Goal: Task Accomplishment & Management: Complete application form

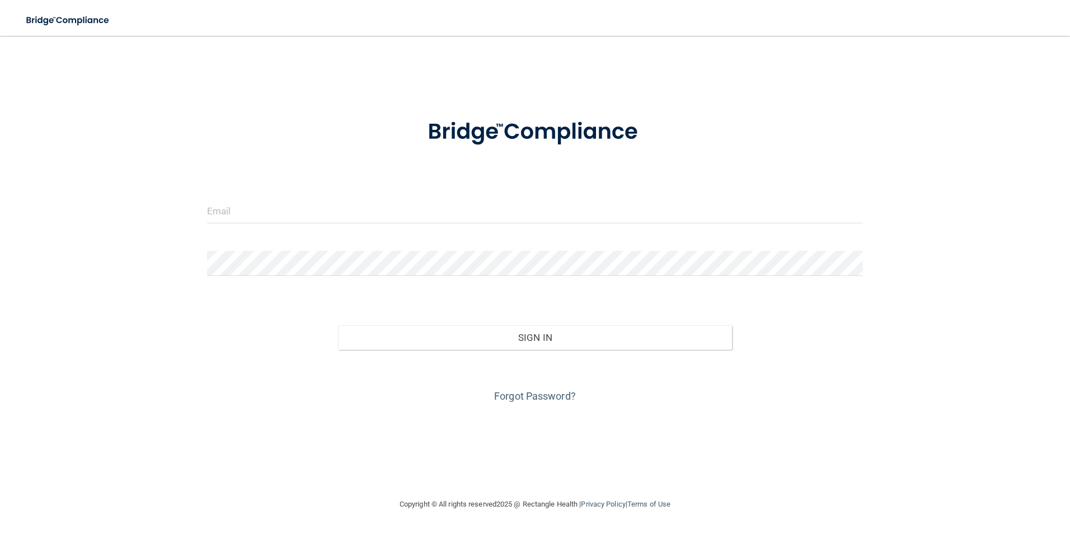
type input "[PERSON_NAME][EMAIL_ADDRESS][DOMAIN_NAME]"
click at [633, 55] on div "[PERSON_NAME][EMAIL_ADDRESS][DOMAIN_NAME] Invalid email/password. You don't hav…" at bounding box center [534, 266] width 1025 height 439
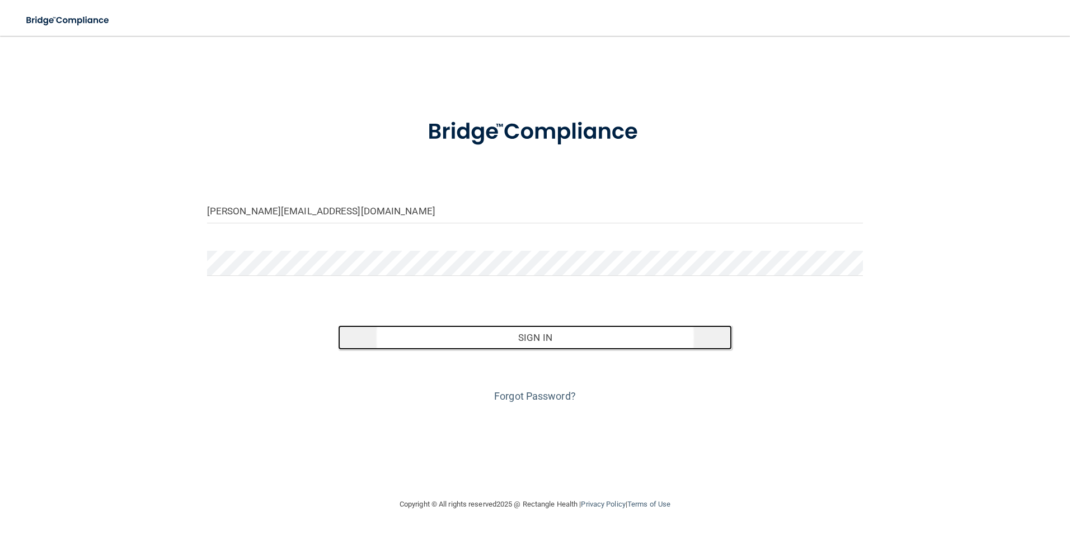
click at [564, 340] on button "Sign In" at bounding box center [535, 337] width 394 height 25
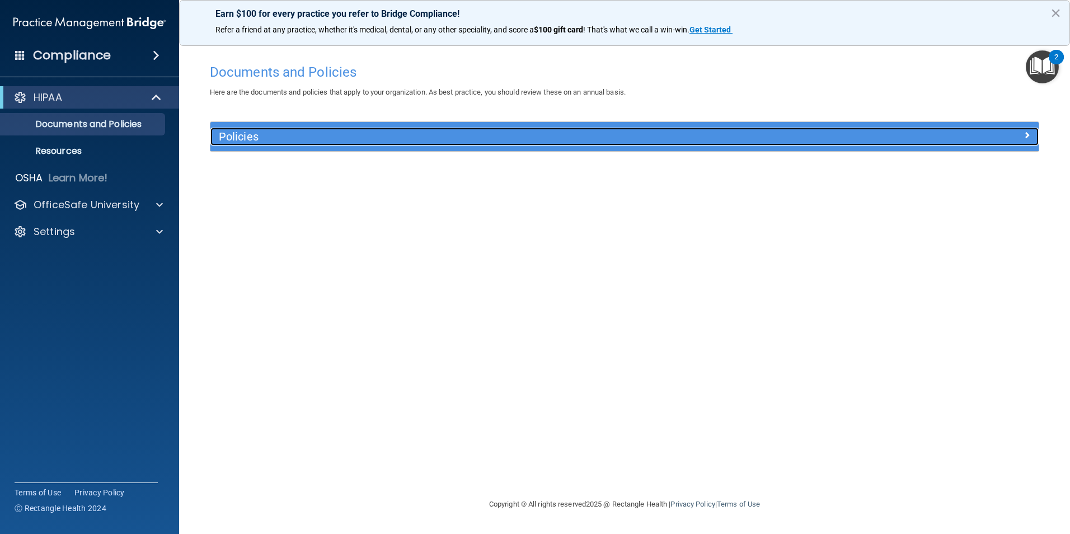
click at [342, 144] on div "Policies" at bounding box center [520, 137] width 621 height 18
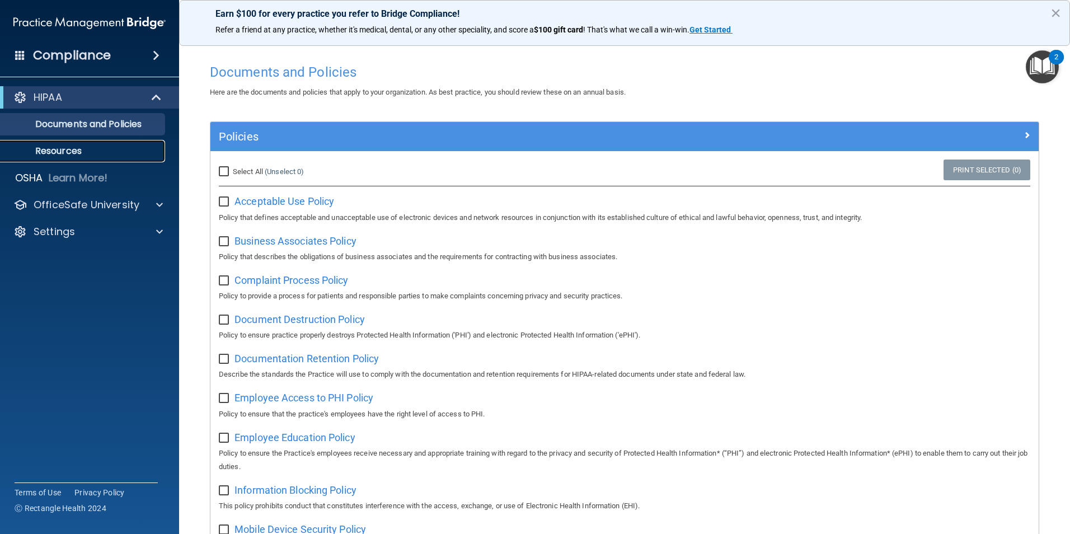
click at [54, 149] on p "Resources" at bounding box center [83, 150] width 153 height 11
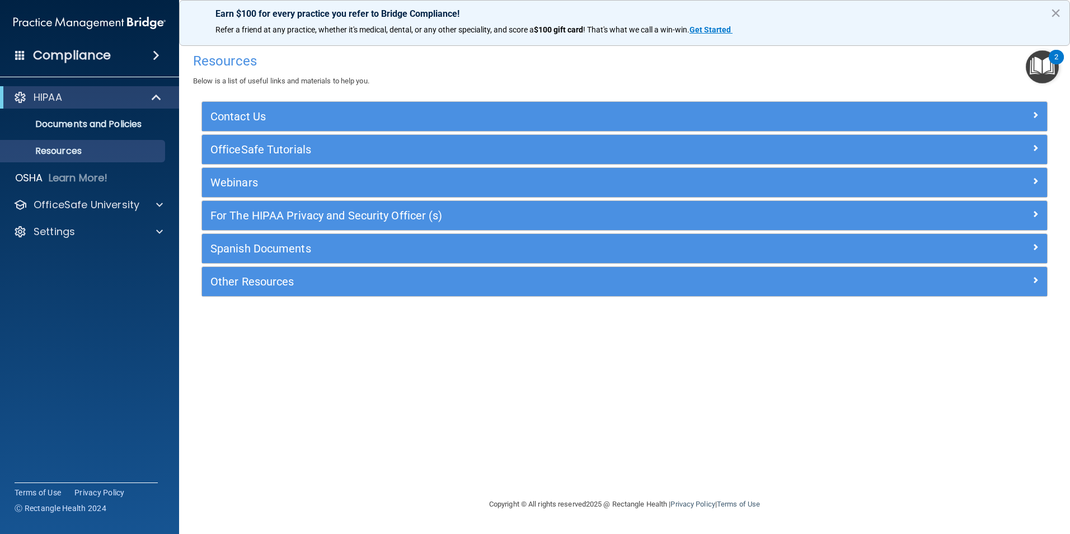
click at [1042, 65] on img "Open Resource Center, 2 new notifications" at bounding box center [1041, 66] width 33 height 33
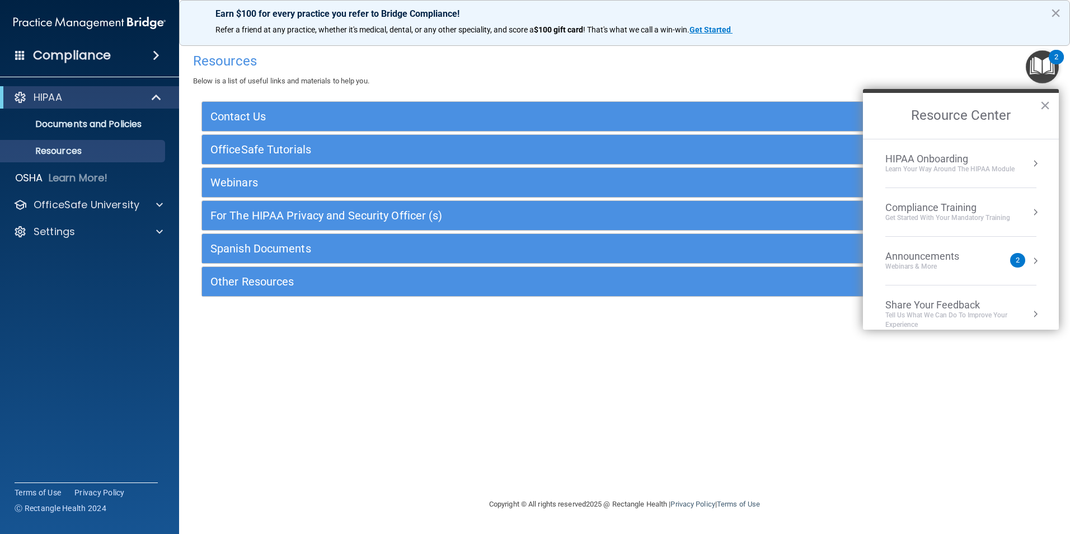
click at [91, 59] on h4 "Compliance" at bounding box center [72, 56] width 78 height 16
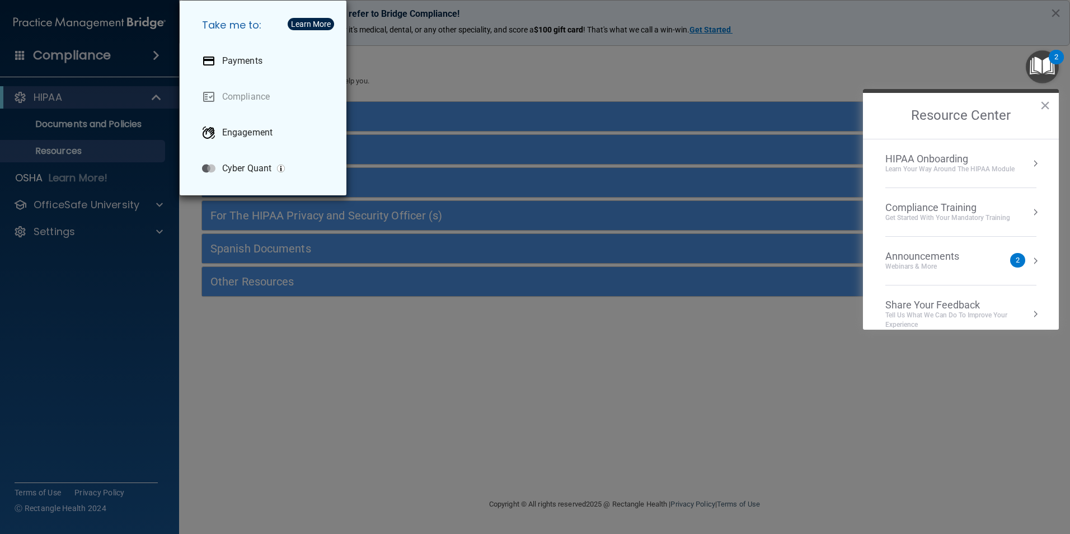
click at [277, 368] on div "Take me to: Payments Compliance Engagement Cyber Quant" at bounding box center [535, 267] width 1070 height 534
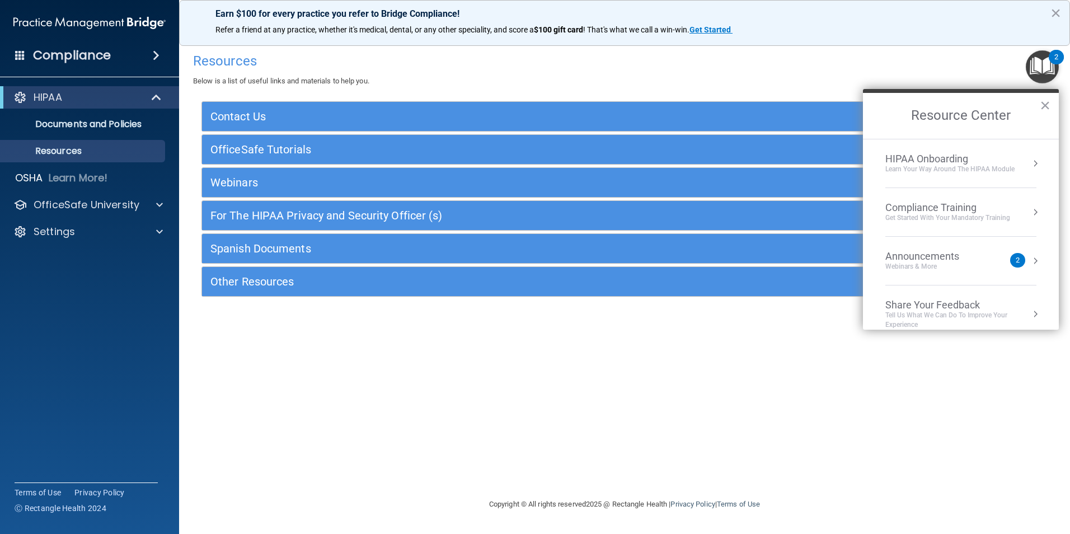
click at [666, 349] on div "Resources Below is a list of useful links and materials to help you. Contact Us…" at bounding box center [624, 266] width 846 height 439
click at [929, 205] on div "Compliance Training" at bounding box center [947, 207] width 125 height 12
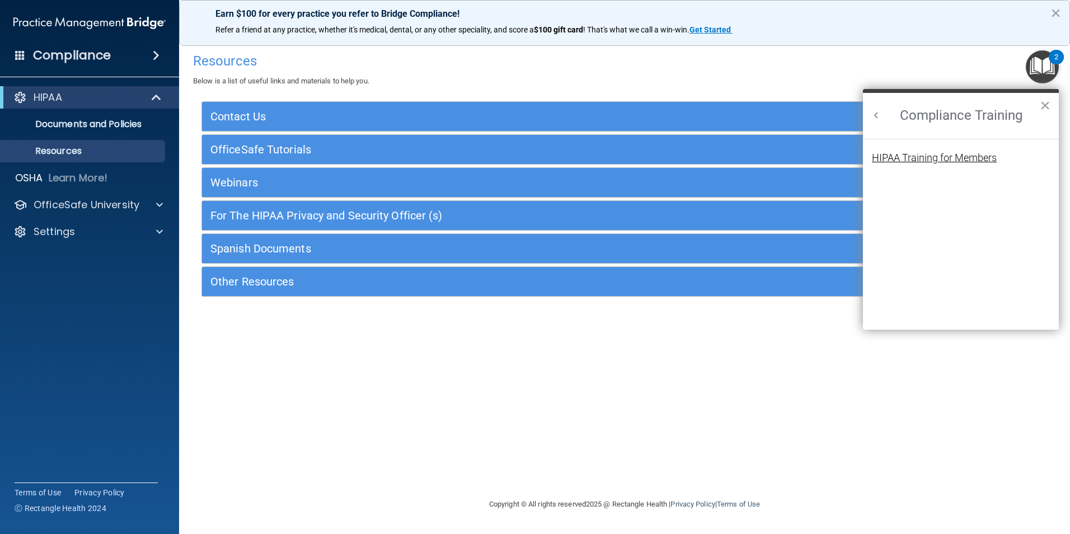
click at [922, 163] on div "HIPAA Training for Members" at bounding box center [934, 158] width 125 height 10
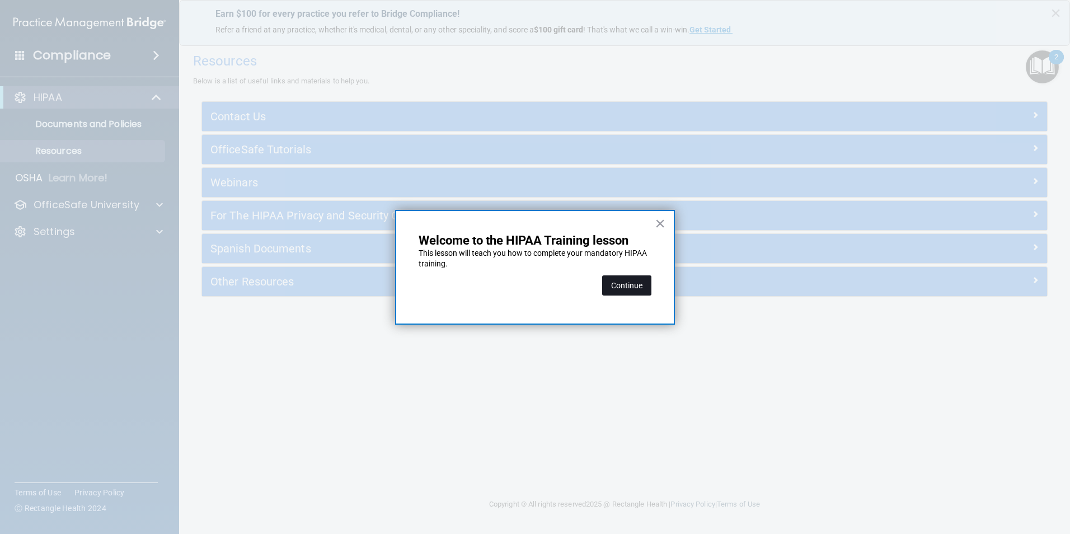
click at [622, 292] on button "Continue" at bounding box center [626, 285] width 49 height 20
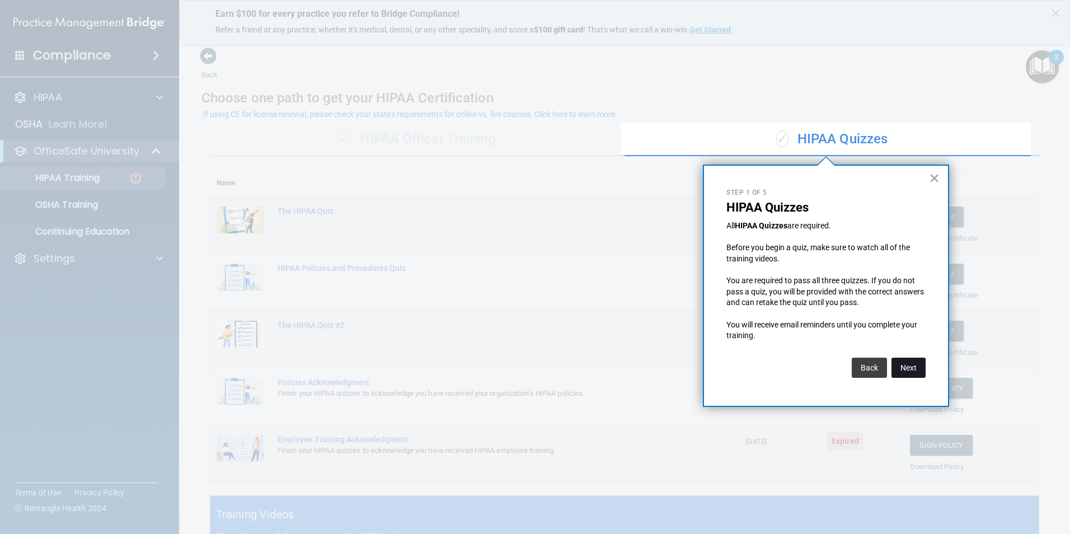
click at [897, 366] on button "Next" at bounding box center [908, 367] width 34 height 20
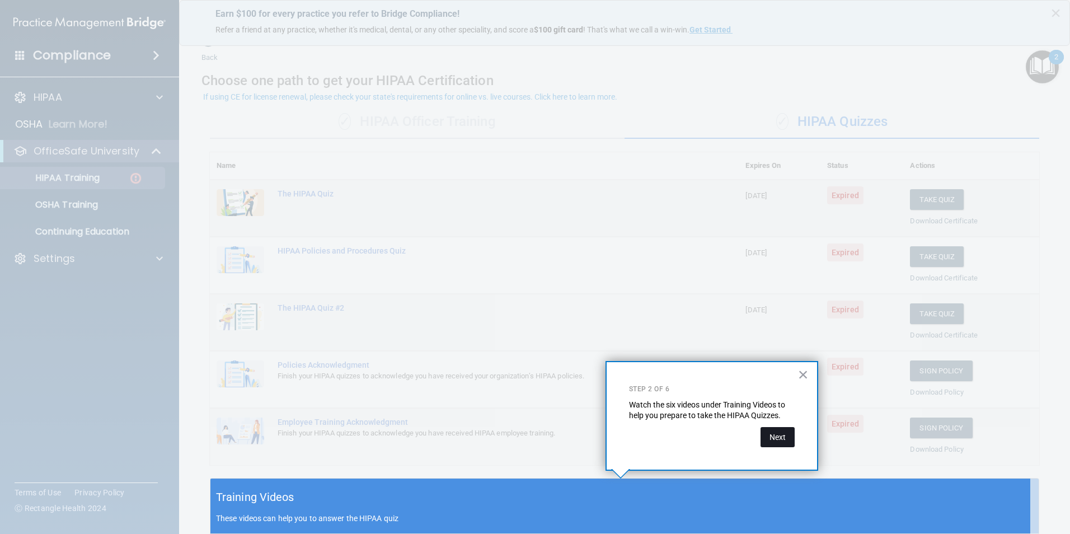
click at [778, 441] on button "Next" at bounding box center [777, 437] width 34 height 20
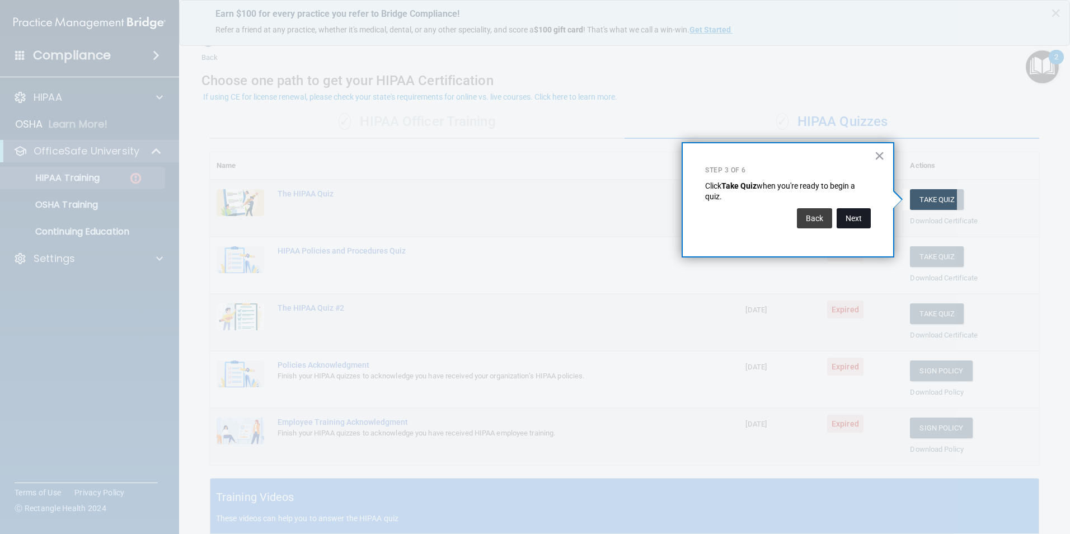
click at [853, 221] on button "Next" at bounding box center [853, 218] width 34 height 20
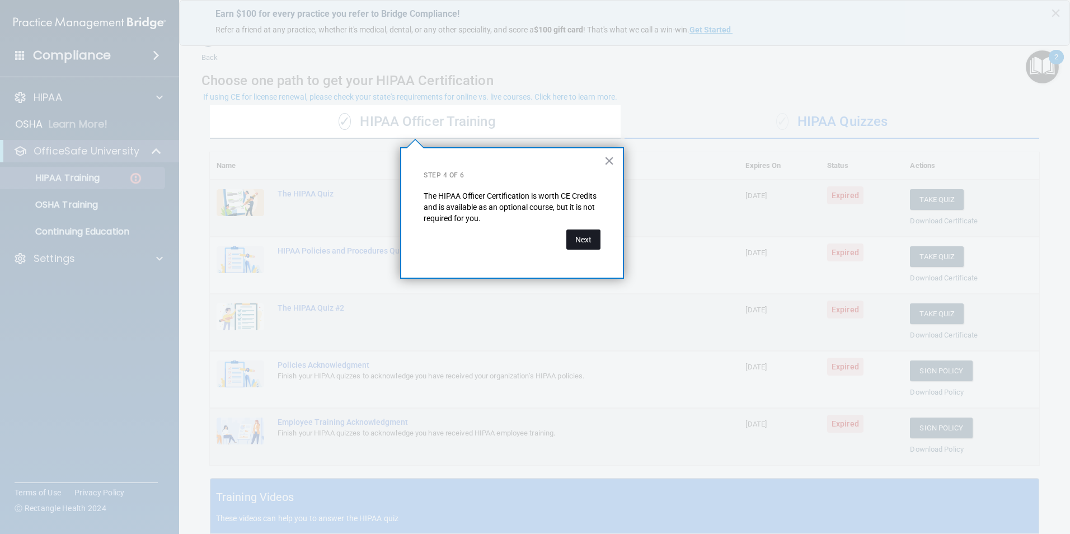
click at [578, 247] on button "Next" at bounding box center [583, 239] width 34 height 20
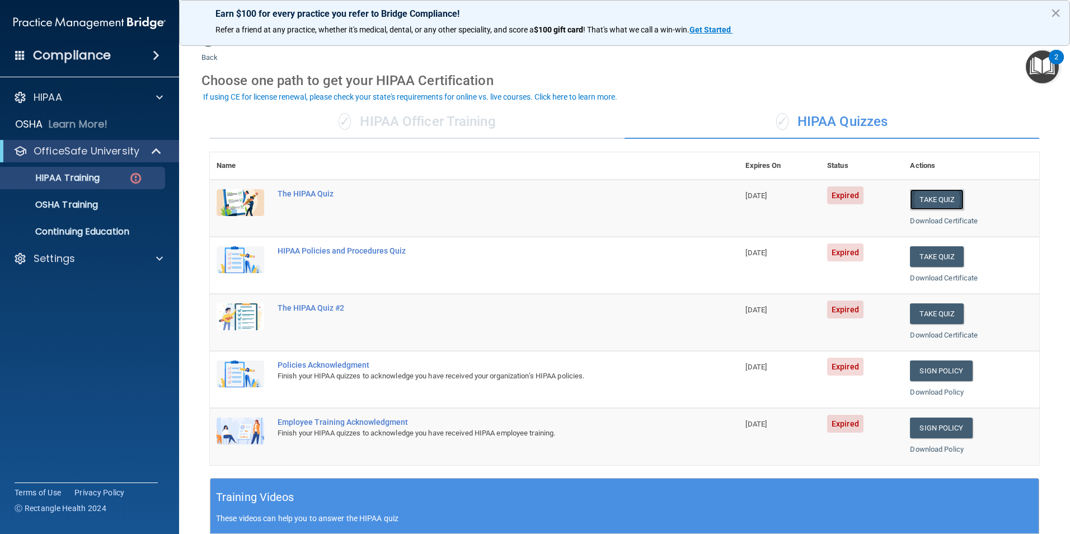
click at [948, 197] on button "Take Quiz" at bounding box center [937, 199] width 54 height 21
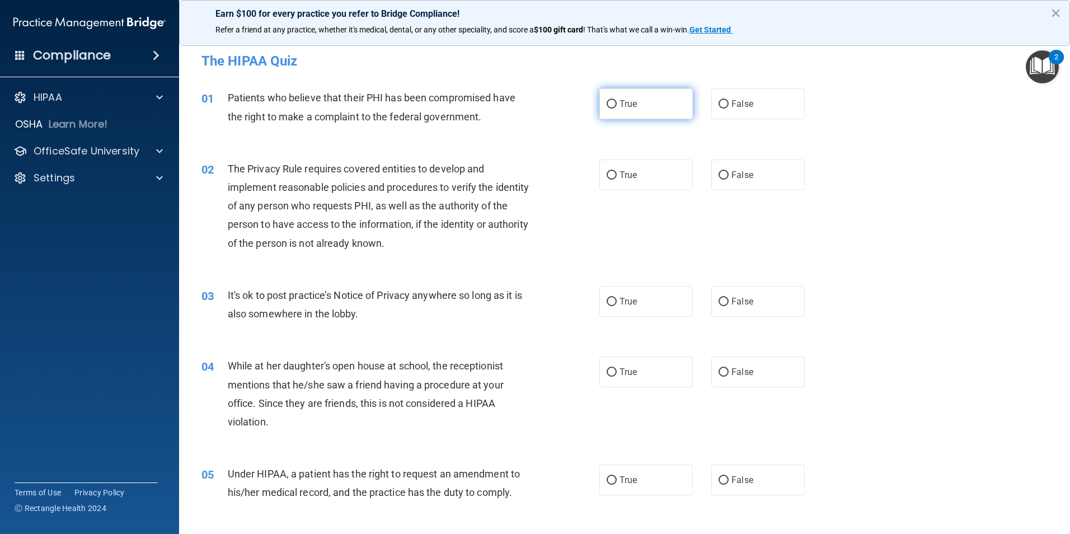
click at [649, 101] on label "True" at bounding box center [645, 103] width 93 height 31
click at [616, 101] on input "True" at bounding box center [611, 104] width 10 height 8
radio input "true"
click at [642, 168] on label "True" at bounding box center [645, 174] width 93 height 31
click at [616, 171] on input "True" at bounding box center [611, 175] width 10 height 8
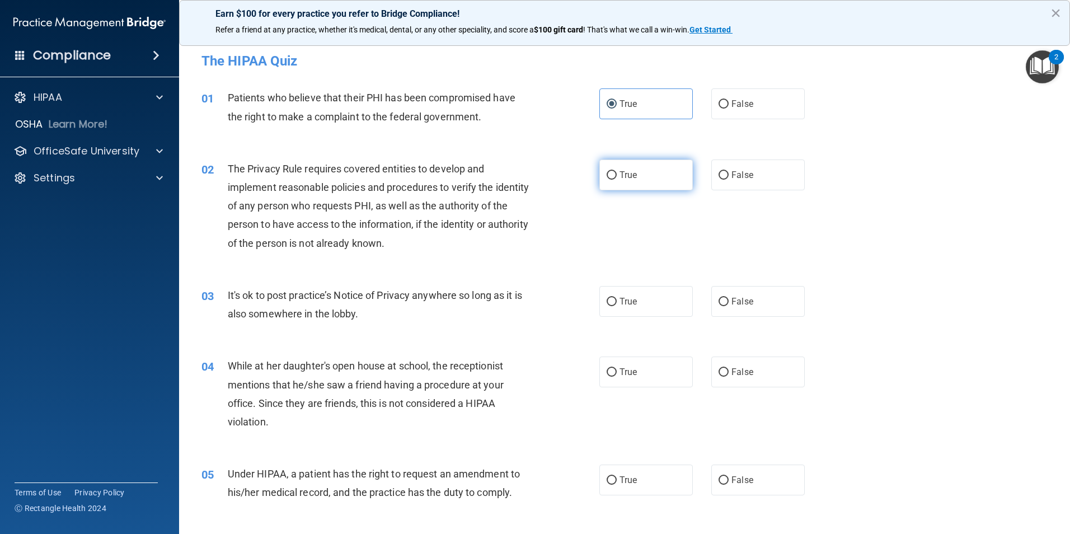
radio input "true"
click at [720, 301] on input "False" at bounding box center [723, 302] width 10 height 8
radio input "true"
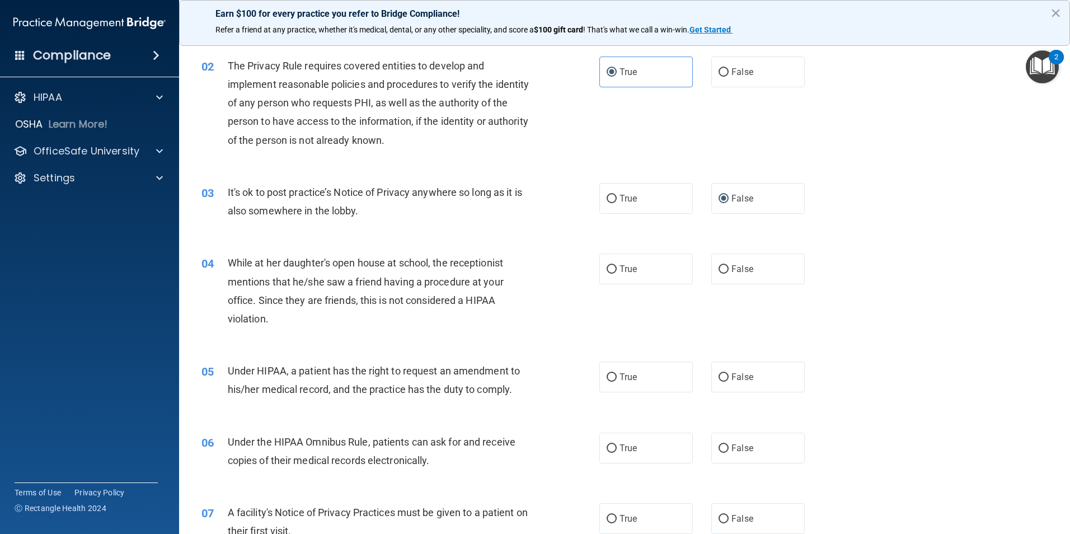
scroll to position [112, 0]
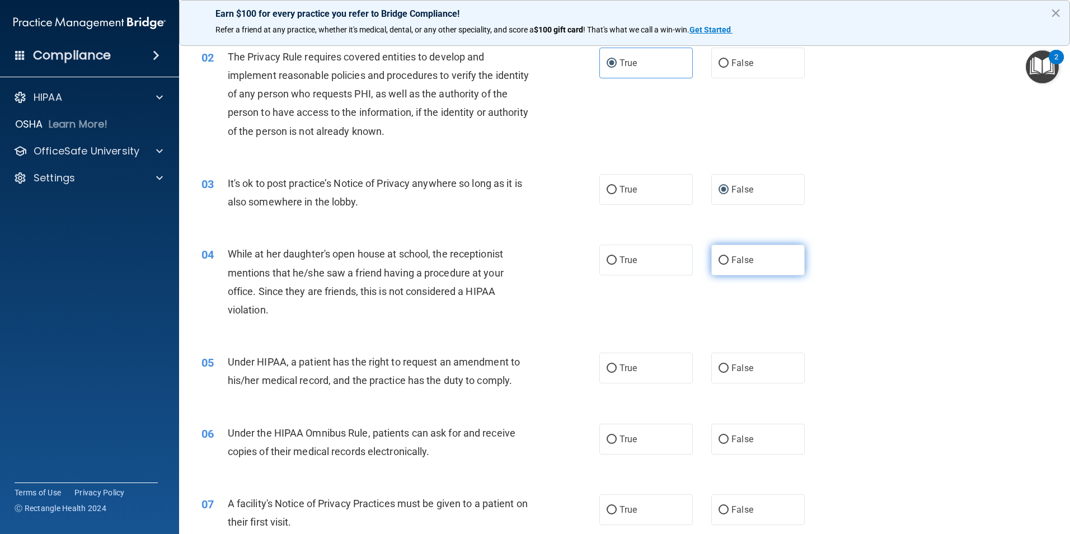
click at [752, 273] on label "False" at bounding box center [757, 259] width 93 height 31
click at [728, 265] on input "False" at bounding box center [723, 260] width 10 height 8
radio input "true"
click at [622, 371] on span "True" at bounding box center [627, 368] width 17 height 11
click at [616, 371] on input "True" at bounding box center [611, 368] width 10 height 8
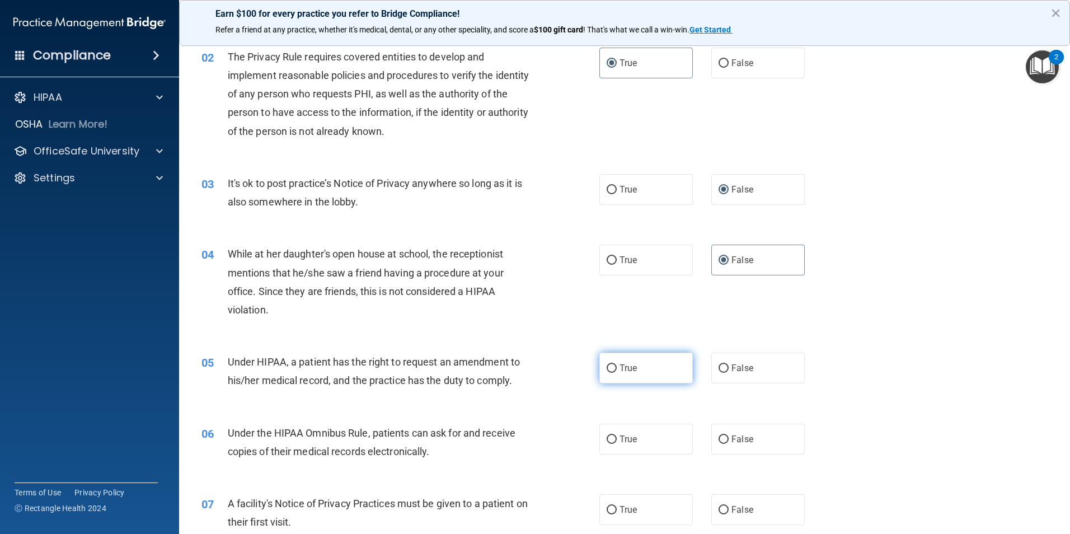
radio input "true"
click at [750, 363] on label "False" at bounding box center [757, 367] width 93 height 31
click at [728, 364] on input "False" at bounding box center [723, 368] width 10 height 8
radio input "true"
radio input "false"
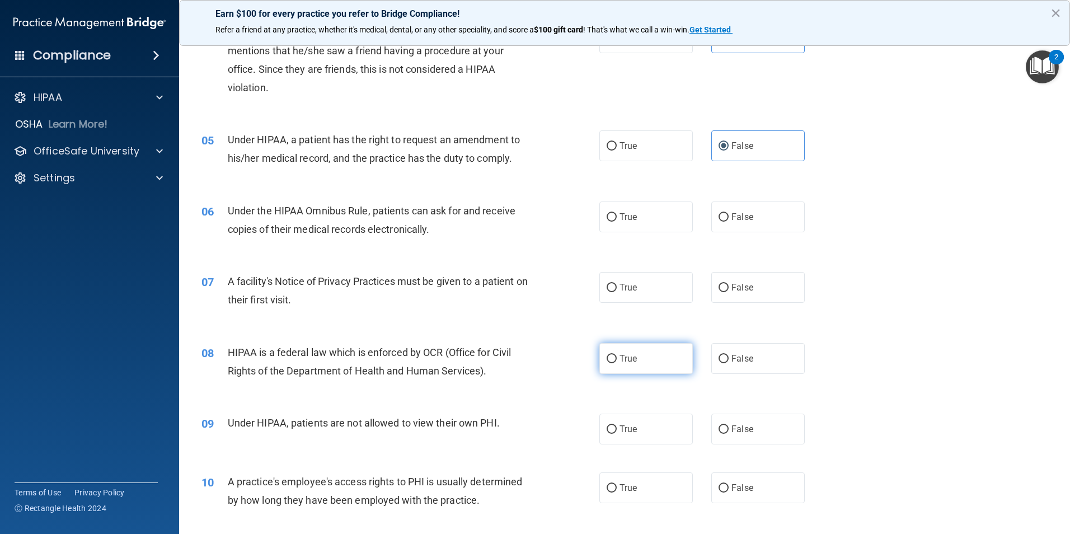
scroll to position [336, 0]
click at [624, 218] on span "True" at bounding box center [627, 215] width 17 height 11
click at [616, 218] on input "True" at bounding box center [611, 215] width 10 height 8
radio input "true"
click at [658, 286] on label "True" at bounding box center [645, 285] width 93 height 31
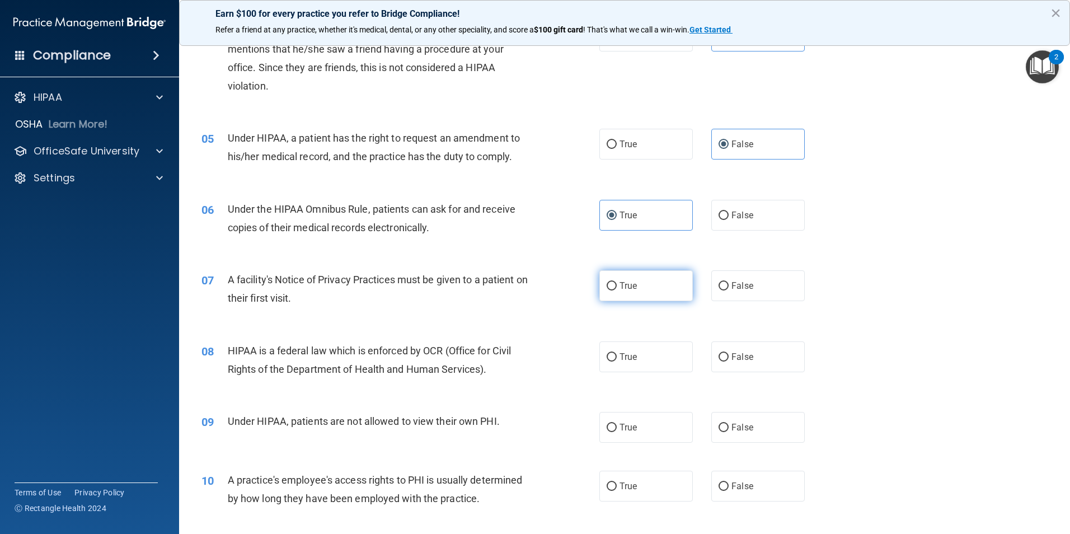
click at [616, 286] on input "True" at bounding box center [611, 286] width 10 height 8
radio input "true"
click at [625, 360] on span "True" at bounding box center [627, 356] width 17 height 11
click at [616, 360] on input "True" at bounding box center [611, 357] width 10 height 8
radio input "true"
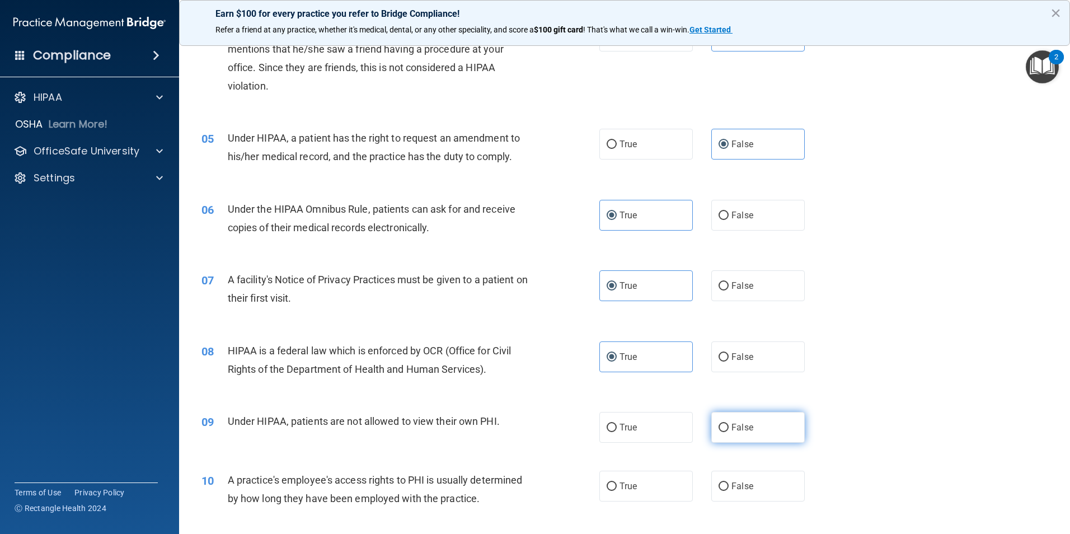
click at [733, 429] on span "False" at bounding box center [742, 427] width 22 height 11
click at [728, 429] on input "False" at bounding box center [723, 427] width 10 height 8
radio input "true"
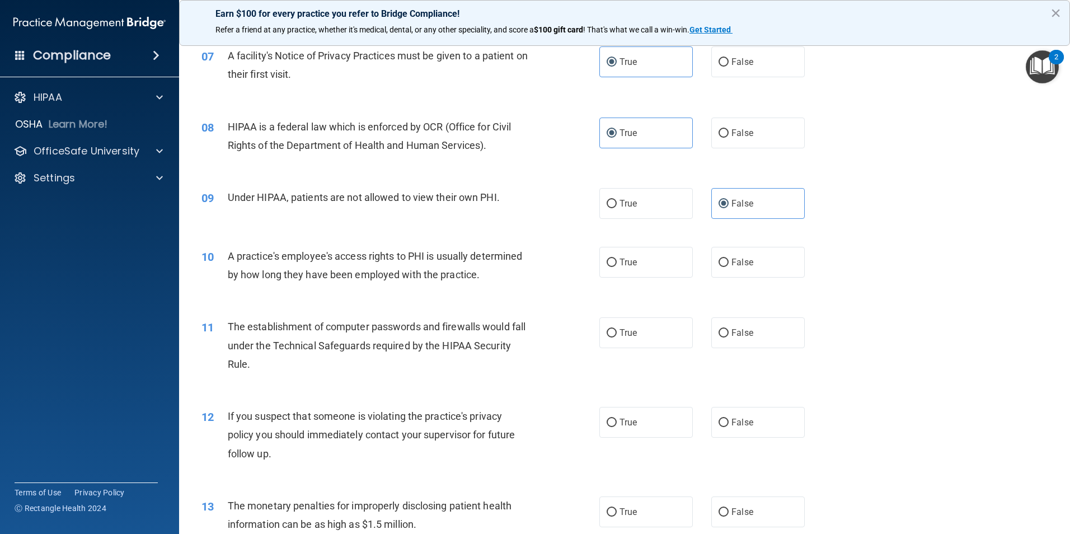
scroll to position [615, 0]
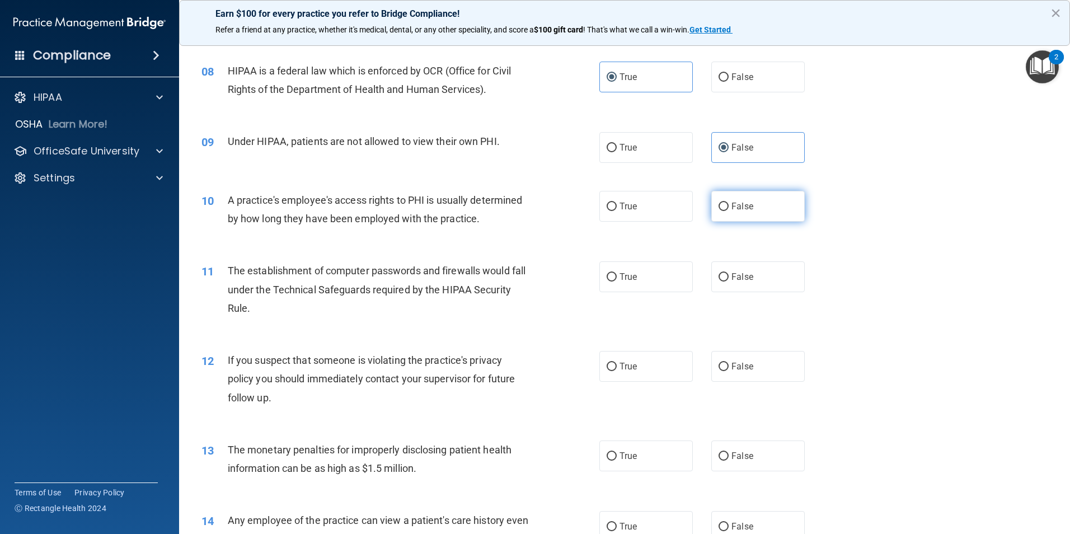
click at [747, 209] on span "False" at bounding box center [742, 206] width 22 height 11
click at [728, 209] on input "False" at bounding box center [723, 207] width 10 height 8
radio input "true"
click at [628, 465] on label "True" at bounding box center [645, 455] width 93 height 31
click at [616, 460] on input "True" at bounding box center [611, 456] width 10 height 8
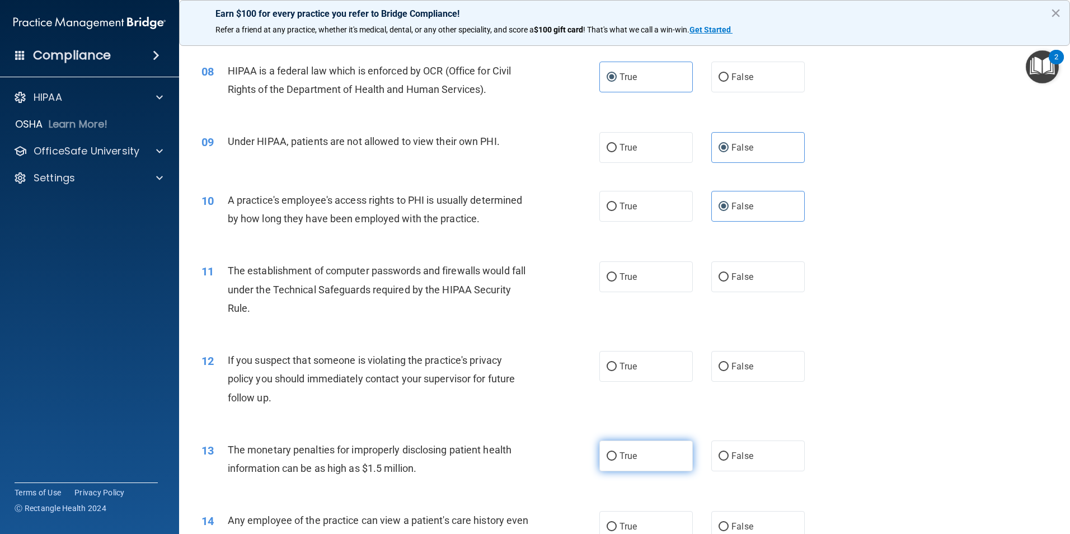
radio input "true"
click at [644, 276] on label "True" at bounding box center [645, 276] width 93 height 31
click at [616, 276] on input "True" at bounding box center [611, 277] width 10 height 8
radio input "true"
click at [634, 355] on label "True" at bounding box center [645, 366] width 93 height 31
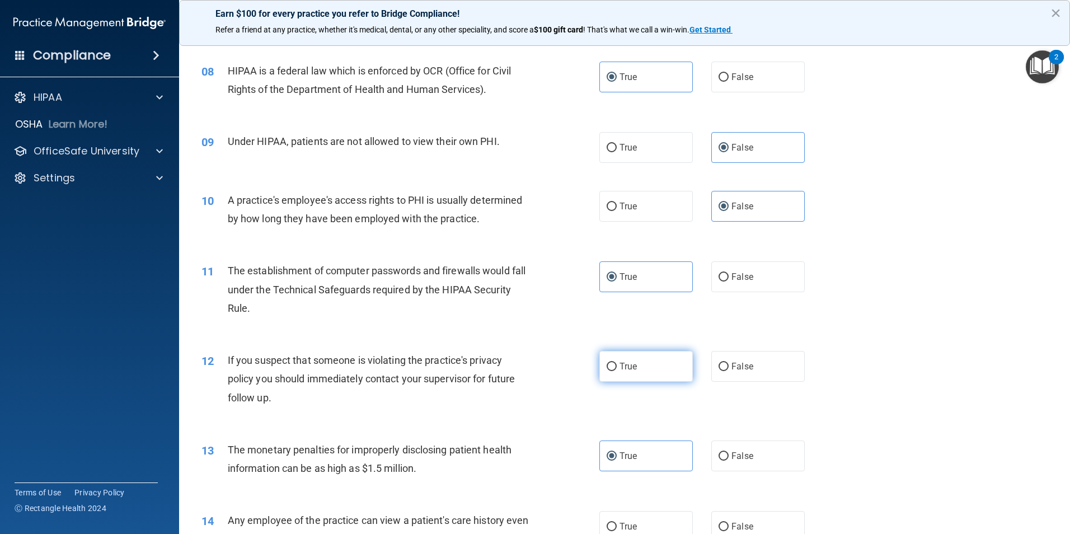
click at [616, 363] on input "True" at bounding box center [611, 367] width 10 height 8
radio input "true"
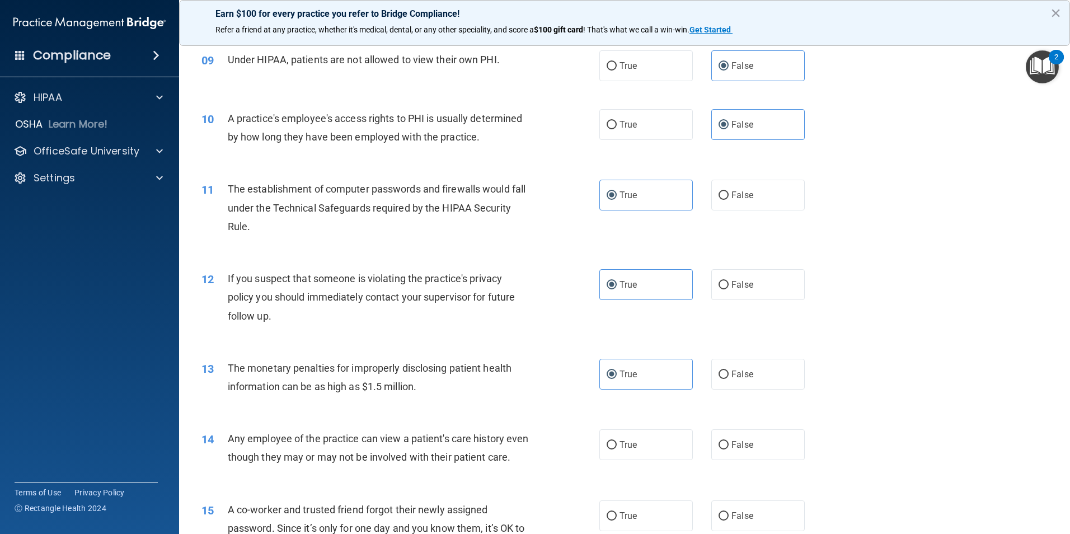
scroll to position [783, 0]
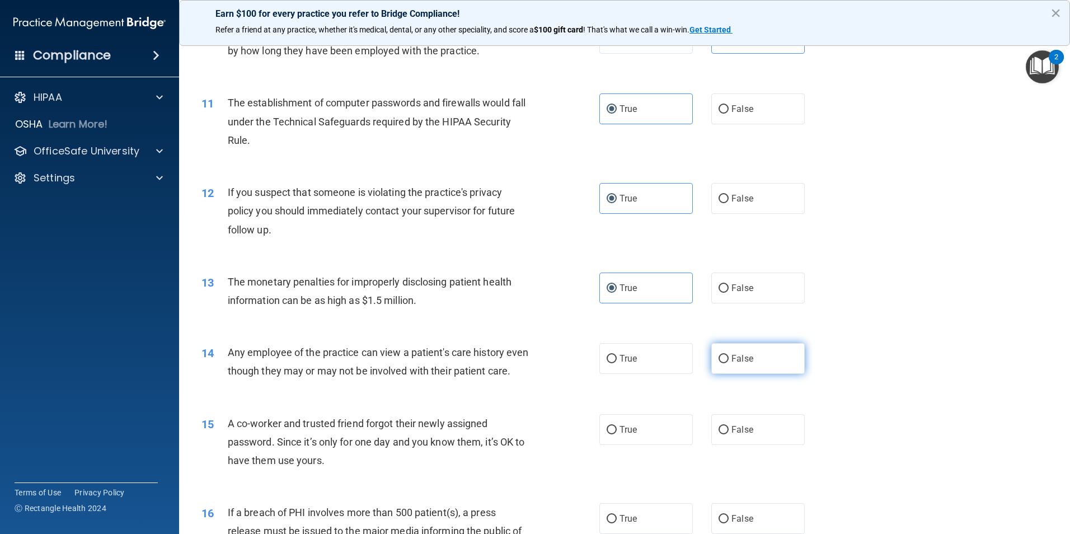
click at [718, 359] on input "False" at bounding box center [723, 359] width 10 height 8
radio input "true"
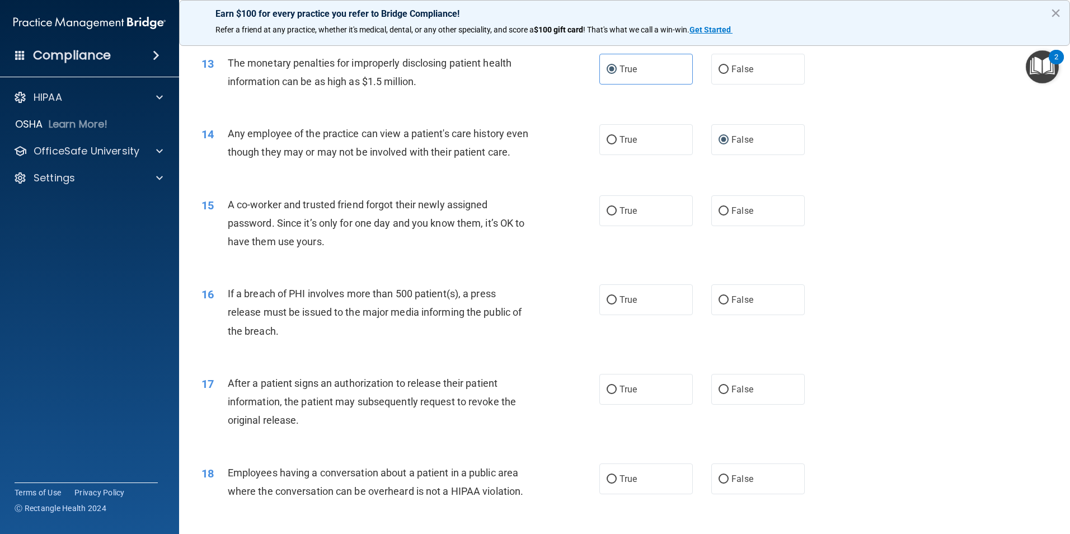
scroll to position [1007, 0]
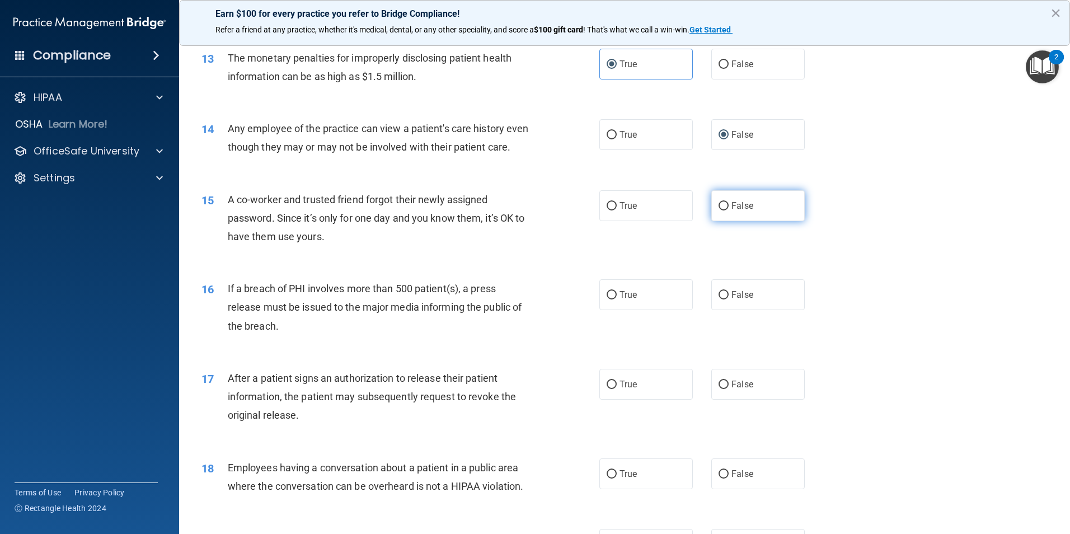
click at [731, 211] on span "False" at bounding box center [742, 205] width 22 height 11
click at [728, 210] on input "False" at bounding box center [723, 206] width 10 height 8
radio input "true"
click at [626, 310] on label "True" at bounding box center [645, 294] width 93 height 31
click at [616, 299] on input "True" at bounding box center [611, 295] width 10 height 8
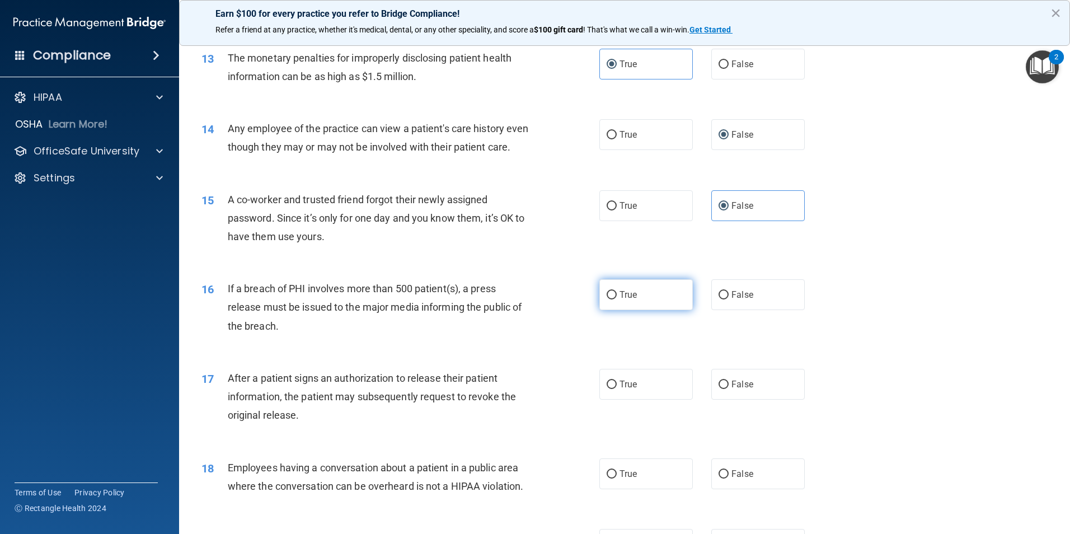
radio input "true"
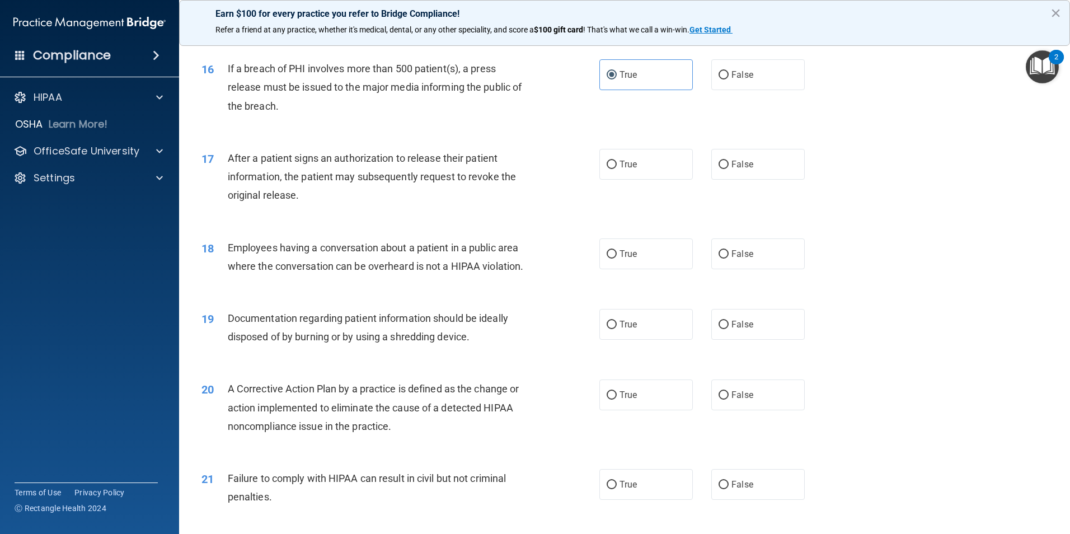
scroll to position [1231, 0]
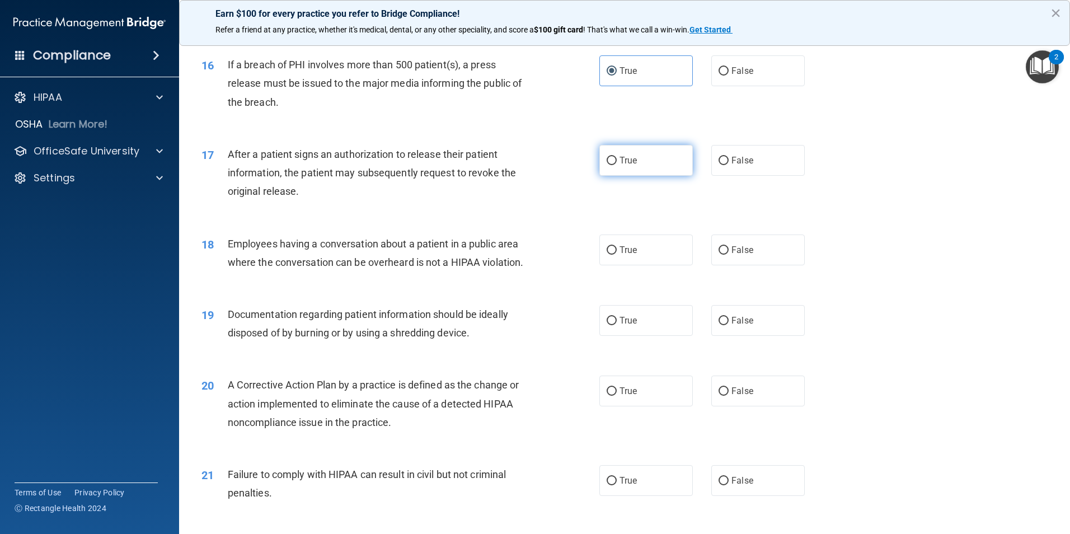
click at [622, 166] on span "True" at bounding box center [627, 160] width 17 height 11
click at [616, 165] on input "True" at bounding box center [611, 161] width 10 height 8
radio input "true"
click at [732, 255] on span "False" at bounding box center [742, 249] width 22 height 11
click at [728, 255] on input "False" at bounding box center [723, 250] width 10 height 8
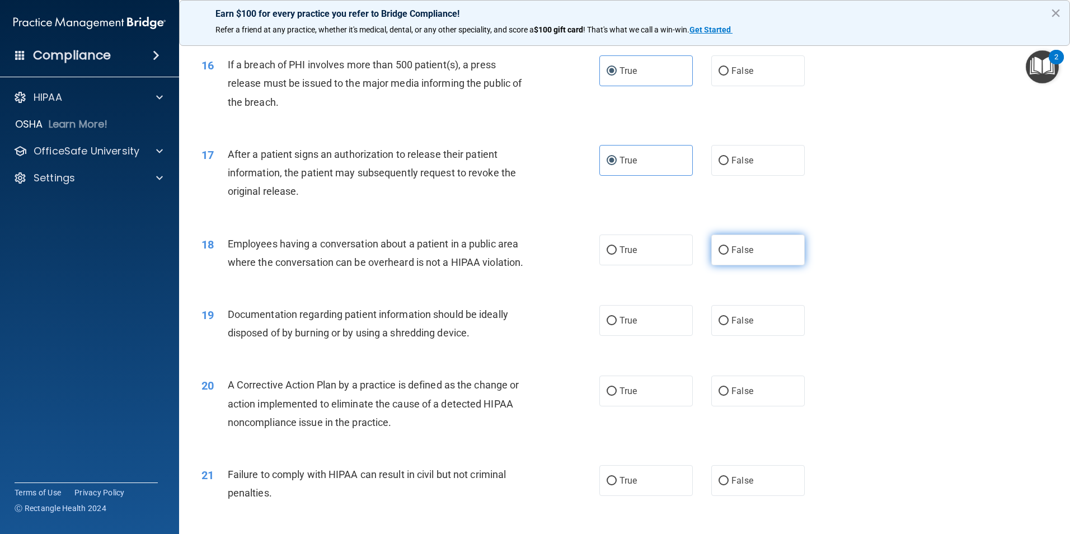
radio input "true"
click at [625, 326] on span "True" at bounding box center [627, 320] width 17 height 11
click at [616, 325] on input "True" at bounding box center [611, 321] width 10 height 8
radio input "true"
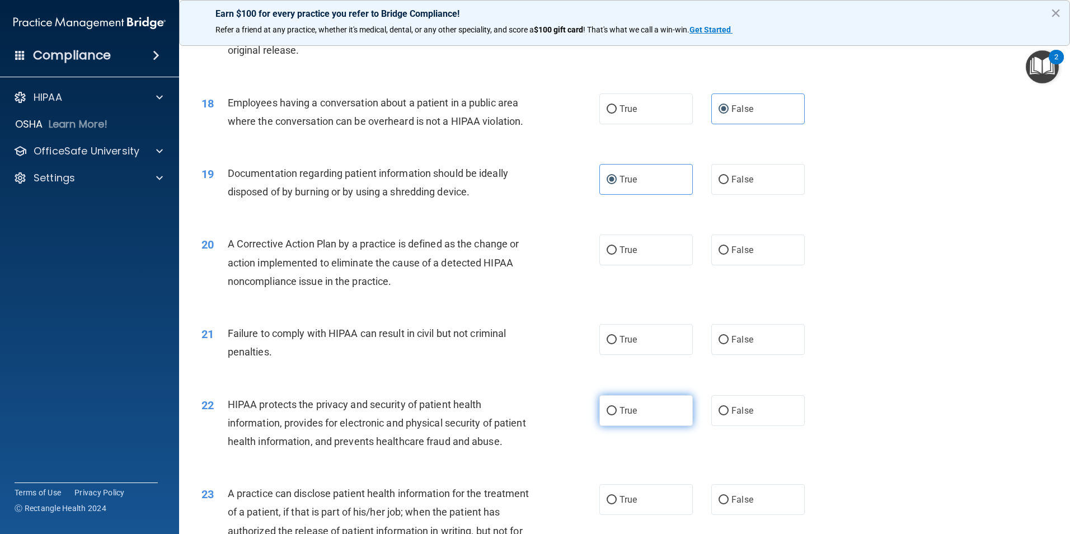
scroll to position [1399, 0]
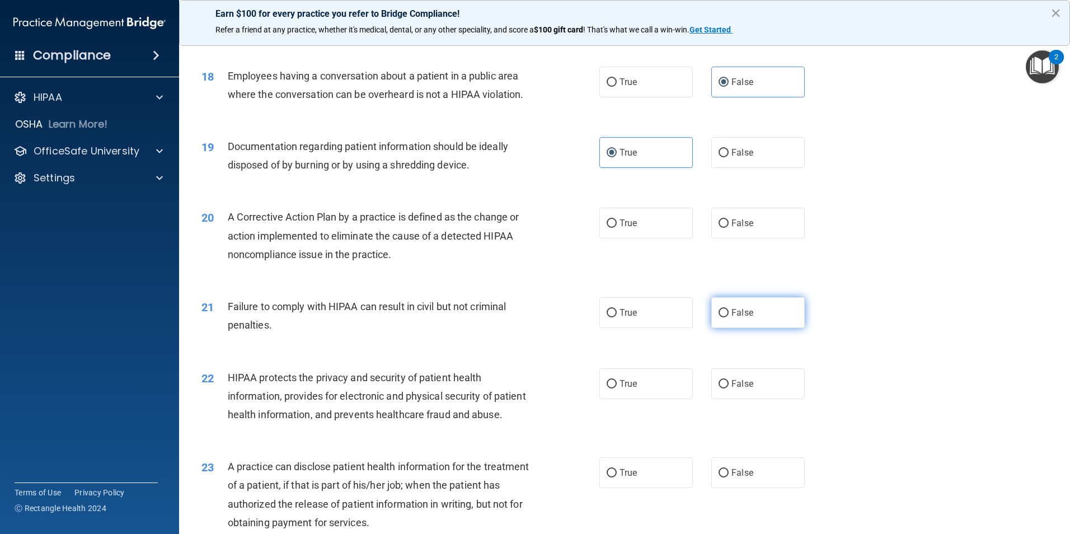
click at [745, 318] on span "False" at bounding box center [742, 312] width 22 height 11
click at [728, 317] on input "False" at bounding box center [723, 313] width 10 height 8
radio input "true"
click at [621, 238] on label "True" at bounding box center [645, 223] width 93 height 31
click at [616, 228] on input "True" at bounding box center [611, 223] width 10 height 8
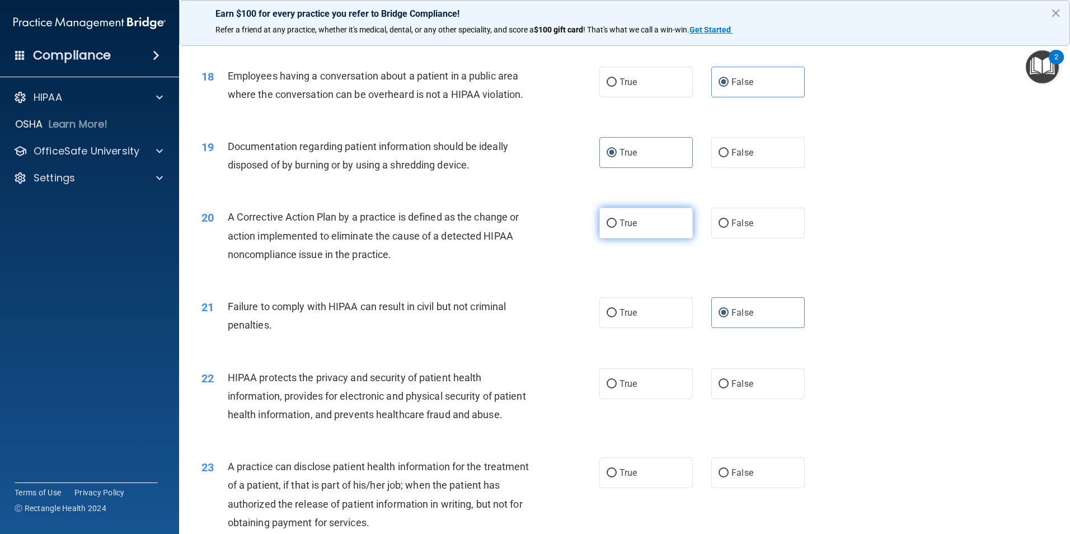
radio input "true"
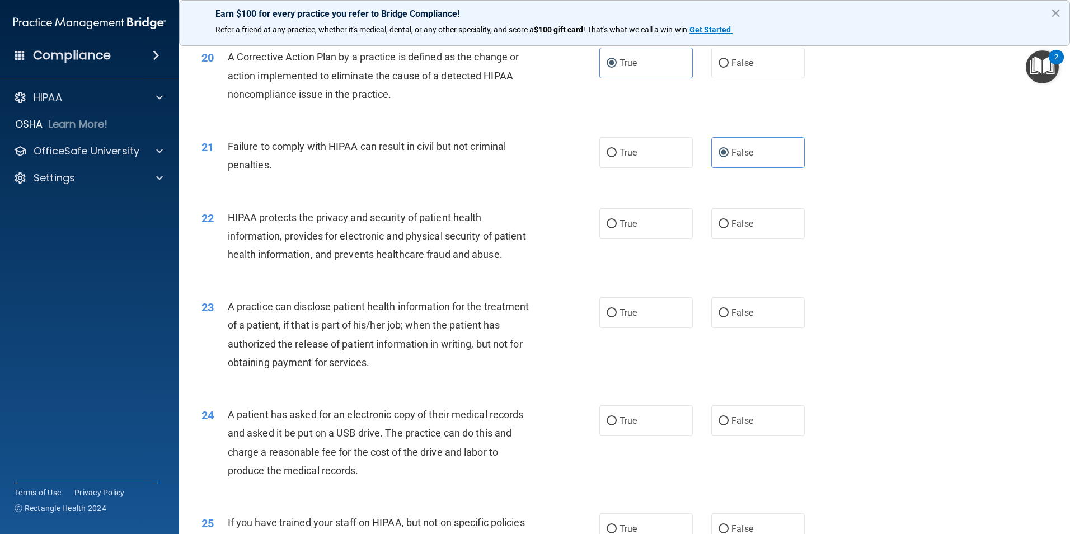
scroll to position [1622, 0]
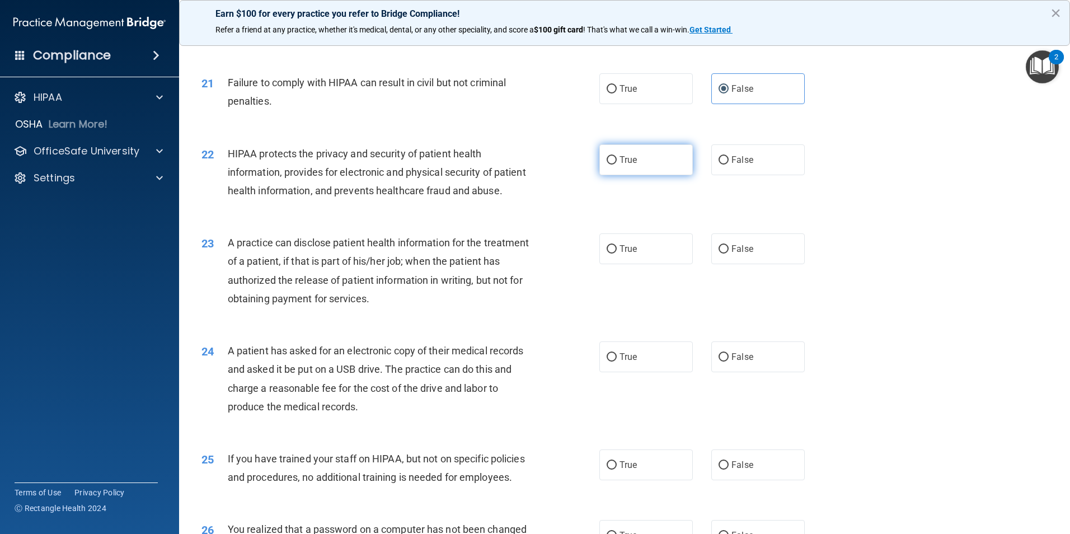
click at [651, 175] on label "True" at bounding box center [645, 159] width 93 height 31
click at [616, 164] on input "True" at bounding box center [611, 160] width 10 height 8
radio input "true"
click at [750, 264] on label "False" at bounding box center [757, 248] width 93 height 31
click at [728, 253] on input "False" at bounding box center [723, 249] width 10 height 8
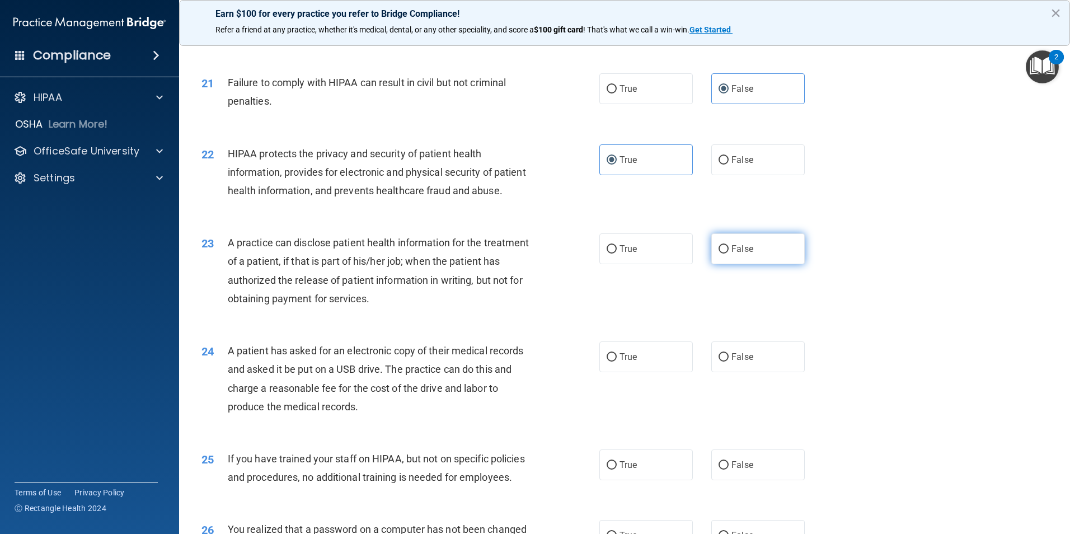
radio input "true"
click at [731, 362] on span "False" at bounding box center [742, 356] width 22 height 11
click at [728, 361] on input "False" at bounding box center [723, 357] width 10 height 8
radio input "true"
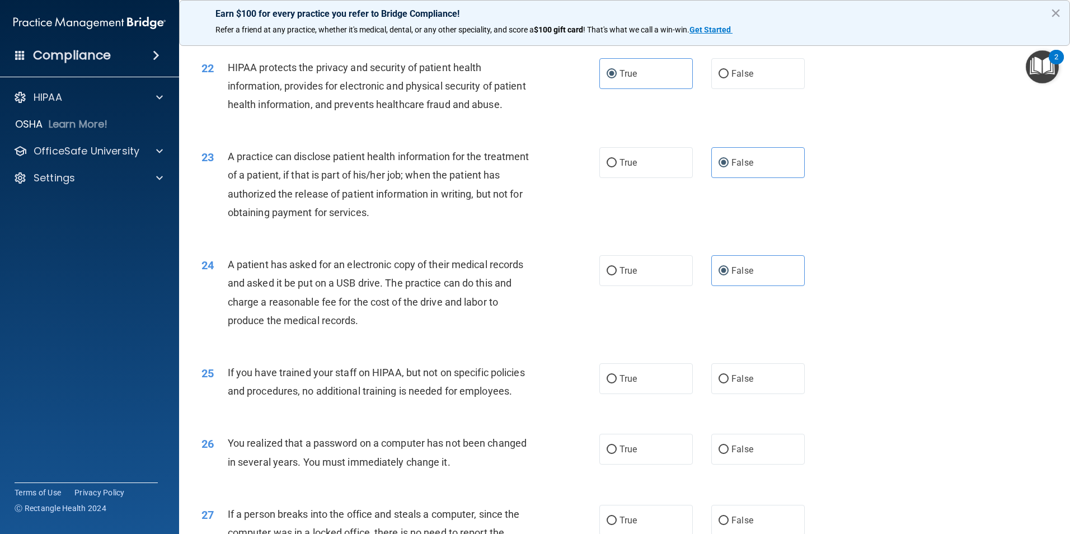
scroll to position [1846, 0]
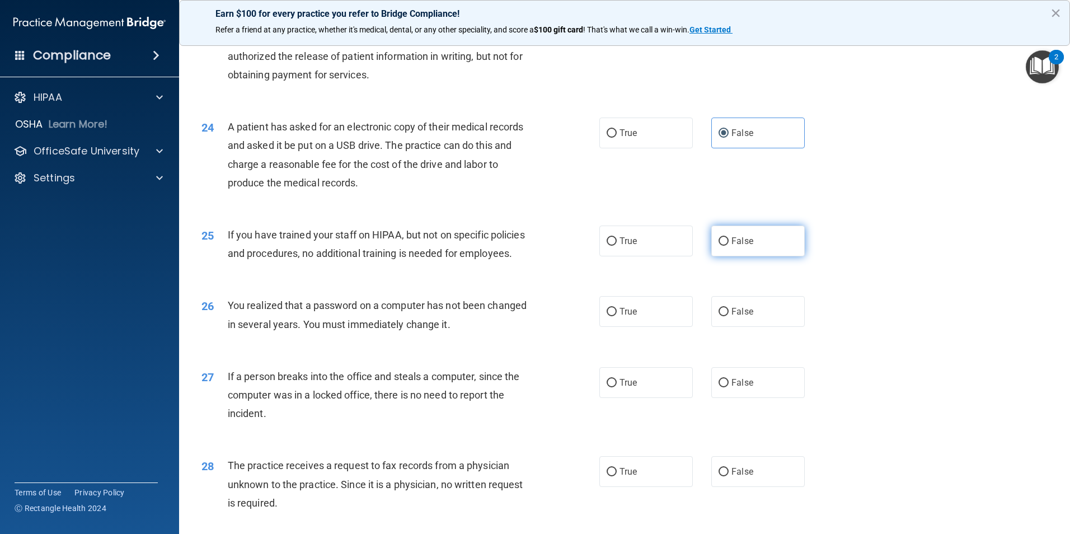
click at [755, 256] on label "False" at bounding box center [757, 240] width 93 height 31
click at [728, 246] on input "False" at bounding box center [723, 241] width 10 height 8
radio input "true"
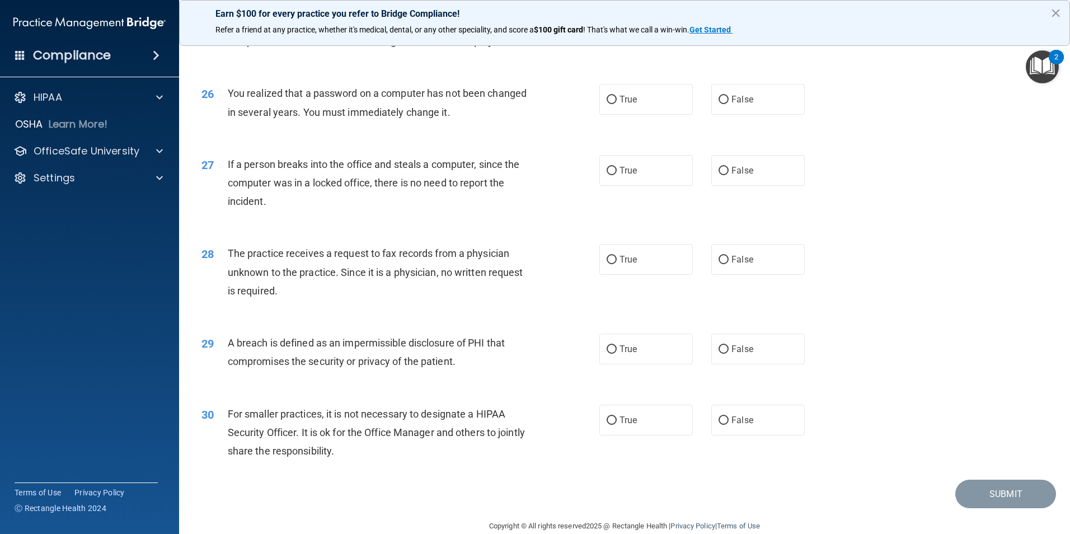
scroll to position [2070, 0]
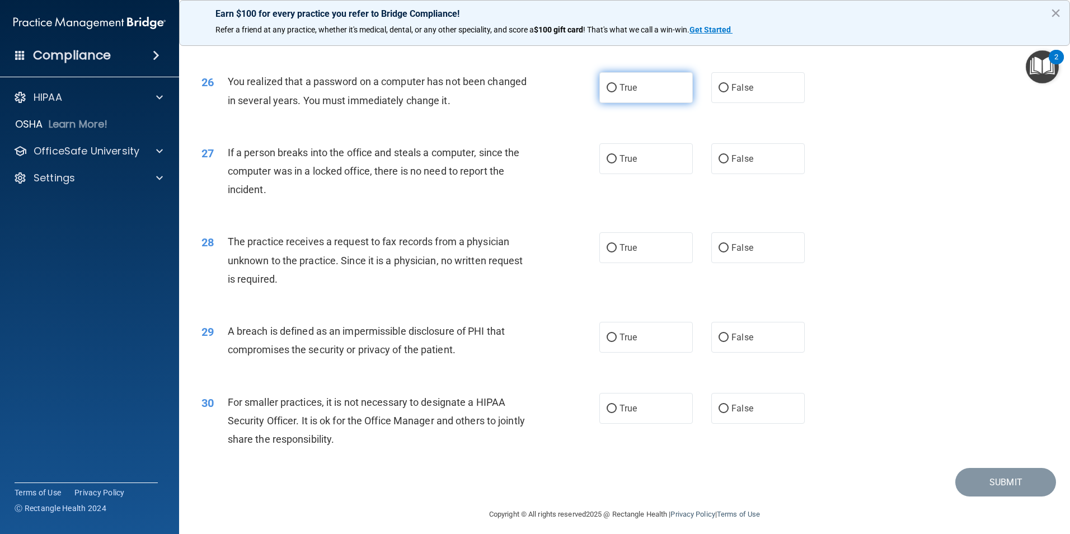
click at [649, 103] on label "True" at bounding box center [645, 87] width 93 height 31
click at [616, 92] on input "True" at bounding box center [611, 88] width 10 height 8
radio input "true"
click at [731, 164] on span "False" at bounding box center [742, 158] width 22 height 11
click at [728, 163] on input "False" at bounding box center [723, 159] width 10 height 8
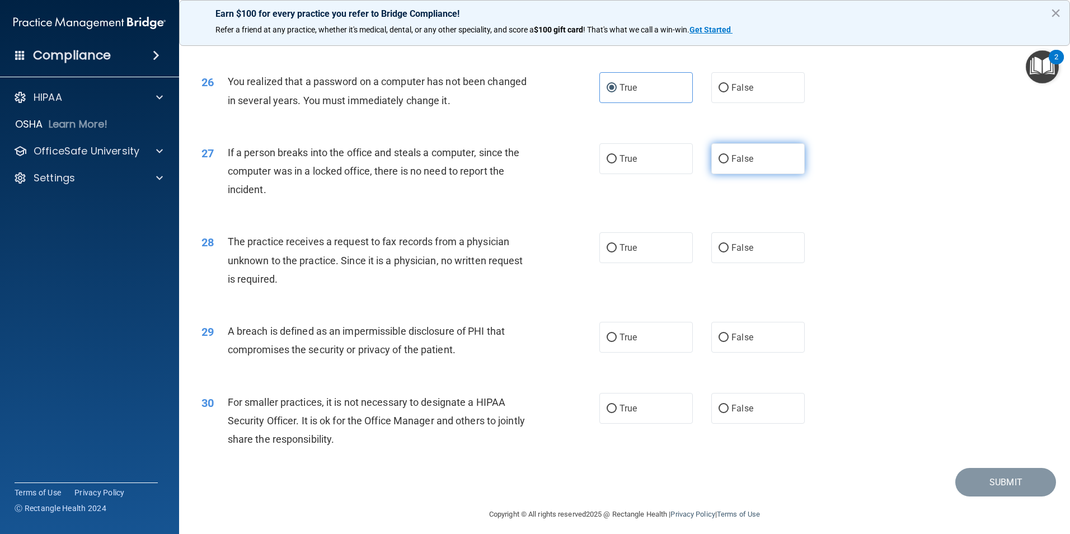
radio input "true"
click at [754, 263] on label "False" at bounding box center [757, 247] width 93 height 31
click at [728, 252] on input "False" at bounding box center [723, 248] width 10 height 8
radio input "true"
click at [731, 342] on span "False" at bounding box center [742, 337] width 22 height 11
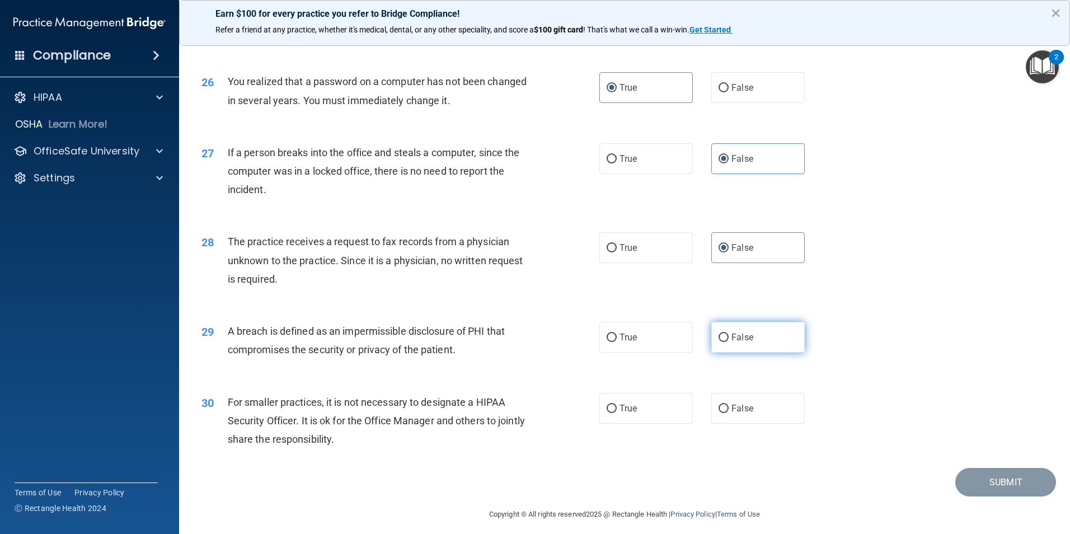
click at [728, 342] on input "False" at bounding box center [723, 337] width 10 height 8
radio input "true"
click at [731, 413] on span "False" at bounding box center [742, 408] width 22 height 11
click at [728, 413] on input "False" at bounding box center [723, 408] width 10 height 8
radio input "true"
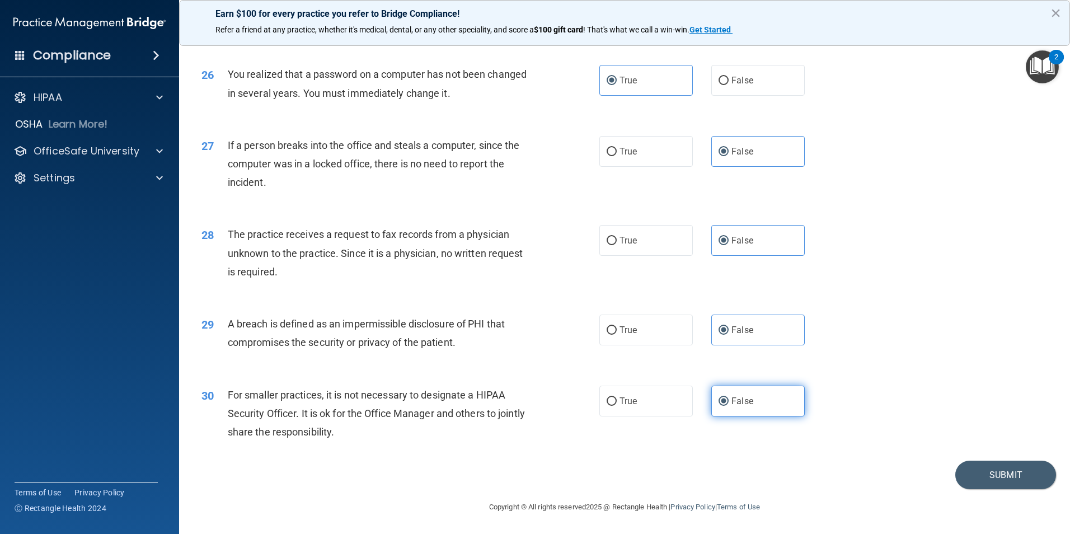
scroll to position [2133, 0]
click at [987, 468] on button "Submit" at bounding box center [1005, 474] width 101 height 29
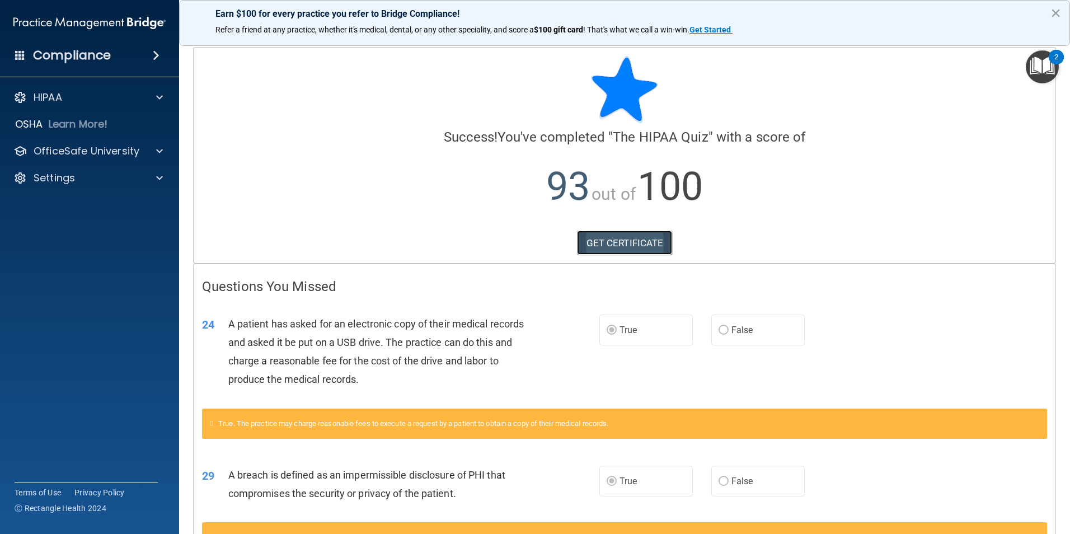
click at [621, 242] on link "GET CERTIFICATE" at bounding box center [625, 242] width 96 height 25
click at [60, 92] on p "HIPAA" at bounding box center [48, 97] width 29 height 13
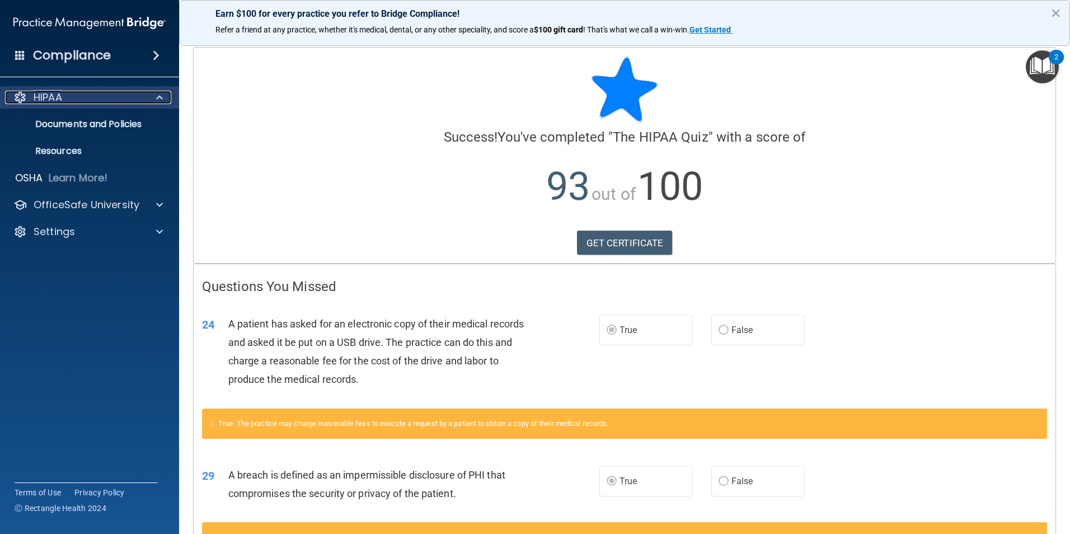
click at [62, 98] on p "HIPAA" at bounding box center [48, 97] width 29 height 13
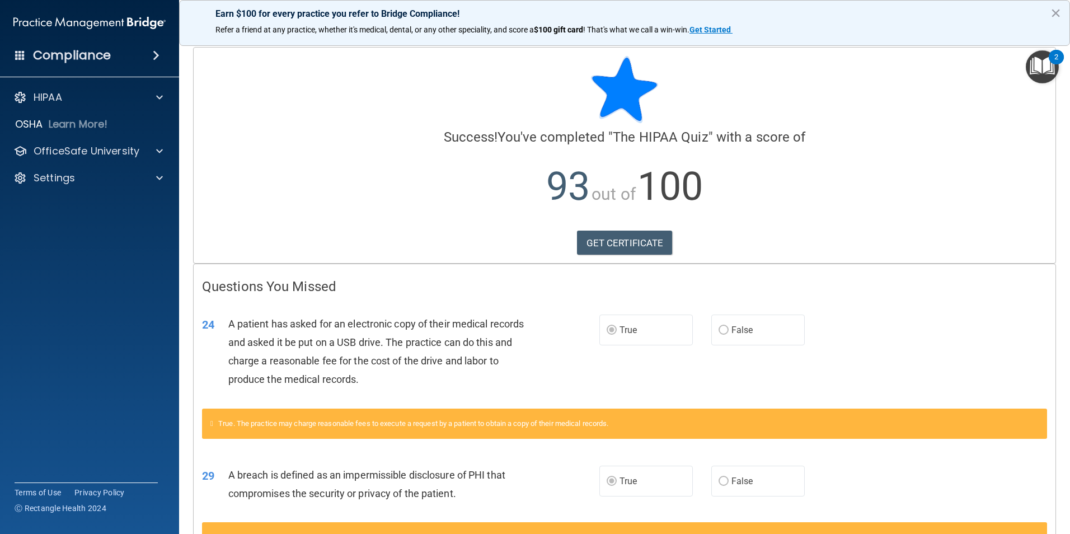
click at [102, 53] on h4 "Compliance" at bounding box center [72, 56] width 78 height 16
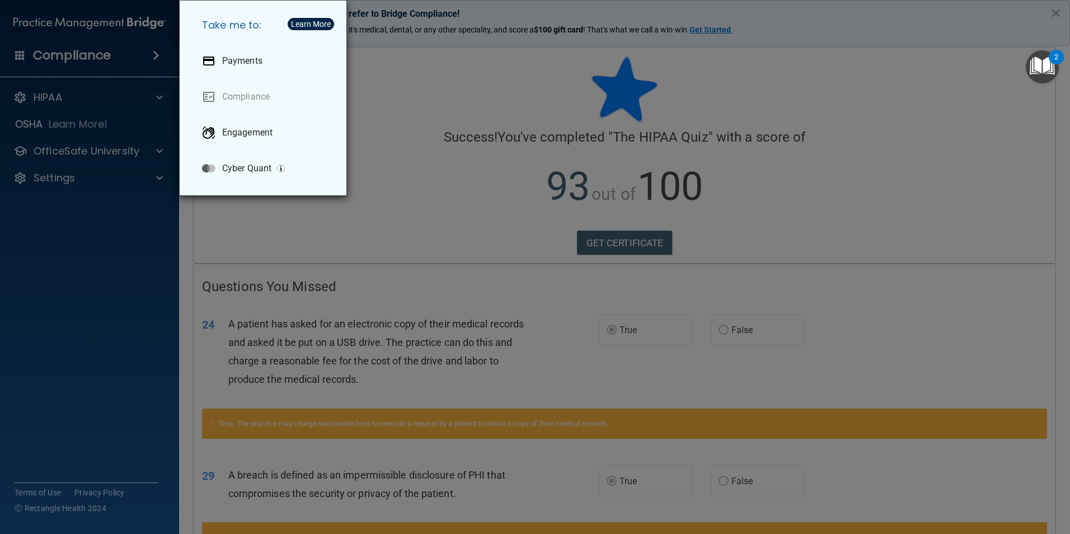
click at [106, 54] on div "Take me to: Payments Compliance Engagement Cyber Quant" at bounding box center [535, 267] width 1070 height 534
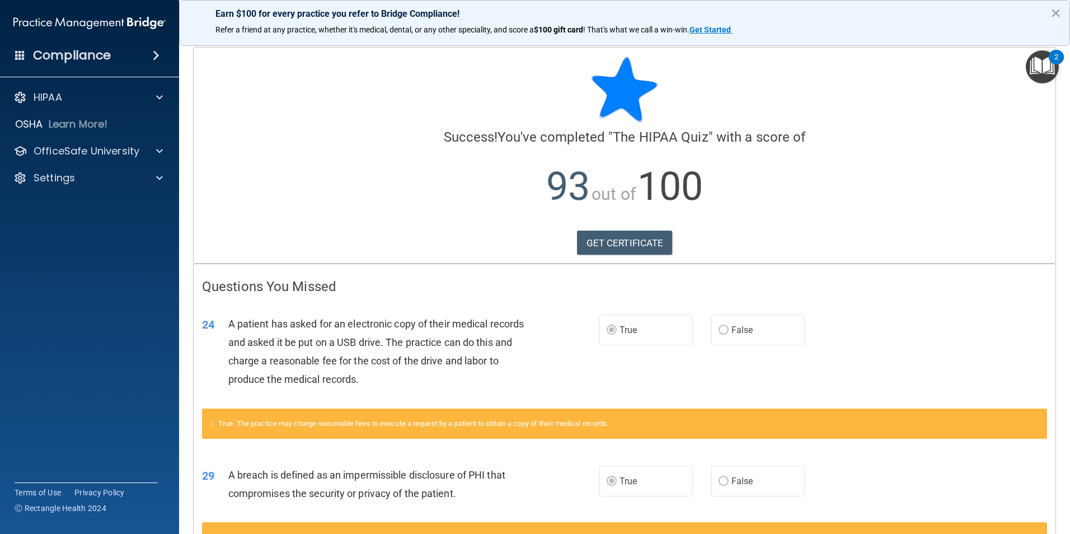
click at [98, 85] on div "HIPAA Documents and Policies Report an Incident Business Associates Emergency P…" at bounding box center [90, 140] width 180 height 116
click at [99, 97] on div "HIPAA" at bounding box center [74, 97] width 139 height 13
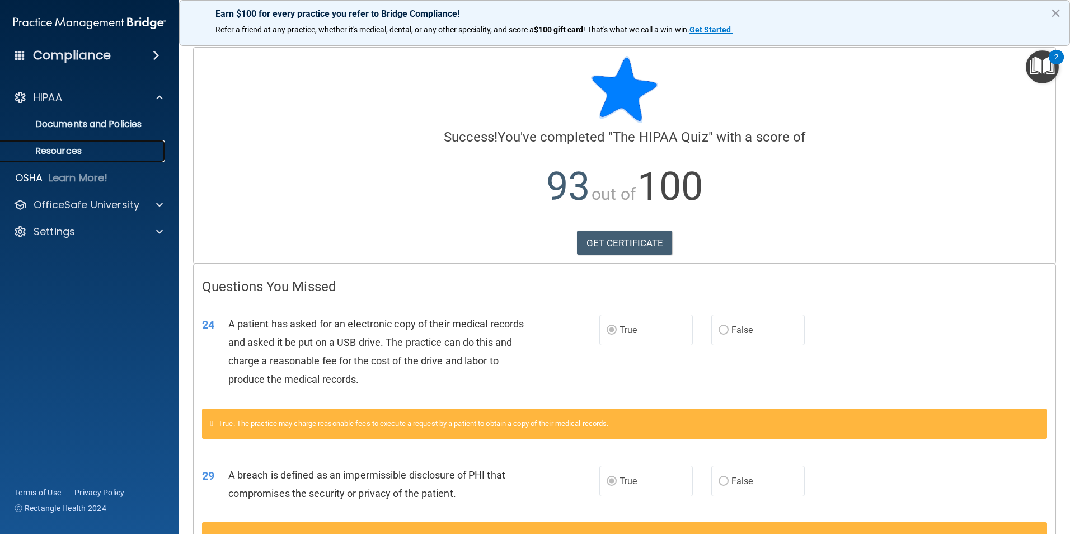
click at [80, 154] on p "Resources" at bounding box center [83, 150] width 153 height 11
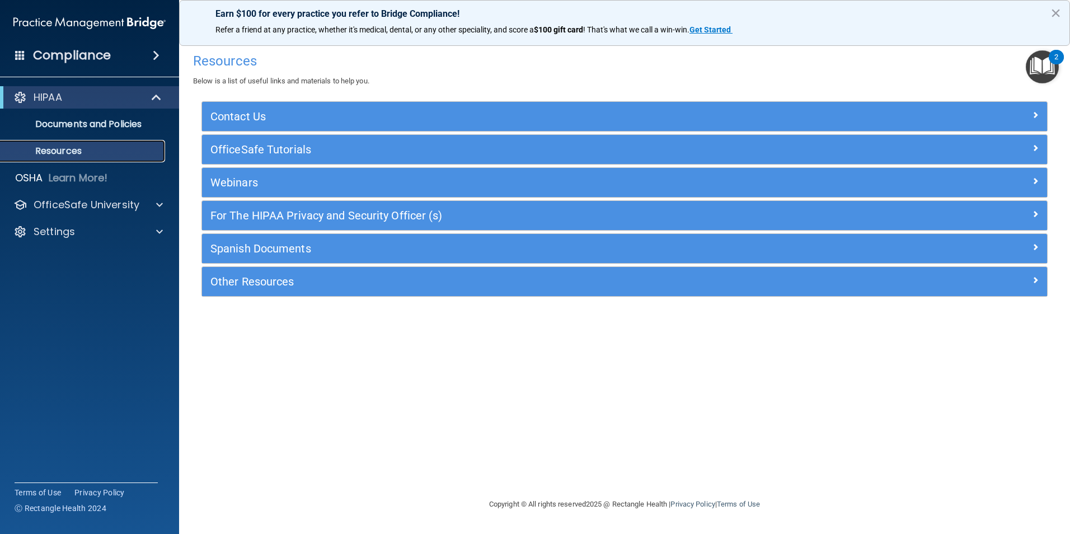
click at [80, 154] on p "Resources" at bounding box center [83, 150] width 153 height 11
click at [19, 51] on span at bounding box center [20, 55] width 10 height 10
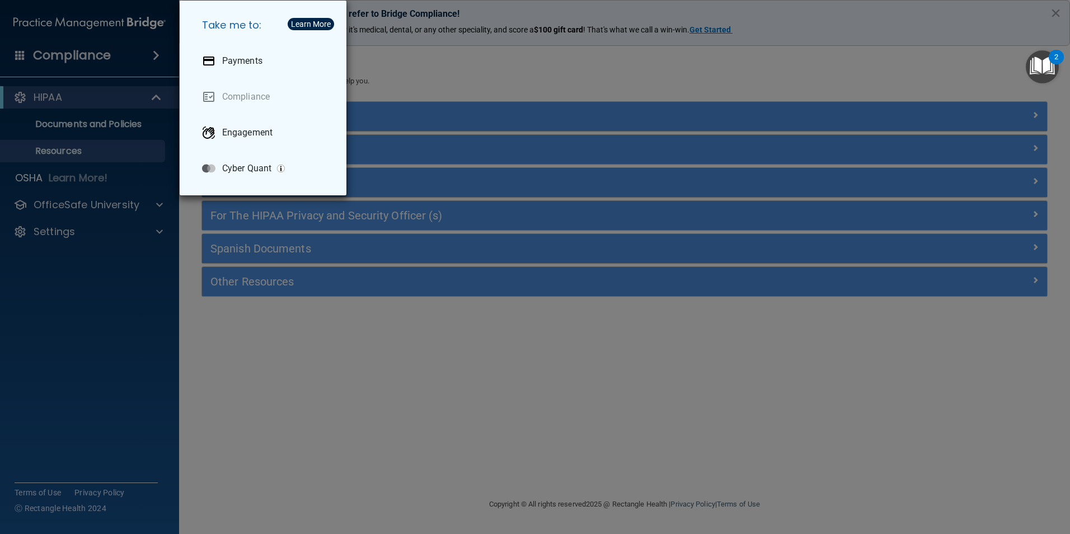
click at [19, 51] on div "Take me to: Payments Compliance Engagement Cyber Quant" at bounding box center [535, 267] width 1070 height 534
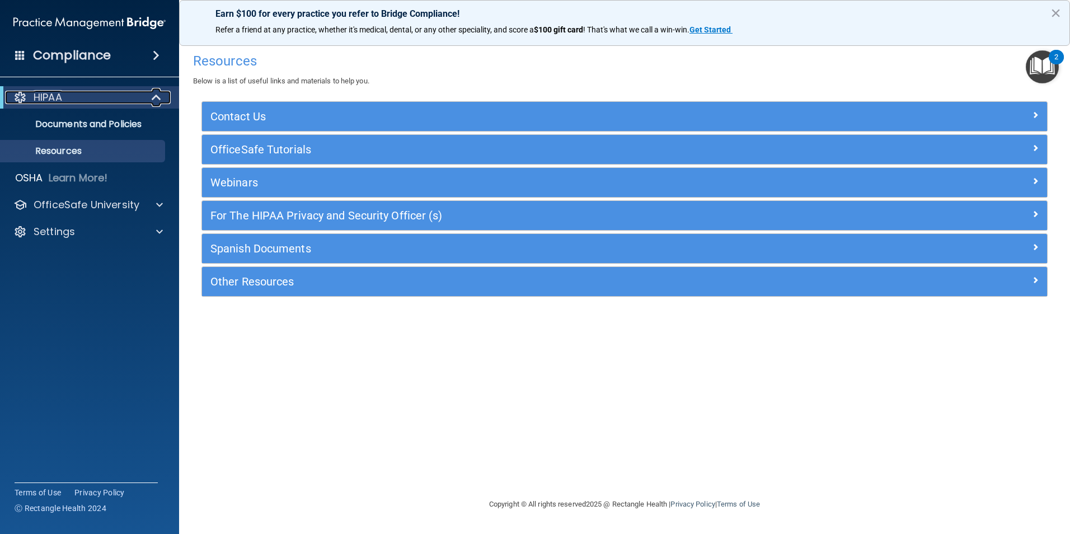
click at [98, 97] on div "HIPAA" at bounding box center [74, 97] width 138 height 13
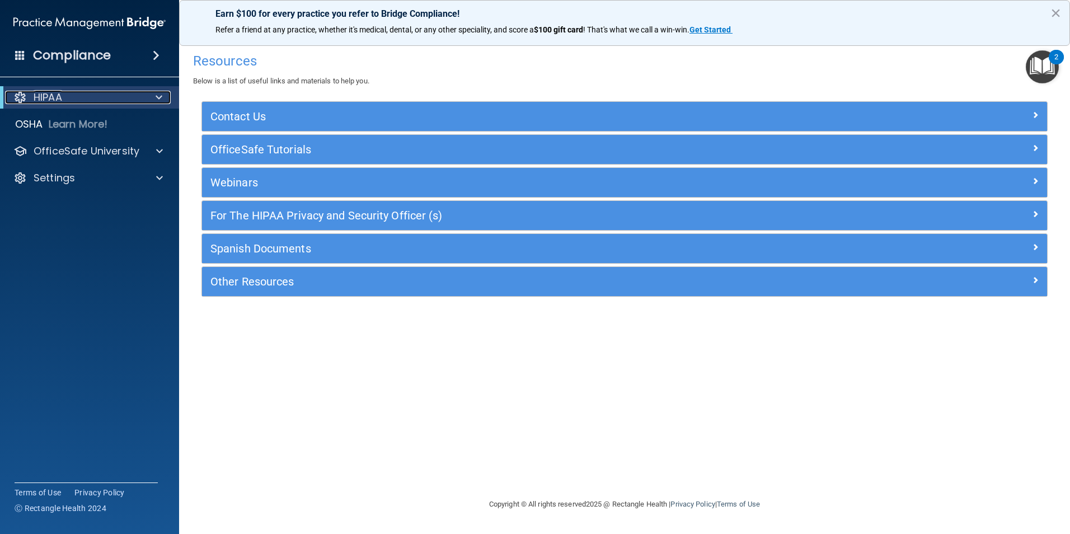
click at [88, 101] on div "HIPAA" at bounding box center [74, 97] width 138 height 13
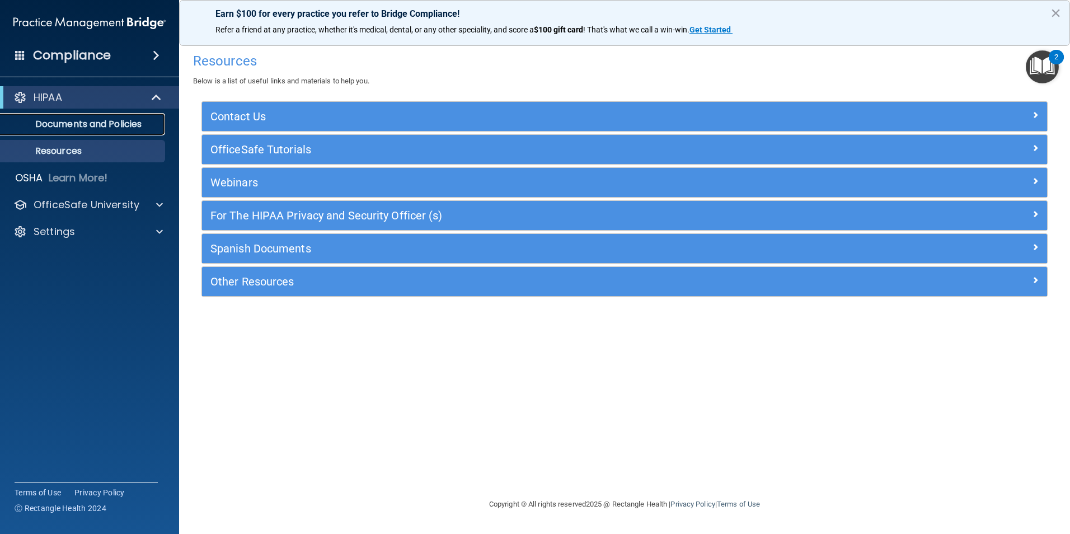
click at [79, 120] on p "Documents and Policies" at bounding box center [83, 124] width 153 height 11
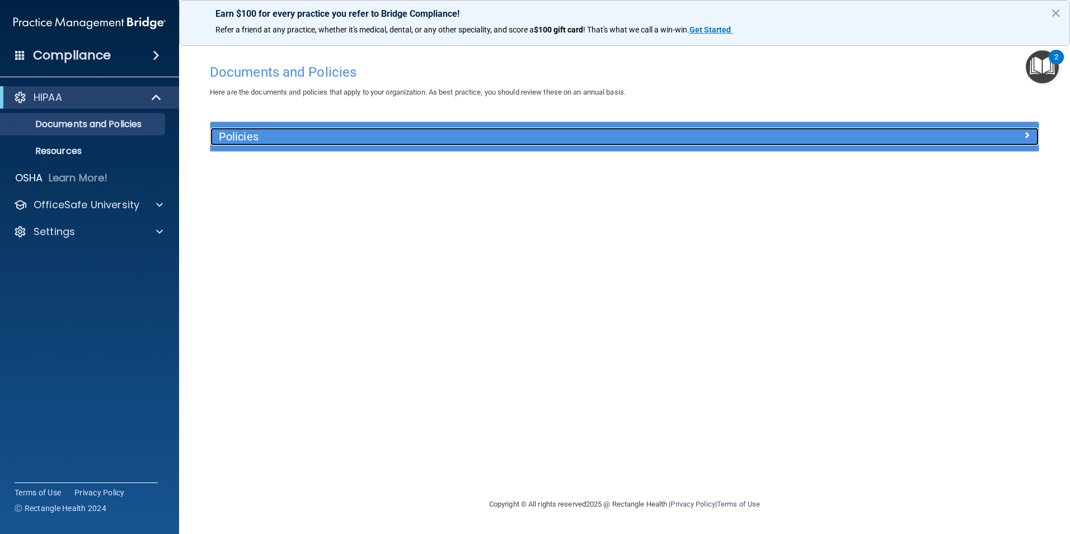
click at [794, 131] on h5 "Policies" at bounding box center [521, 136] width 604 height 12
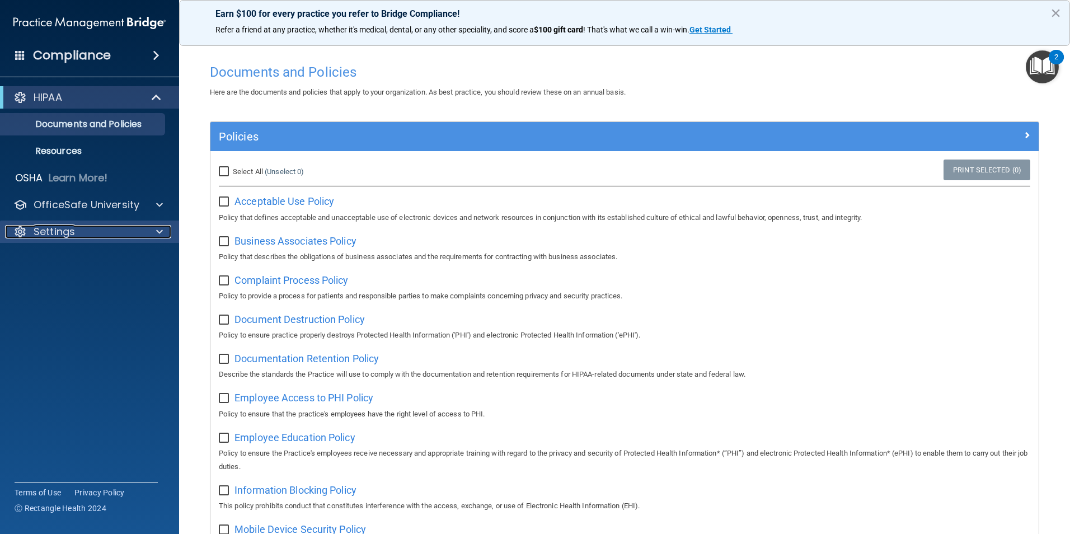
click at [59, 227] on p "Settings" at bounding box center [54, 231] width 41 height 13
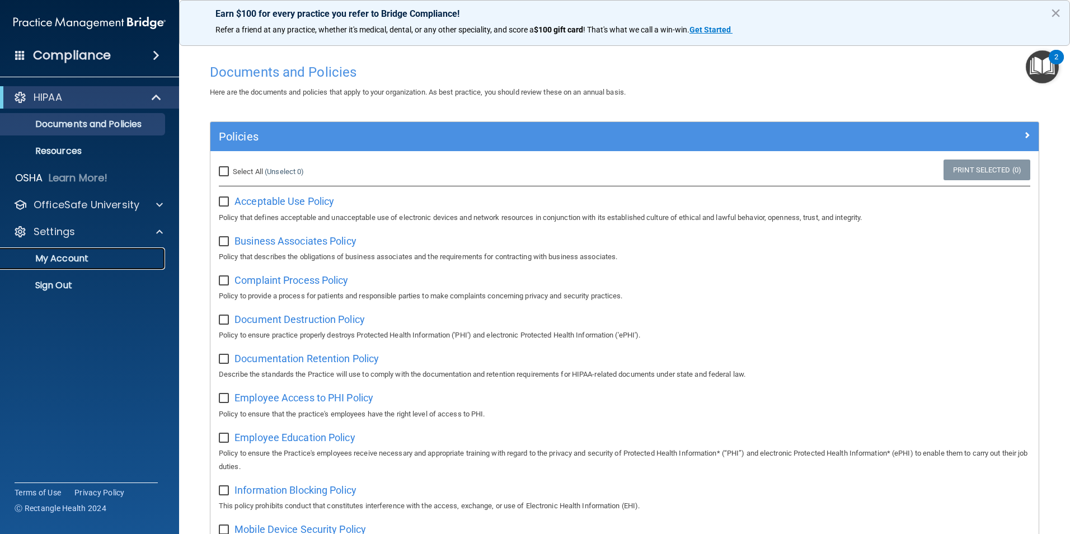
click at [62, 255] on p "My Account" at bounding box center [83, 258] width 153 height 11
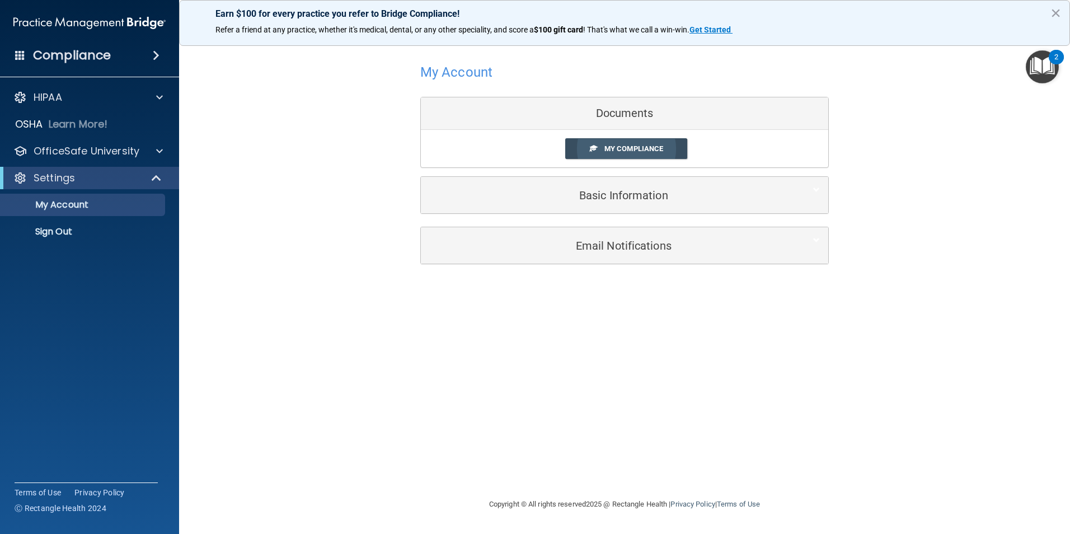
click at [636, 149] on span "My Compliance" at bounding box center [633, 148] width 59 height 8
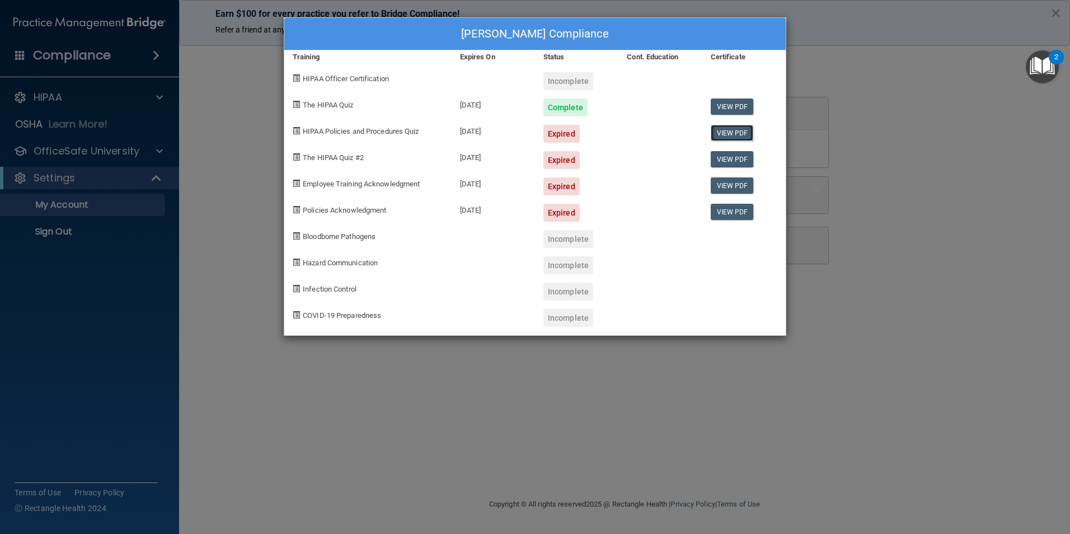
click at [737, 131] on link "View PDF" at bounding box center [731, 133] width 43 height 16
click at [746, 171] on div "View PDF" at bounding box center [743, 182] width 83 height 26
click at [795, 165] on div "[PERSON_NAME] Compliance Training Expires On Status Cont. Education Certificate…" at bounding box center [535, 267] width 1070 height 534
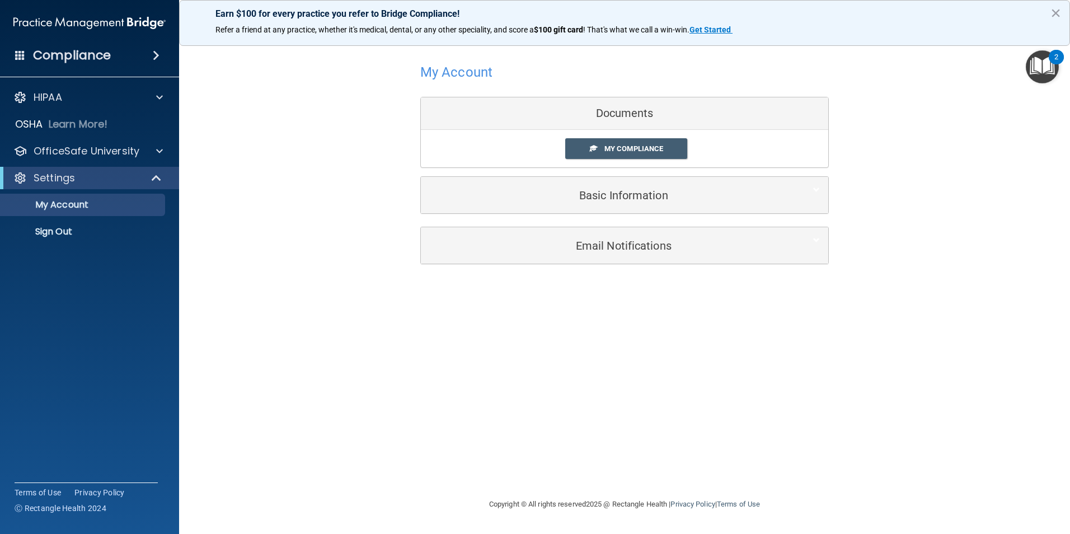
click at [637, 111] on div "Documents" at bounding box center [624, 113] width 407 height 32
click at [50, 54] on h4 "Compliance" at bounding box center [72, 56] width 78 height 16
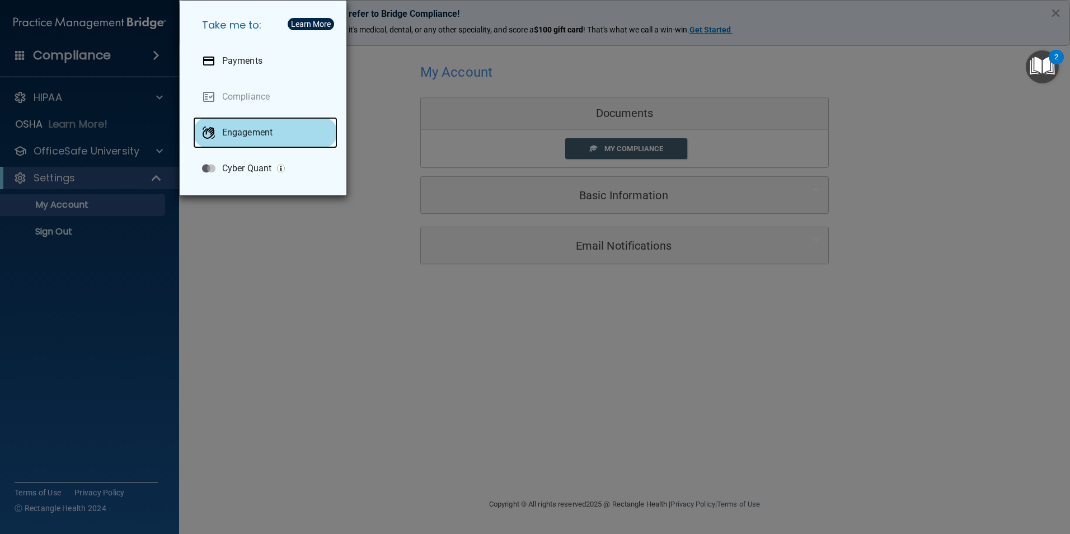
click at [251, 144] on div "Engagement" at bounding box center [265, 132] width 144 height 31
click at [267, 284] on div "Take me to: Payments Compliance Engagement Cyber Quant" at bounding box center [535, 267] width 1070 height 534
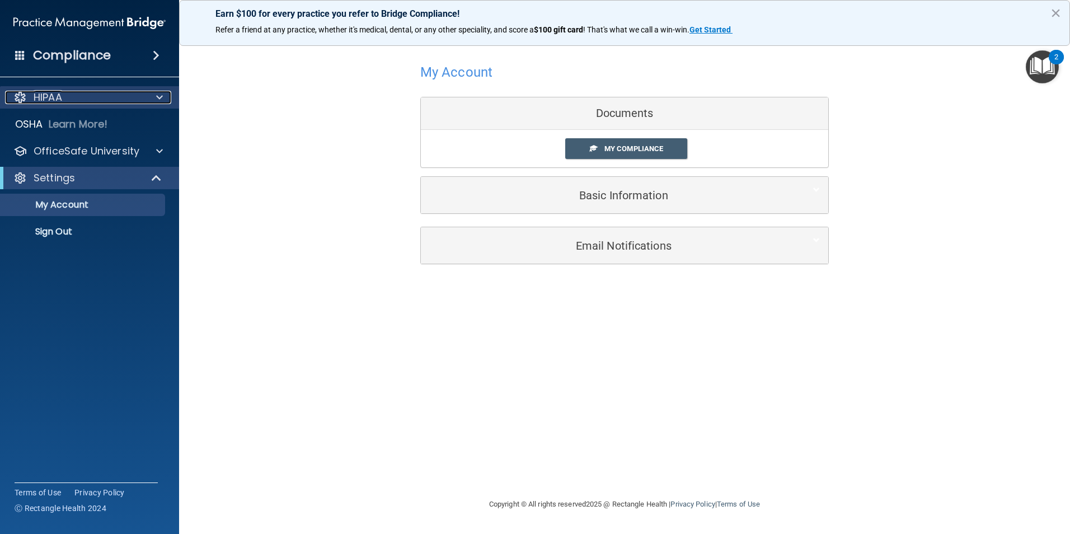
click at [121, 93] on div "HIPAA" at bounding box center [74, 97] width 139 height 13
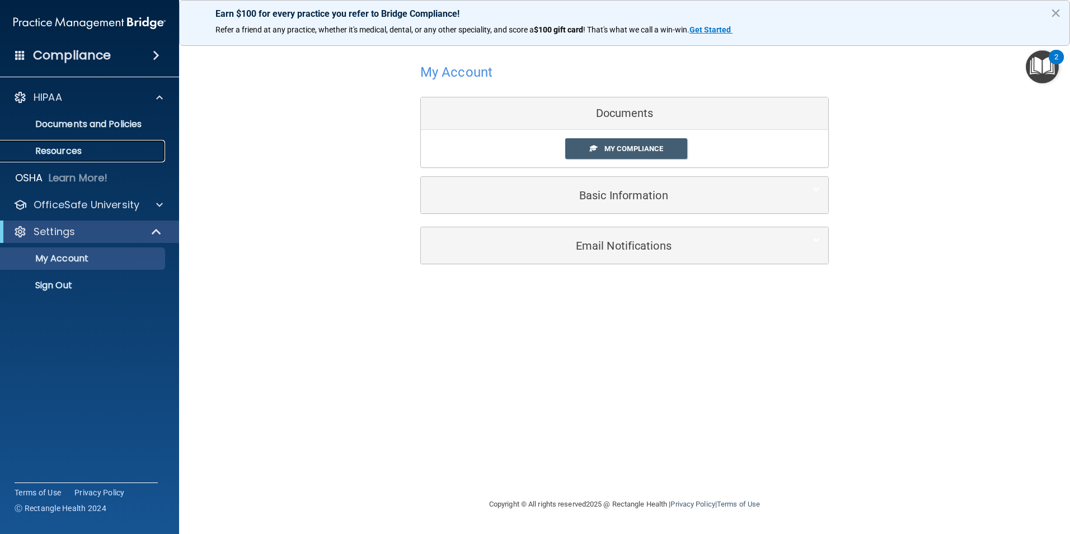
click at [50, 156] on p "Resources" at bounding box center [83, 150] width 153 height 11
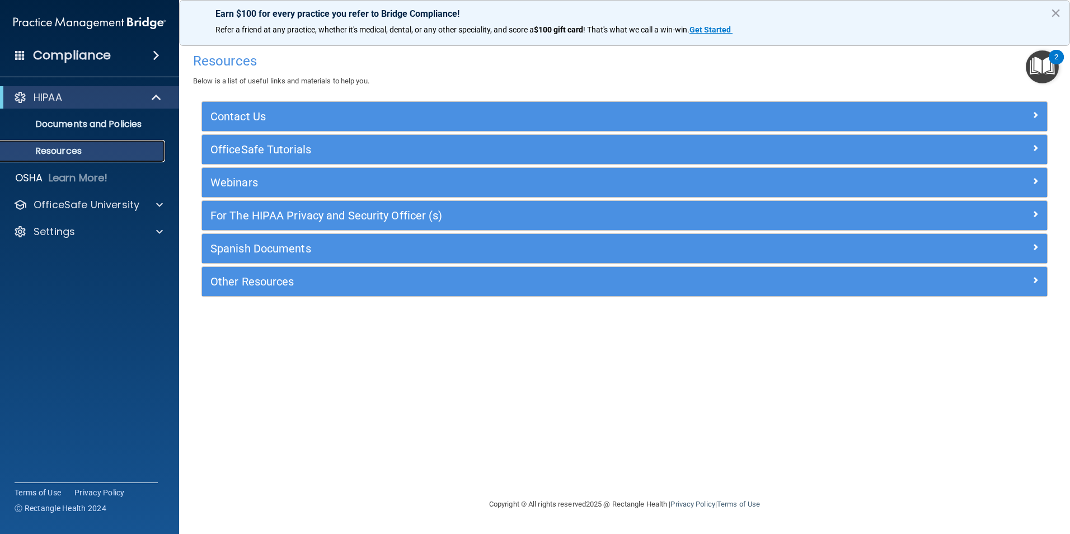
click at [58, 154] on p "Resources" at bounding box center [83, 150] width 153 height 11
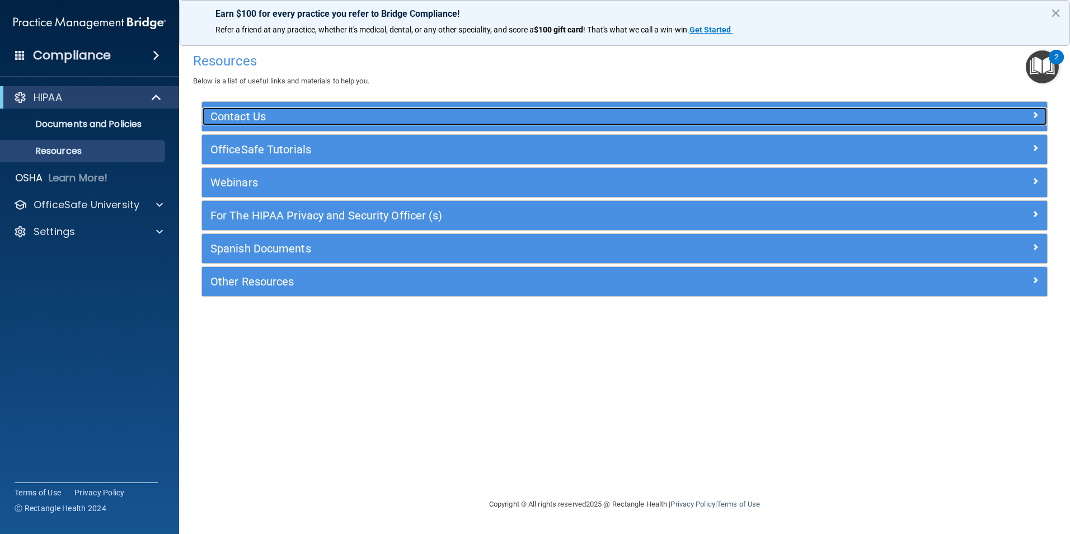
click at [357, 116] on h5 "Contact Us" at bounding box center [518, 116] width 617 height 12
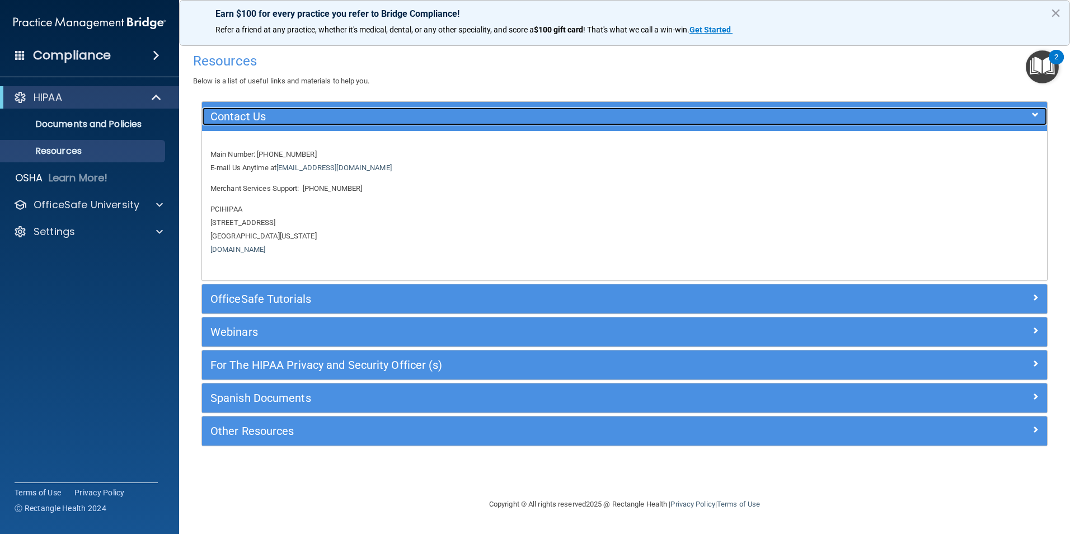
click at [357, 116] on h5 "Contact Us" at bounding box center [518, 116] width 617 height 12
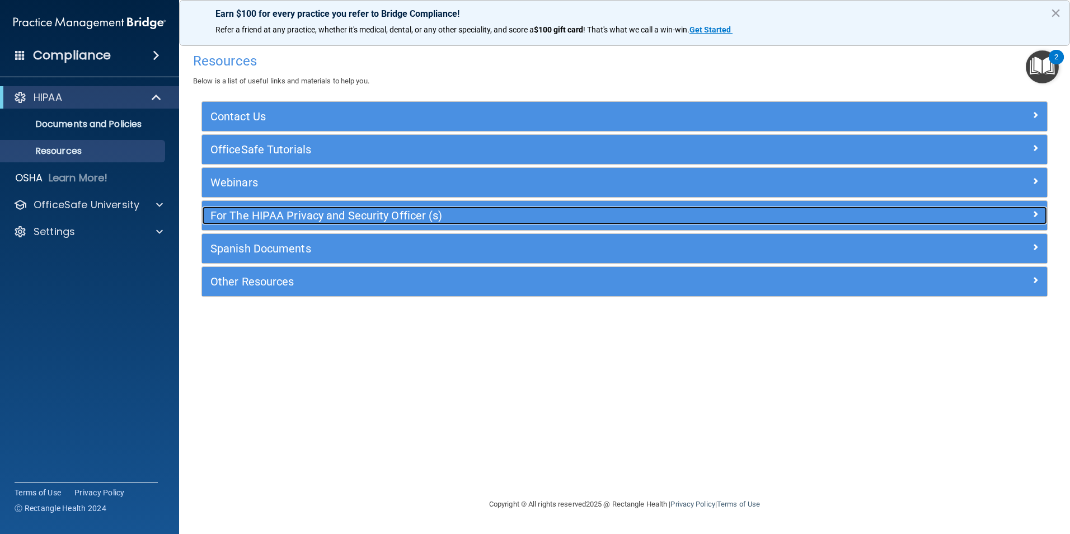
click at [431, 211] on h5 "For The HIPAA Privacy and Security Officer (s)" at bounding box center [518, 215] width 617 height 12
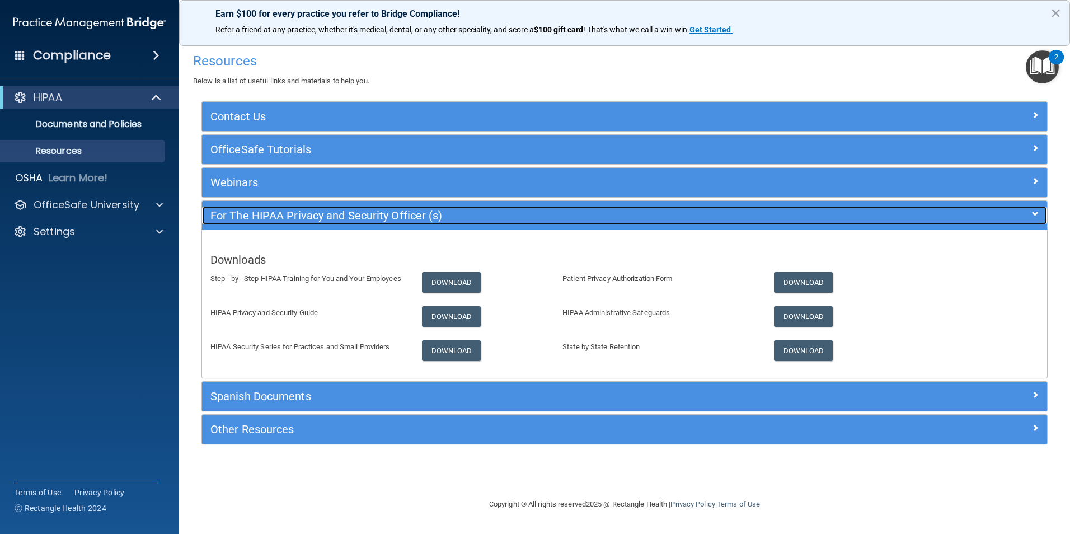
click at [431, 211] on h5 "For The HIPAA Privacy and Security Officer (s)" at bounding box center [518, 215] width 617 height 12
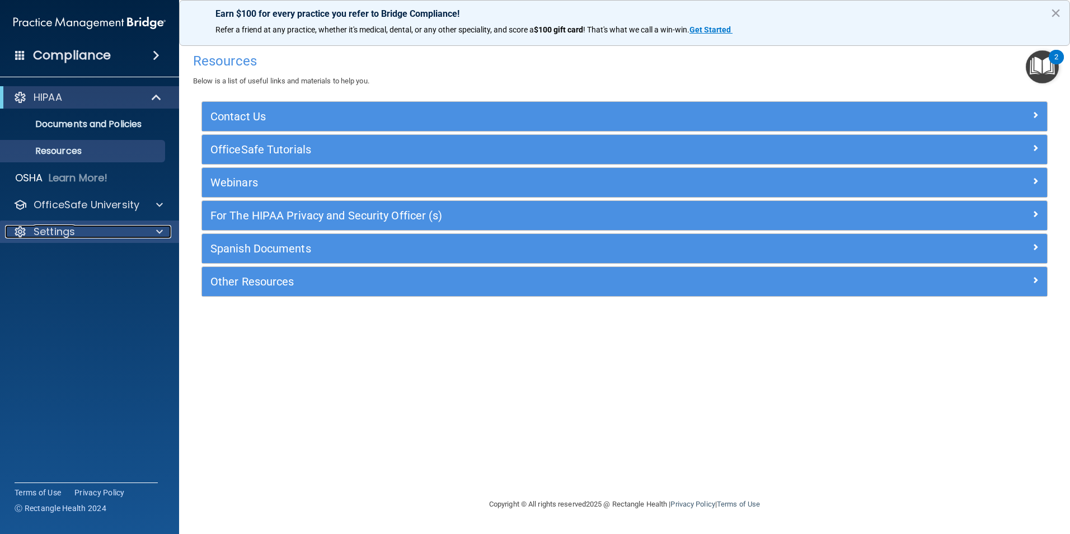
click at [82, 229] on div "Settings" at bounding box center [74, 231] width 139 height 13
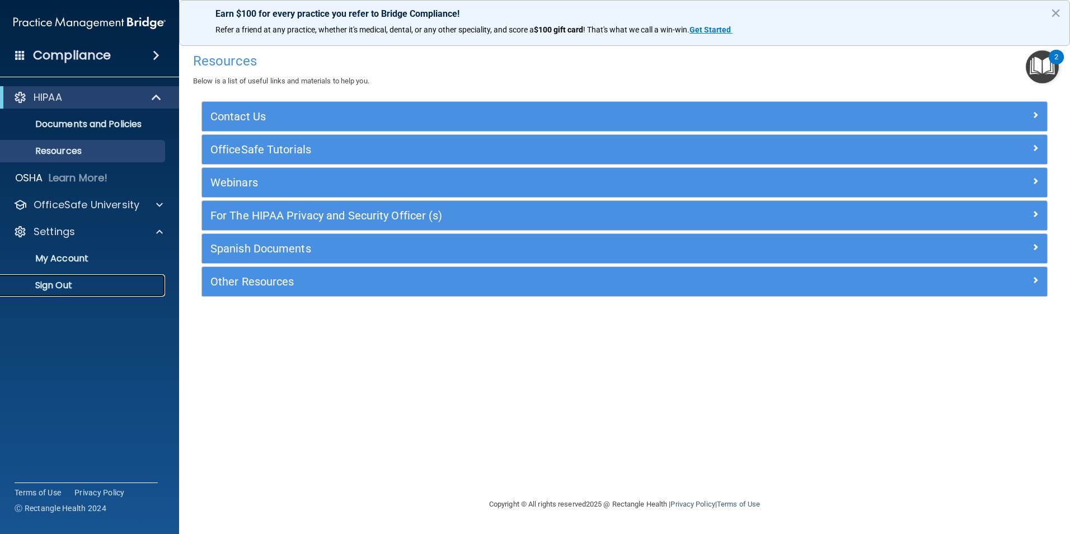
click at [78, 278] on link "Sign Out" at bounding box center [77, 285] width 176 height 22
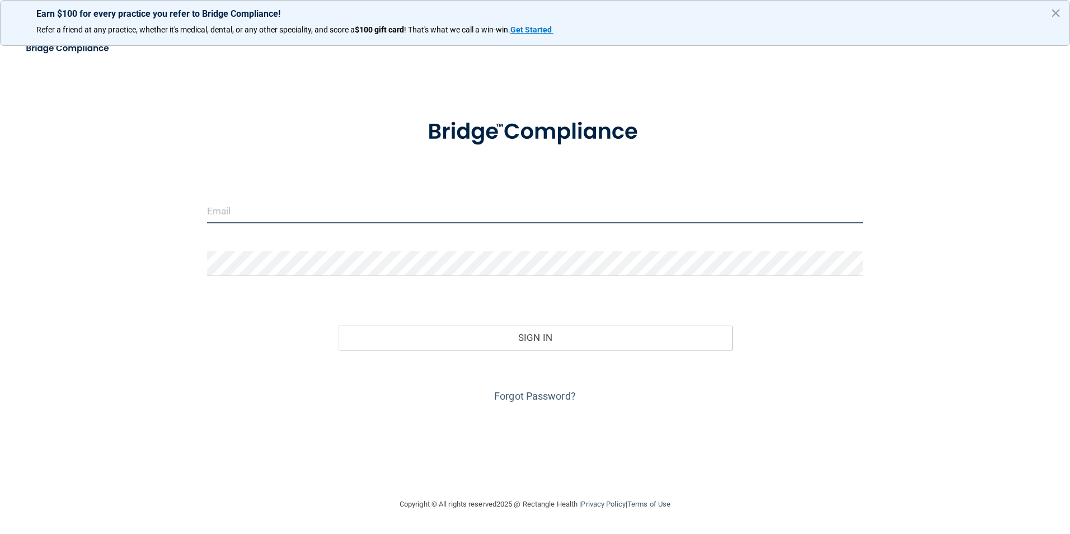
click at [304, 210] on input "email" at bounding box center [535, 210] width 656 height 25
type input "[PERSON_NAME][EMAIL_ADDRESS][DOMAIN_NAME]"
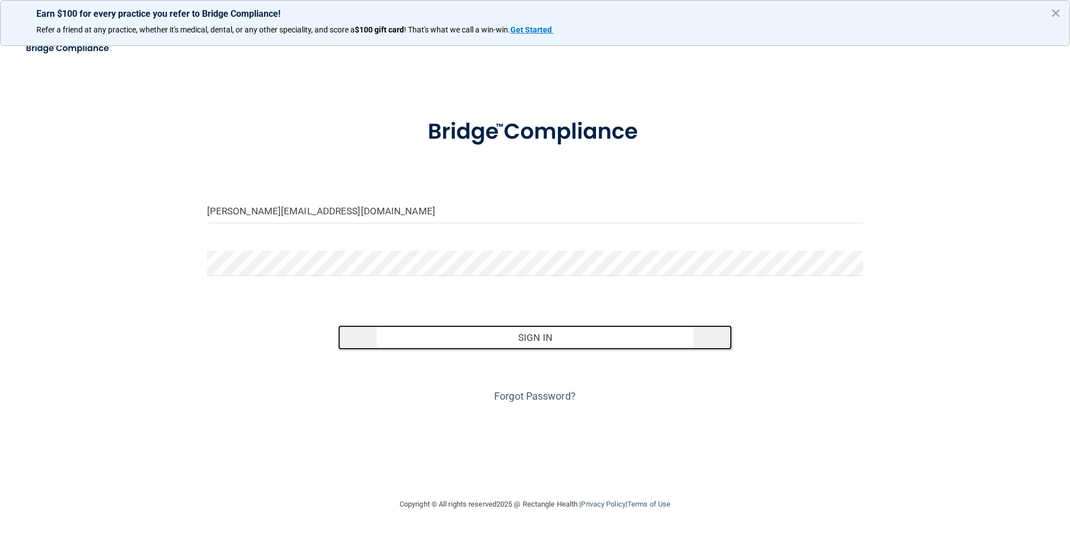
click at [564, 335] on button "Sign In" at bounding box center [535, 337] width 394 height 25
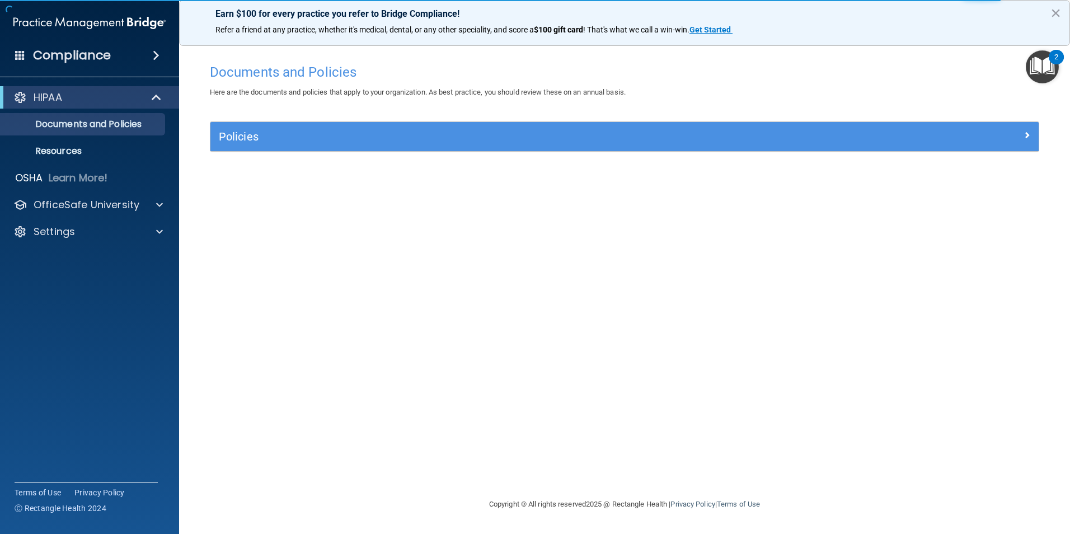
click at [1043, 62] on img "Open Resource Center, 2 new notifications" at bounding box center [1041, 66] width 33 height 33
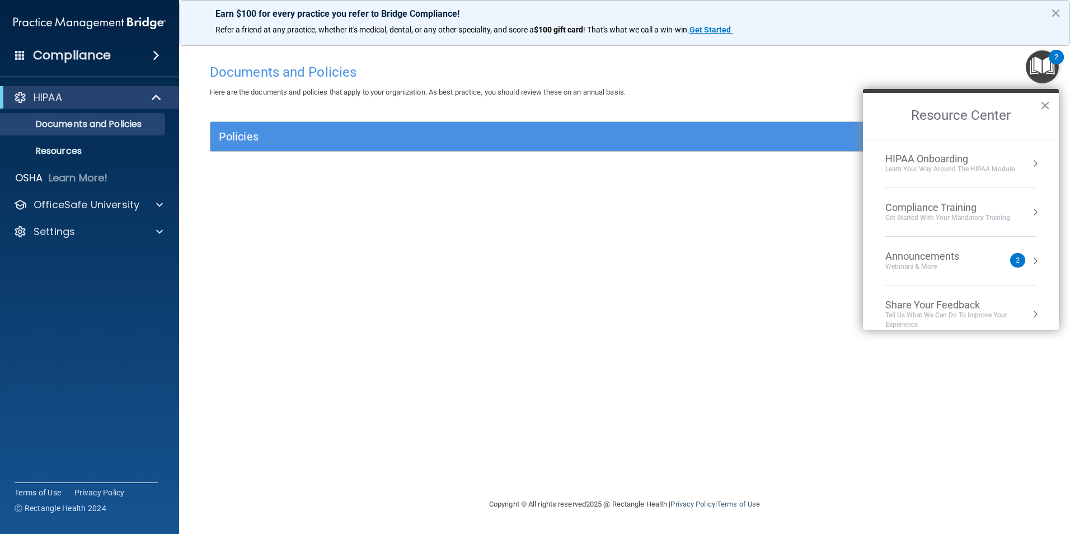
click at [954, 214] on div "Get Started with your mandatory training" at bounding box center [947, 218] width 125 height 10
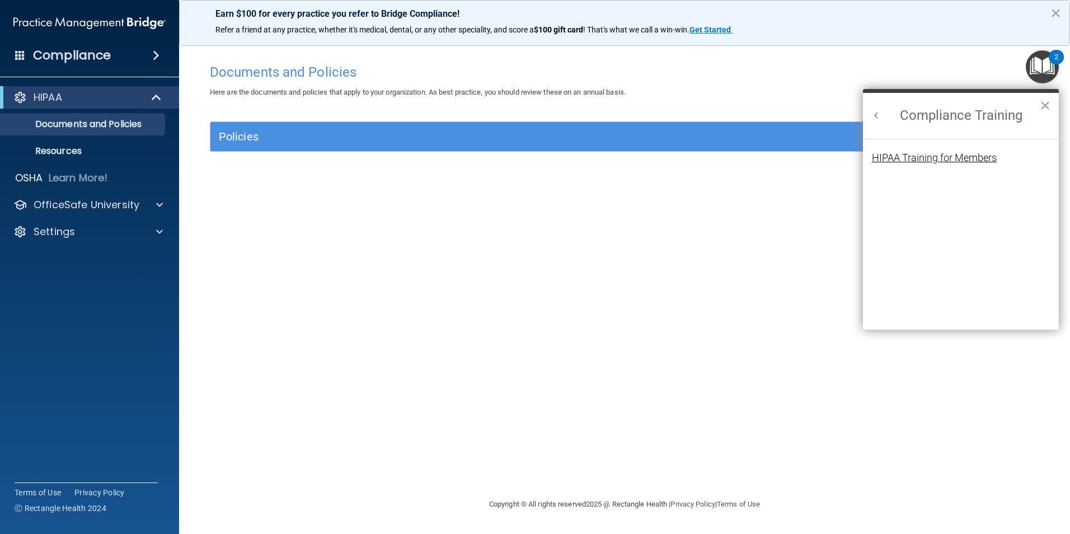
click at [934, 156] on div "HIPAA Training for Members" at bounding box center [934, 158] width 125 height 10
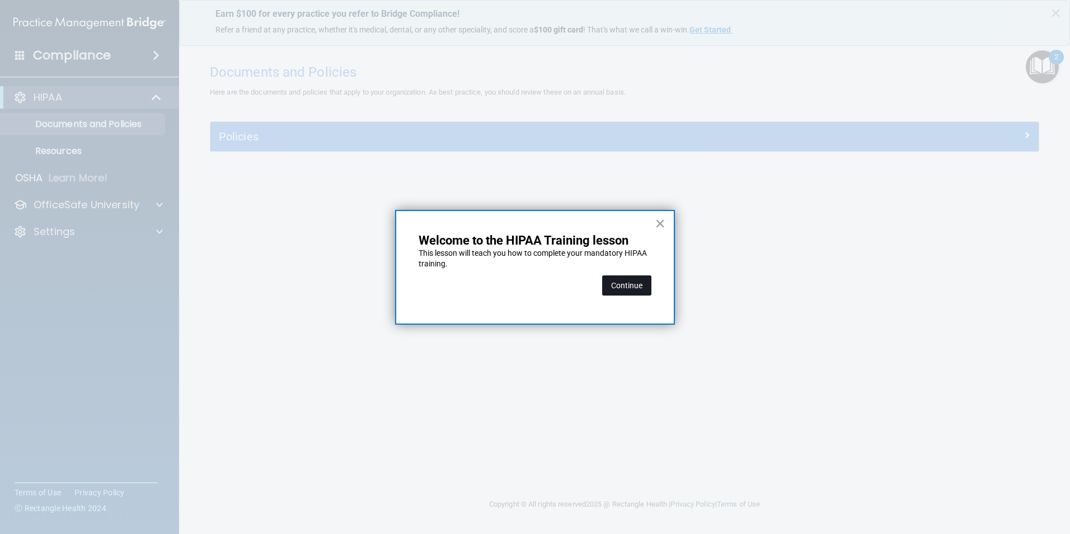
click at [624, 286] on button "Continue" at bounding box center [626, 285] width 49 height 20
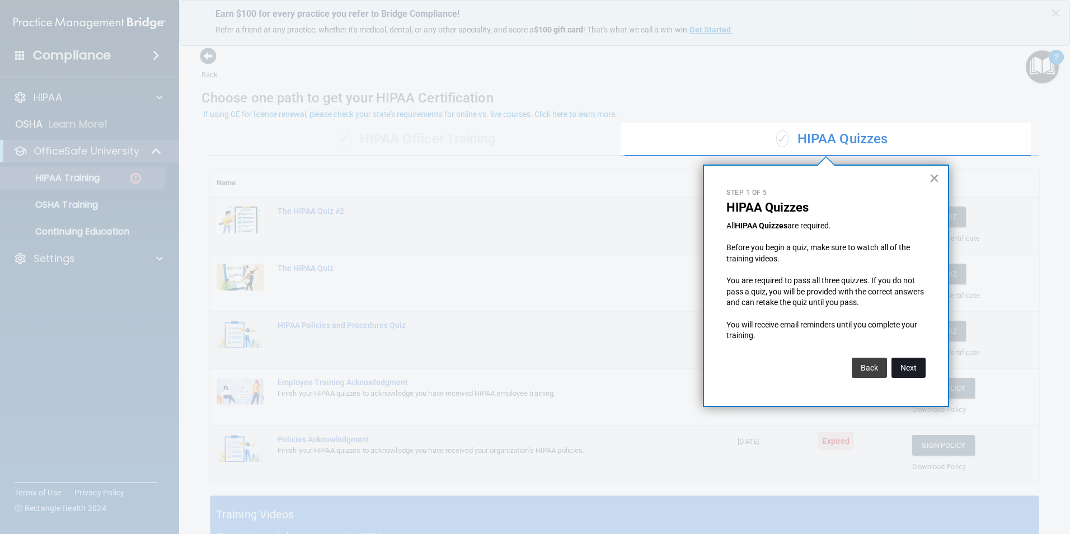
click at [911, 367] on button "Next" at bounding box center [908, 367] width 34 height 20
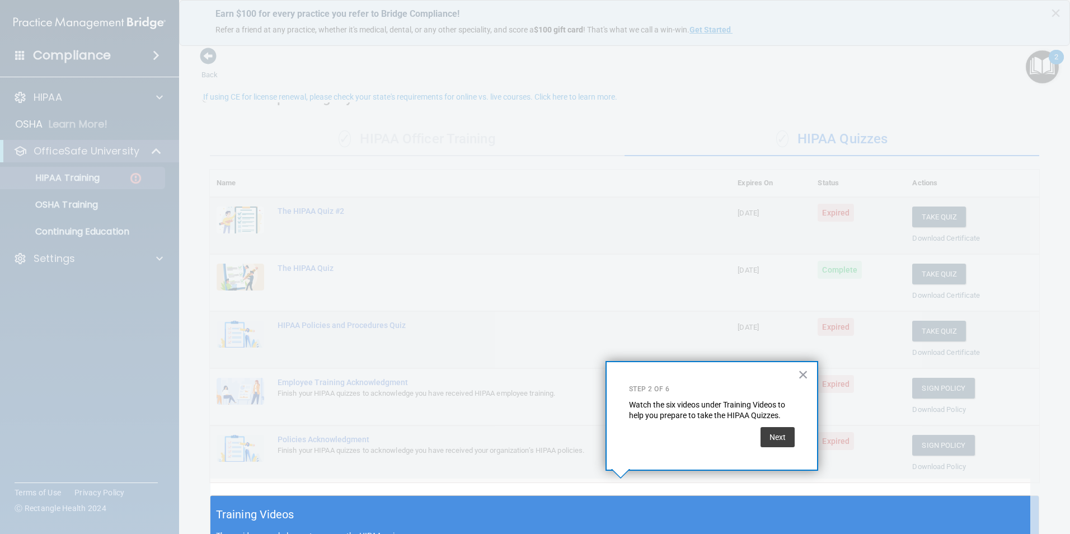
scroll to position [17, 0]
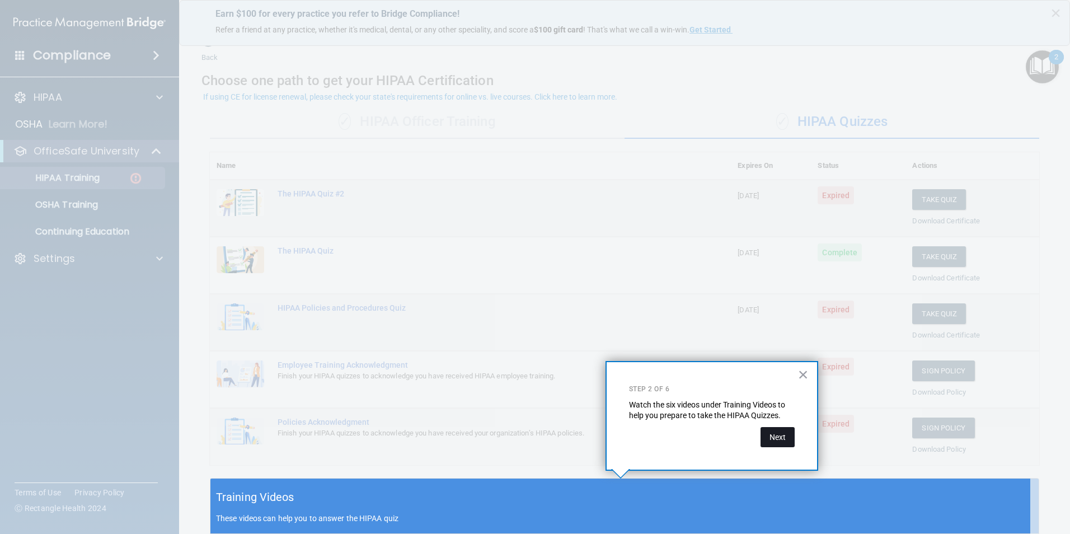
click at [775, 433] on button "Next" at bounding box center [777, 437] width 34 height 20
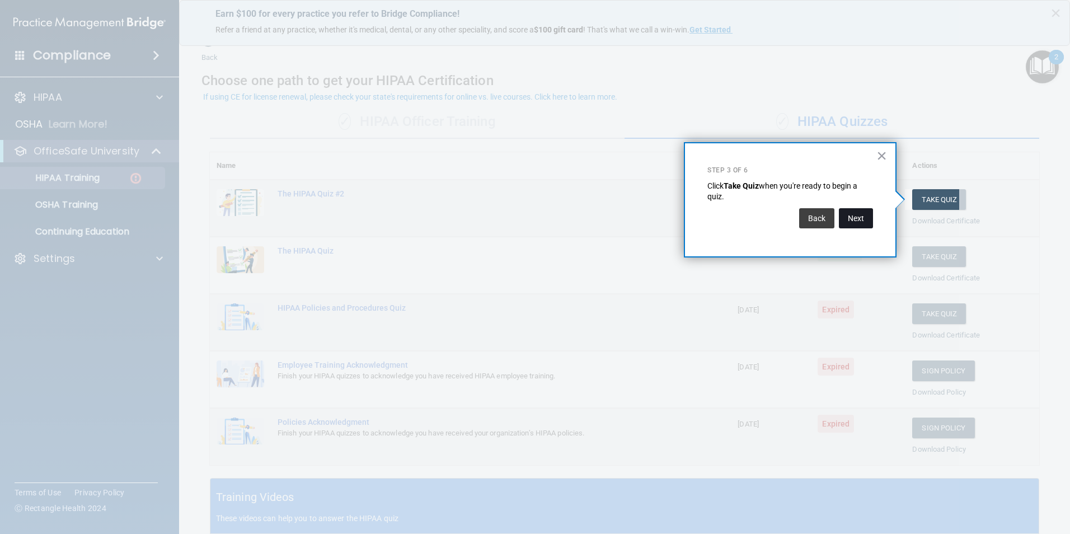
click at [863, 218] on button "Next" at bounding box center [856, 218] width 34 height 20
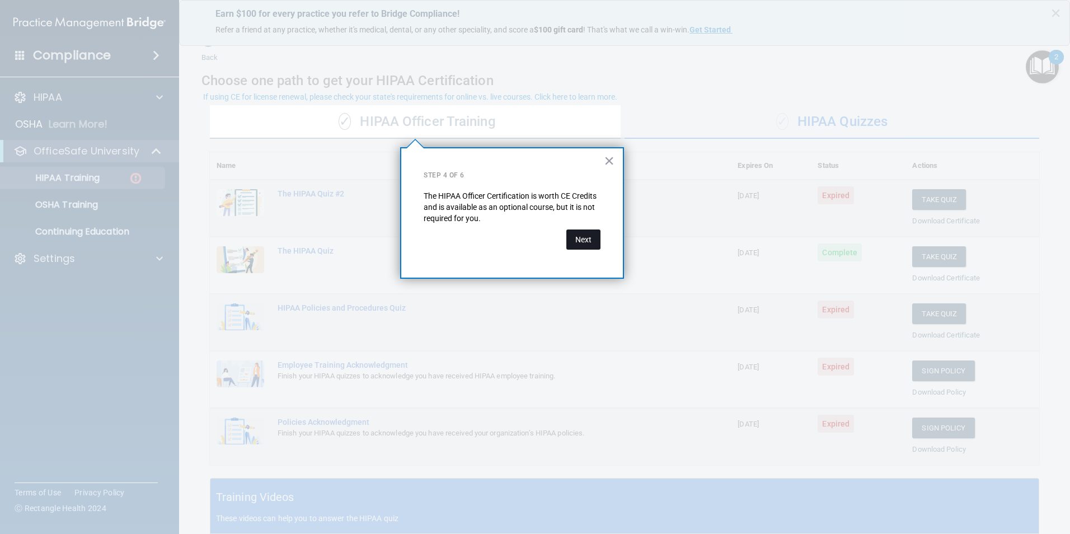
click at [576, 240] on button "Next" at bounding box center [583, 239] width 34 height 20
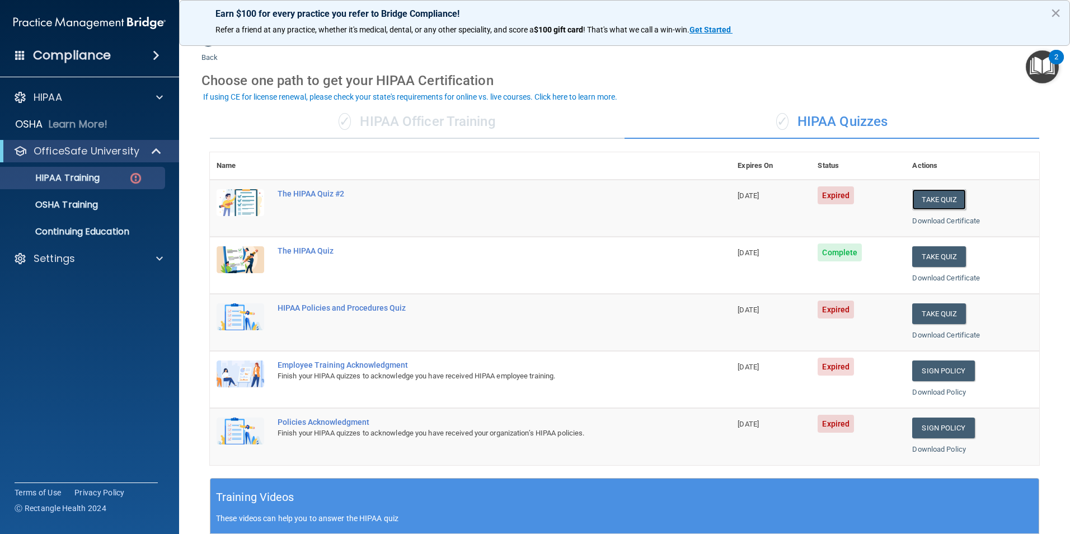
drag, startPoint x: 937, startPoint y: 195, endPoint x: 929, endPoint y: 272, distance: 77.7
click at [937, 195] on button "Take Quiz" at bounding box center [939, 199] width 54 height 21
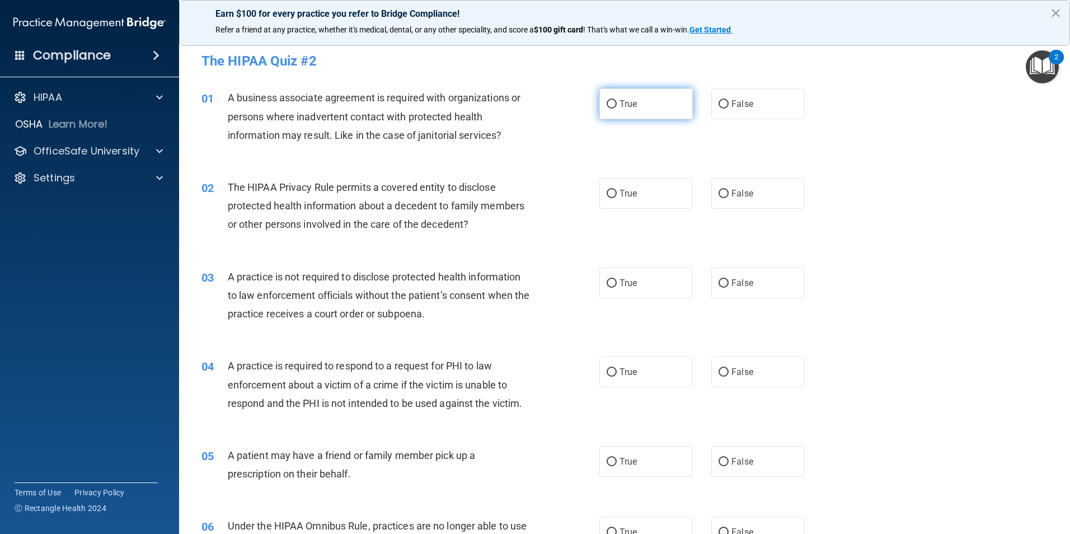
click at [651, 114] on label "True" at bounding box center [645, 103] width 93 height 31
click at [616, 109] on input "True" at bounding box center [611, 104] width 10 height 8
radio input "true"
click at [643, 189] on label "True" at bounding box center [645, 193] width 93 height 31
click at [616, 190] on input "True" at bounding box center [611, 194] width 10 height 8
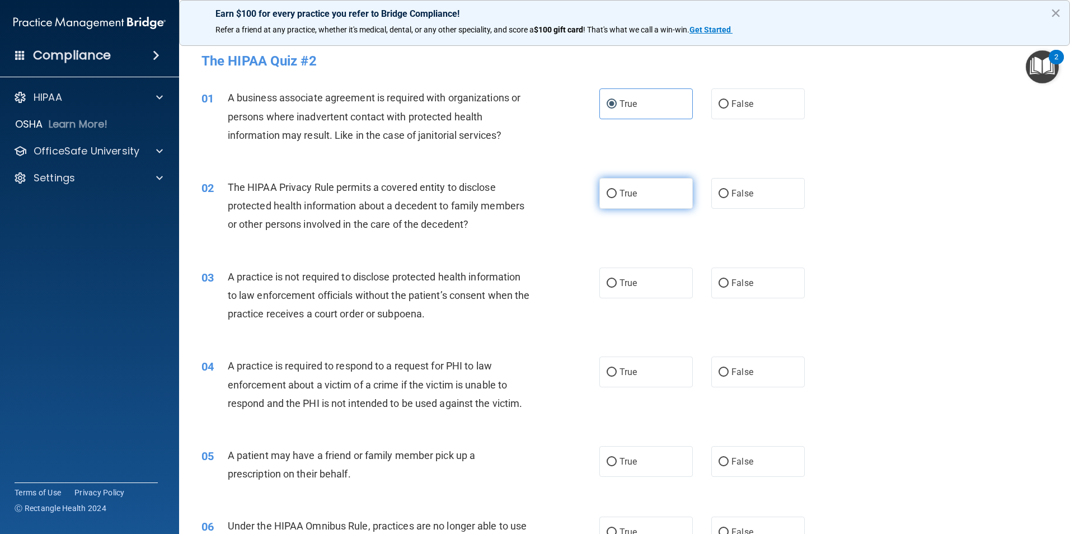
radio input "true"
click at [740, 280] on span "False" at bounding box center [742, 282] width 22 height 11
click at [728, 280] on input "False" at bounding box center [723, 283] width 10 height 8
radio input "true"
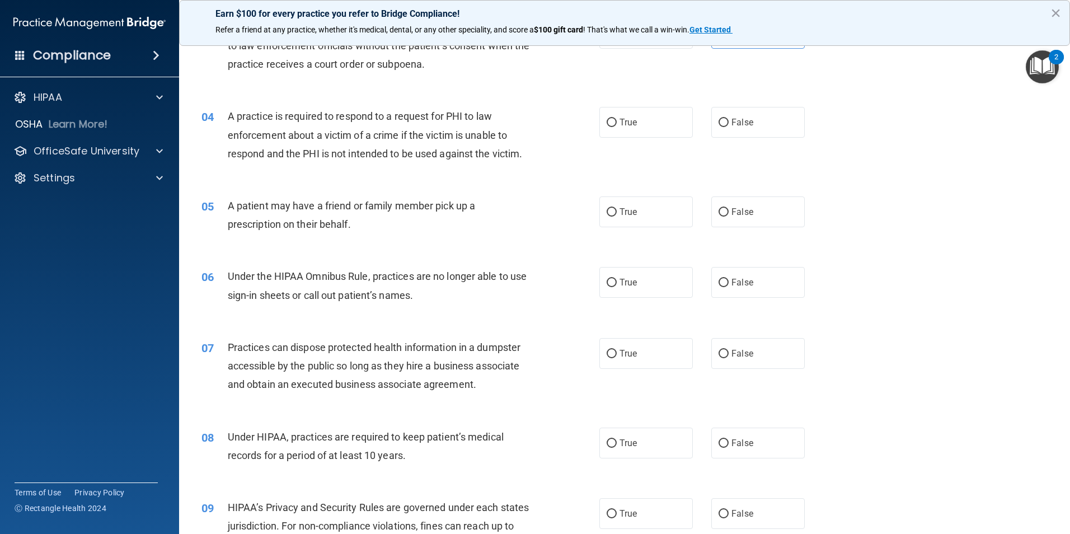
scroll to position [224, 0]
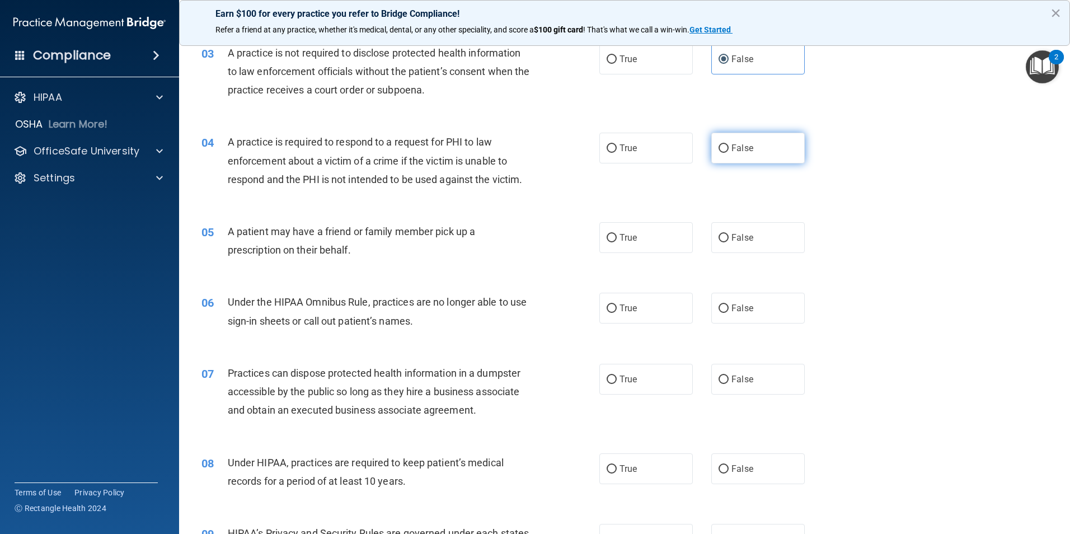
click at [726, 151] on label "False" at bounding box center [757, 148] width 93 height 31
click at [726, 151] on input "False" at bounding box center [723, 148] width 10 height 8
radio input "true"
click at [624, 241] on span "True" at bounding box center [627, 237] width 17 height 11
click at [616, 241] on input "True" at bounding box center [611, 238] width 10 height 8
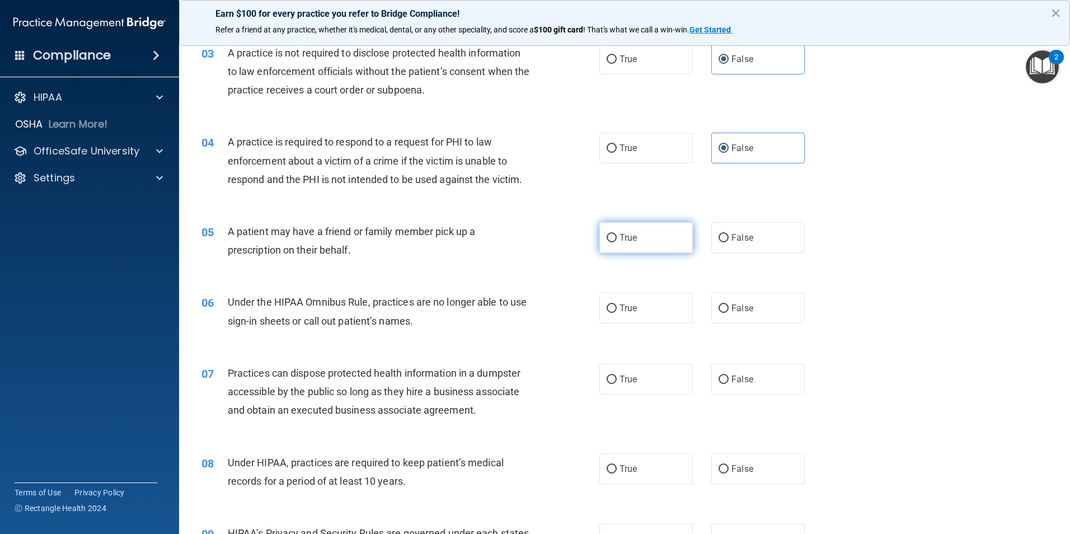
radio input "true"
click at [735, 311] on span "False" at bounding box center [742, 308] width 22 height 11
click at [728, 311] on input "False" at bounding box center [723, 308] width 10 height 8
radio input "true"
click at [747, 377] on span "False" at bounding box center [742, 379] width 22 height 11
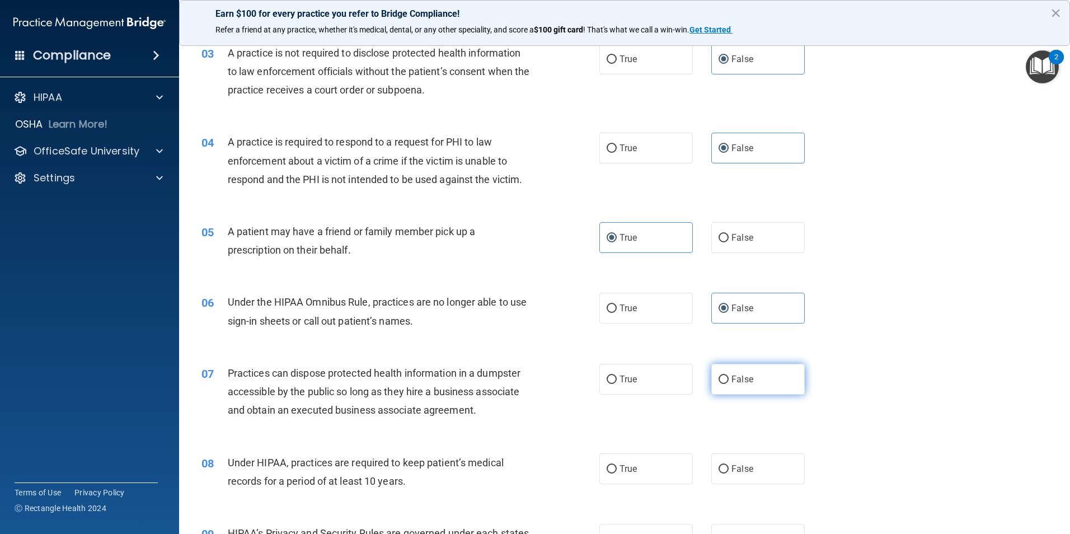
click at [728, 377] on input "False" at bounding box center [723, 379] width 10 height 8
radio input "true"
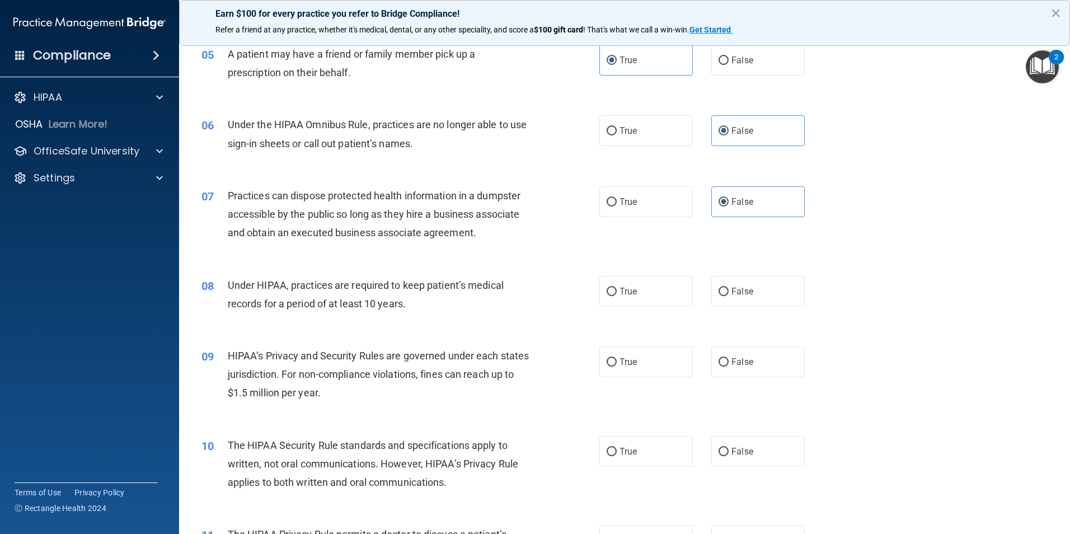
scroll to position [448, 0]
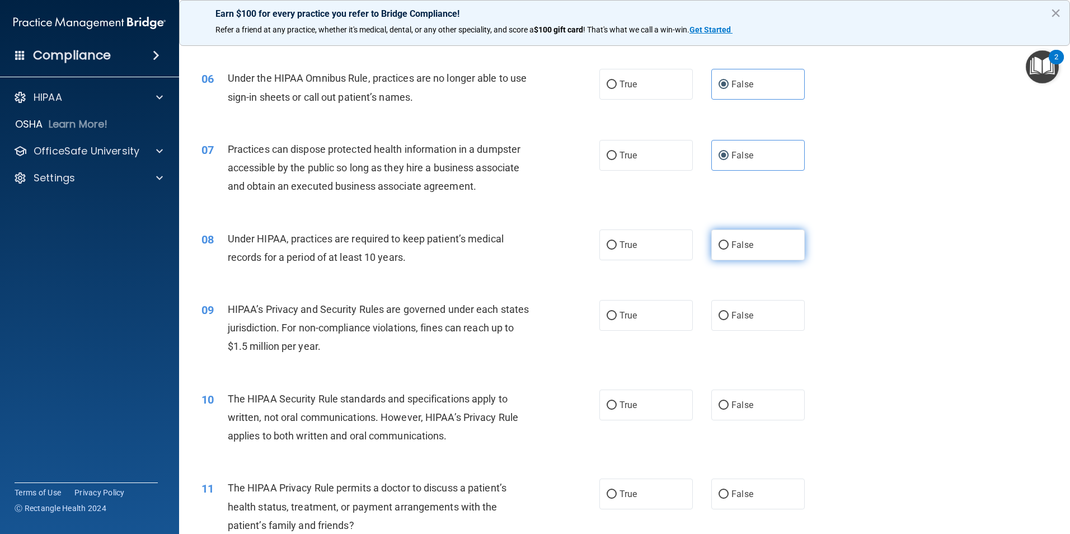
click at [753, 247] on label "False" at bounding box center [757, 244] width 93 height 31
click at [728, 247] on input "False" at bounding box center [723, 245] width 10 height 8
radio input "true"
click at [718, 314] on input "False" at bounding box center [723, 316] width 10 height 8
radio input "true"
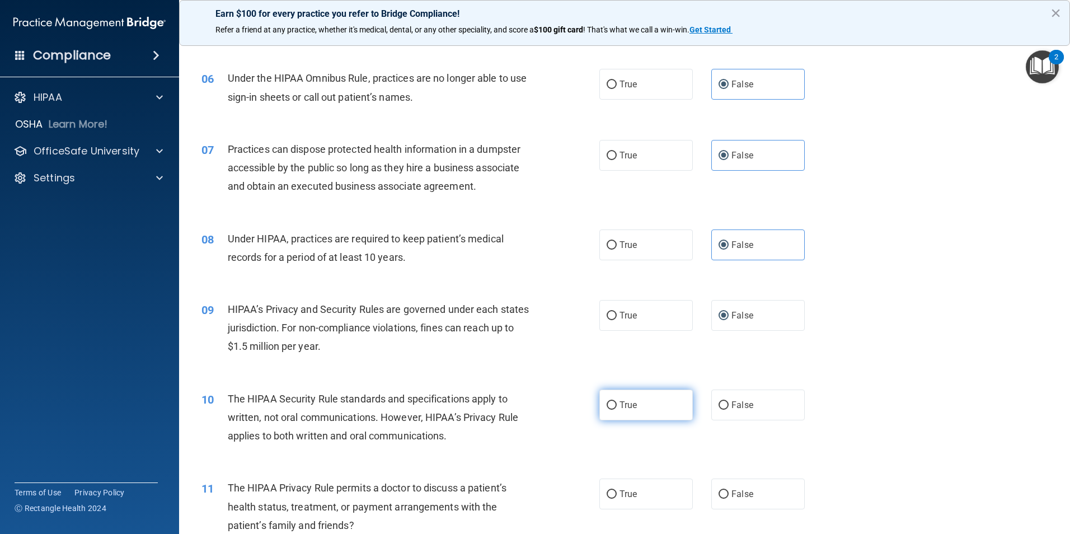
click at [633, 404] on span "True" at bounding box center [627, 404] width 17 height 11
click at [616, 404] on input "True" at bounding box center [611, 405] width 10 height 8
radio input "true"
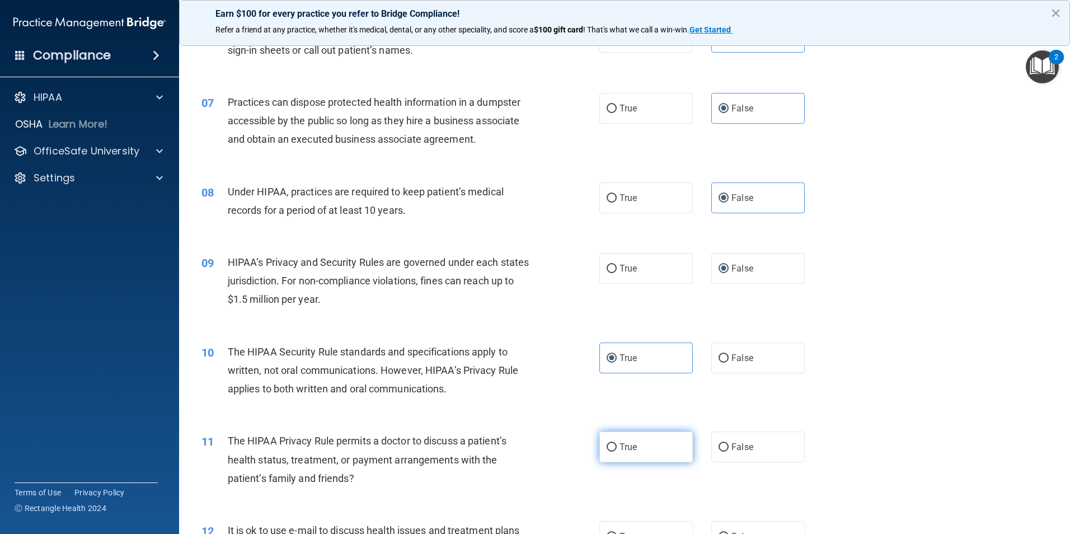
scroll to position [615, 0]
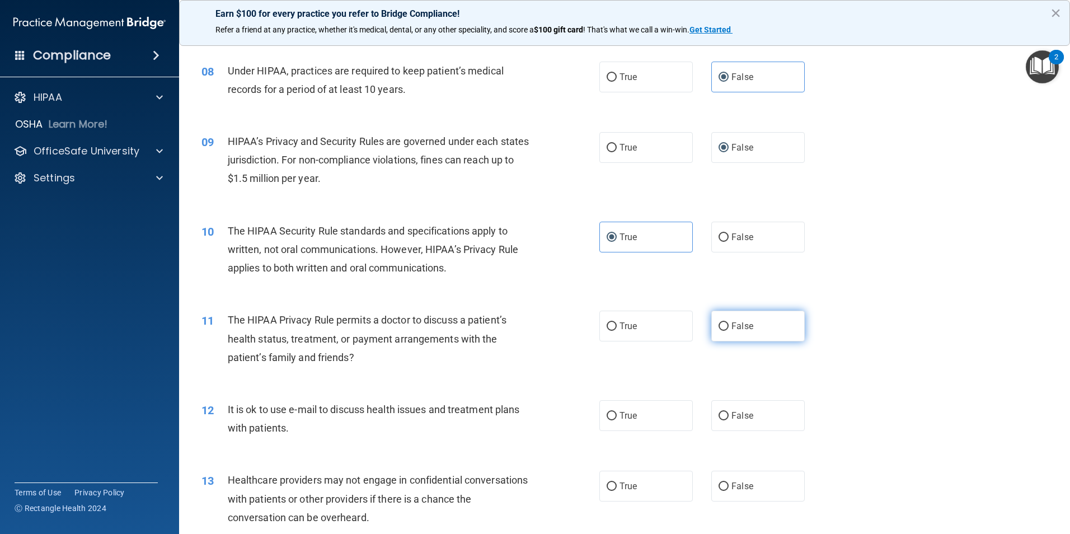
click at [746, 336] on label "False" at bounding box center [757, 325] width 93 height 31
click at [728, 331] on input "False" at bounding box center [723, 326] width 10 height 8
radio input "true"
click at [735, 411] on span "False" at bounding box center [742, 415] width 22 height 11
click at [728, 412] on input "False" at bounding box center [723, 416] width 10 height 8
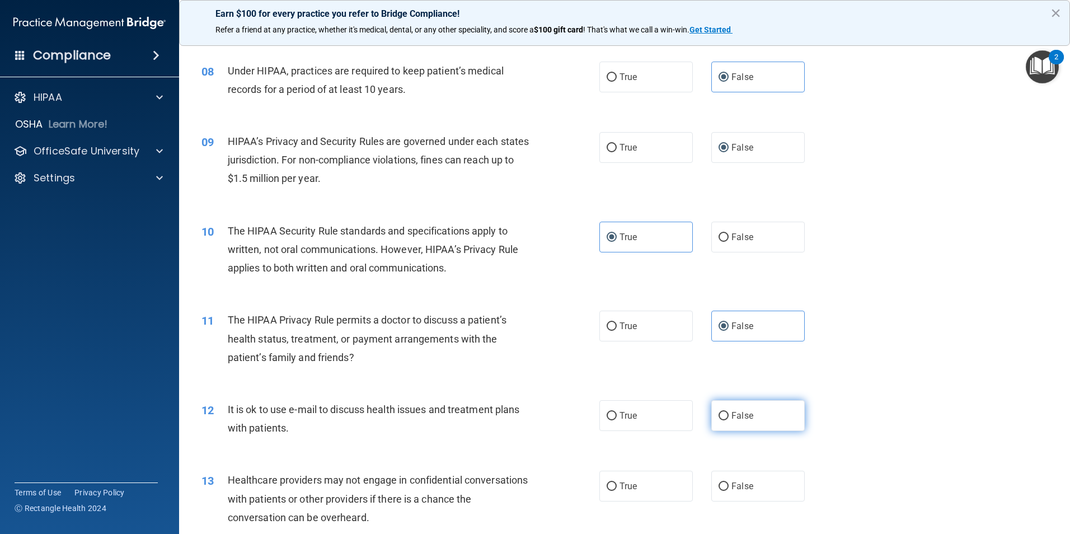
radio input "true"
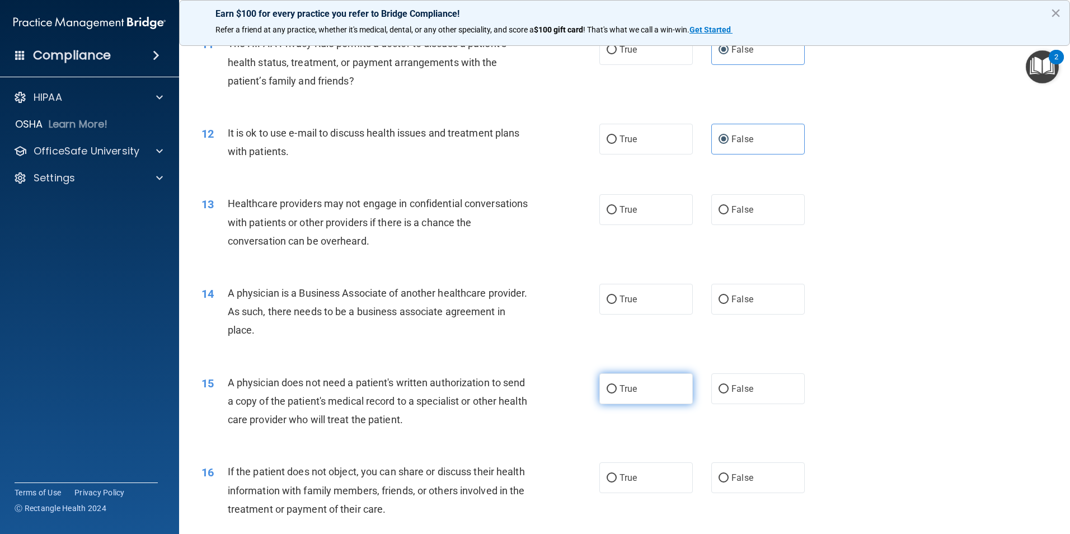
scroll to position [895, 0]
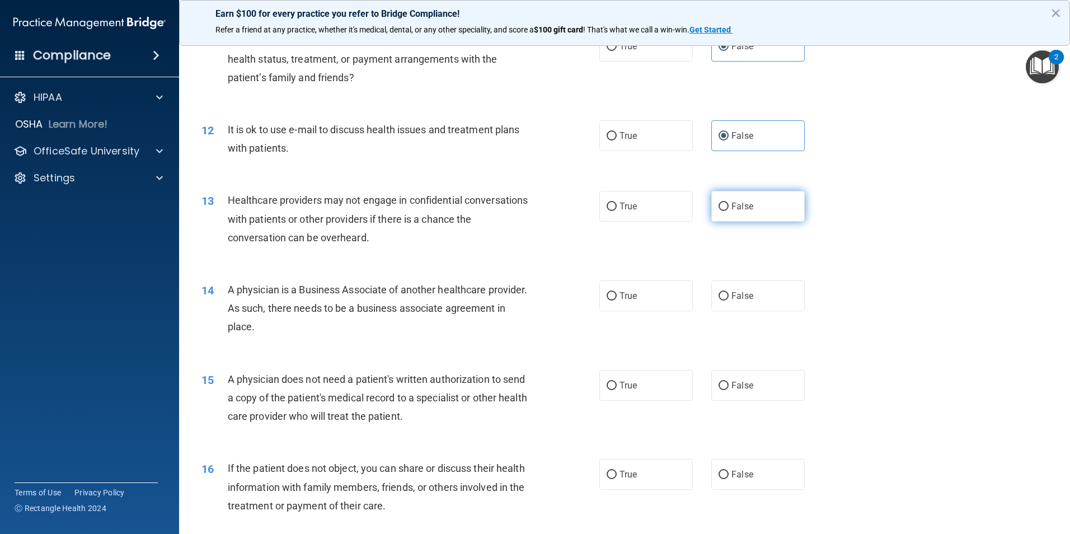
click at [769, 200] on label "False" at bounding box center [757, 206] width 93 height 31
click at [728, 203] on input "False" at bounding box center [723, 207] width 10 height 8
radio input "true"
click at [630, 285] on label "True" at bounding box center [645, 295] width 93 height 31
click at [616, 292] on input "True" at bounding box center [611, 296] width 10 height 8
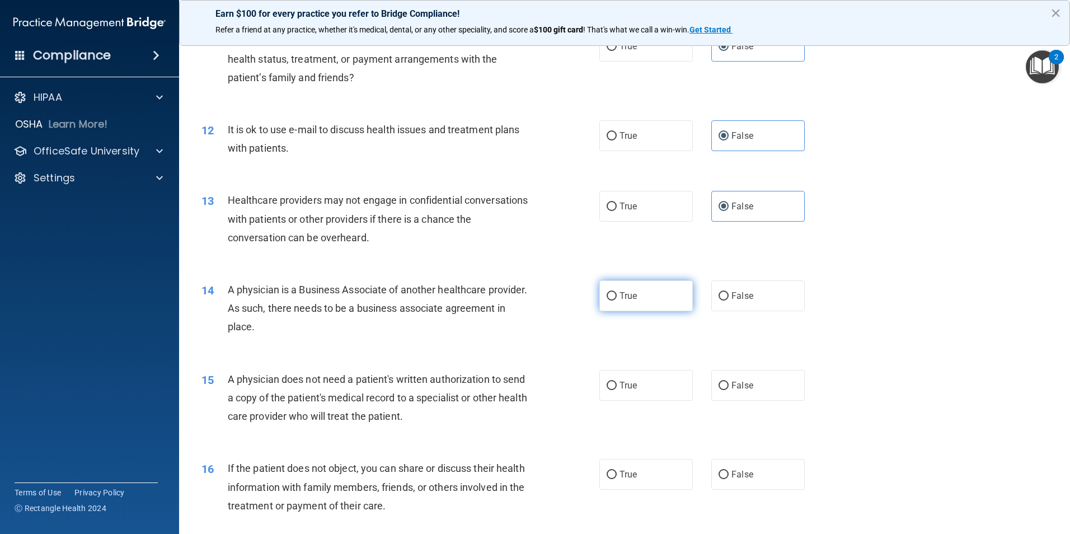
radio input "true"
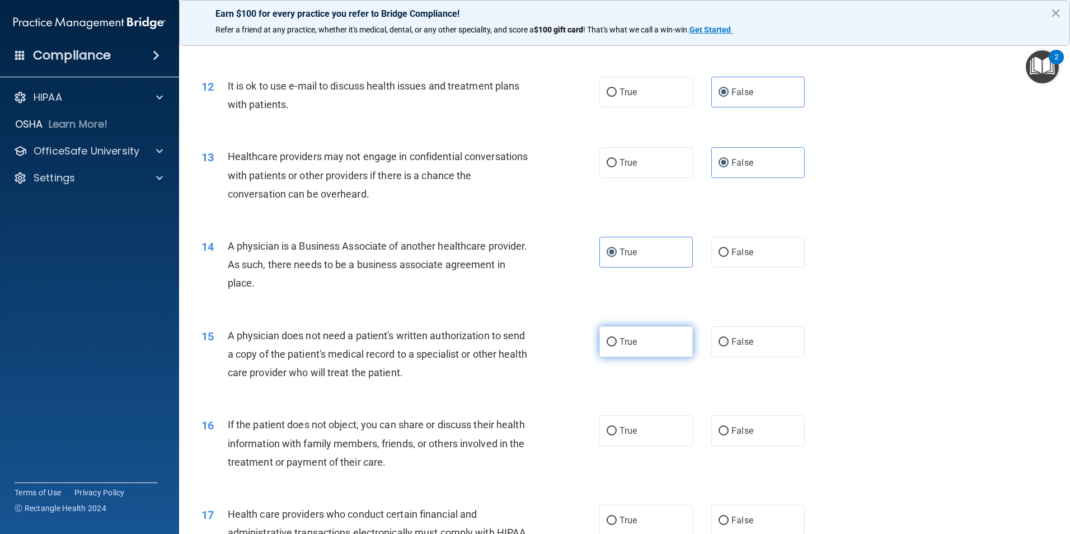
scroll to position [1119, 0]
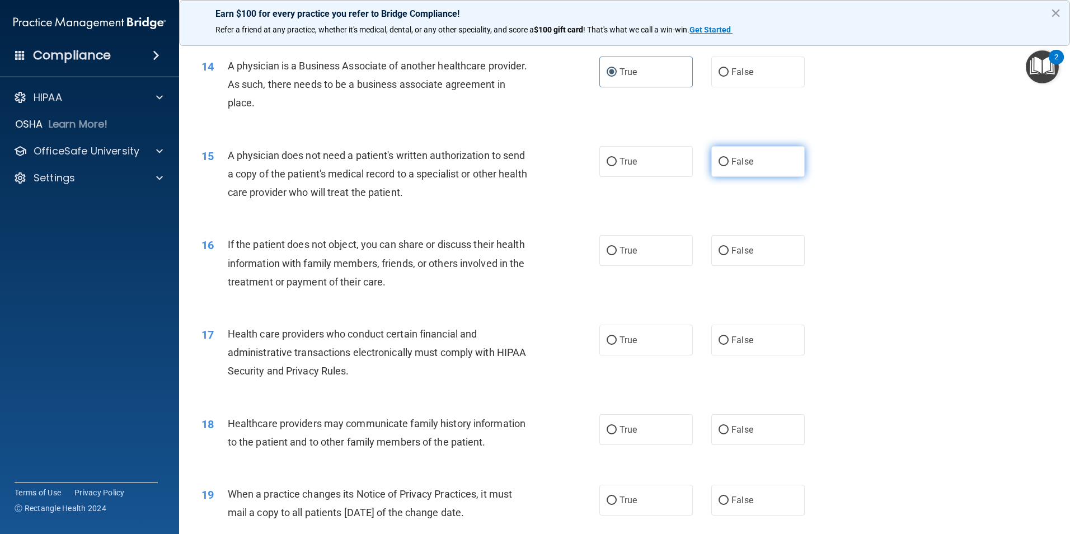
click at [728, 167] on label "False" at bounding box center [757, 161] width 93 height 31
click at [728, 166] on input "False" at bounding box center [723, 162] width 10 height 8
radio input "true"
click at [624, 251] on span "True" at bounding box center [627, 250] width 17 height 11
click at [616, 251] on input "True" at bounding box center [611, 251] width 10 height 8
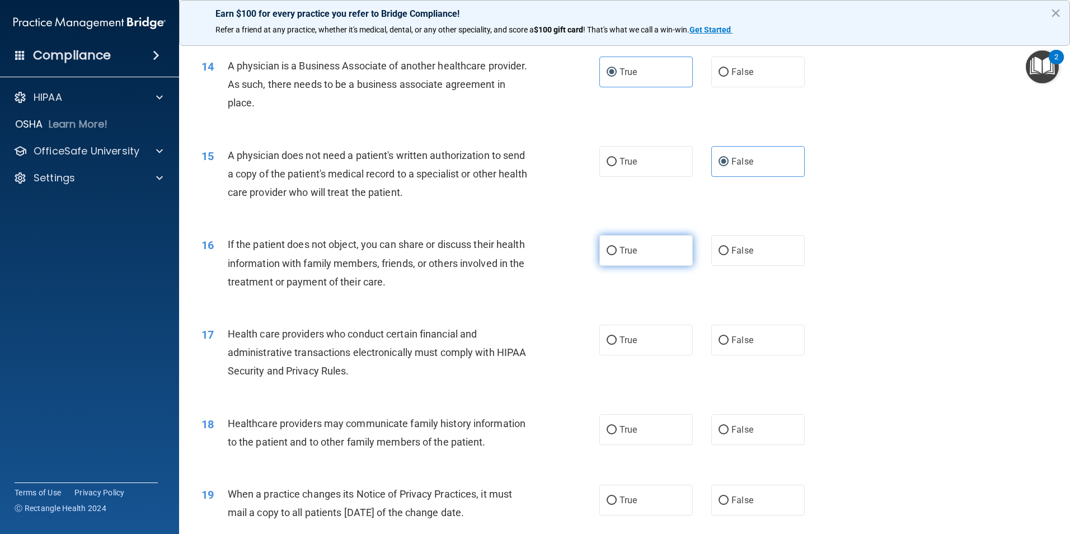
radio input "true"
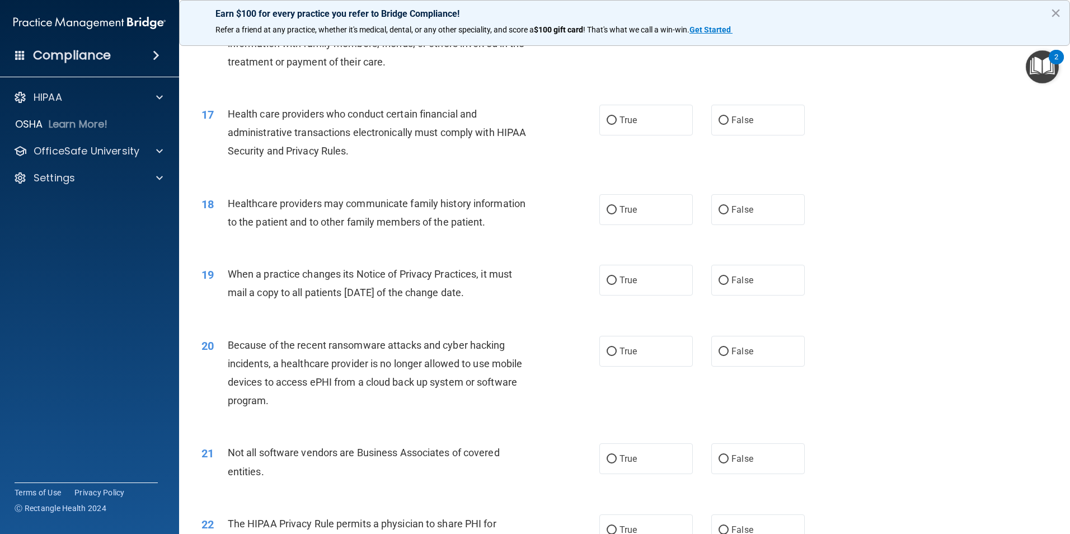
scroll to position [1343, 0]
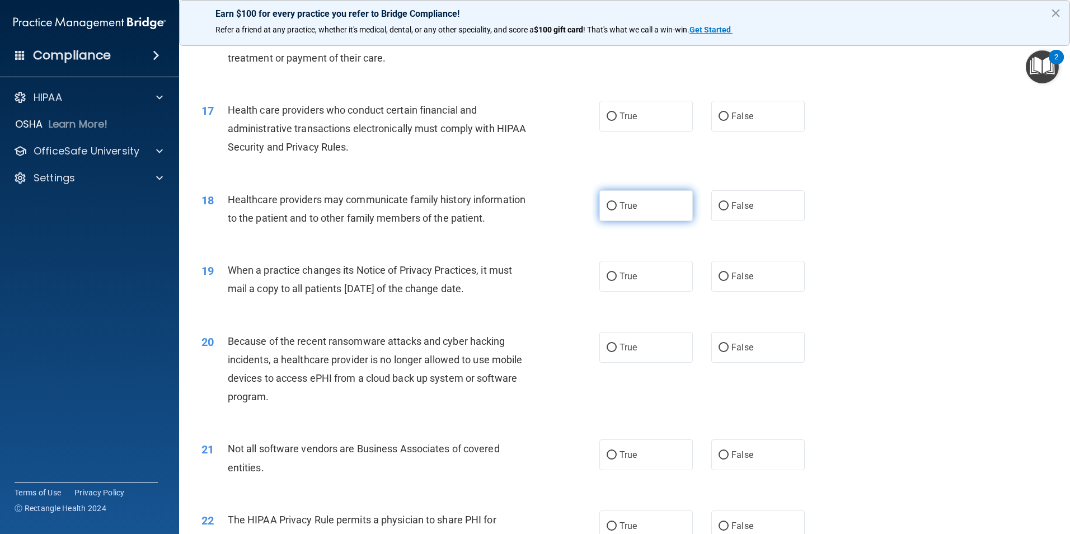
click at [622, 200] on span "True" at bounding box center [627, 205] width 17 height 11
click at [616, 202] on input "True" at bounding box center [611, 206] width 10 height 8
radio input "true"
click at [632, 107] on label "True" at bounding box center [645, 116] width 93 height 31
click at [616, 112] on input "True" at bounding box center [611, 116] width 10 height 8
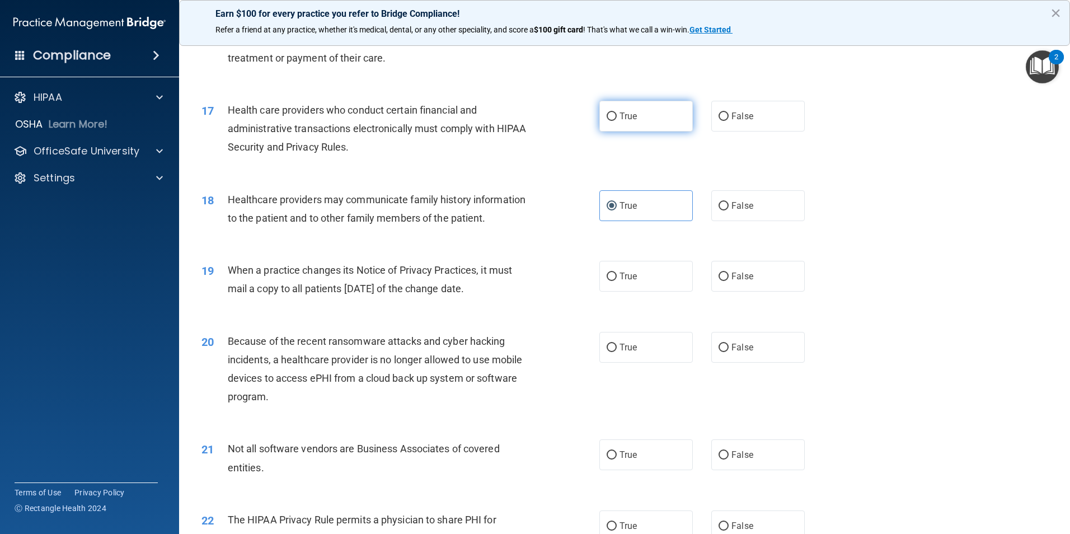
radio input "true"
click at [620, 278] on span "True" at bounding box center [627, 276] width 17 height 11
click at [616, 278] on input "True" at bounding box center [611, 276] width 10 height 8
radio input "true"
click at [611, 339] on label "True" at bounding box center [645, 347] width 93 height 31
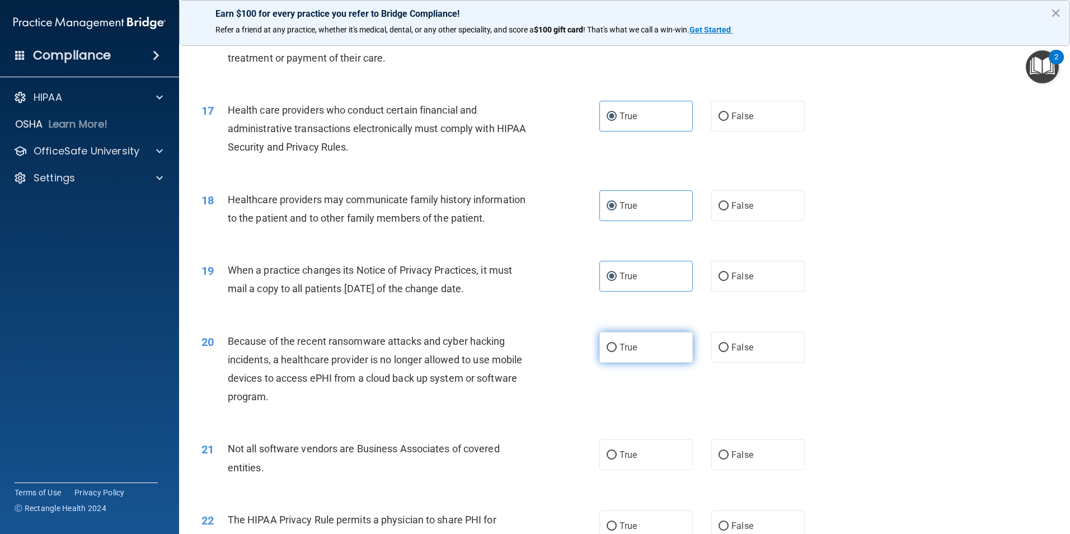
click at [611, 343] on input "True" at bounding box center [611, 347] width 10 height 8
radio input "true"
click at [630, 458] on span "True" at bounding box center [627, 454] width 17 height 11
click at [616, 458] on input "True" at bounding box center [611, 455] width 10 height 8
radio input "true"
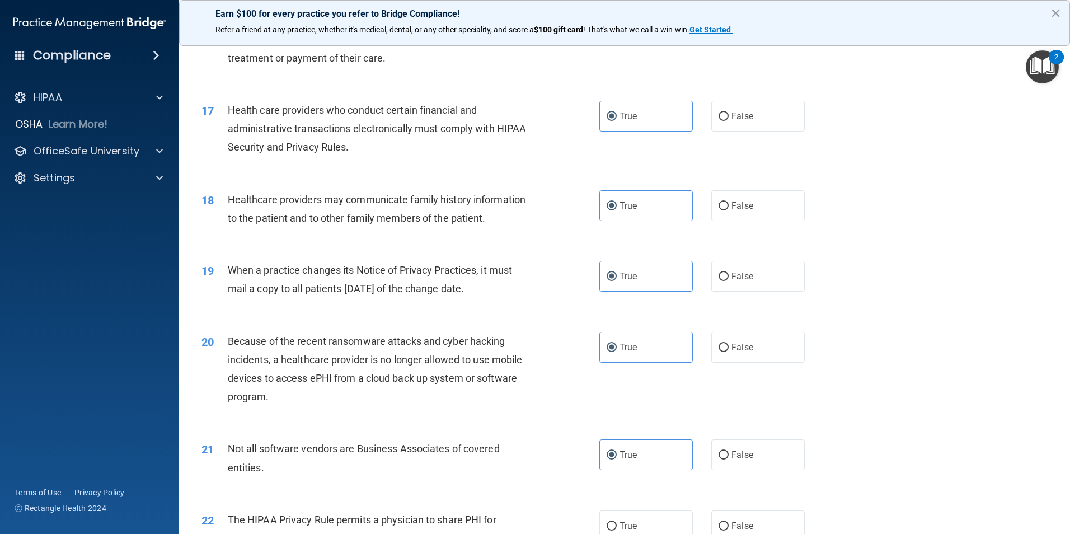
scroll to position [1566, 0]
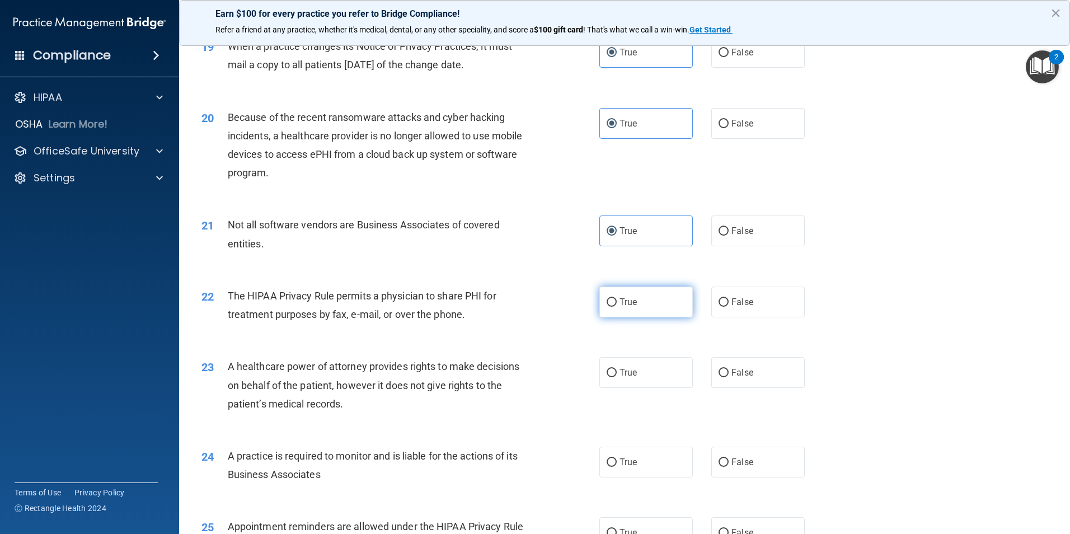
click at [636, 301] on label "True" at bounding box center [645, 301] width 93 height 31
click at [616, 301] on input "True" at bounding box center [611, 302] width 10 height 8
radio input "true"
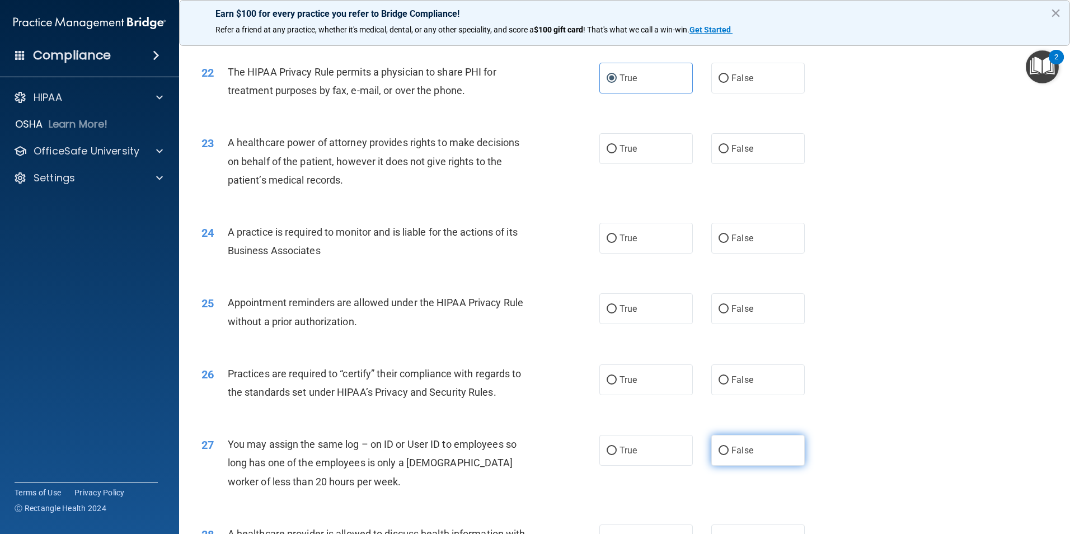
click at [736, 446] on span "False" at bounding box center [742, 450] width 22 height 11
click at [728, 446] on input "False" at bounding box center [723, 450] width 10 height 8
radio input "true"
click at [619, 374] on span "True" at bounding box center [627, 379] width 17 height 11
click at [616, 376] on input "True" at bounding box center [611, 380] width 10 height 8
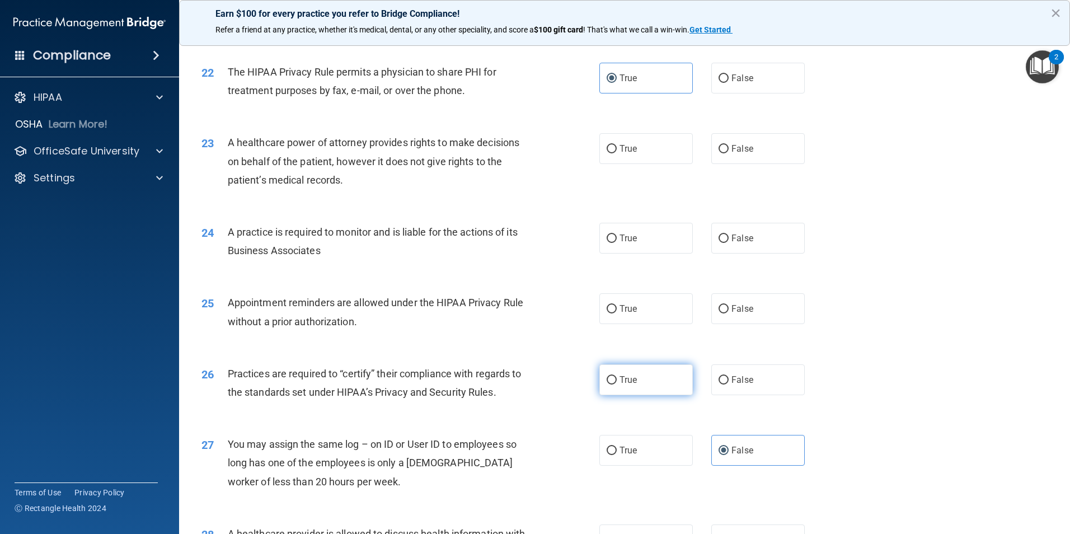
radio input "true"
click at [744, 307] on span "False" at bounding box center [742, 308] width 22 height 11
click at [728, 307] on input "False" at bounding box center [723, 309] width 10 height 8
radio input "true"
click at [604, 233] on label "True" at bounding box center [645, 238] width 93 height 31
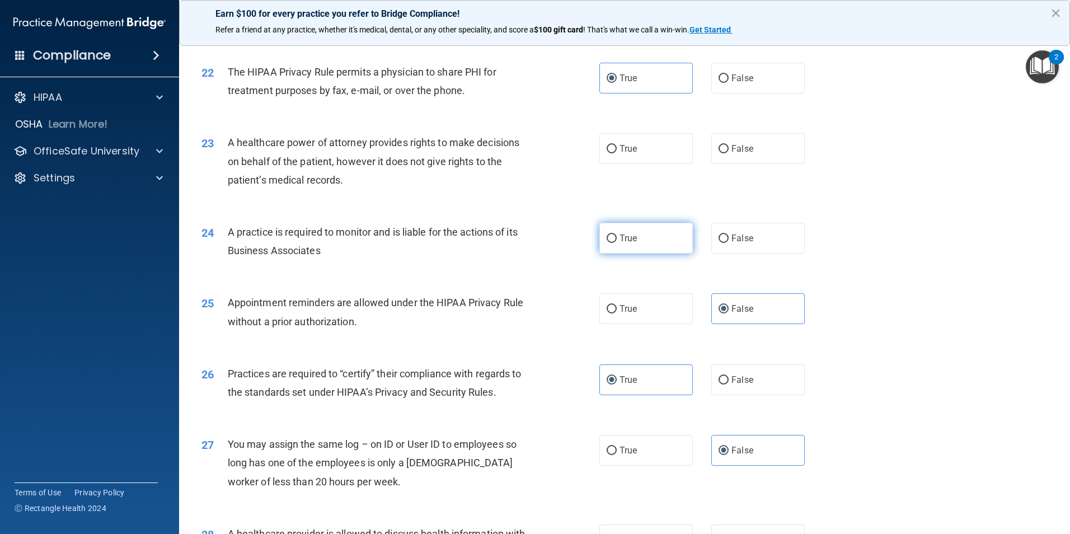
click at [606, 234] on input "True" at bounding box center [611, 238] width 10 height 8
radio input "true"
click at [754, 140] on label "False" at bounding box center [757, 148] width 93 height 31
click at [728, 145] on input "False" at bounding box center [723, 149] width 10 height 8
radio input "true"
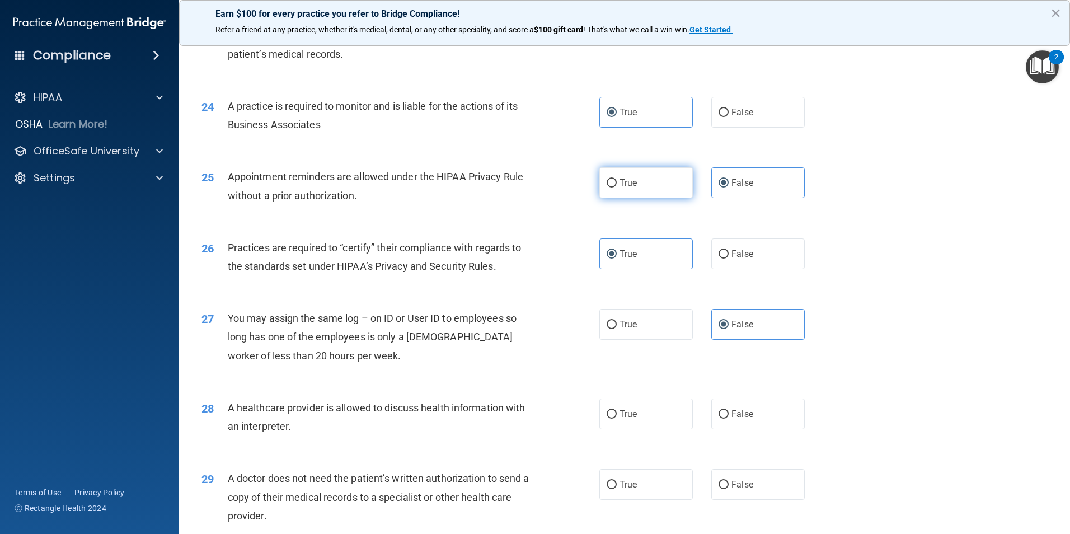
scroll to position [1958, 0]
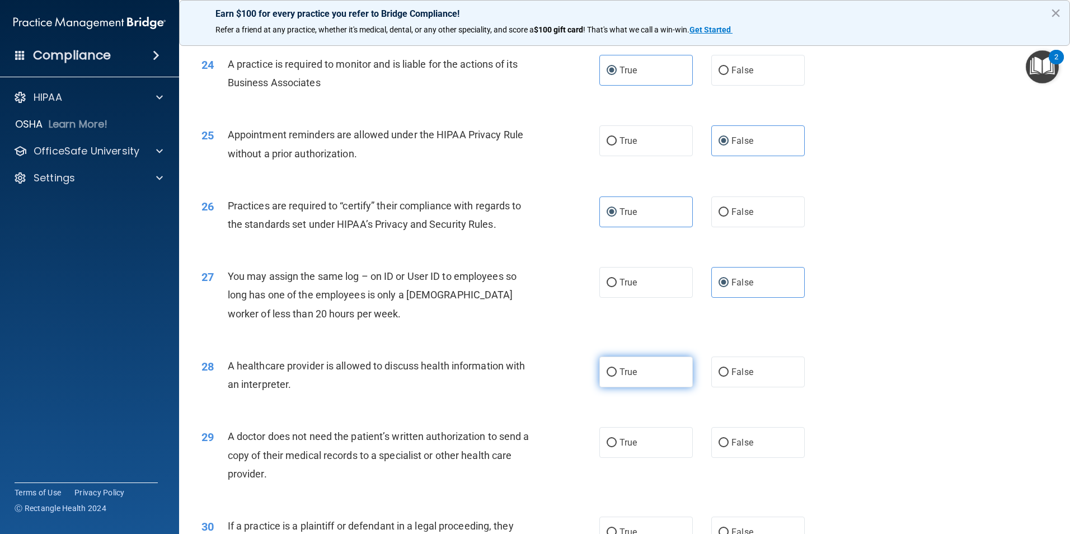
click at [650, 368] on label "True" at bounding box center [645, 371] width 93 height 31
click at [616, 368] on input "True" at bounding box center [611, 372] width 10 height 8
radio input "true"
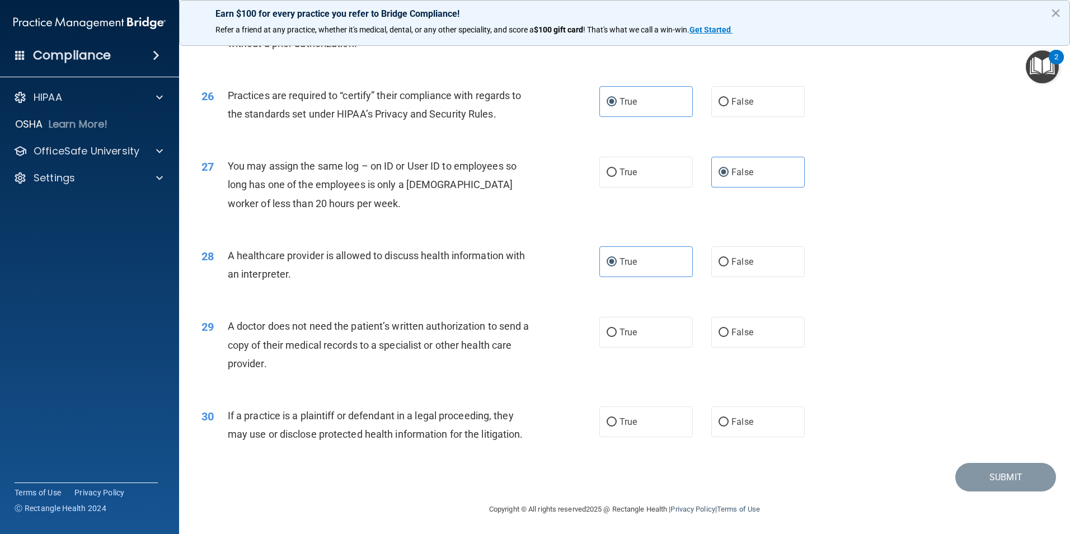
scroll to position [2070, 0]
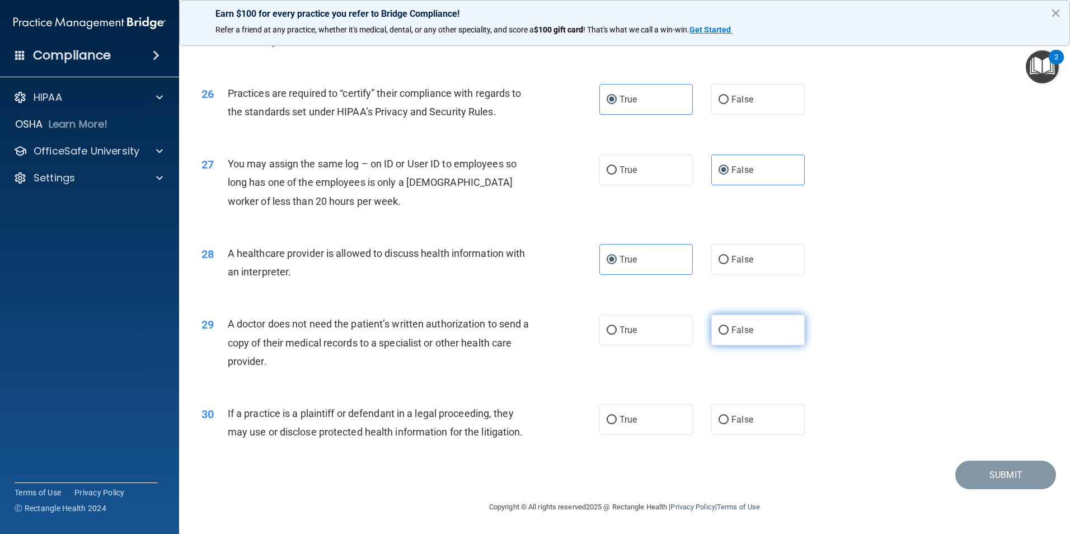
click at [735, 337] on label "False" at bounding box center [757, 329] width 93 height 31
click at [728, 335] on input "False" at bounding box center [723, 330] width 10 height 8
radio input "true"
click at [619, 418] on span "True" at bounding box center [627, 419] width 17 height 11
click at [616, 418] on input "True" at bounding box center [611, 420] width 10 height 8
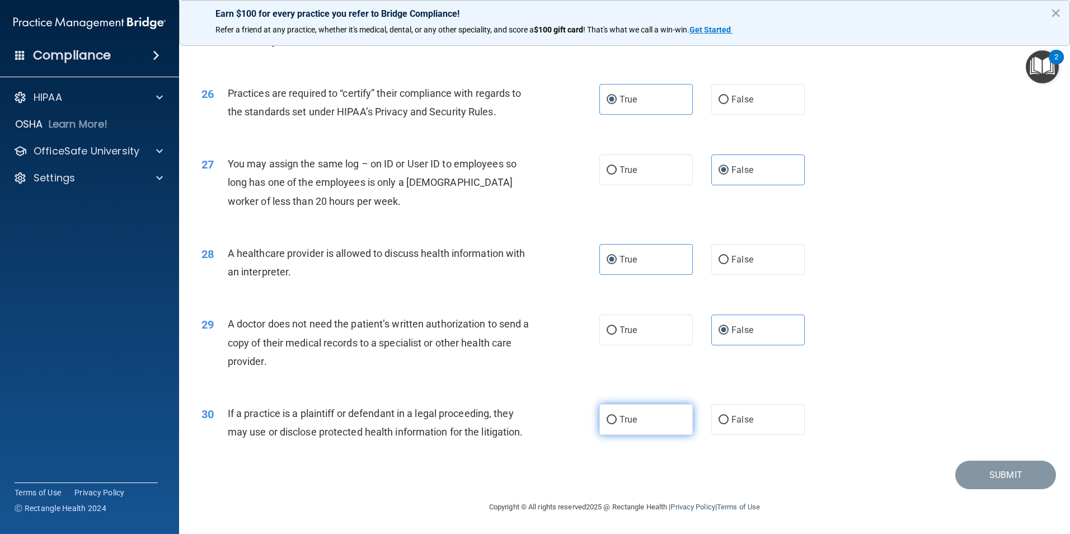
radio input "true"
click at [1029, 477] on button "Submit" at bounding box center [1005, 474] width 101 height 29
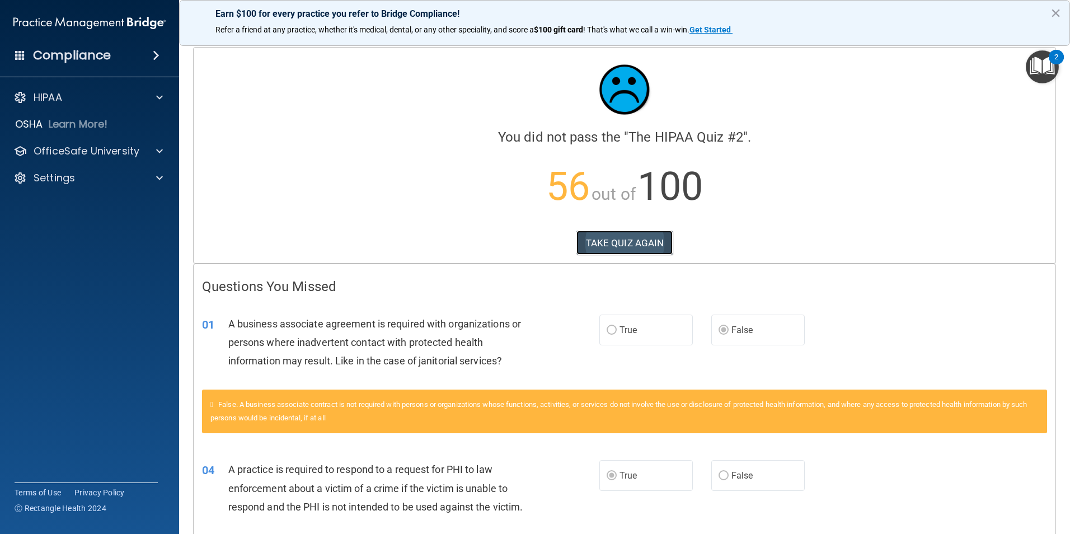
click at [640, 234] on button "TAKE QUIZ AGAIN" at bounding box center [624, 242] width 97 height 25
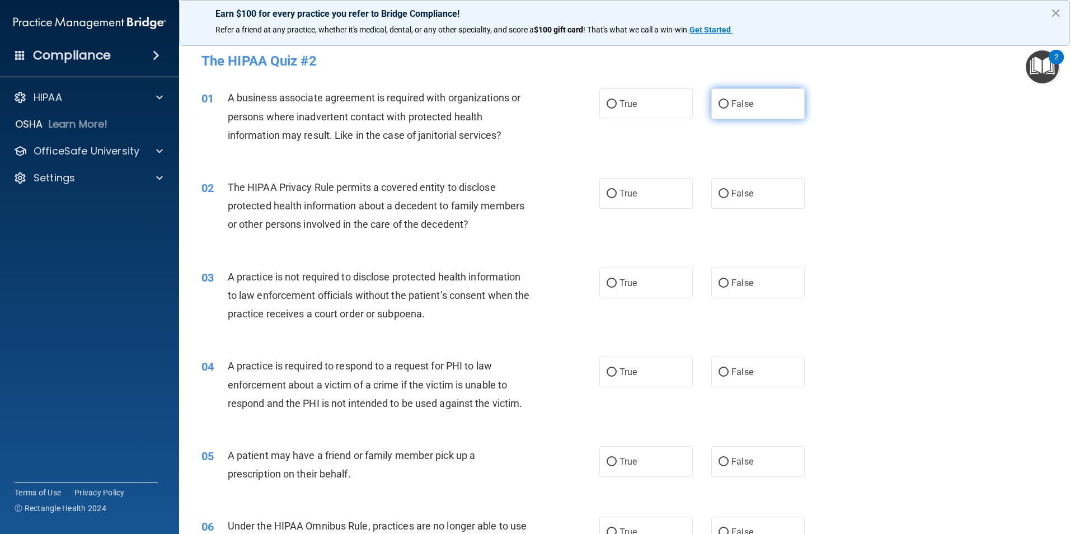
click at [726, 102] on label "False" at bounding box center [757, 103] width 93 height 31
click at [726, 102] on input "False" at bounding box center [723, 104] width 10 height 8
radio input "true"
click at [642, 201] on label "True" at bounding box center [645, 193] width 93 height 31
click at [616, 198] on input "True" at bounding box center [611, 194] width 10 height 8
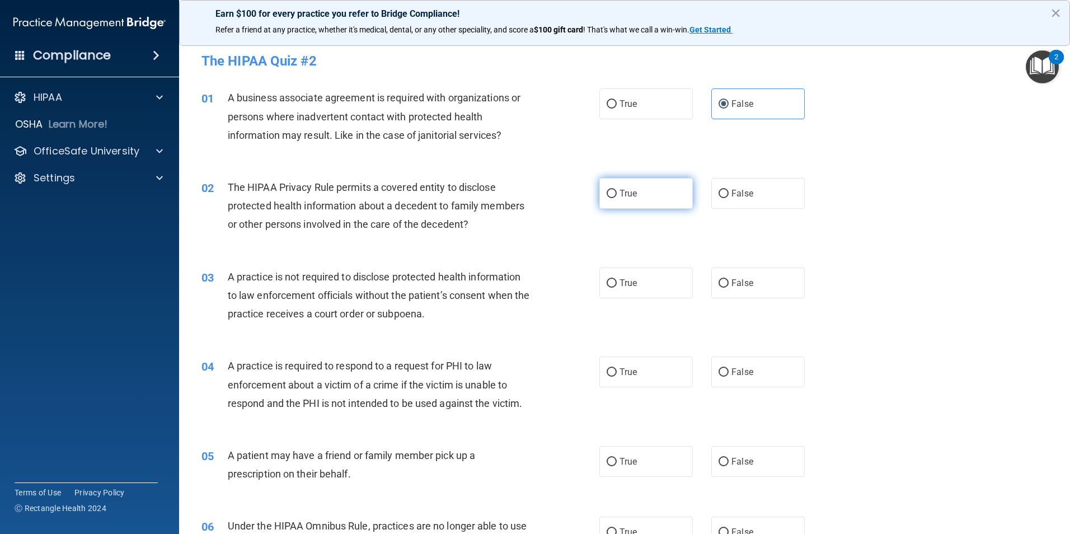
radio input "true"
click at [740, 289] on label "False" at bounding box center [757, 282] width 93 height 31
click at [728, 288] on input "False" at bounding box center [723, 283] width 10 height 8
radio input "true"
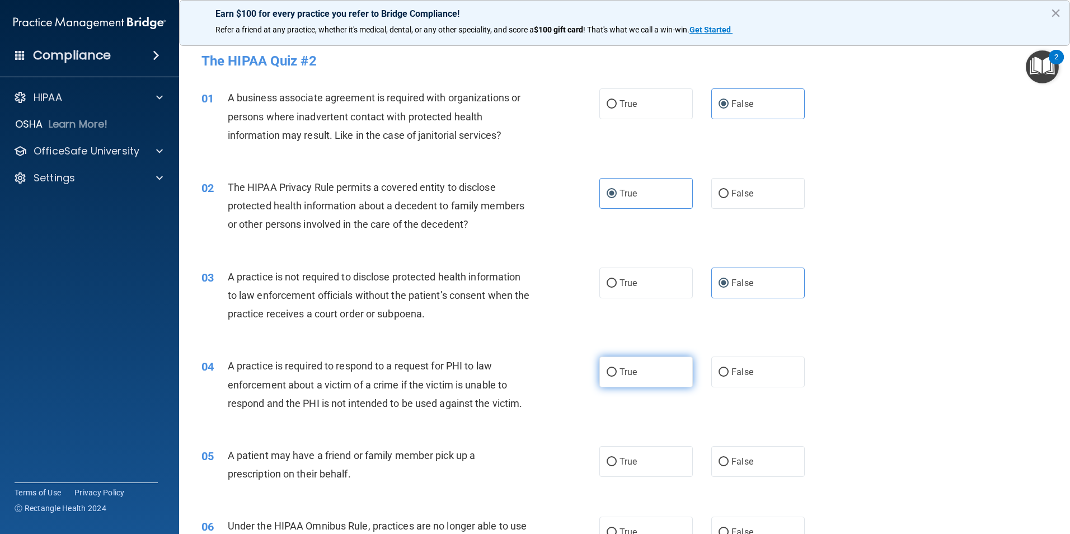
click at [621, 379] on label "True" at bounding box center [645, 371] width 93 height 31
click at [616, 376] on input "True" at bounding box center [611, 372] width 10 height 8
radio input "true"
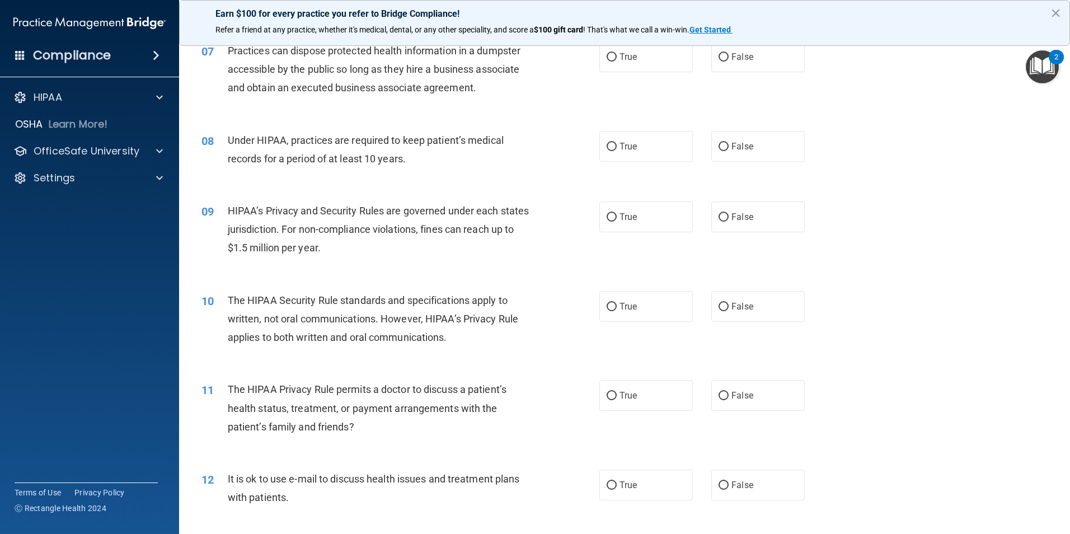
scroll to position [559, 0]
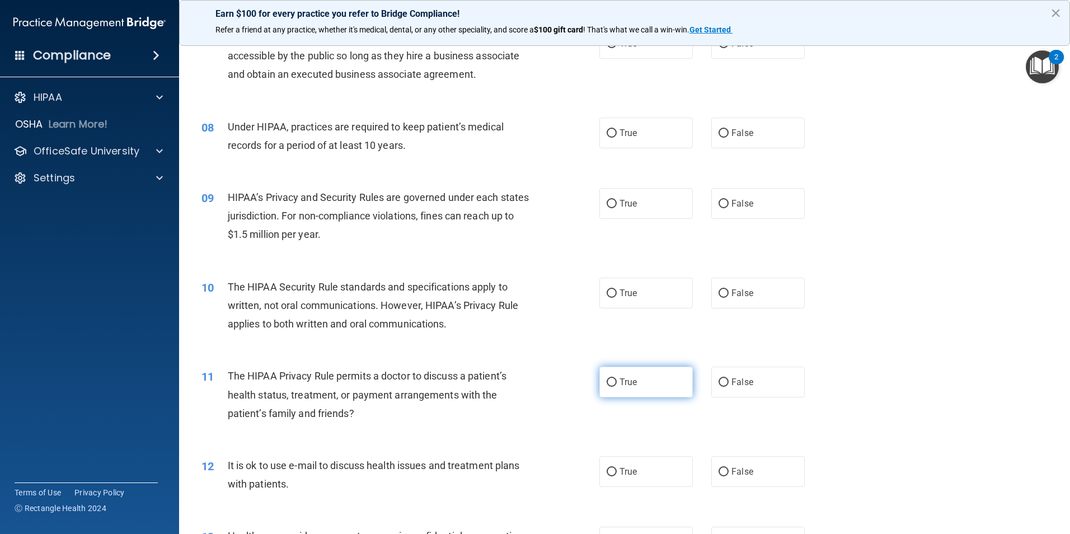
click at [619, 382] on span "True" at bounding box center [627, 381] width 17 height 11
click at [616, 382] on input "True" at bounding box center [611, 382] width 10 height 8
radio input "true"
click at [625, 290] on span "True" at bounding box center [627, 293] width 17 height 11
click at [616, 290] on input "True" at bounding box center [611, 293] width 10 height 8
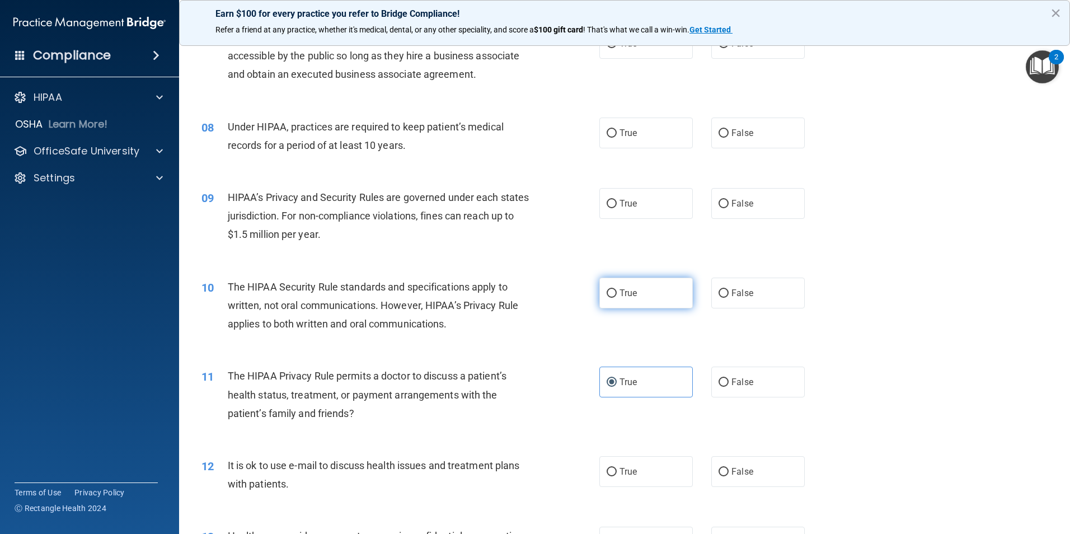
radio input "true"
click at [731, 205] on span "False" at bounding box center [742, 203] width 22 height 11
click at [727, 205] on input "False" at bounding box center [723, 204] width 10 height 8
radio input "true"
click at [731, 128] on span "False" at bounding box center [742, 133] width 22 height 11
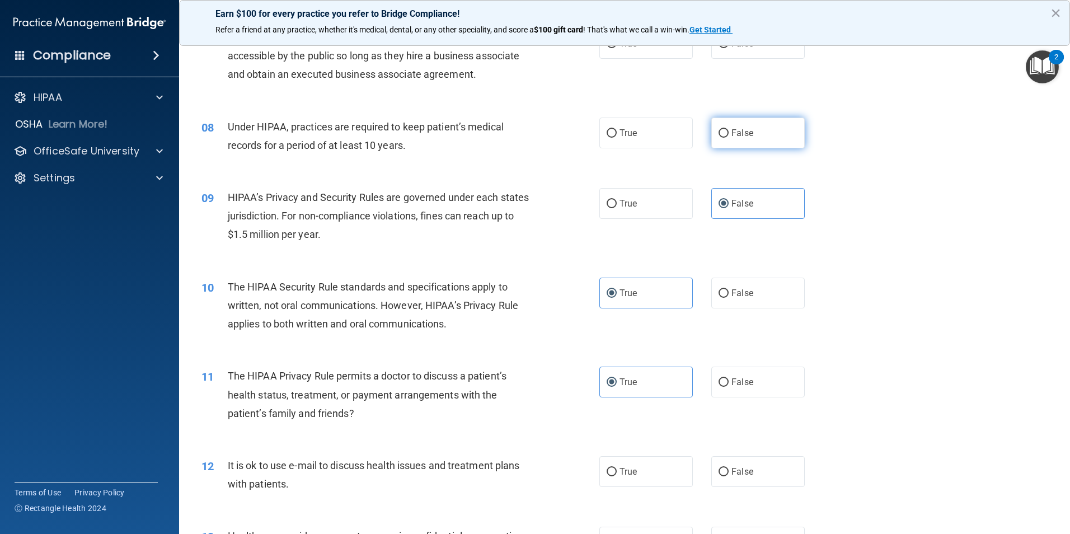
click at [728, 129] on input "False" at bounding box center [723, 133] width 10 height 8
radio input "true"
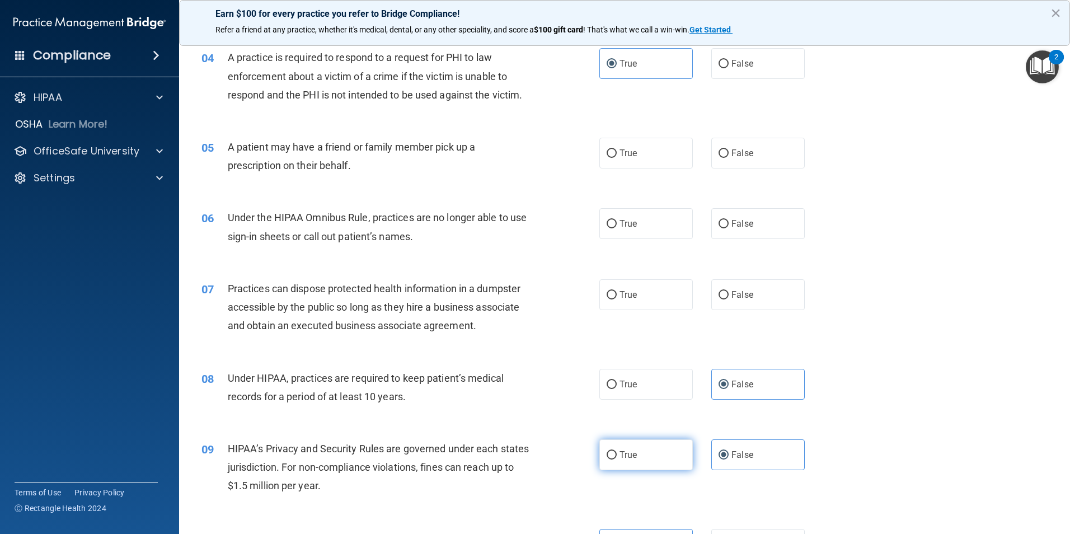
scroll to position [280, 0]
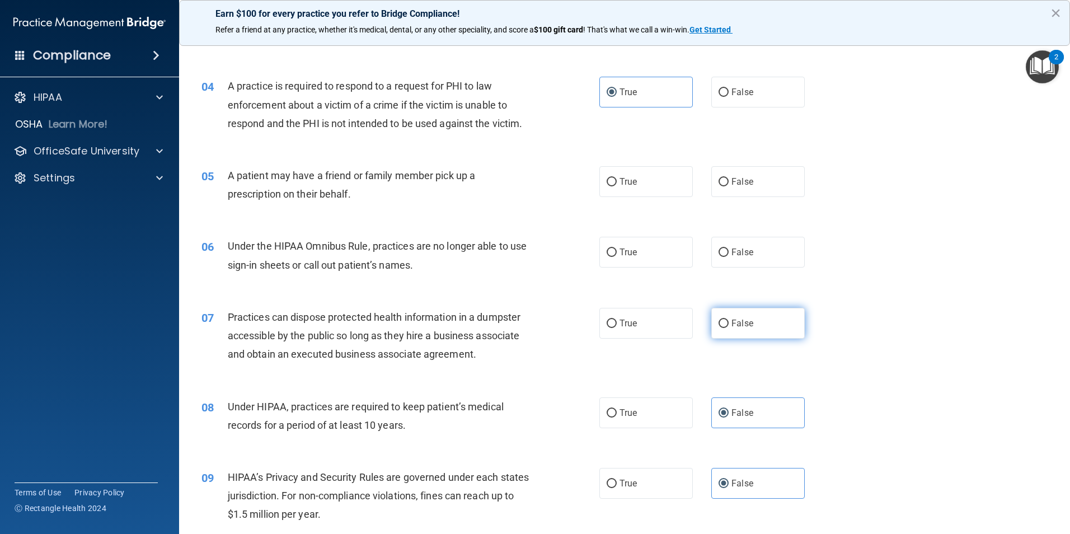
click at [732, 316] on label "False" at bounding box center [757, 323] width 93 height 31
click at [728, 319] on input "False" at bounding box center [723, 323] width 10 height 8
radio input "true"
click at [737, 246] on label "False" at bounding box center [757, 252] width 93 height 31
click at [728, 248] on input "False" at bounding box center [723, 252] width 10 height 8
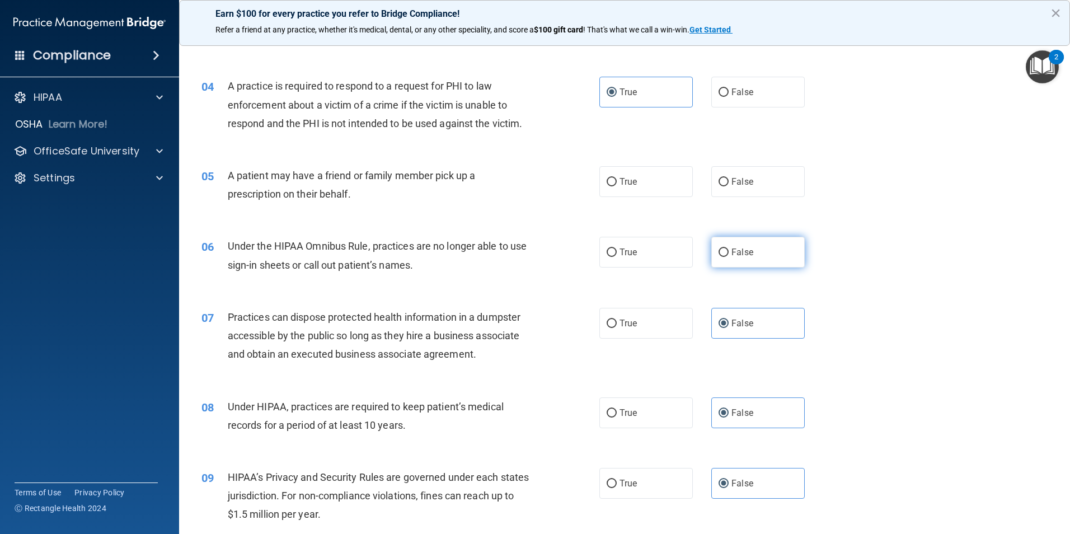
radio input "true"
click at [633, 178] on label "True" at bounding box center [645, 181] width 93 height 31
click at [616, 178] on input "True" at bounding box center [611, 182] width 10 height 8
radio input "true"
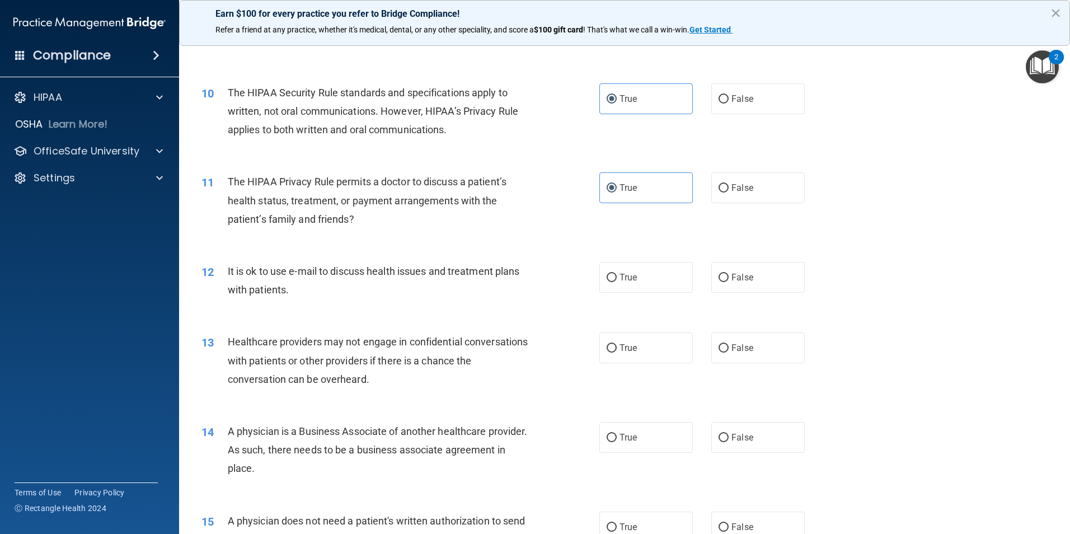
scroll to position [783, 0]
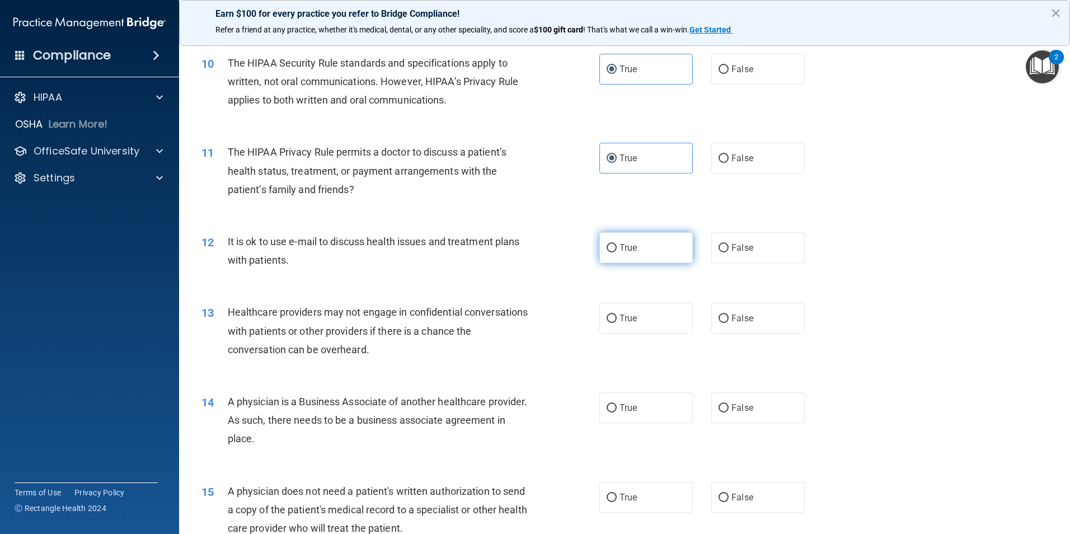
click at [643, 246] on label "True" at bounding box center [645, 247] width 93 height 31
click at [616, 246] on input "True" at bounding box center [611, 248] width 10 height 8
radio input "true"
click at [751, 404] on label "False" at bounding box center [757, 407] width 93 height 31
click at [728, 404] on input "False" at bounding box center [723, 408] width 10 height 8
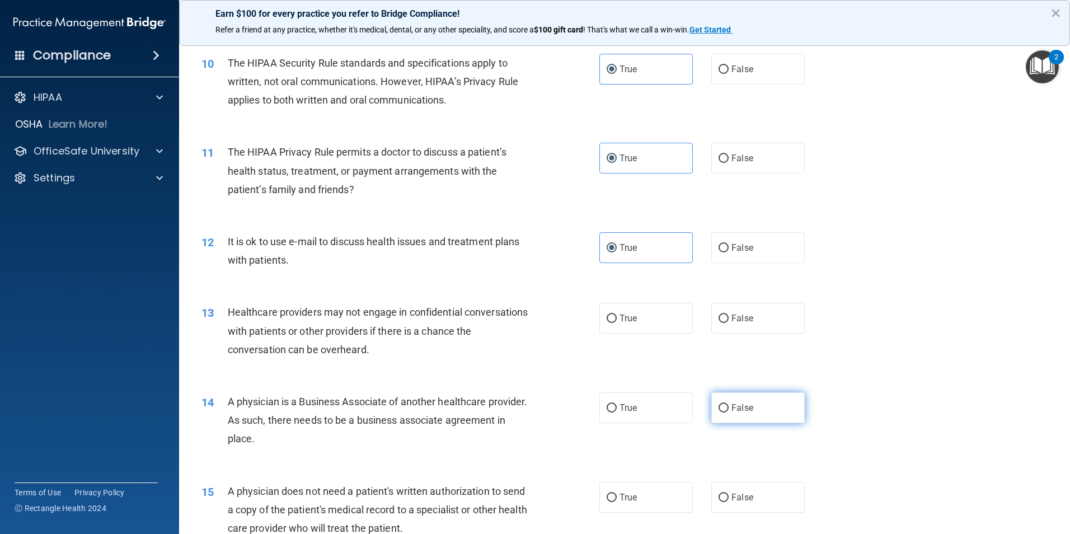
radio input "true"
click at [718, 322] on input "False" at bounding box center [723, 318] width 10 height 8
radio input "true"
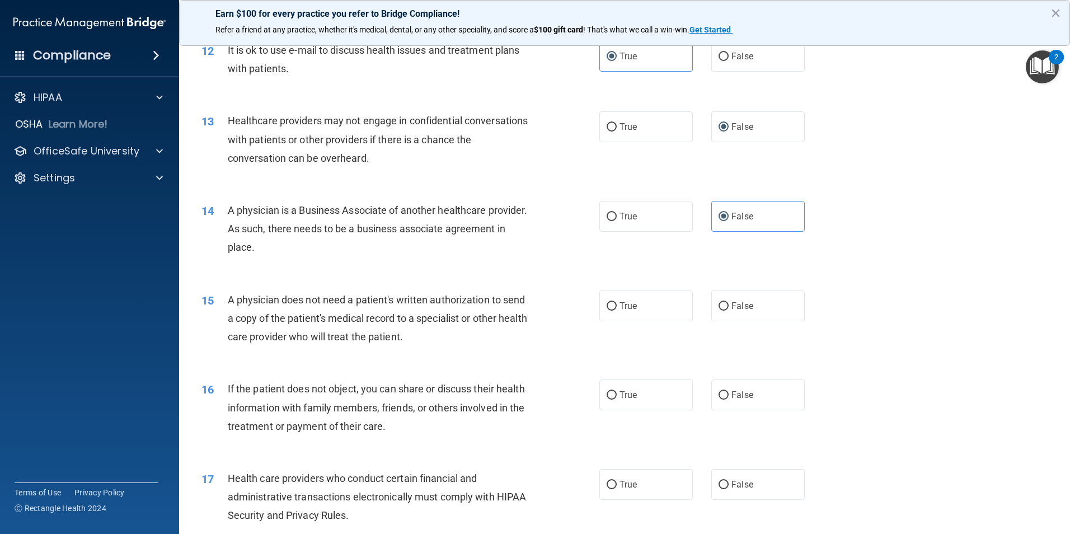
scroll to position [1007, 0]
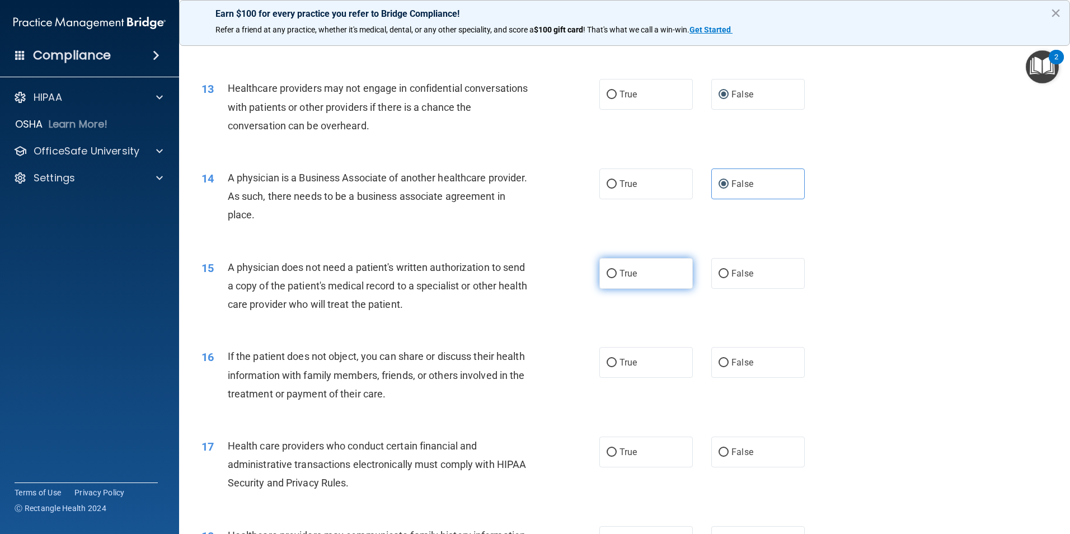
click at [655, 267] on label "True" at bounding box center [645, 273] width 93 height 31
click at [616, 270] on input "True" at bounding box center [611, 274] width 10 height 8
radio input "true"
click at [634, 361] on label "True" at bounding box center [645, 362] width 93 height 31
click at [616, 361] on input "True" at bounding box center [611, 363] width 10 height 8
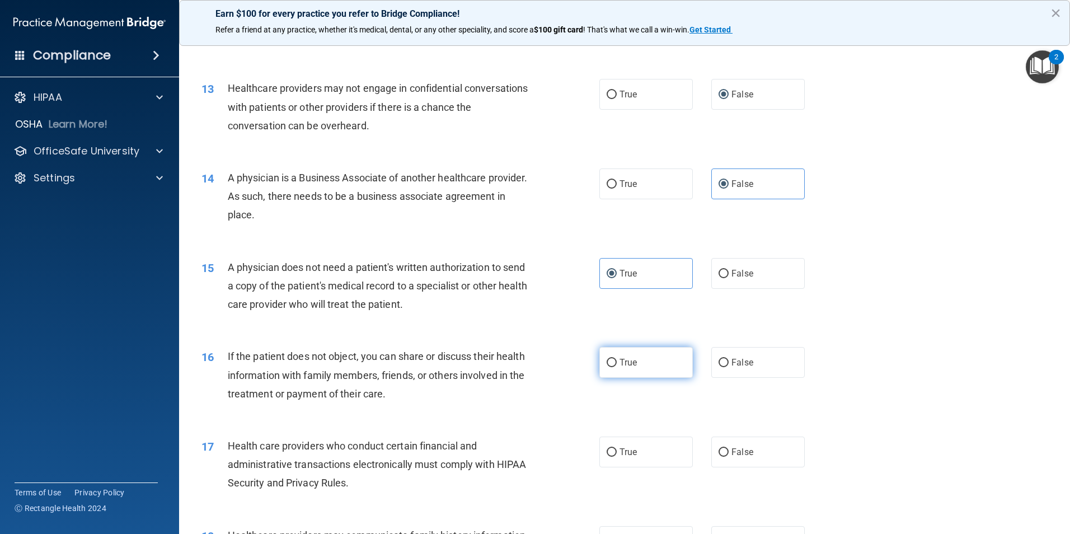
radio input "true"
click at [619, 460] on label "True" at bounding box center [645, 451] width 93 height 31
click at [616, 456] on input "True" at bounding box center [611, 452] width 10 height 8
radio input "true"
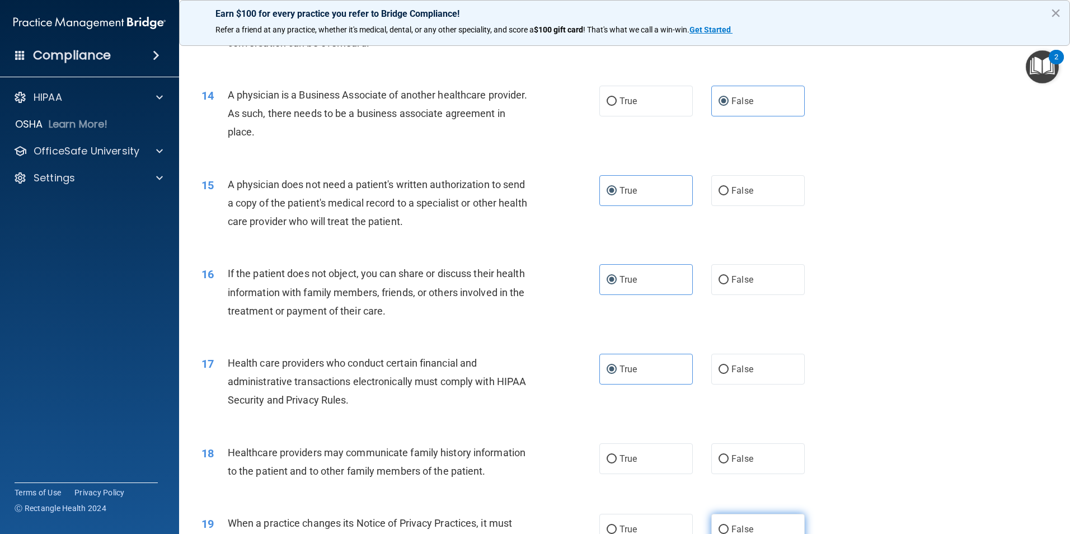
scroll to position [1231, 0]
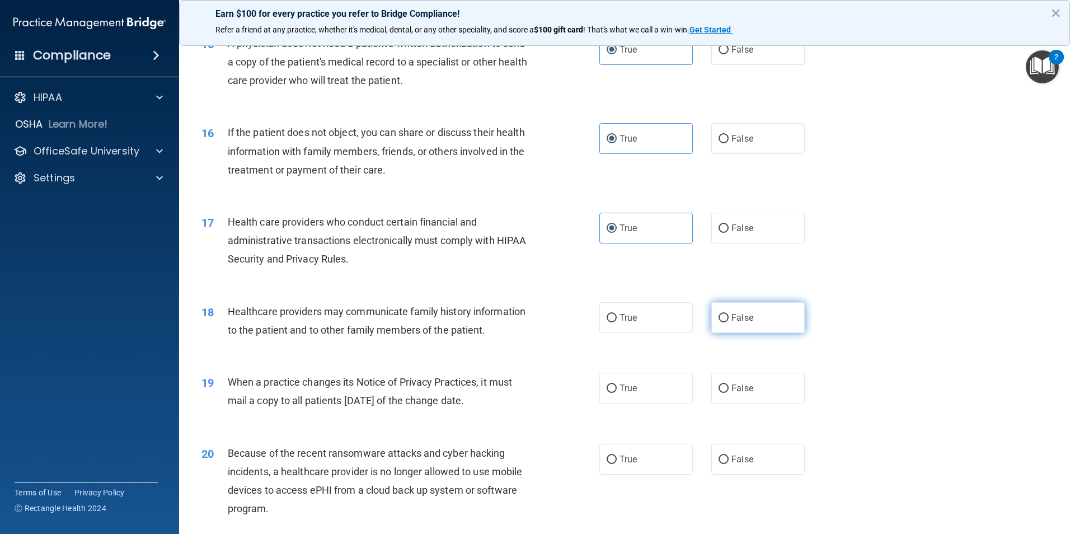
click at [721, 322] on label "False" at bounding box center [757, 317] width 93 height 31
click at [721, 322] on input "False" at bounding box center [723, 318] width 10 height 8
radio input "true"
click at [769, 382] on label "False" at bounding box center [757, 388] width 93 height 31
click at [728, 384] on input "False" at bounding box center [723, 388] width 10 height 8
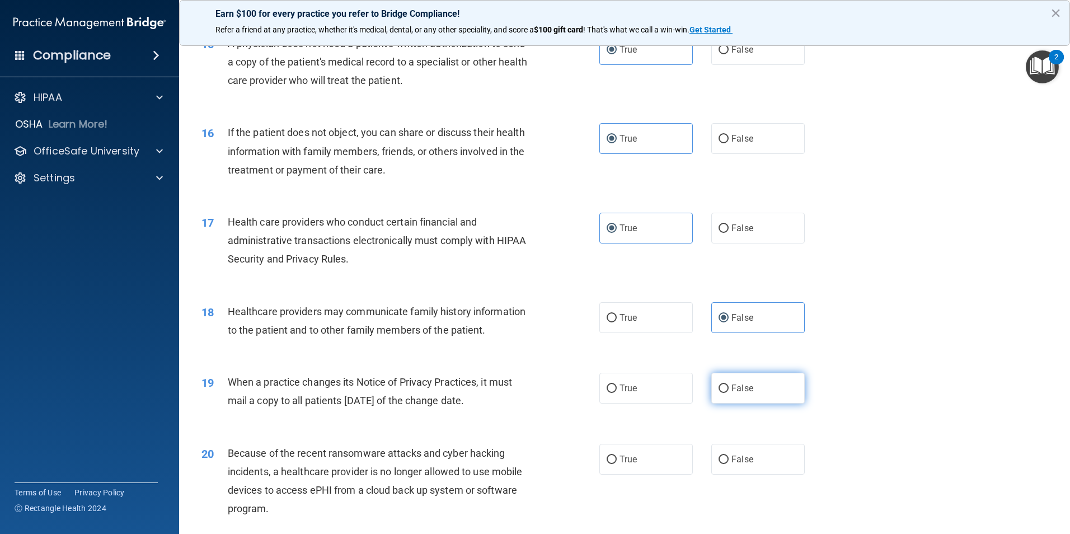
radio input "true"
click at [738, 458] on span "False" at bounding box center [742, 459] width 22 height 11
click at [728, 458] on input "False" at bounding box center [723, 459] width 10 height 8
radio input "true"
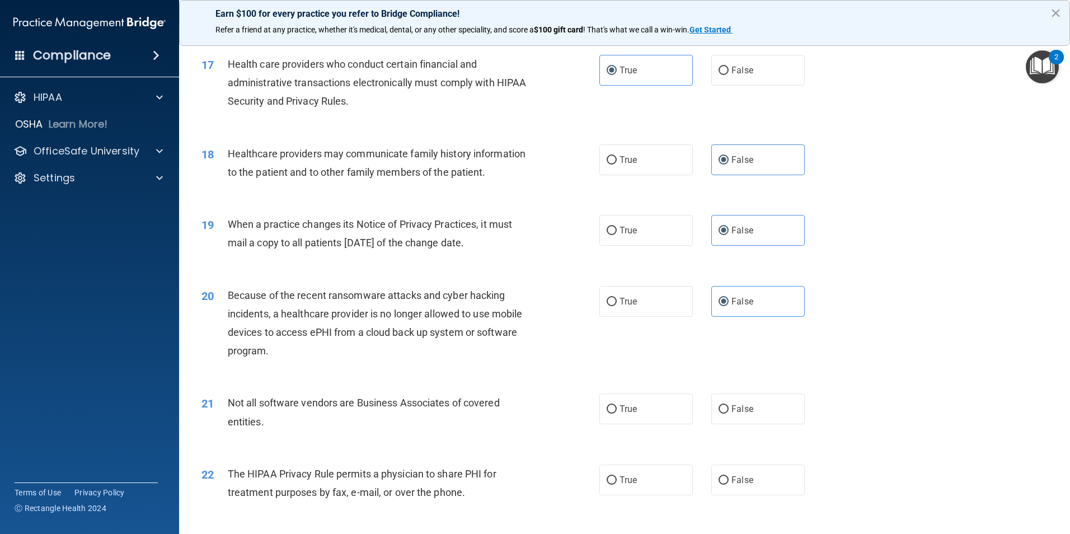
scroll to position [1455, 0]
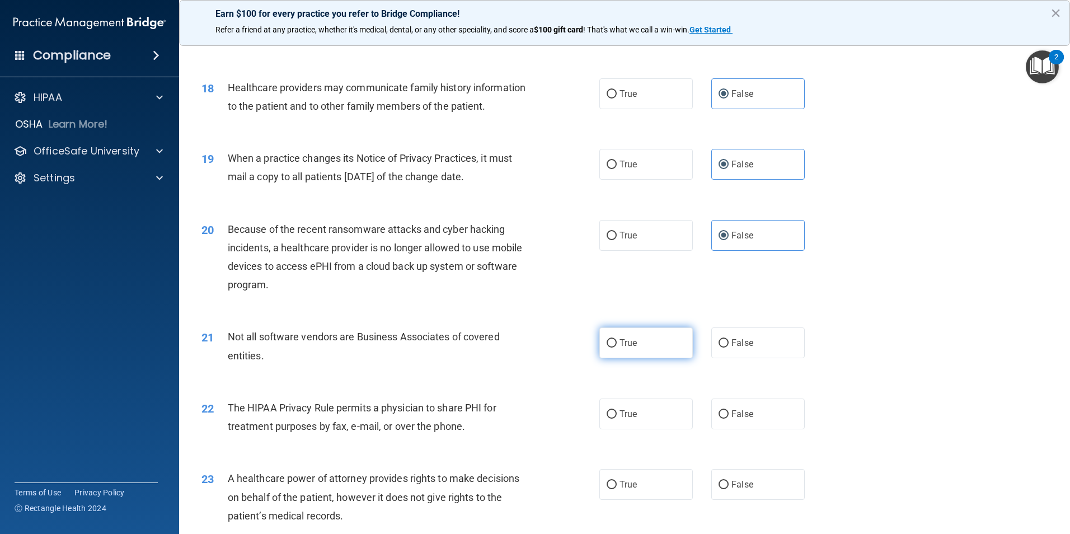
click at [627, 340] on span "True" at bounding box center [627, 342] width 17 height 11
click at [616, 340] on input "True" at bounding box center [611, 343] width 10 height 8
radio input "true"
click at [642, 416] on label "True" at bounding box center [645, 413] width 93 height 31
click at [616, 416] on input "True" at bounding box center [611, 414] width 10 height 8
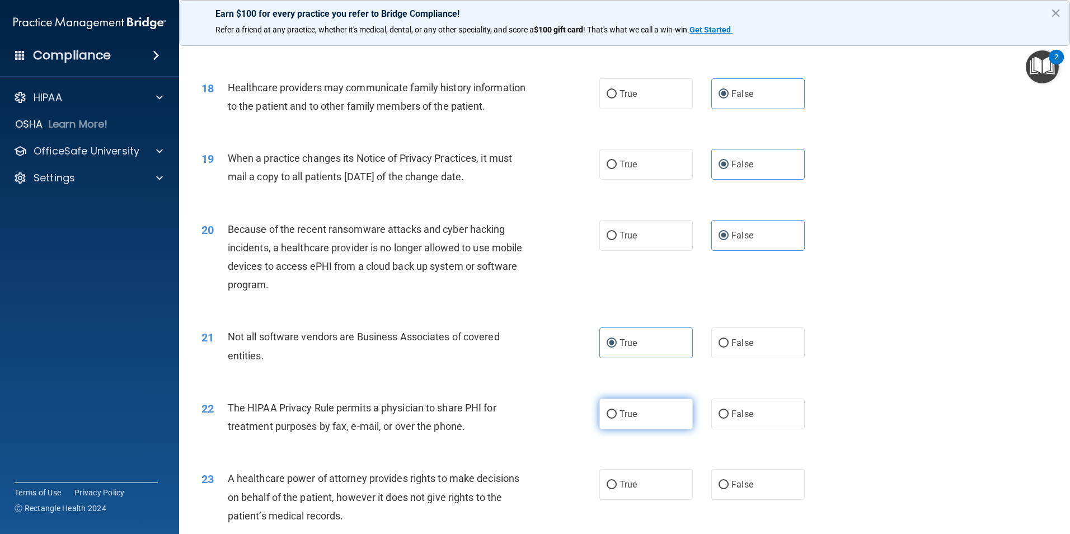
radio input "true"
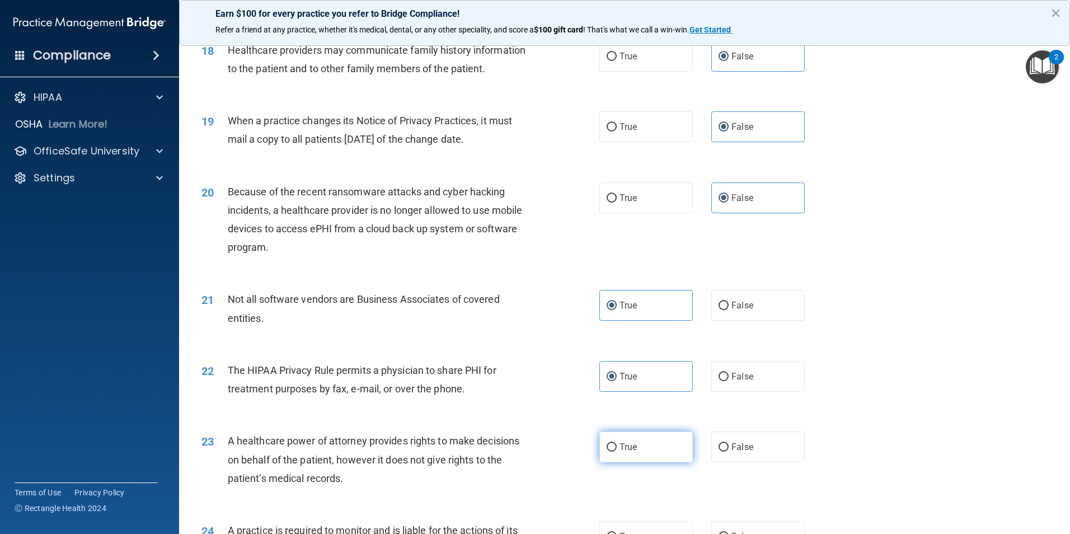
scroll to position [1622, 0]
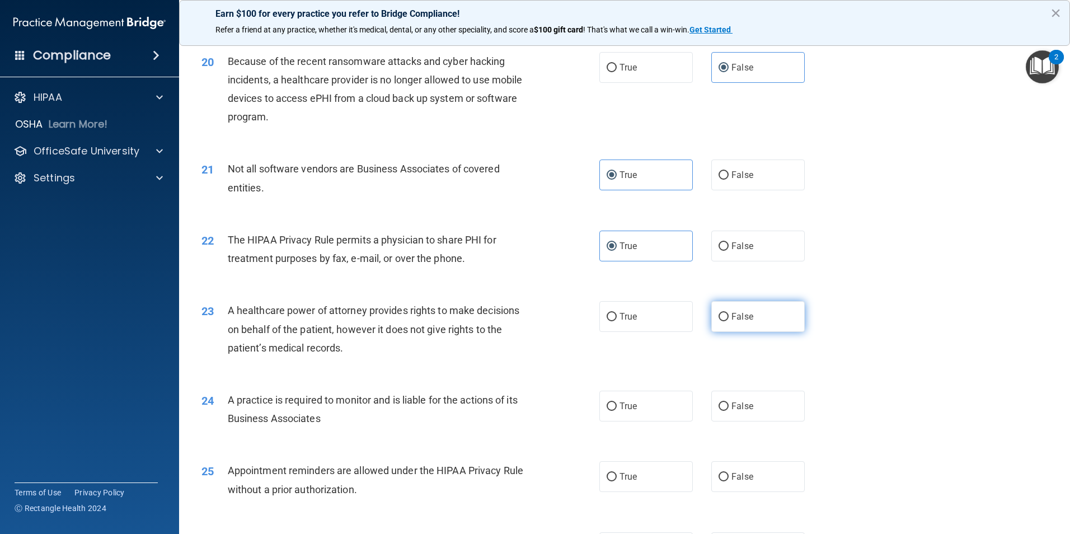
click at [777, 313] on label "False" at bounding box center [757, 316] width 93 height 31
click at [728, 313] on input "False" at bounding box center [723, 317] width 10 height 8
radio input "true"
click at [738, 401] on span "False" at bounding box center [742, 406] width 22 height 11
click at [728, 402] on input "False" at bounding box center [723, 406] width 10 height 8
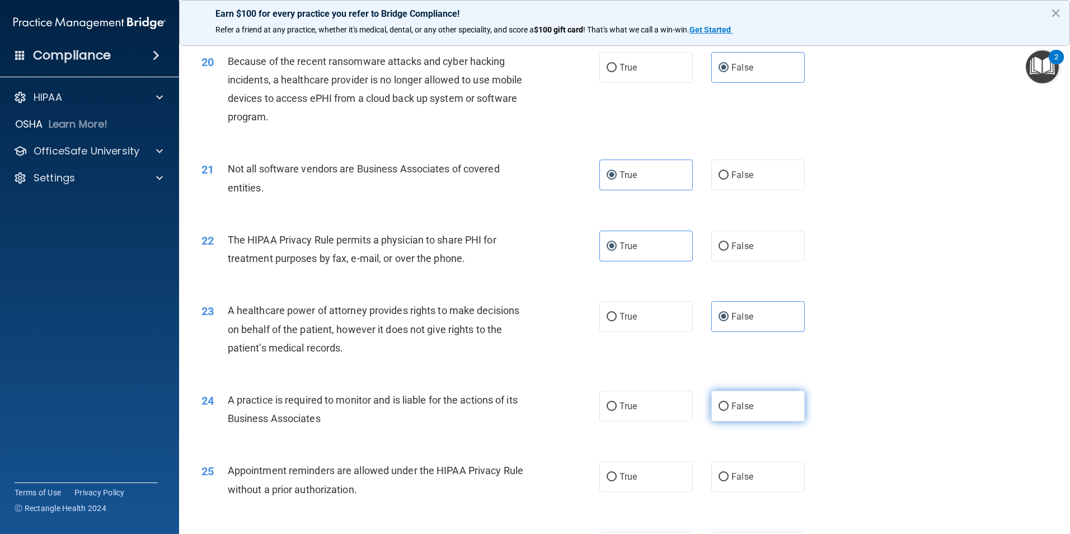
radio input "true"
click at [634, 473] on label "True" at bounding box center [645, 476] width 93 height 31
click at [616, 473] on input "True" at bounding box center [611, 477] width 10 height 8
radio input "true"
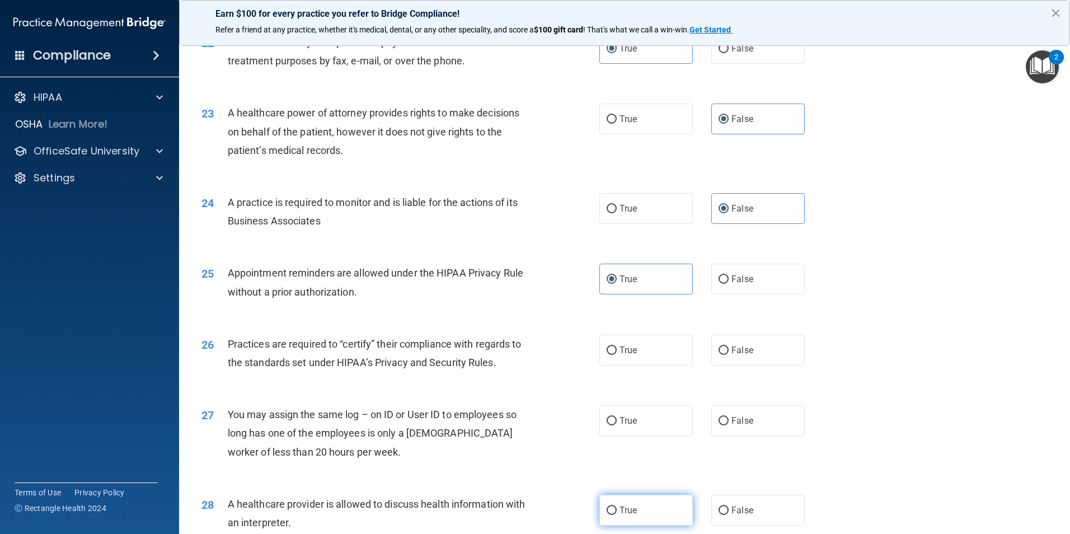
scroll to position [1846, 0]
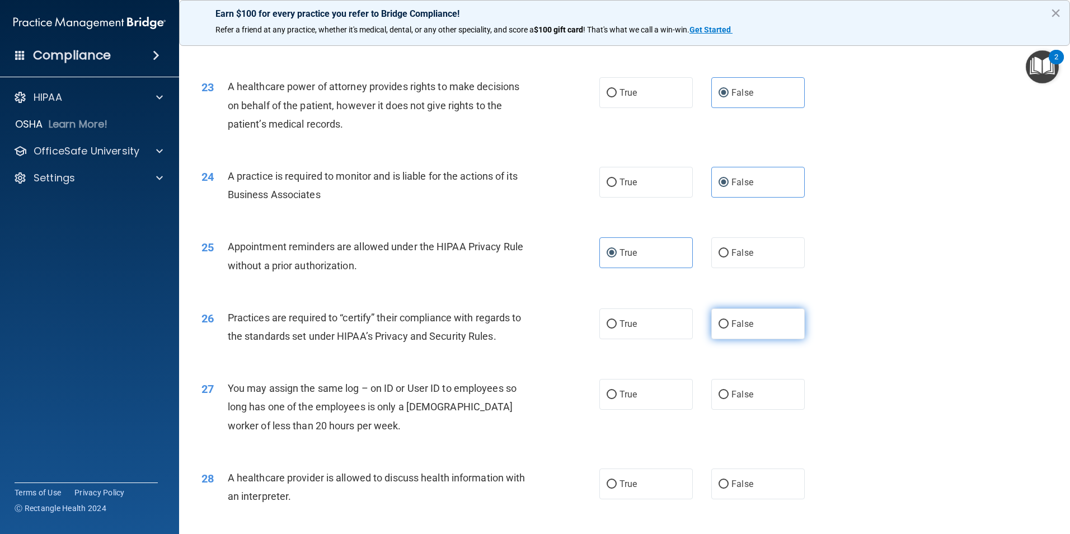
click at [762, 329] on label "False" at bounding box center [757, 323] width 93 height 31
click at [728, 328] on input "False" at bounding box center [723, 324] width 10 height 8
radio input "true"
click at [718, 396] on input "False" at bounding box center [723, 394] width 10 height 8
radio input "true"
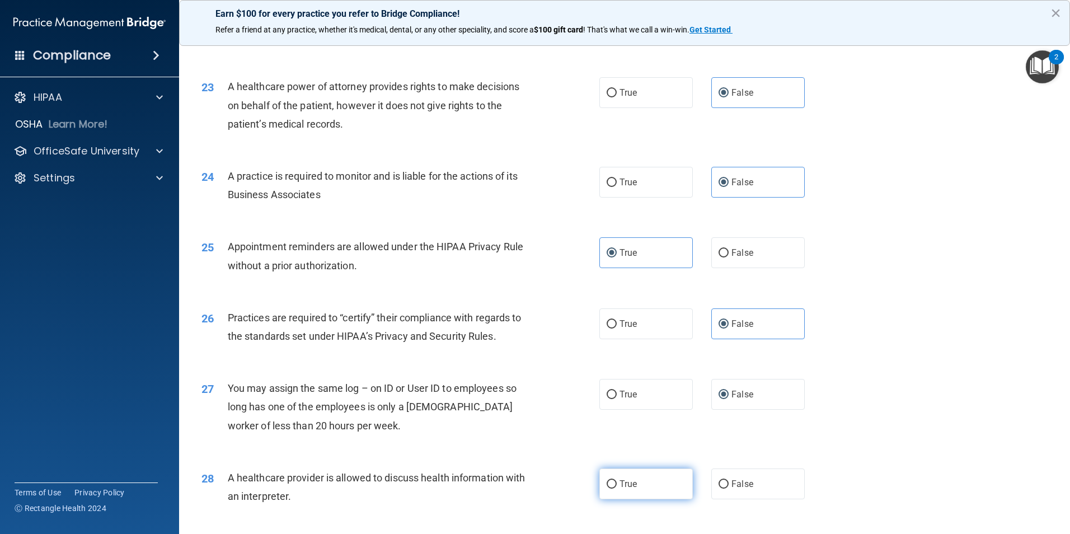
click at [615, 491] on label "True" at bounding box center [645, 483] width 93 height 31
click at [615, 488] on input "True" at bounding box center [611, 484] width 10 height 8
radio input "true"
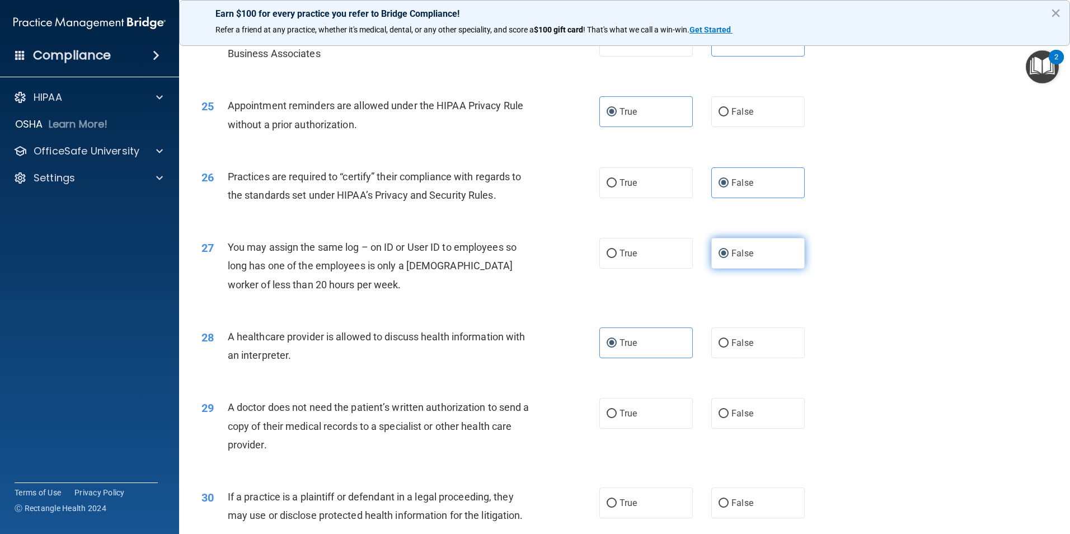
scroll to position [2070, 0]
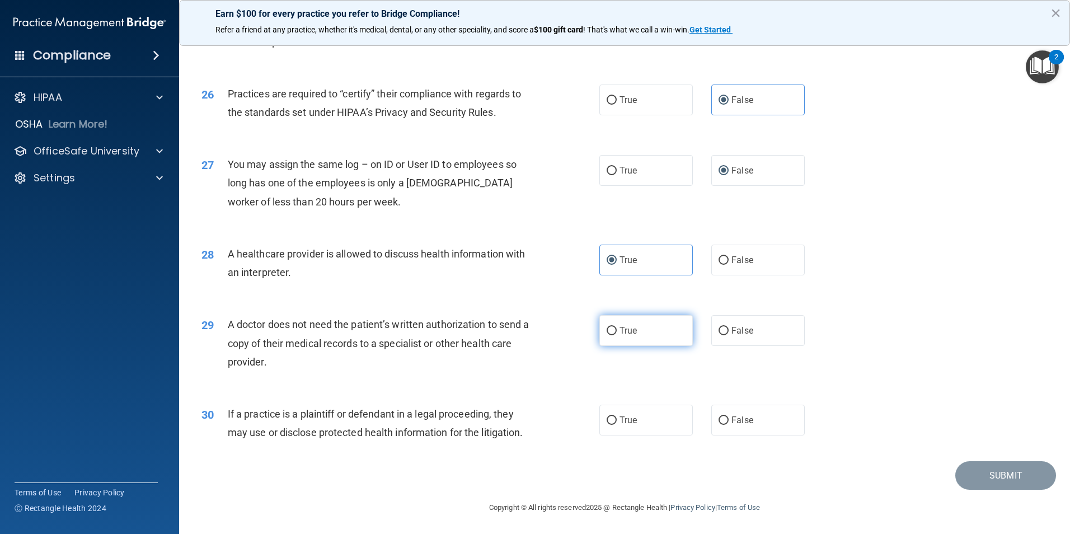
click at [639, 326] on label "True" at bounding box center [645, 330] width 93 height 31
click at [616, 327] on input "True" at bounding box center [611, 331] width 10 height 8
radio input "true"
click at [634, 421] on label "True" at bounding box center [645, 419] width 93 height 31
click at [616, 421] on input "True" at bounding box center [611, 420] width 10 height 8
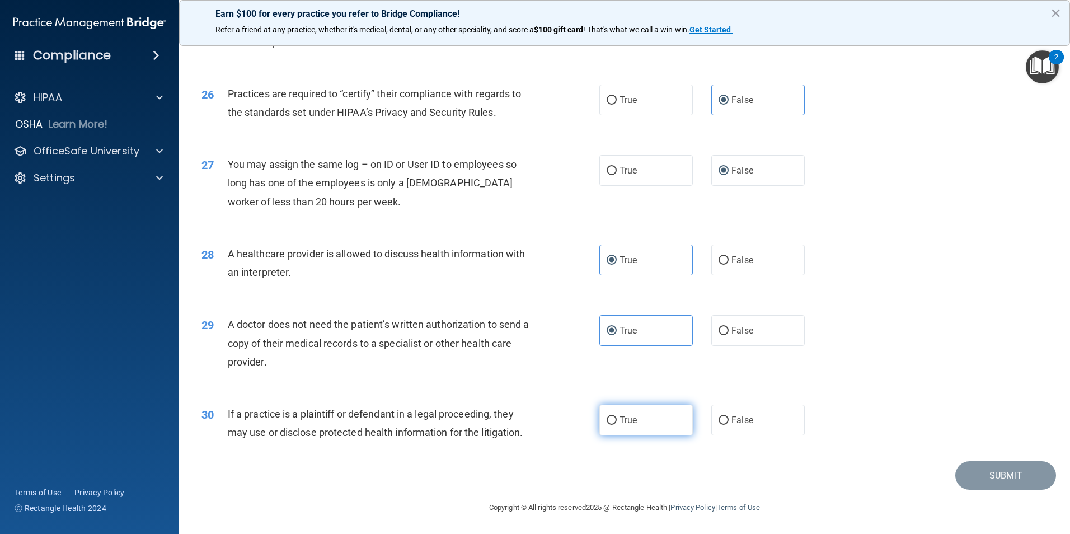
radio input "true"
click at [1009, 482] on button "Submit" at bounding box center [1005, 475] width 101 height 29
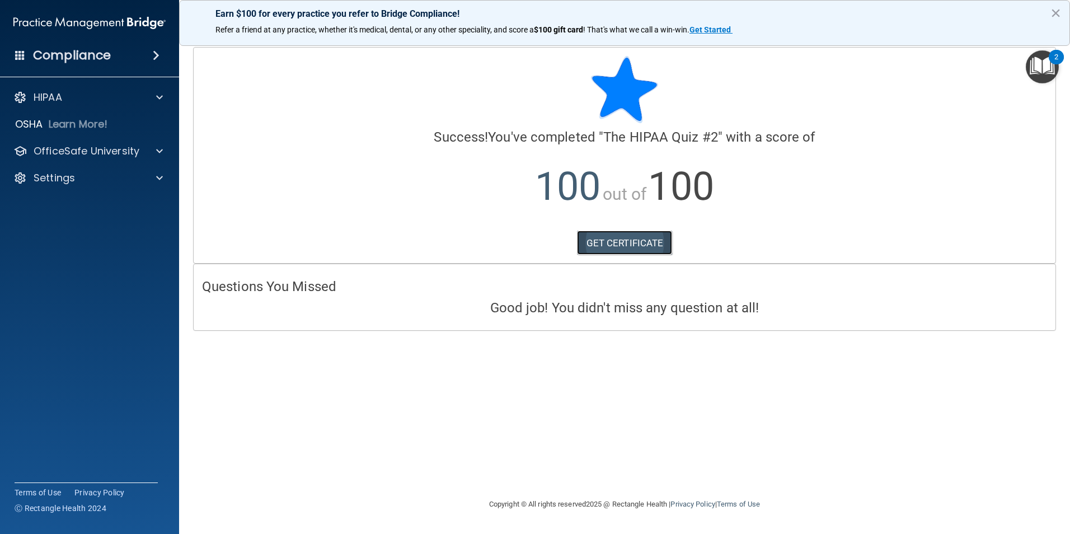
click at [633, 240] on link "GET CERTIFICATE" at bounding box center [625, 242] width 96 height 25
click at [98, 97] on div "HIPAA" at bounding box center [74, 97] width 139 height 13
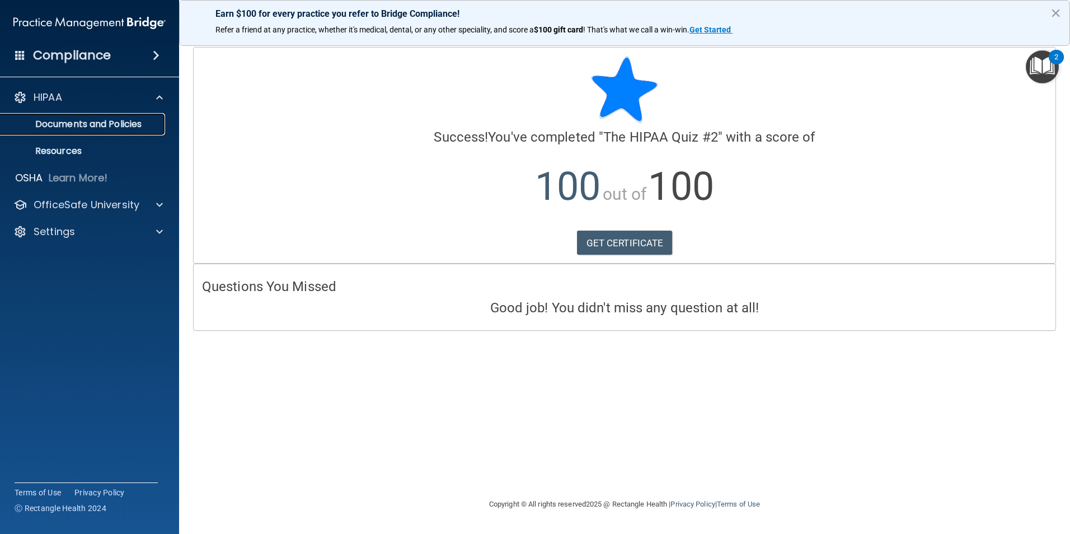
click at [103, 123] on p "Documents and Policies" at bounding box center [83, 124] width 153 height 11
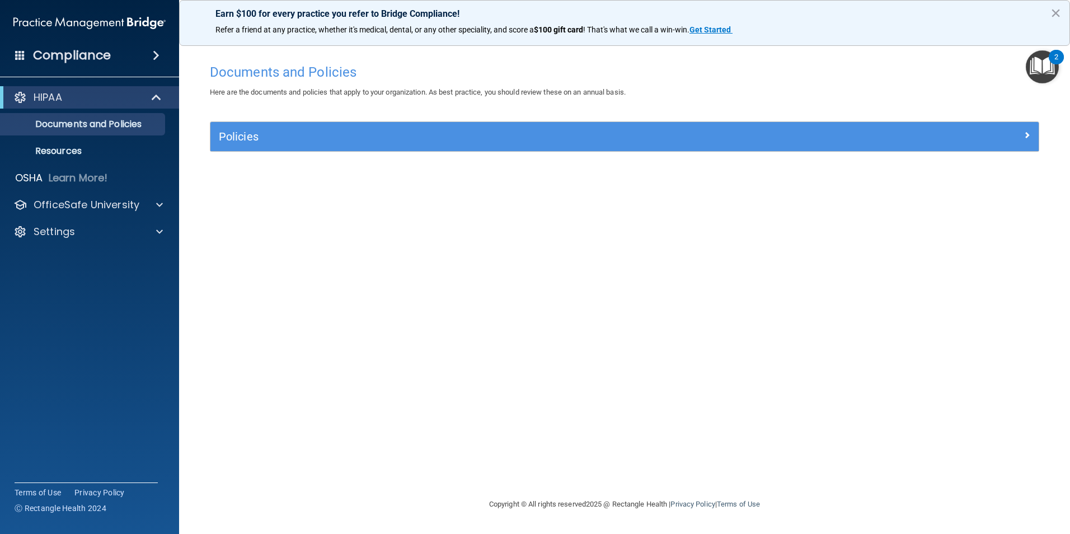
click at [1041, 63] on img "Open Resource Center, 2 new notifications" at bounding box center [1041, 66] width 33 height 33
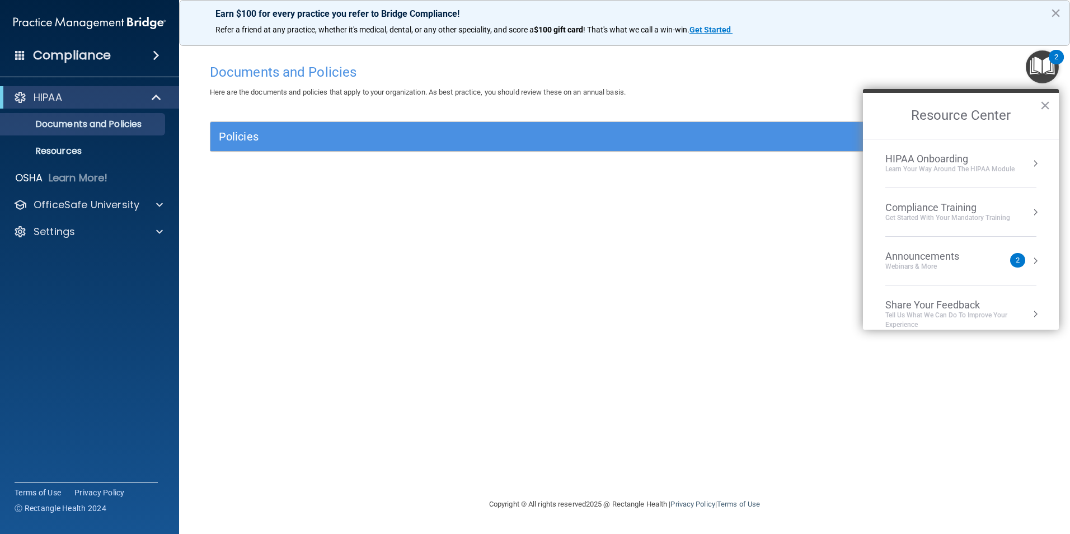
click at [932, 214] on div "Get Started with your mandatory training" at bounding box center [947, 218] width 125 height 10
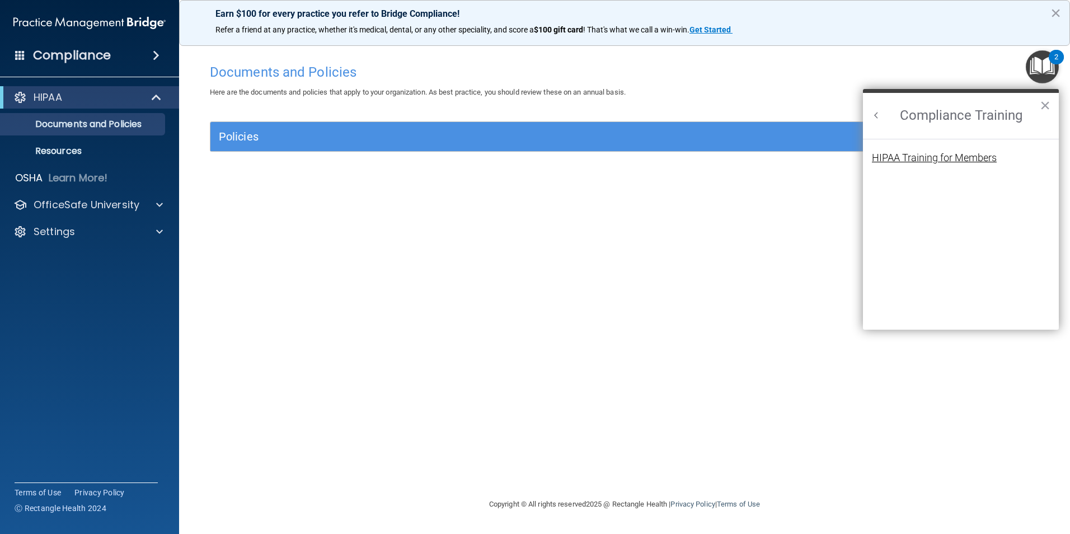
click at [949, 162] on div "HIPAA Training for Members" at bounding box center [934, 158] width 125 height 10
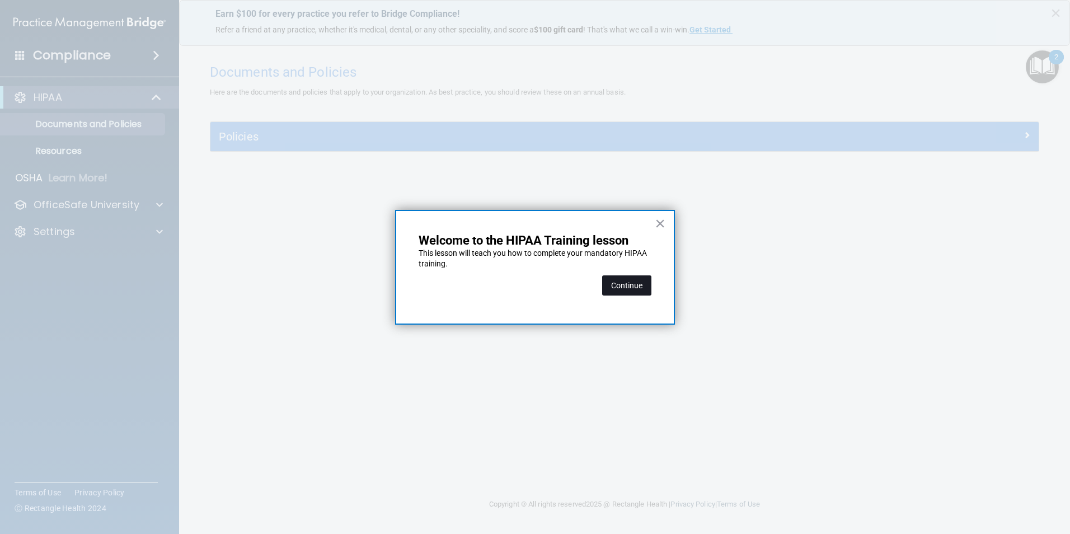
click at [651, 287] on button "Continue" at bounding box center [626, 285] width 49 height 20
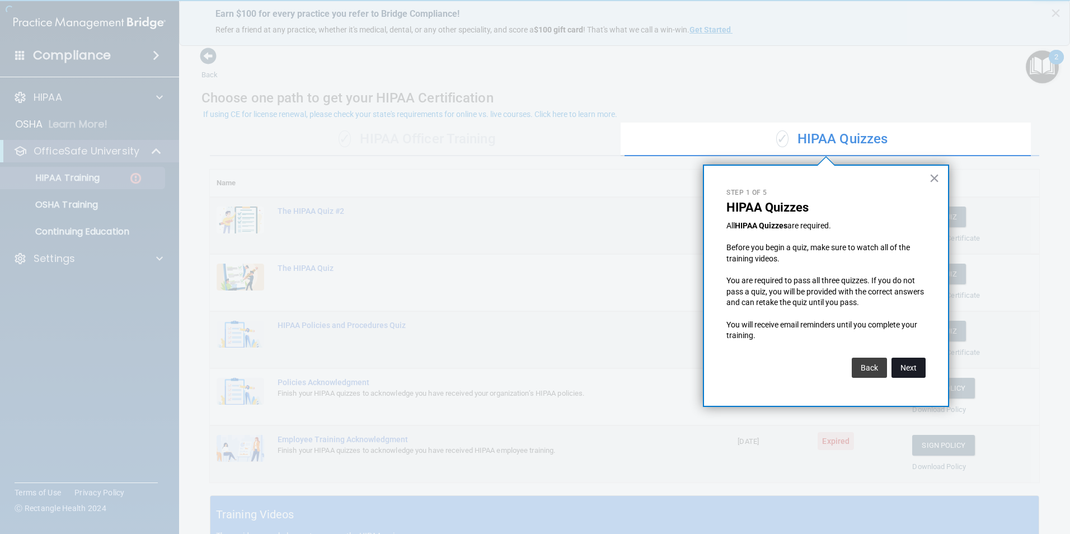
click at [905, 369] on button "Next" at bounding box center [908, 367] width 34 height 20
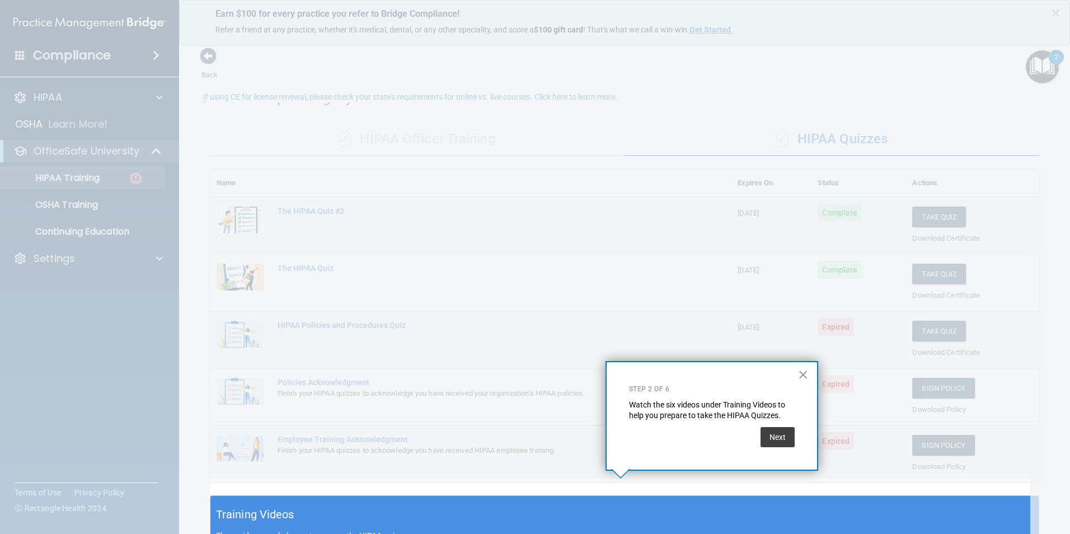
scroll to position [17, 0]
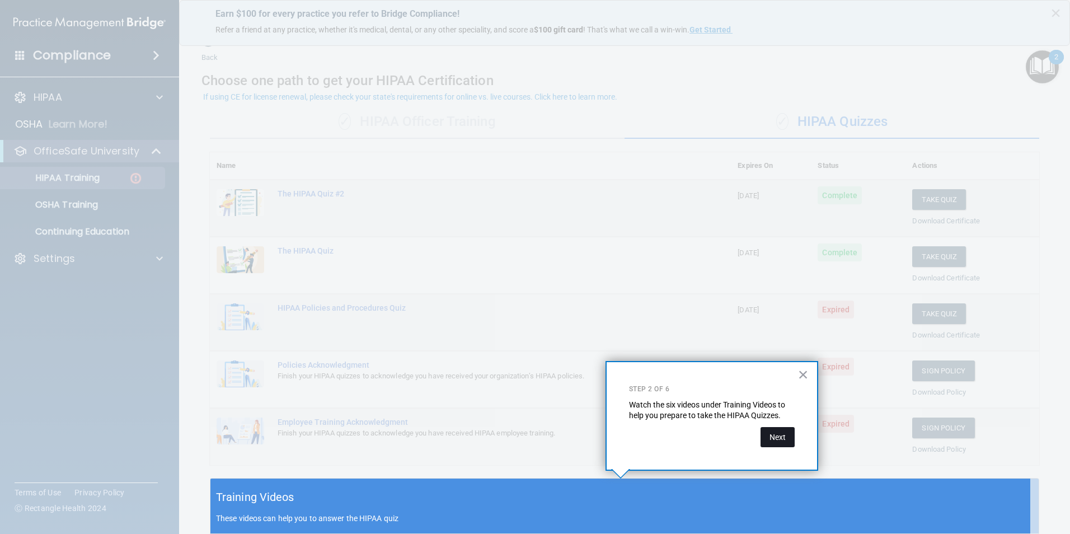
click at [780, 435] on button "Next" at bounding box center [777, 437] width 34 height 20
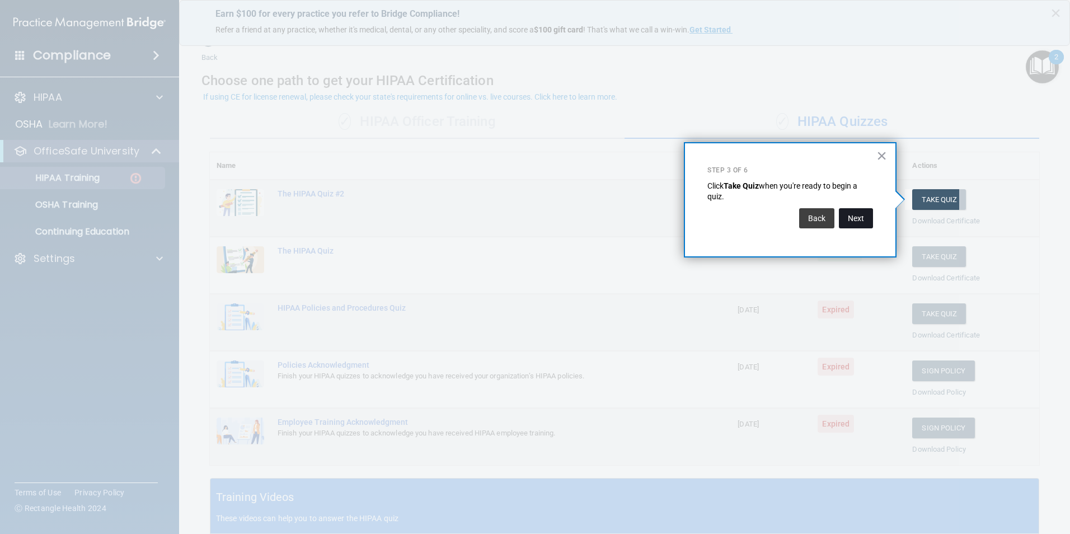
click at [865, 222] on button "Next" at bounding box center [856, 218] width 34 height 20
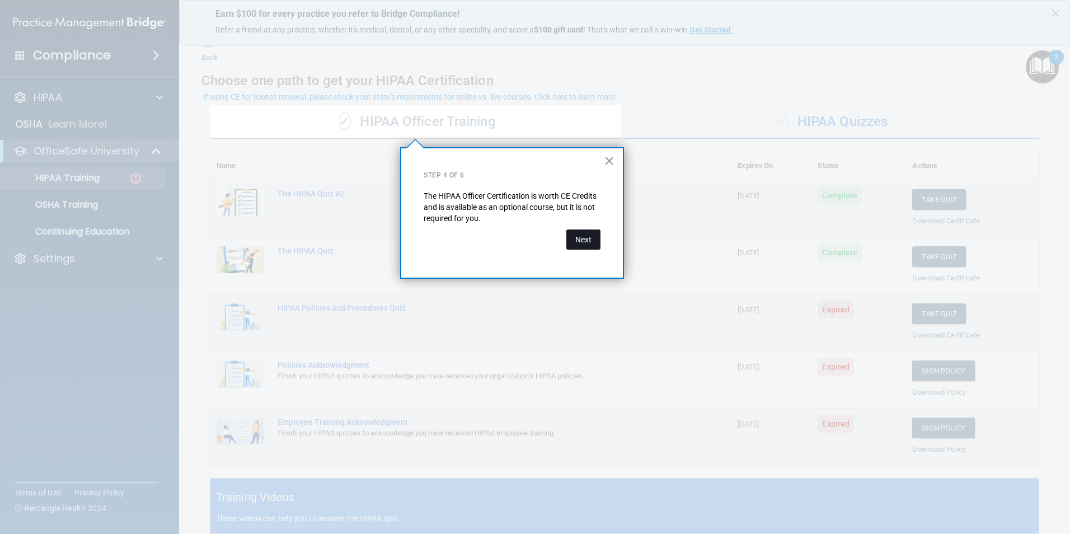
click at [583, 240] on button "Next" at bounding box center [583, 239] width 34 height 20
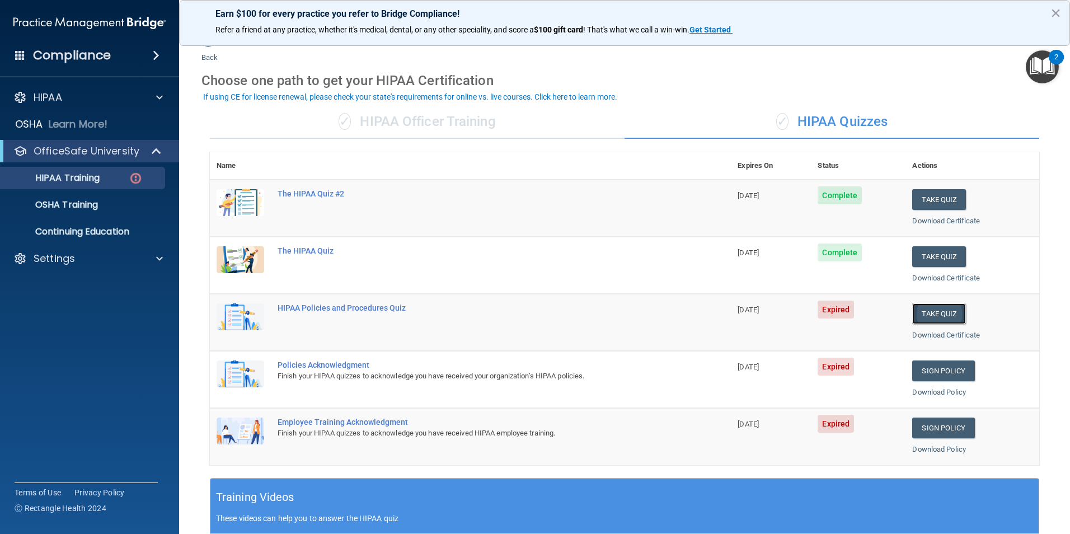
click at [948, 316] on button "Take Quiz" at bounding box center [939, 313] width 54 height 21
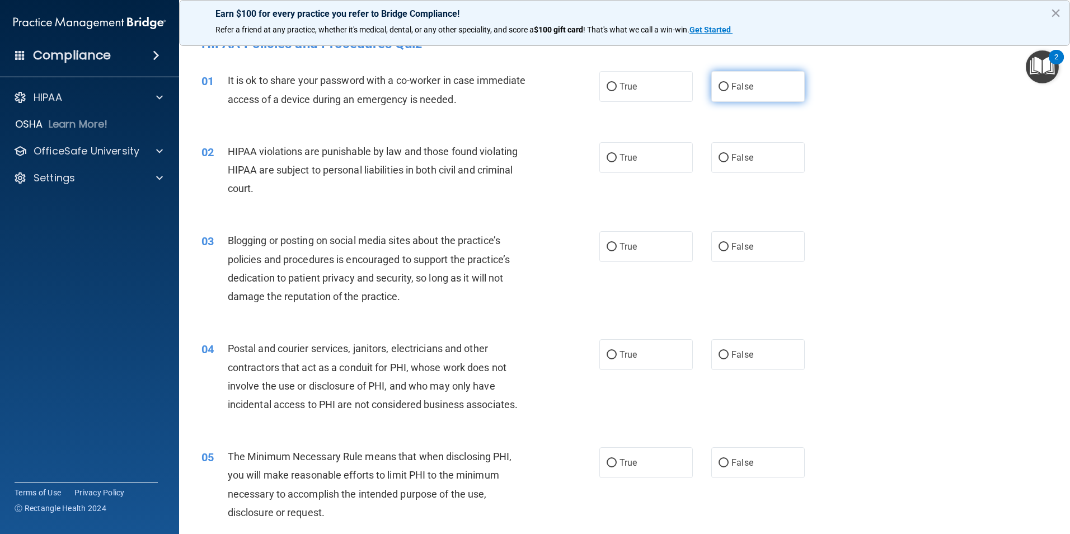
click at [761, 90] on label "False" at bounding box center [757, 86] width 93 height 31
click at [728, 90] on input "False" at bounding box center [723, 87] width 10 height 8
radio input "true"
click at [627, 153] on span "True" at bounding box center [627, 157] width 17 height 11
click at [616, 154] on input "True" at bounding box center [611, 158] width 10 height 8
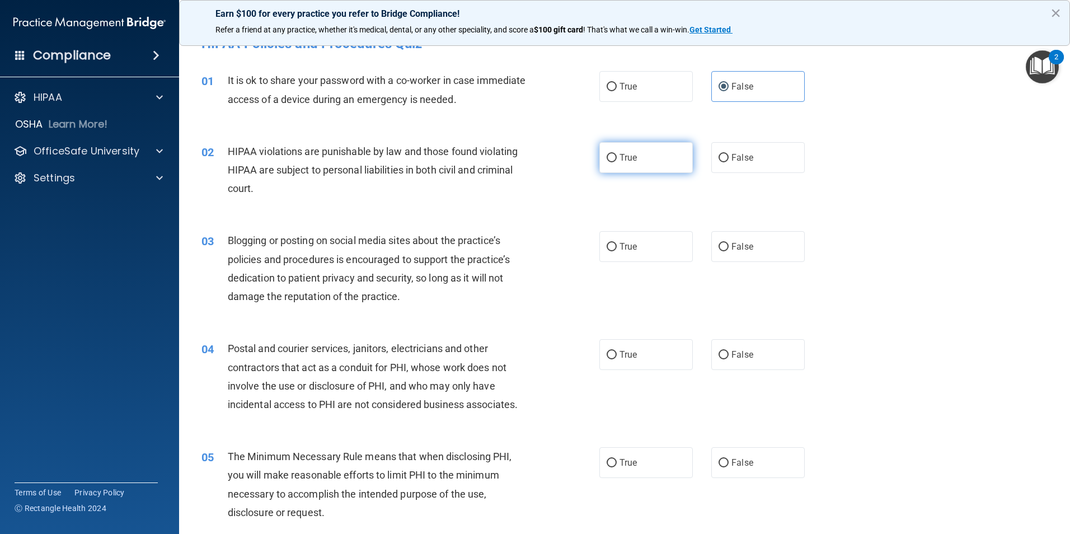
radio input "true"
click at [737, 247] on span "False" at bounding box center [742, 246] width 22 height 11
click at [728, 247] on input "False" at bounding box center [723, 247] width 10 height 8
radio input "true"
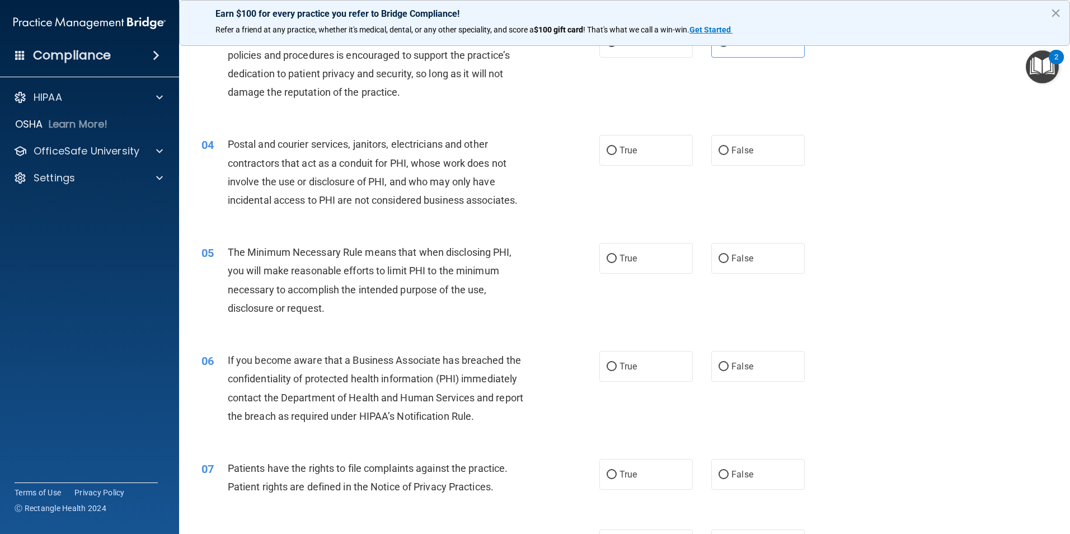
scroll to position [241, 0]
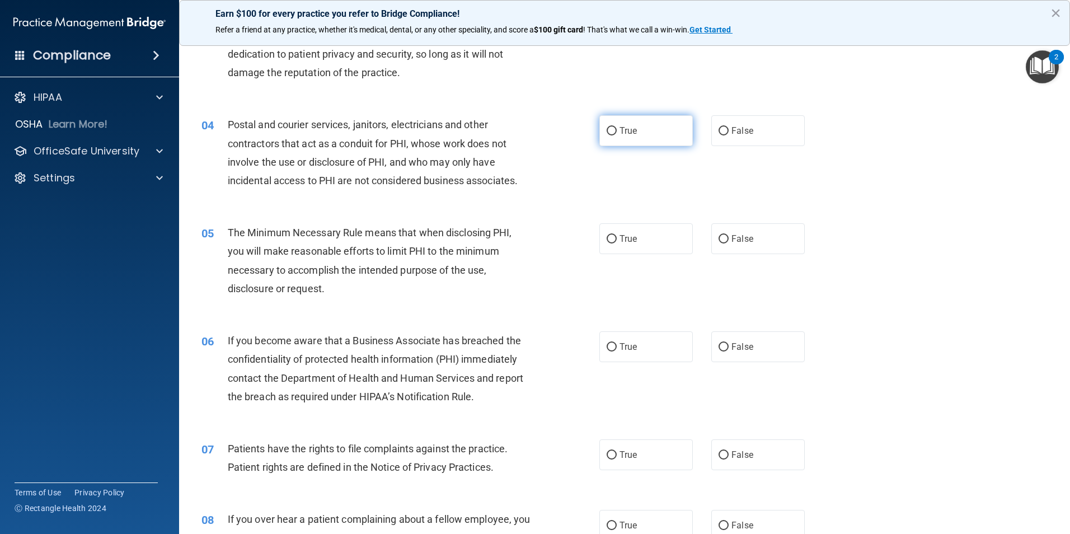
click at [642, 128] on label "True" at bounding box center [645, 130] width 93 height 31
click at [616, 128] on input "True" at bounding box center [611, 131] width 10 height 8
radio input "true"
click at [650, 235] on label "True" at bounding box center [645, 238] width 93 height 31
click at [616, 235] on input "True" at bounding box center [611, 239] width 10 height 8
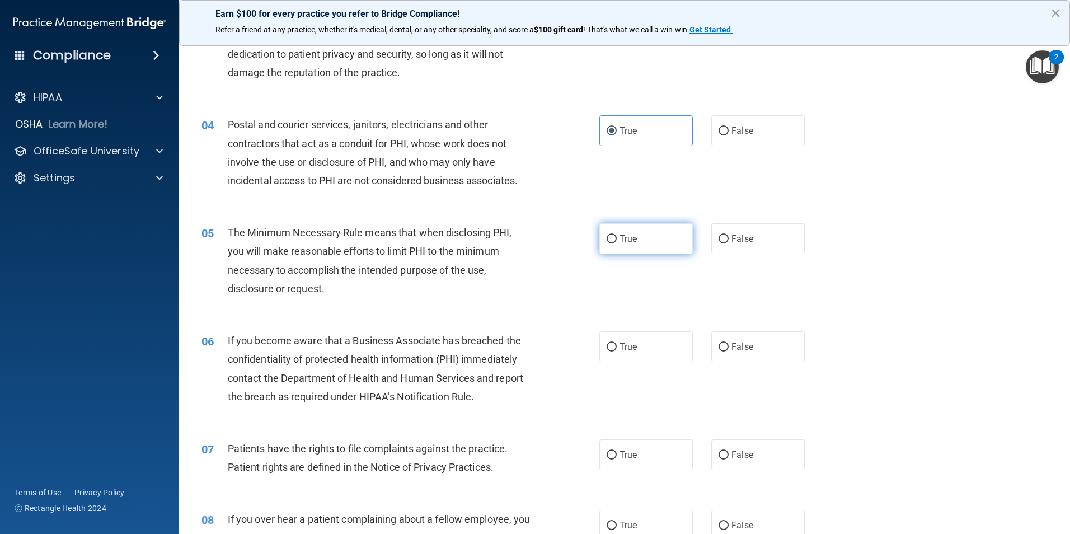
radio input "true"
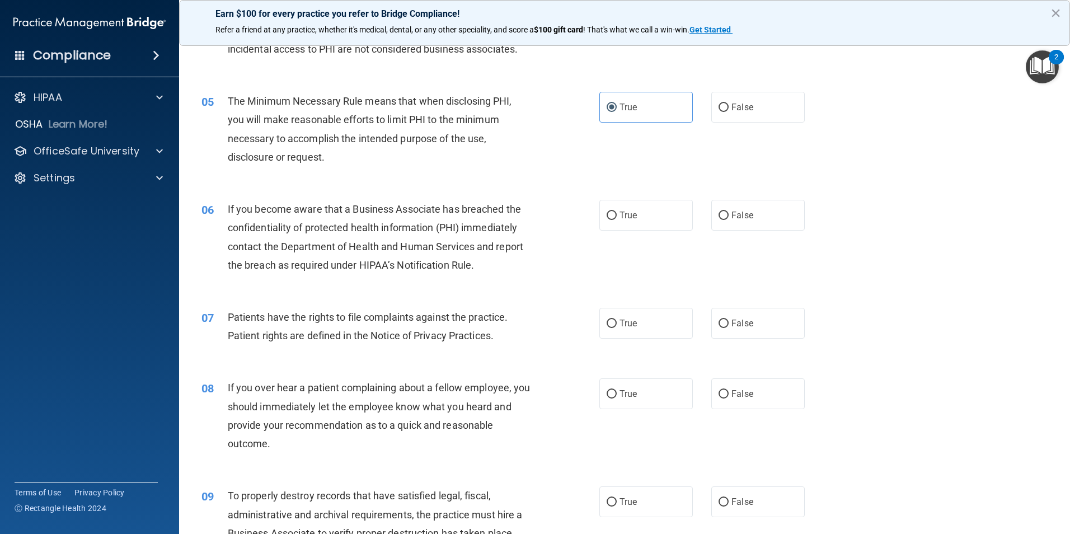
scroll to position [465, 0]
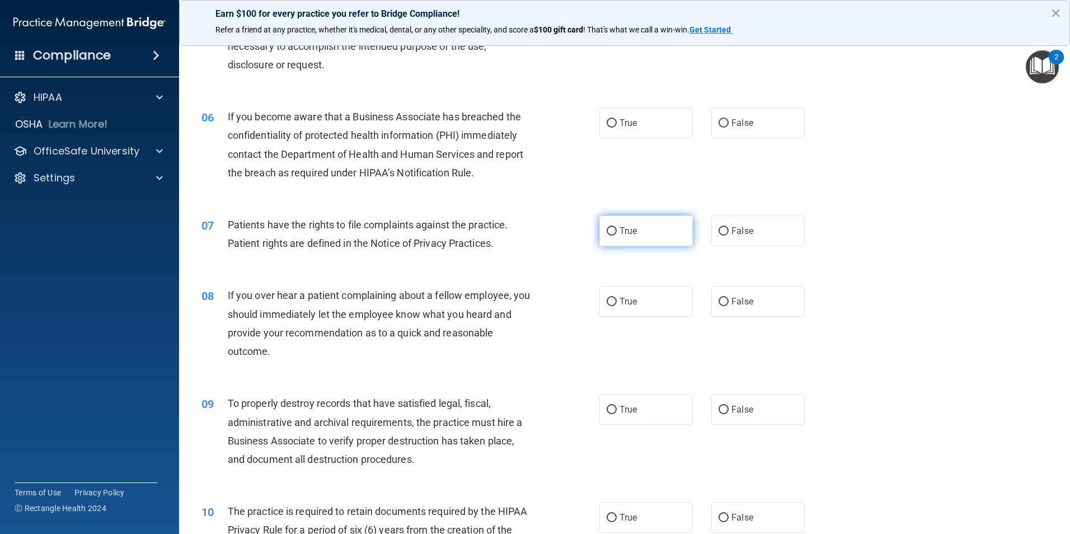
click at [667, 233] on label "True" at bounding box center [645, 230] width 93 height 31
click at [616, 233] on input "True" at bounding box center [611, 231] width 10 height 8
radio input "true"
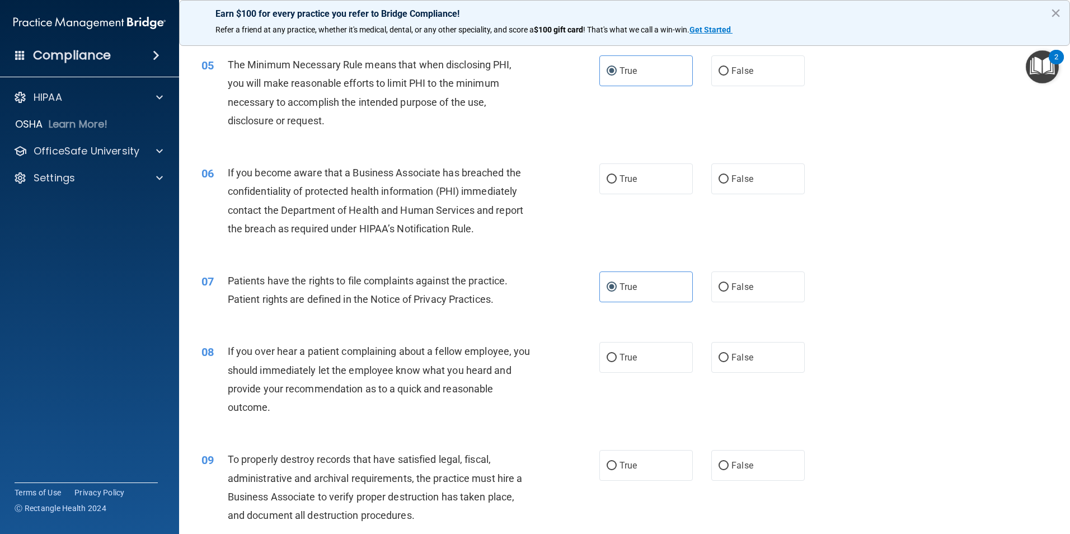
scroll to position [353, 0]
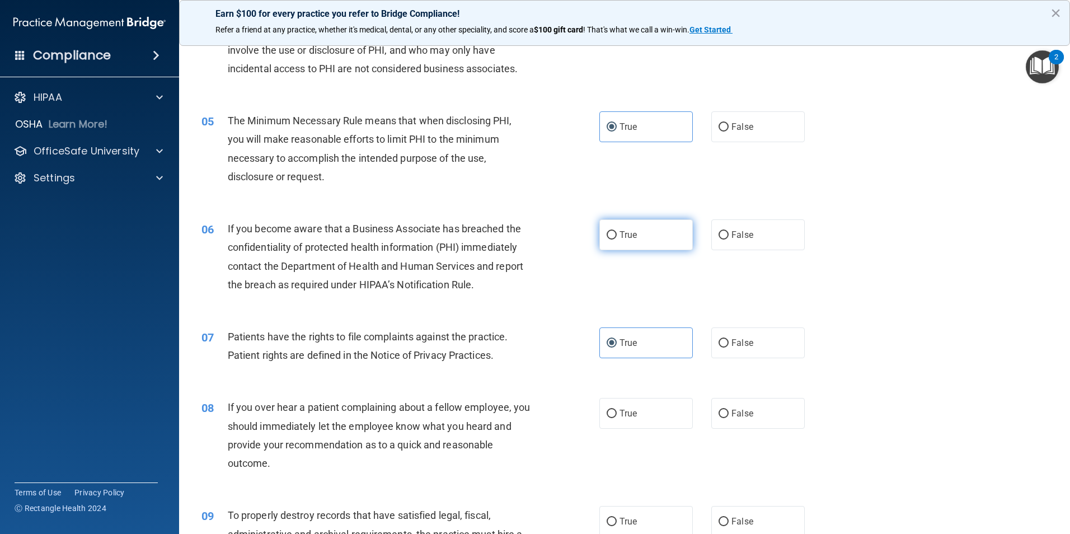
click at [655, 224] on label "True" at bounding box center [645, 234] width 93 height 31
click at [616, 231] on input "True" at bounding box center [611, 235] width 10 height 8
radio input "true"
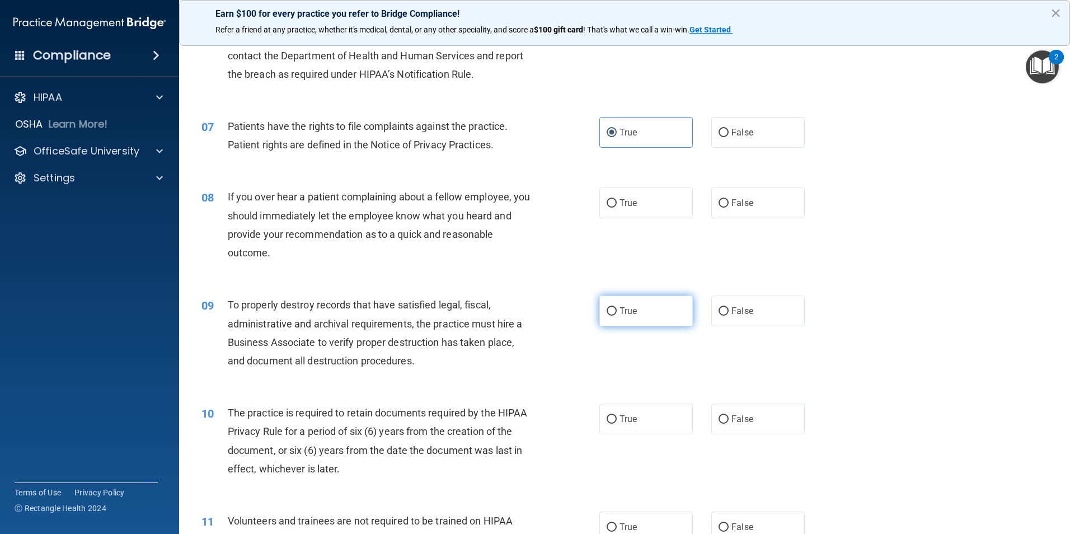
scroll to position [577, 0]
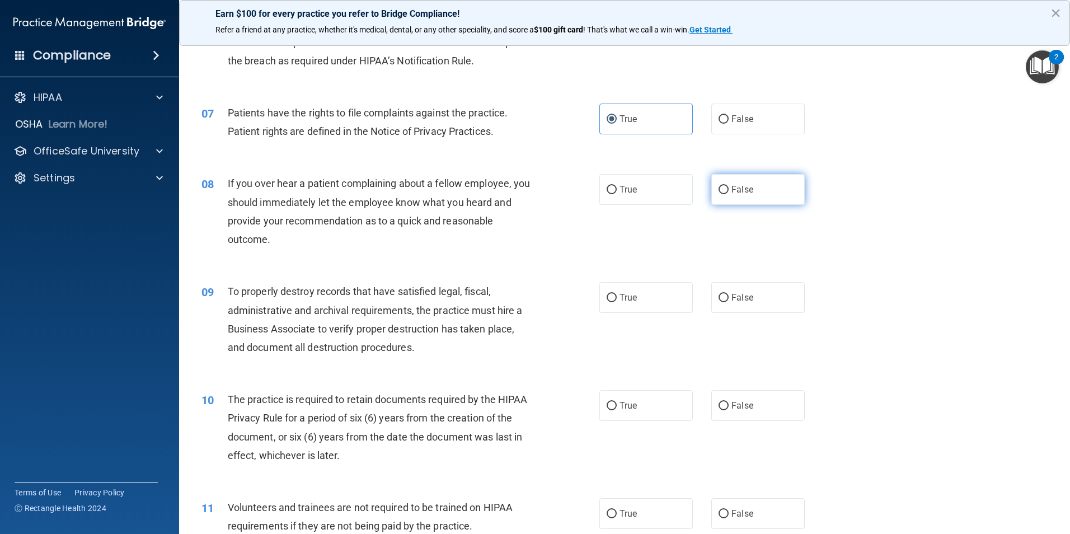
click at [721, 190] on input "False" at bounding box center [723, 190] width 10 height 8
radio input "true"
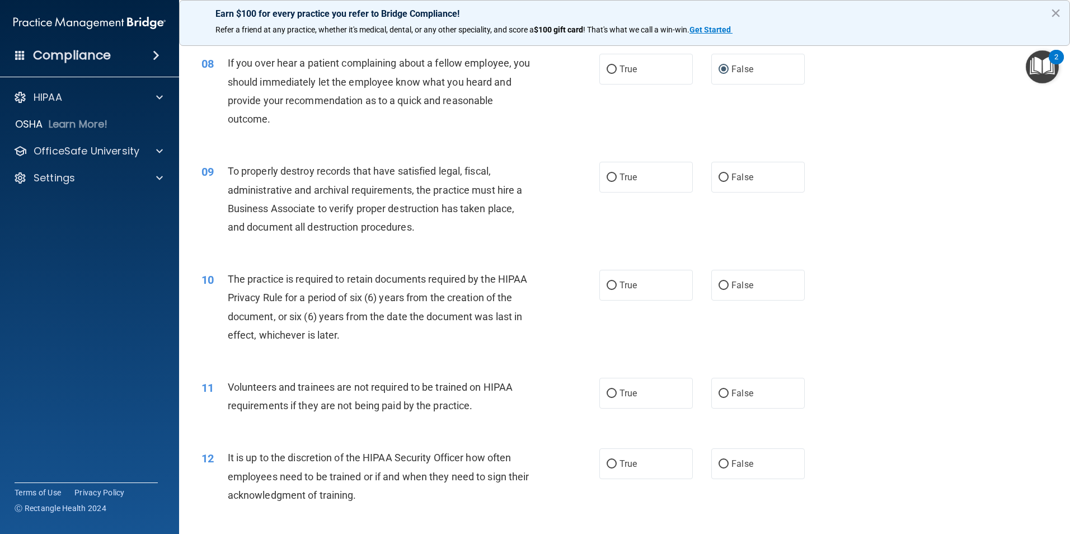
scroll to position [745, 0]
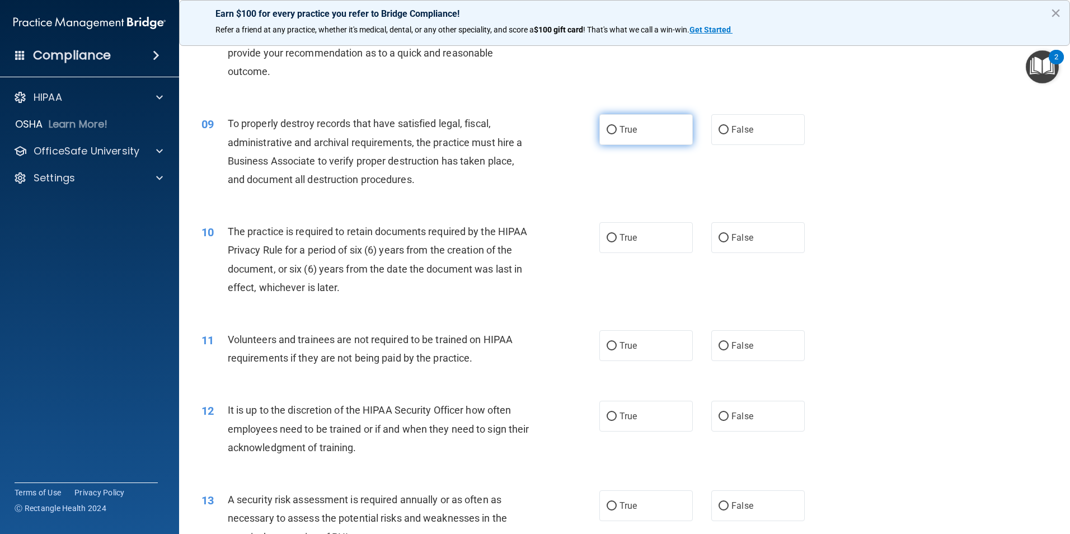
click at [608, 126] on input "True" at bounding box center [611, 130] width 10 height 8
radio input "true"
click at [740, 342] on span "False" at bounding box center [742, 345] width 22 height 11
click at [728, 342] on input "False" at bounding box center [723, 346] width 10 height 8
radio input "true"
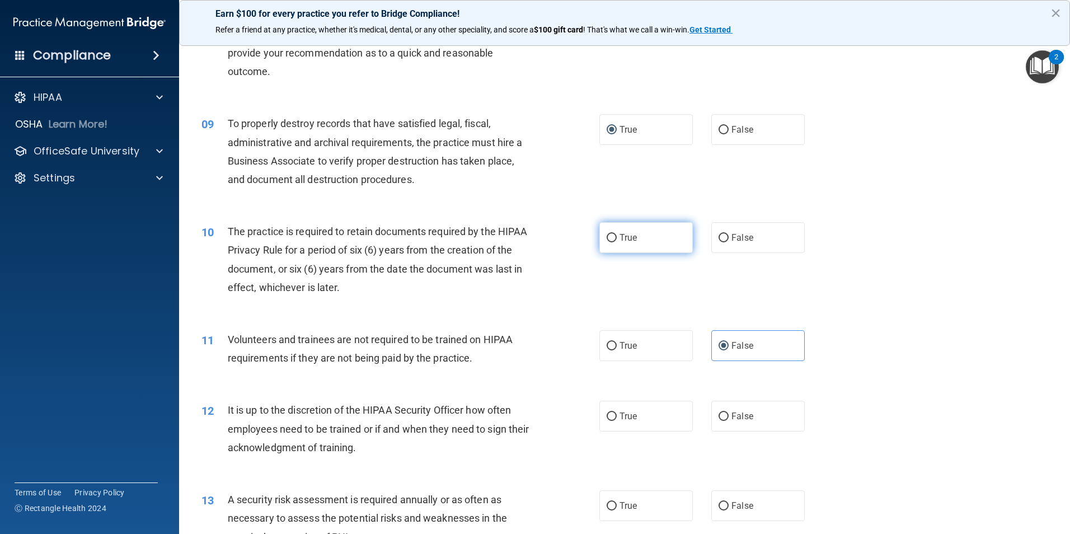
click at [606, 234] on input "True" at bounding box center [611, 238] width 10 height 8
radio input "true"
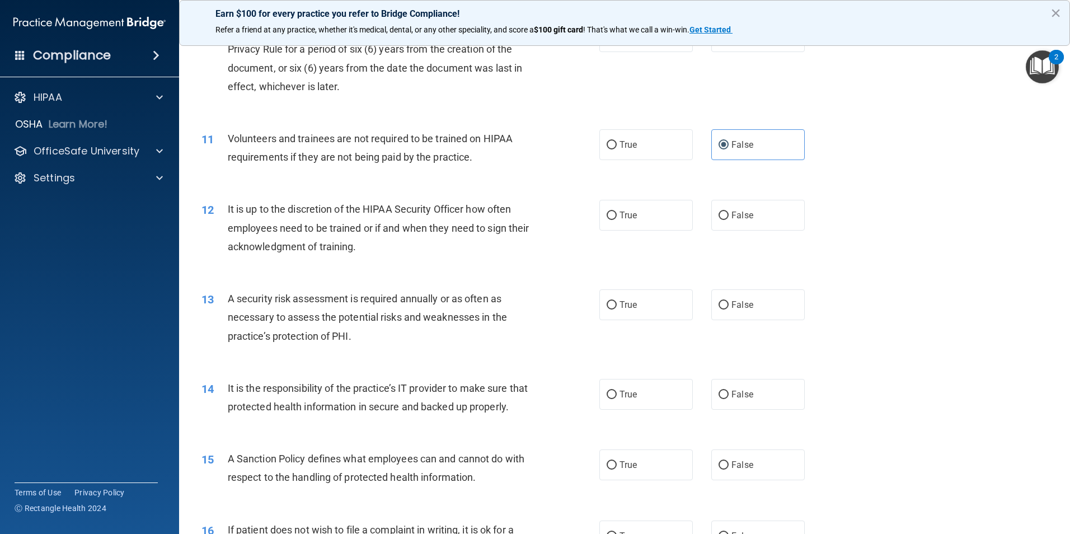
scroll to position [968, 0]
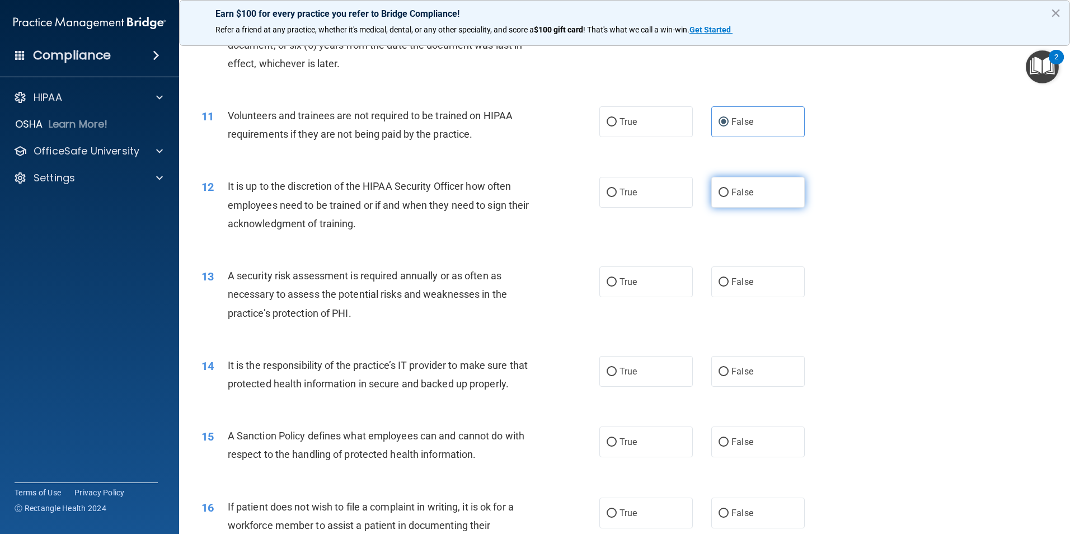
click at [772, 182] on label "False" at bounding box center [757, 192] width 93 height 31
click at [728, 189] on input "False" at bounding box center [723, 193] width 10 height 8
radio input "true"
click at [657, 289] on label "True" at bounding box center [645, 281] width 93 height 31
click at [616, 286] on input "True" at bounding box center [611, 282] width 10 height 8
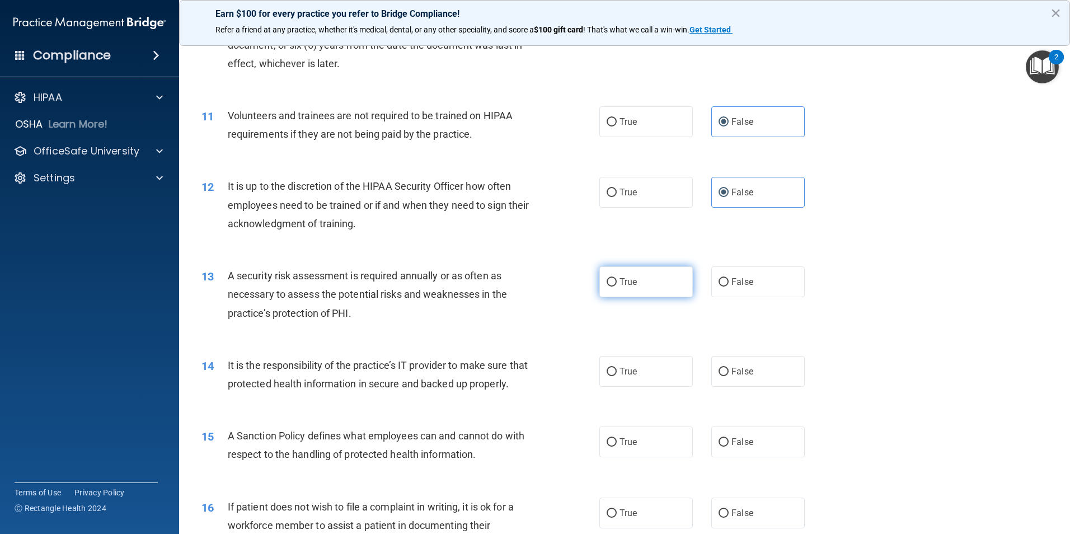
radio input "true"
click at [599, 366] on label "True" at bounding box center [645, 371] width 93 height 31
click at [606, 368] on input "True" at bounding box center [611, 372] width 10 height 8
radio input "true"
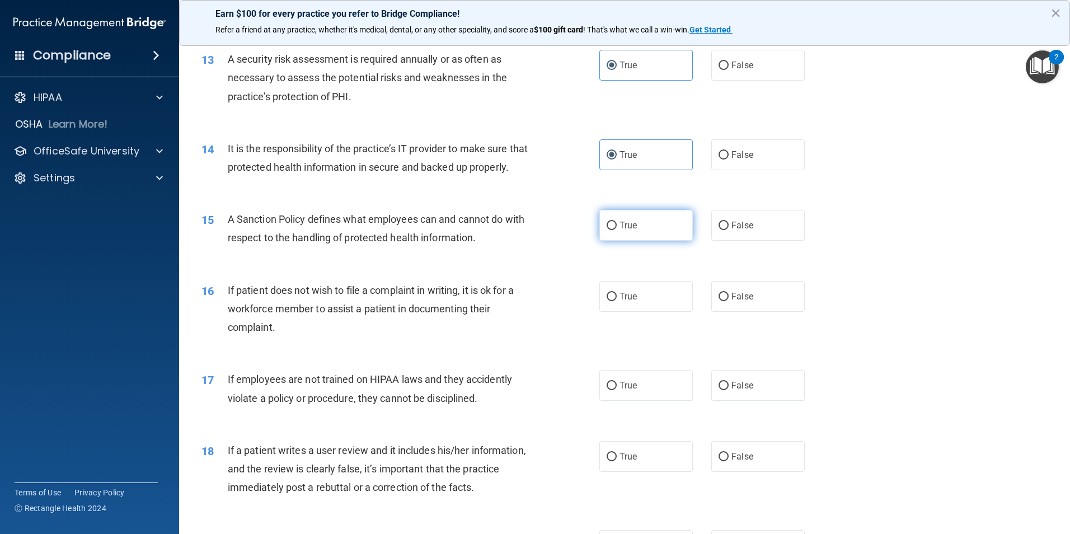
scroll to position [1192, 0]
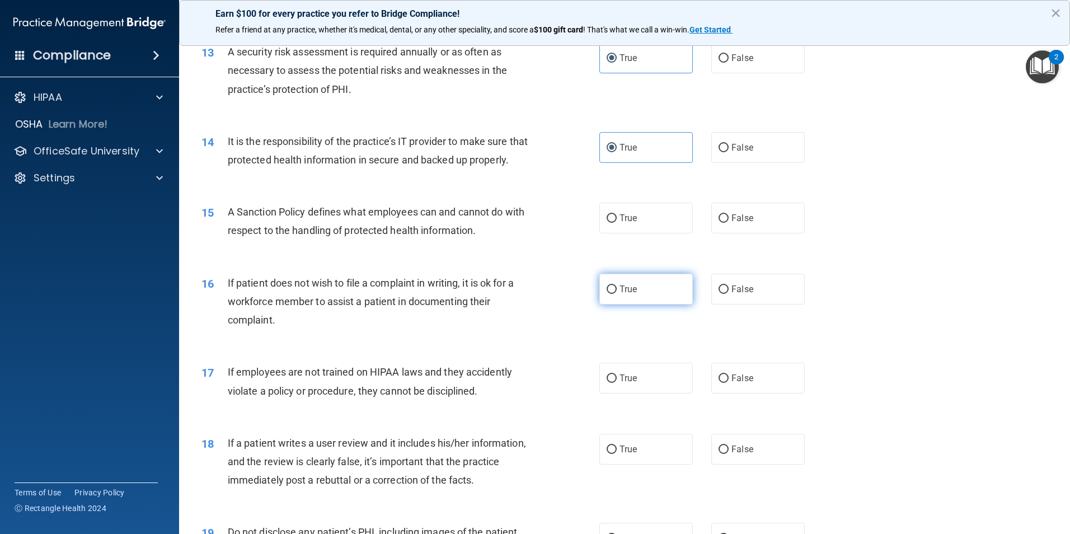
click at [652, 304] on label "True" at bounding box center [645, 289] width 93 height 31
click at [616, 294] on input "True" at bounding box center [611, 289] width 10 height 8
radio input "true"
click at [754, 393] on label "False" at bounding box center [757, 378] width 93 height 31
click at [728, 383] on input "False" at bounding box center [723, 378] width 10 height 8
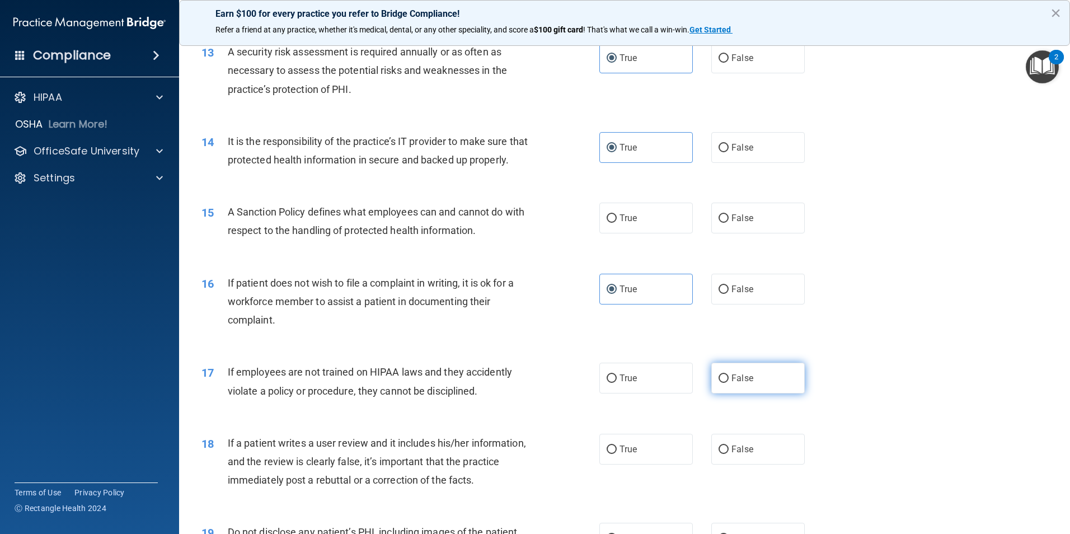
radio input "true"
click at [635, 233] on label "True" at bounding box center [645, 218] width 93 height 31
click at [616, 223] on input "True" at bounding box center [611, 218] width 10 height 8
radio input "true"
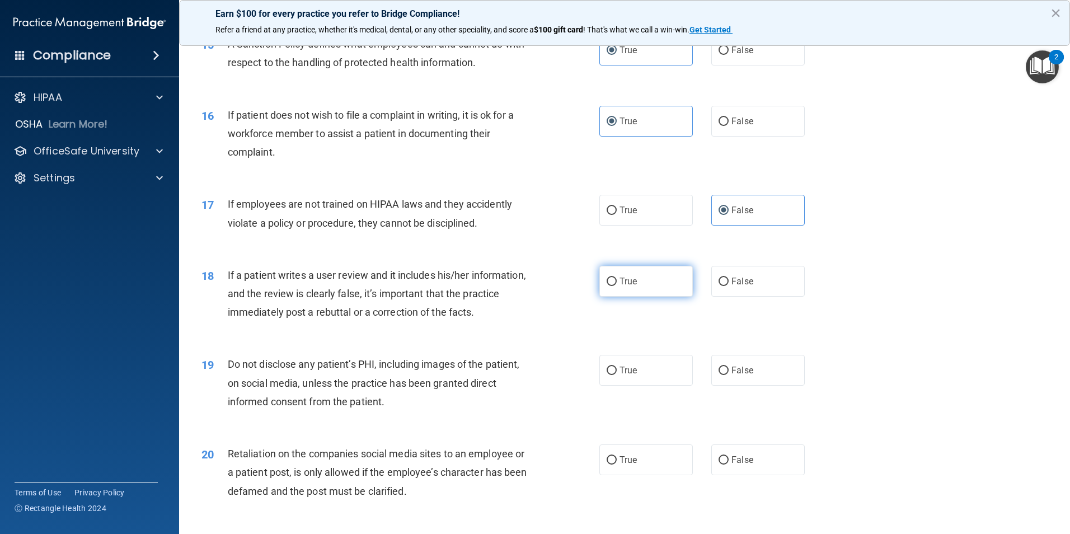
scroll to position [1416, 0]
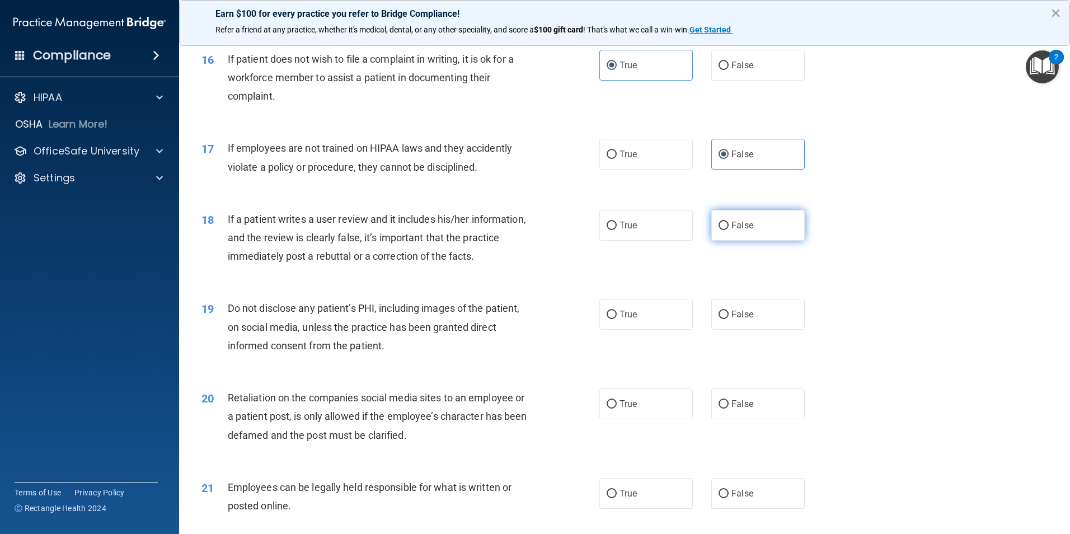
click at [746, 230] on span "False" at bounding box center [742, 225] width 22 height 11
click at [728, 230] on input "False" at bounding box center [723, 226] width 10 height 8
radio input "true"
click at [607, 330] on label "True" at bounding box center [645, 314] width 93 height 31
click at [607, 319] on input "True" at bounding box center [611, 314] width 10 height 8
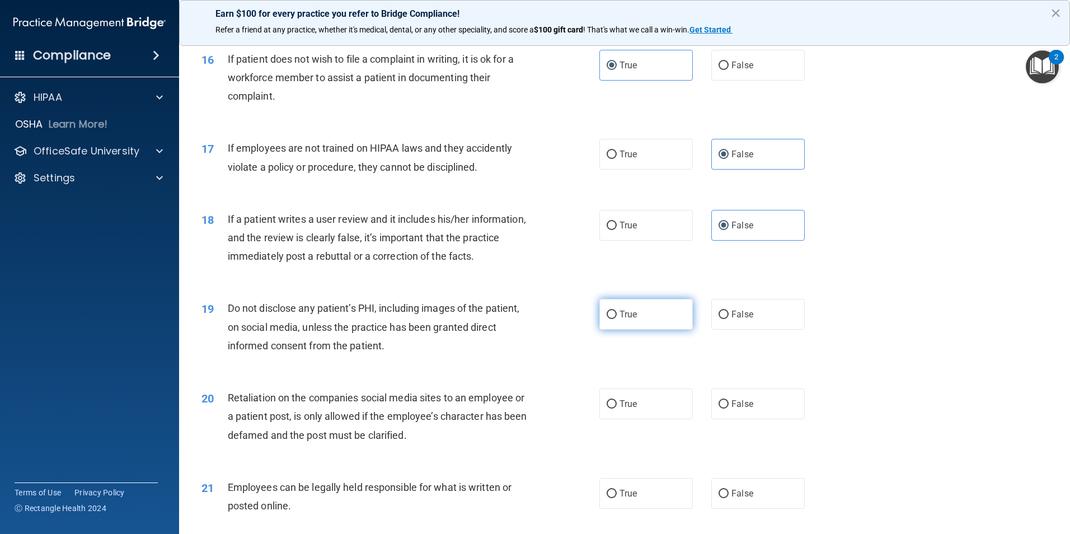
radio input "true"
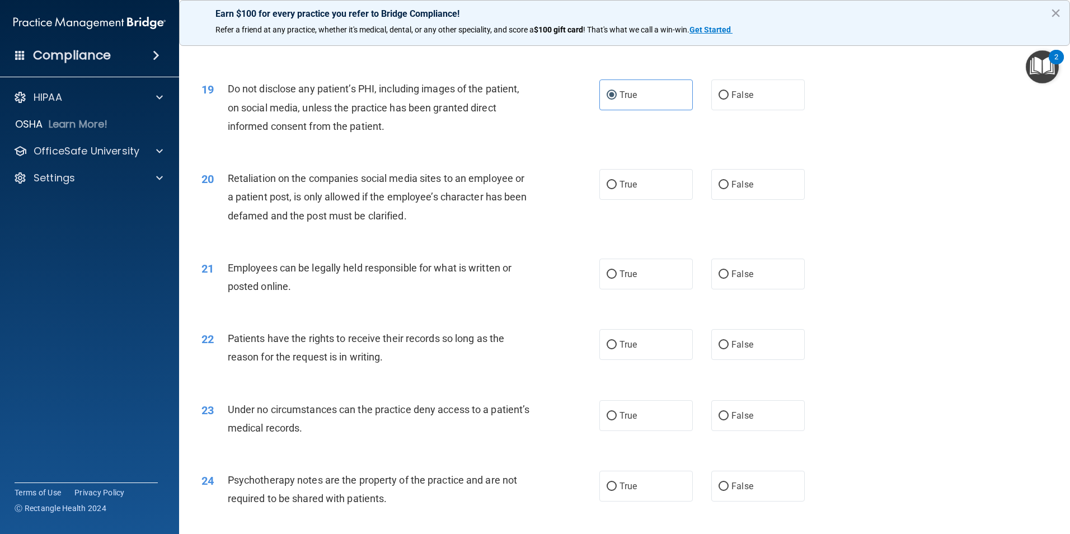
scroll to position [1640, 0]
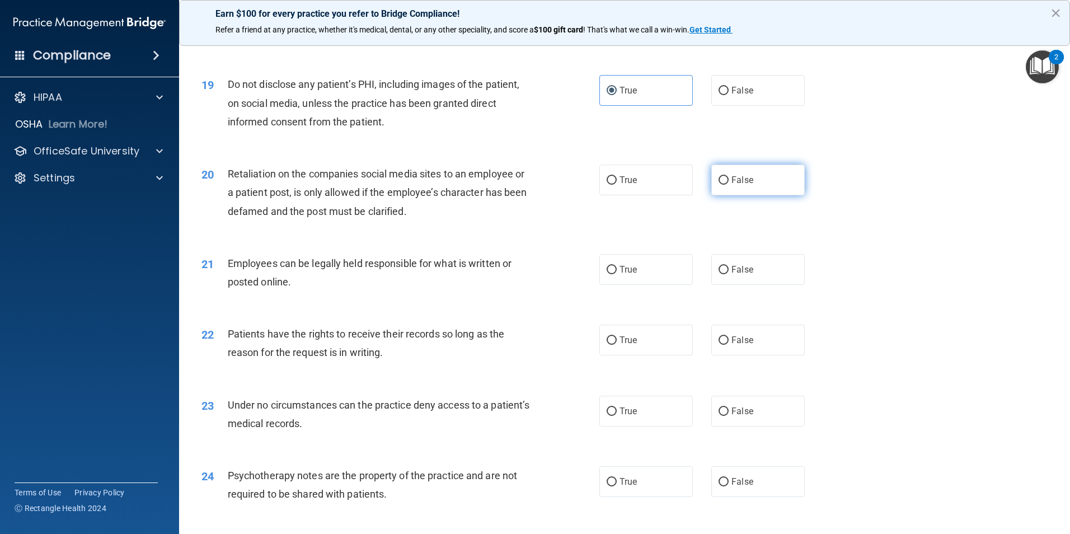
click at [754, 195] on label "False" at bounding box center [757, 179] width 93 height 31
click at [728, 185] on input "False" at bounding box center [723, 180] width 10 height 8
radio input "true"
click at [637, 280] on label "True" at bounding box center [645, 269] width 93 height 31
click at [616, 274] on input "True" at bounding box center [611, 270] width 10 height 8
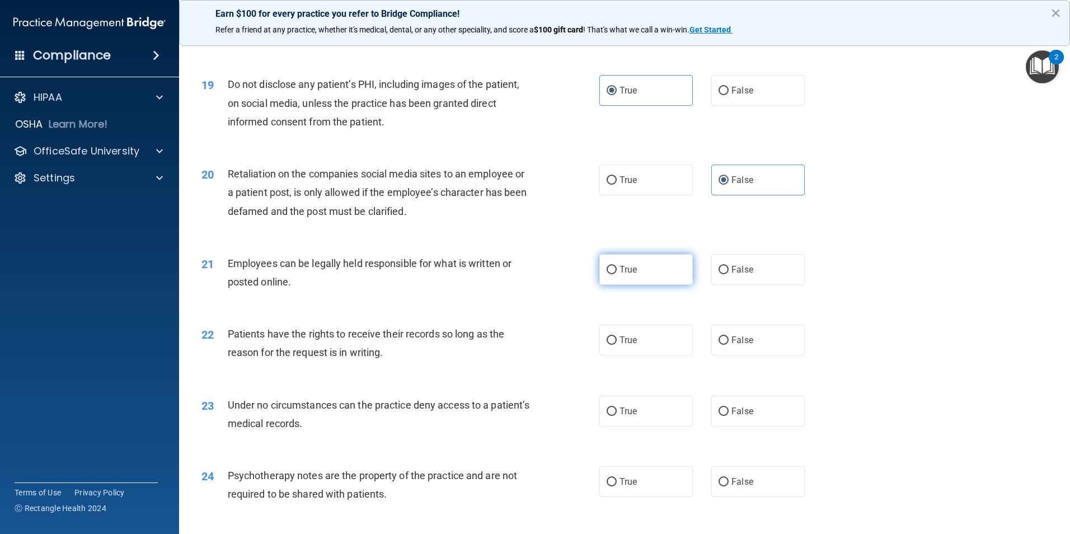
radio input "true"
click at [732, 345] on span "False" at bounding box center [742, 340] width 22 height 11
click at [728, 345] on input "False" at bounding box center [723, 340] width 10 height 8
radio input "true"
click at [745, 423] on label "False" at bounding box center [757, 411] width 93 height 31
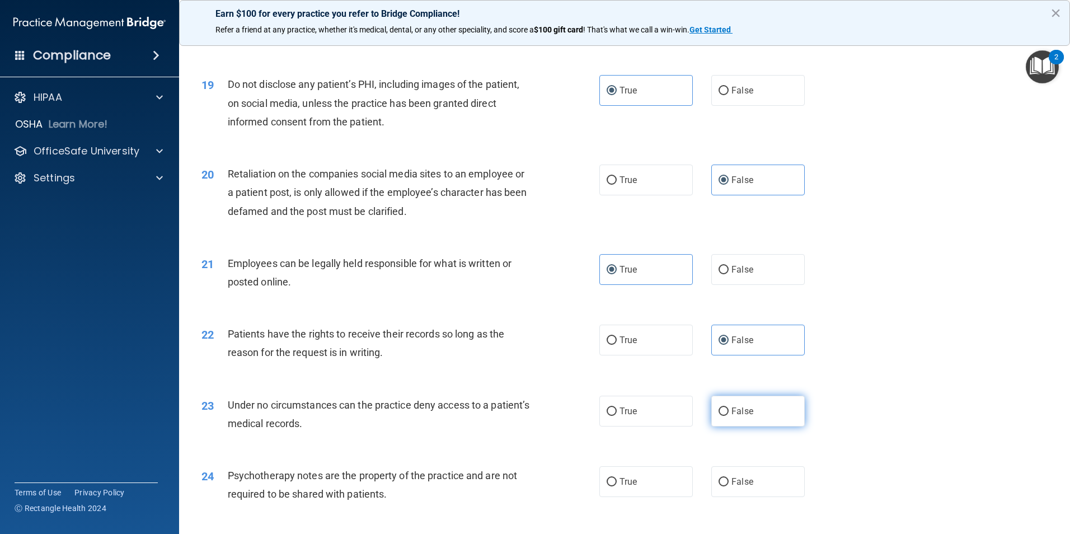
click at [728, 416] on input "False" at bounding box center [723, 411] width 10 height 8
radio input "true"
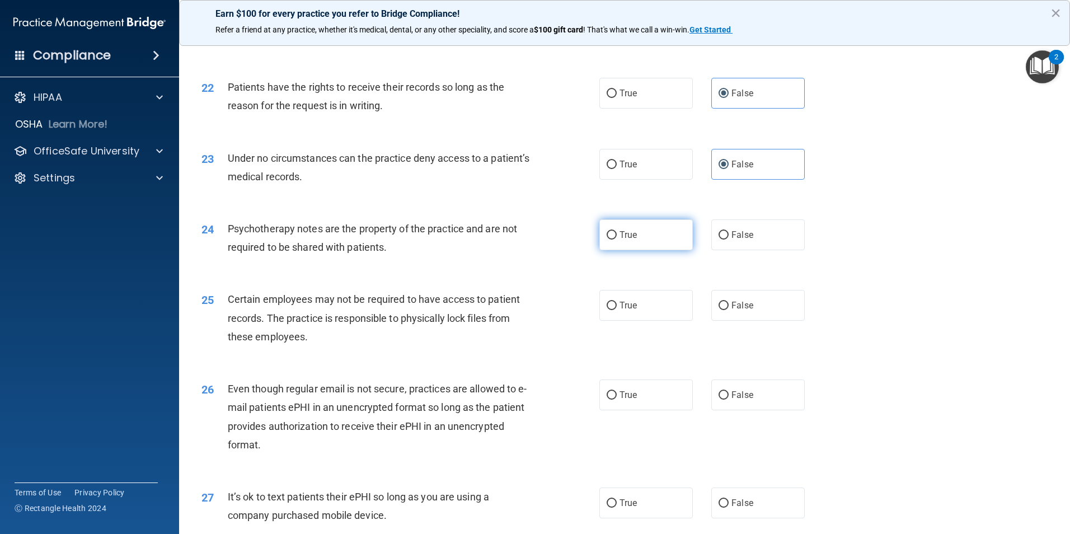
scroll to position [1919, 0]
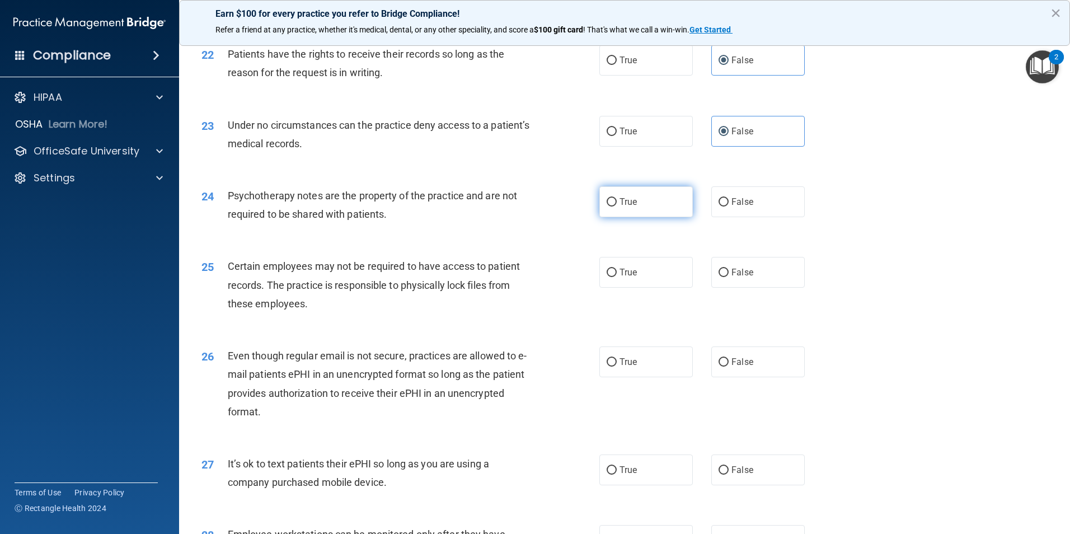
click at [654, 217] on label "True" at bounding box center [645, 201] width 93 height 31
click at [616, 206] on input "True" at bounding box center [611, 202] width 10 height 8
radio input "true"
click at [662, 288] on label "True" at bounding box center [645, 272] width 93 height 31
click at [616, 277] on input "True" at bounding box center [611, 273] width 10 height 8
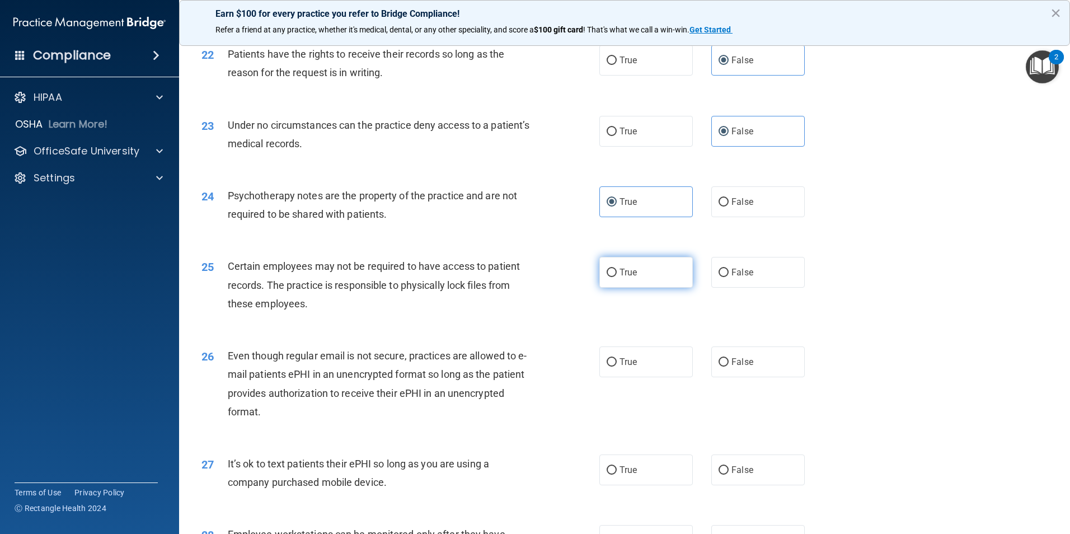
radio input "true"
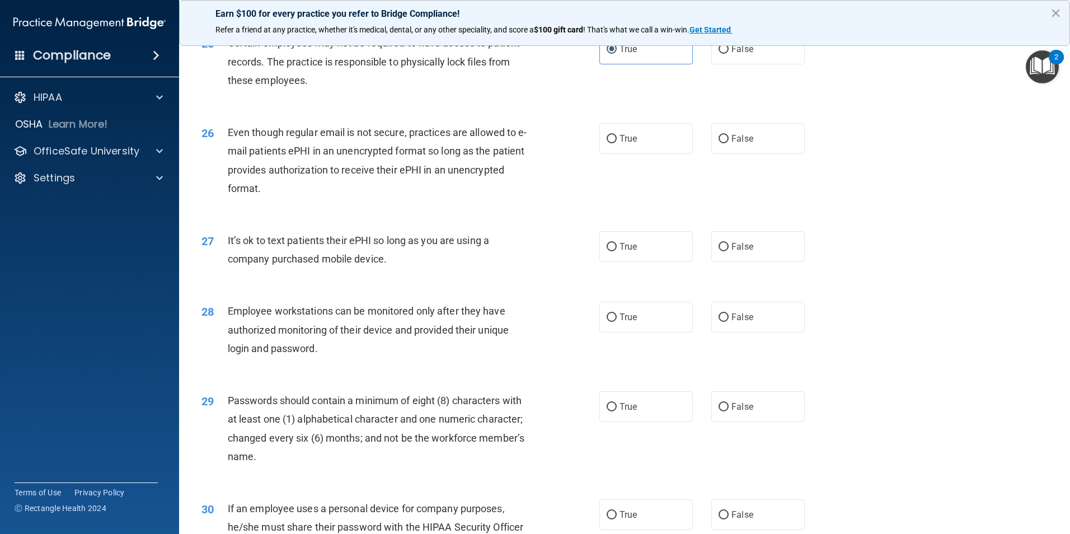
scroll to position [2143, 0]
click at [635, 153] on label "True" at bounding box center [645, 138] width 93 height 31
click at [616, 143] on input "True" at bounding box center [611, 138] width 10 height 8
radio input "true"
click at [765, 261] on label "False" at bounding box center [757, 245] width 93 height 31
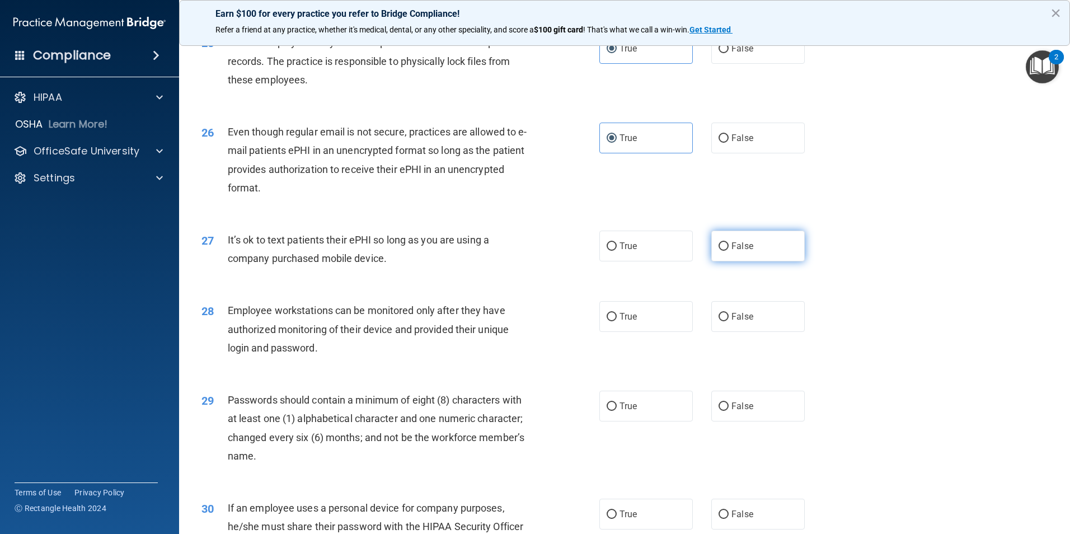
click at [728, 251] on input "False" at bounding box center [723, 246] width 10 height 8
radio input "true"
click at [740, 322] on span "False" at bounding box center [742, 316] width 22 height 11
click at [728, 321] on input "False" at bounding box center [723, 317] width 10 height 8
radio input "true"
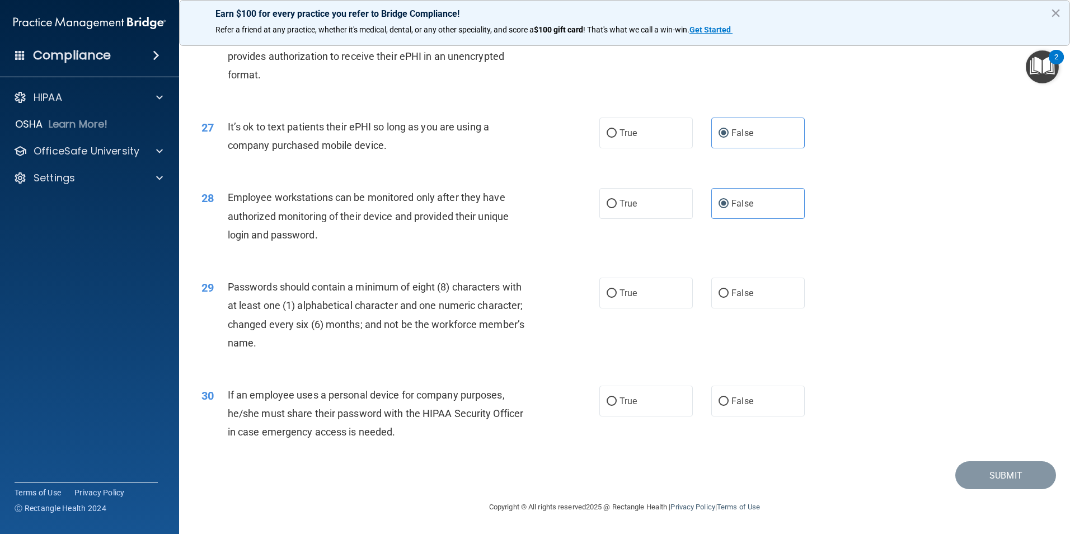
scroll to position [2275, 0]
click at [620, 303] on label "True" at bounding box center [645, 292] width 93 height 31
click at [616, 298] on input "True" at bounding box center [611, 293] width 10 height 8
radio input "true"
click at [747, 393] on label "False" at bounding box center [757, 400] width 93 height 31
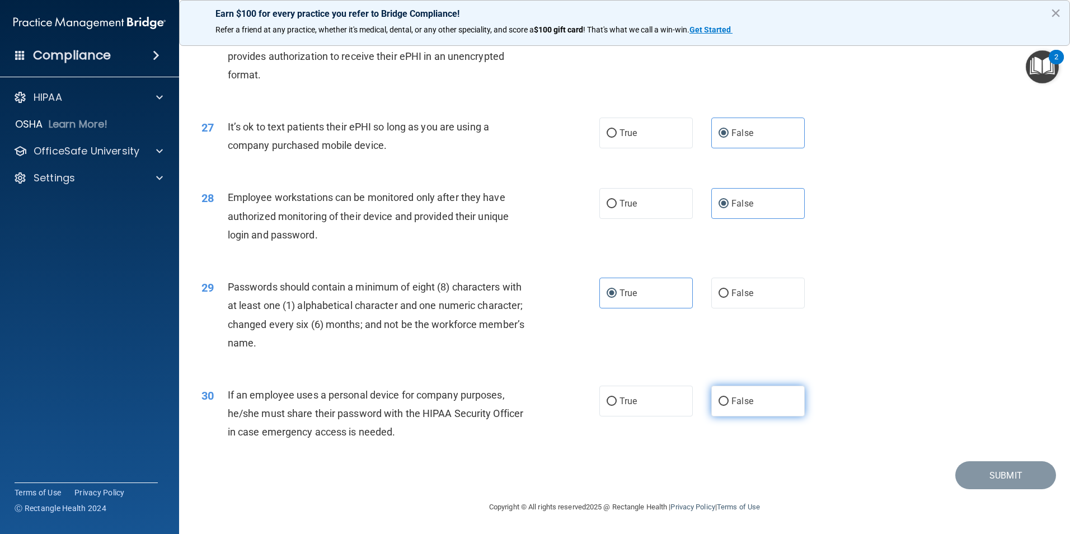
click at [728, 397] on input "False" at bounding box center [723, 401] width 10 height 8
radio input "true"
click at [1002, 469] on button "Submit" at bounding box center [1005, 475] width 101 height 29
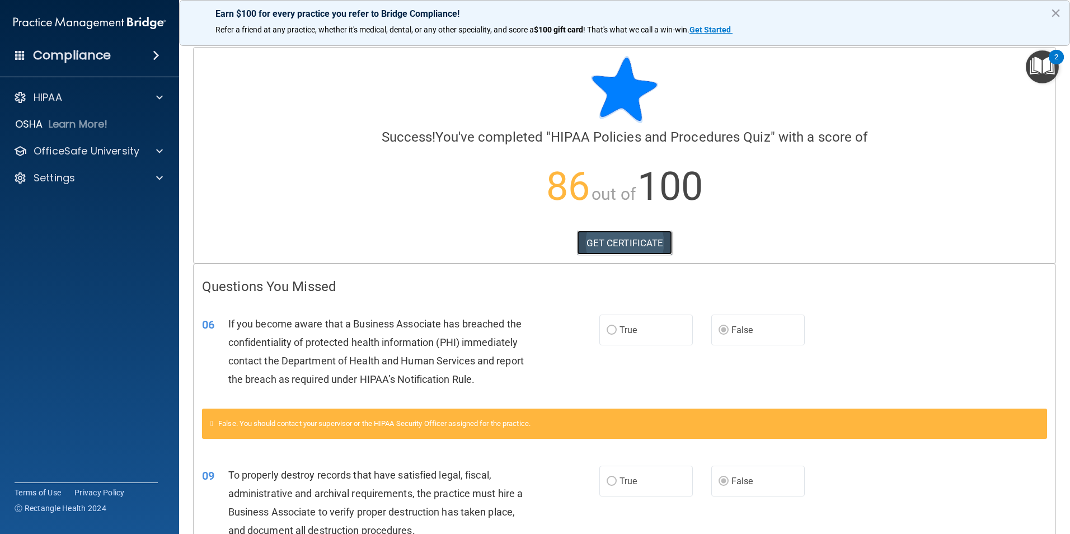
click at [647, 251] on link "GET CERTIFICATE" at bounding box center [625, 242] width 96 height 25
click at [1032, 64] on img "Open Resource Center, 2 new notifications" at bounding box center [1041, 66] width 33 height 33
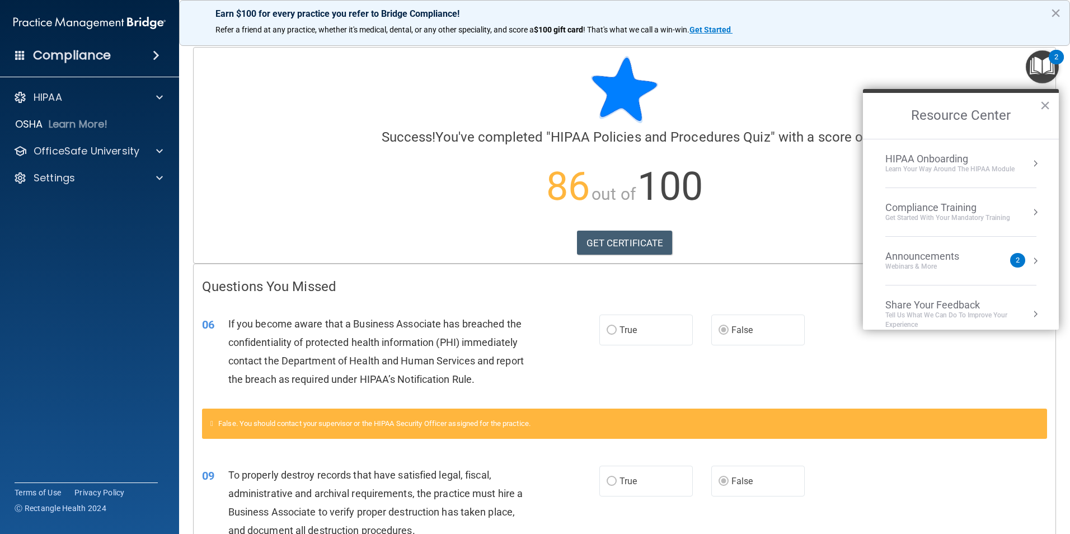
click at [948, 205] on div "Compliance Training" at bounding box center [947, 207] width 125 height 12
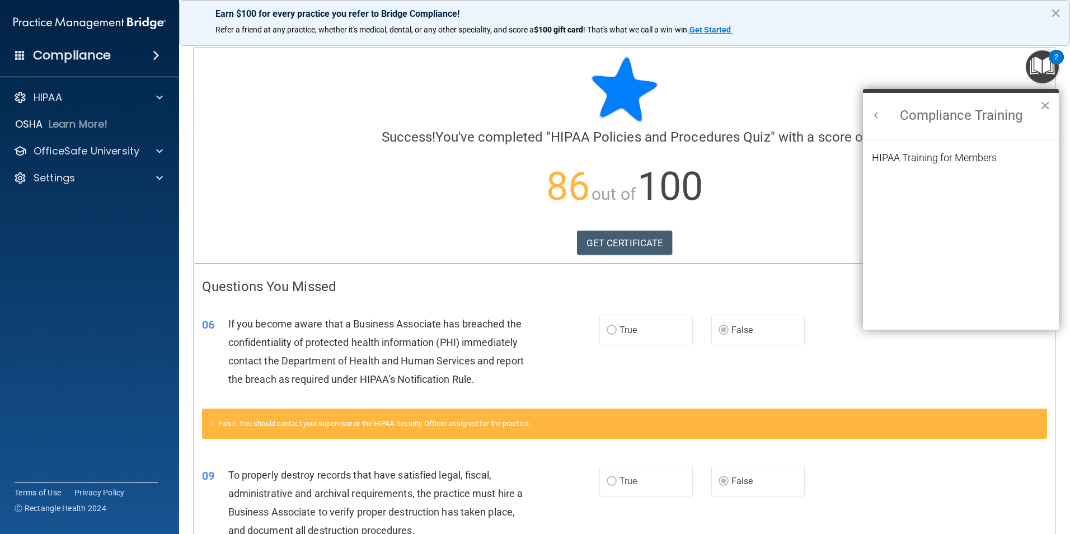
click at [940, 164] on li "HIPAA Training for Members" at bounding box center [961, 164] width 178 height 23
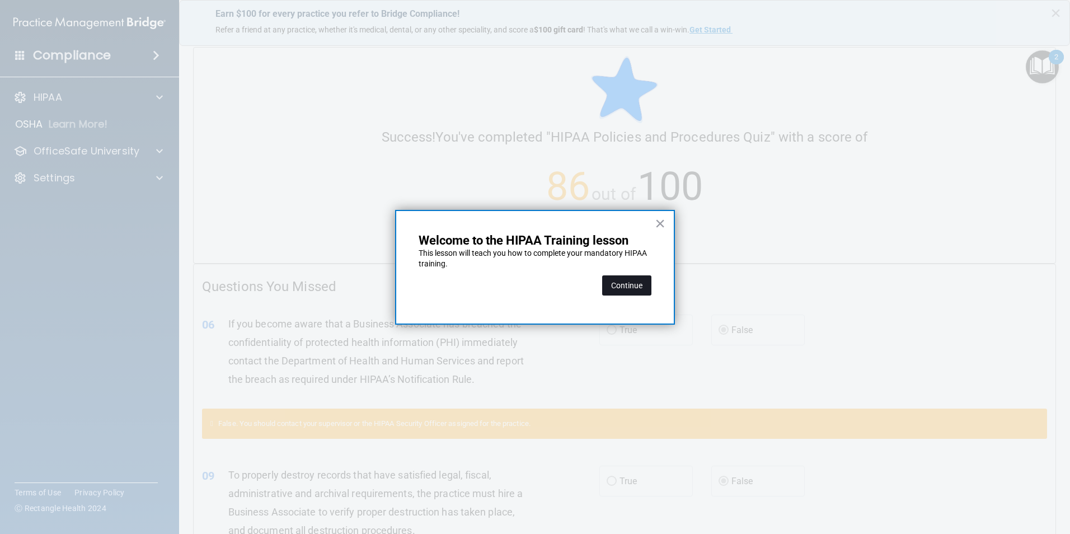
click at [639, 284] on button "Continue" at bounding box center [626, 285] width 49 height 20
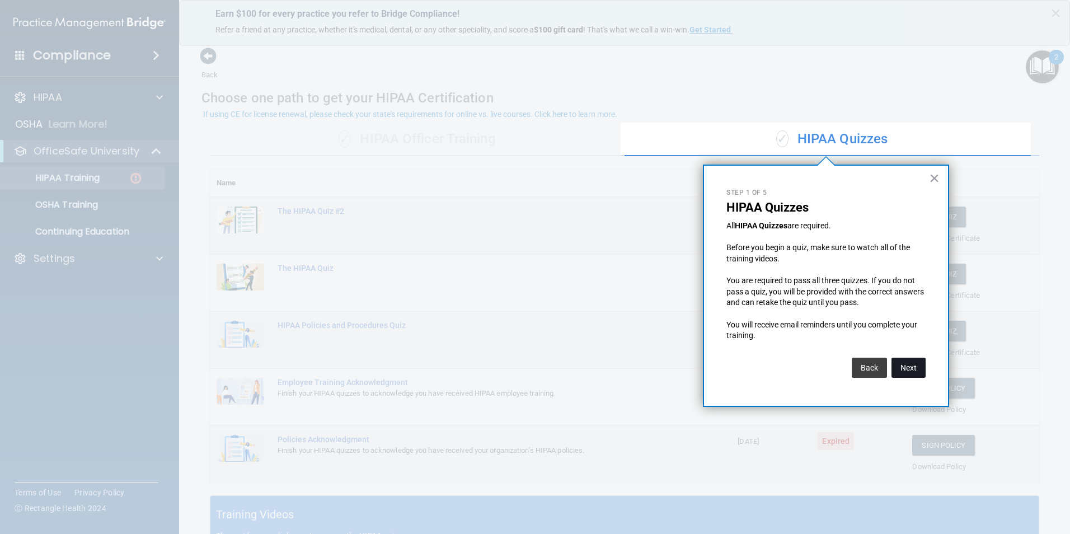
click at [912, 372] on button "Next" at bounding box center [908, 367] width 34 height 20
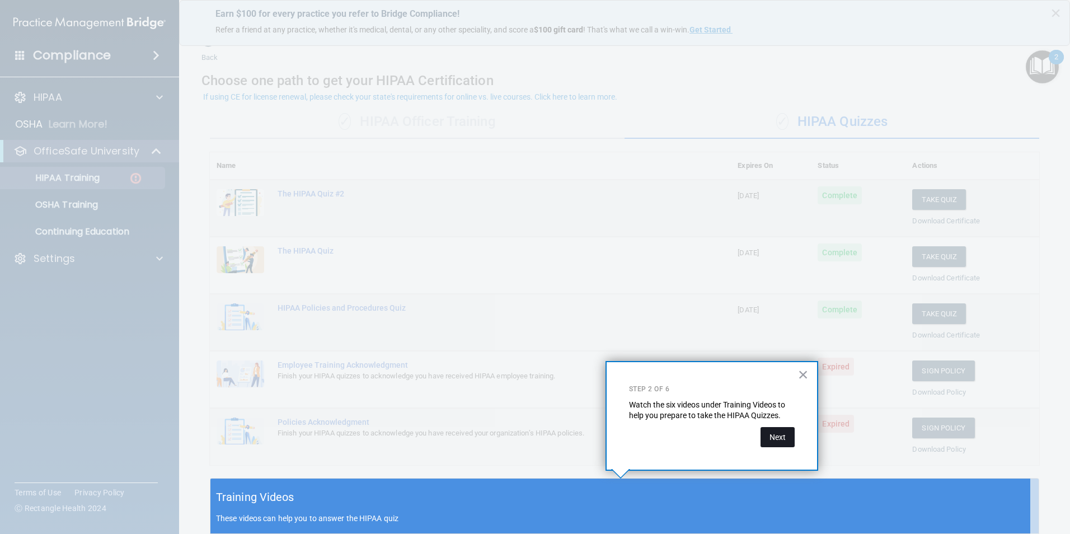
click at [787, 435] on button "Next" at bounding box center [777, 437] width 34 height 20
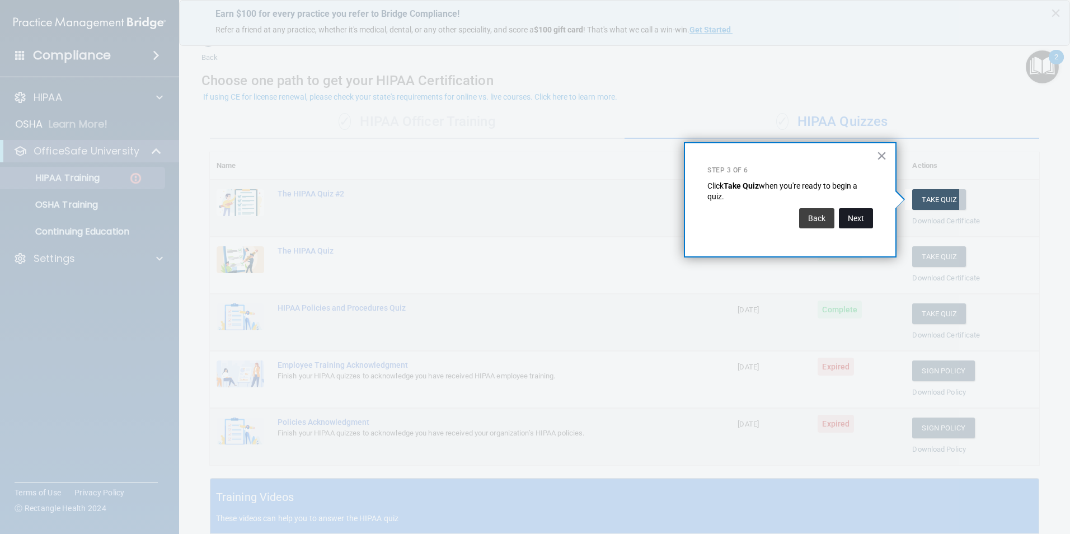
click at [862, 219] on button "Next" at bounding box center [856, 218] width 34 height 20
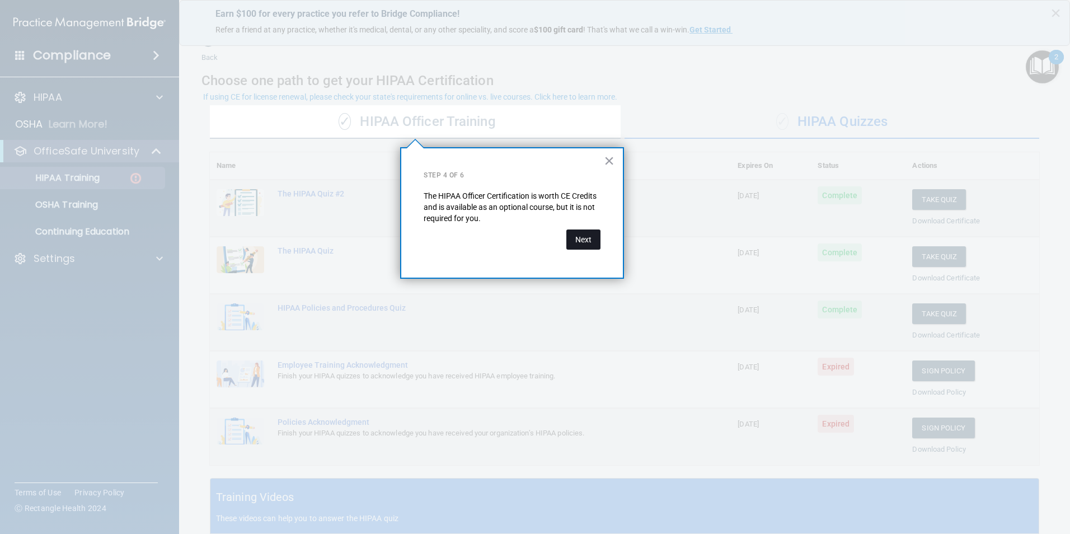
click at [595, 236] on button "Next" at bounding box center [583, 239] width 34 height 20
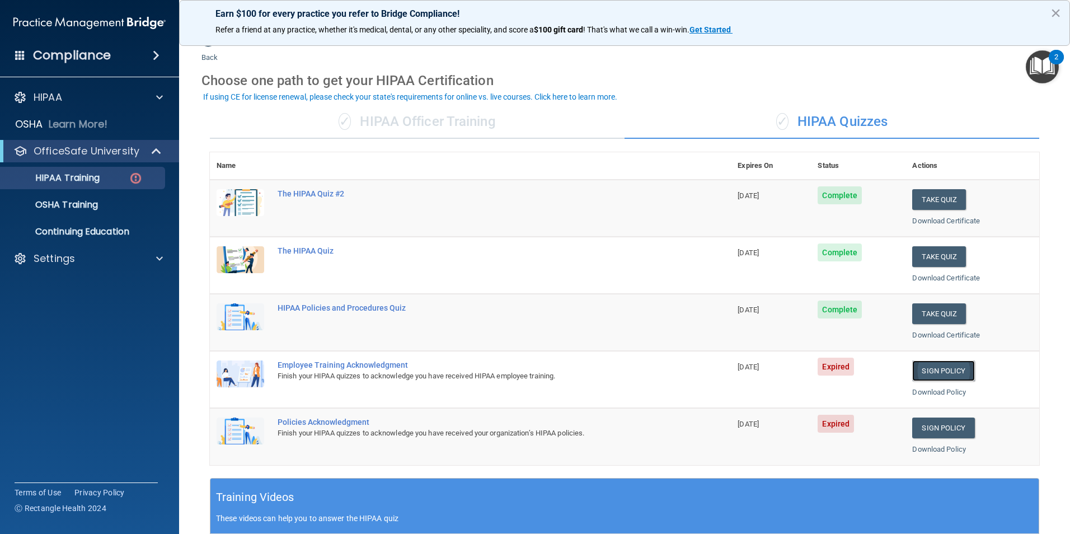
click at [931, 367] on link "Sign Policy" at bounding box center [943, 370] width 62 height 21
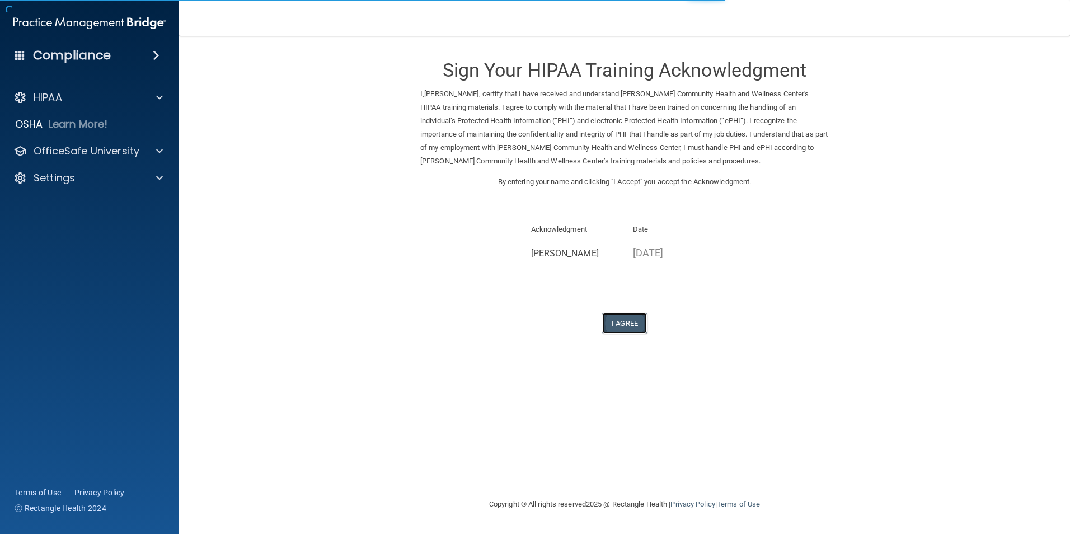
click at [625, 323] on button "I Agree" at bounding box center [624, 323] width 45 height 21
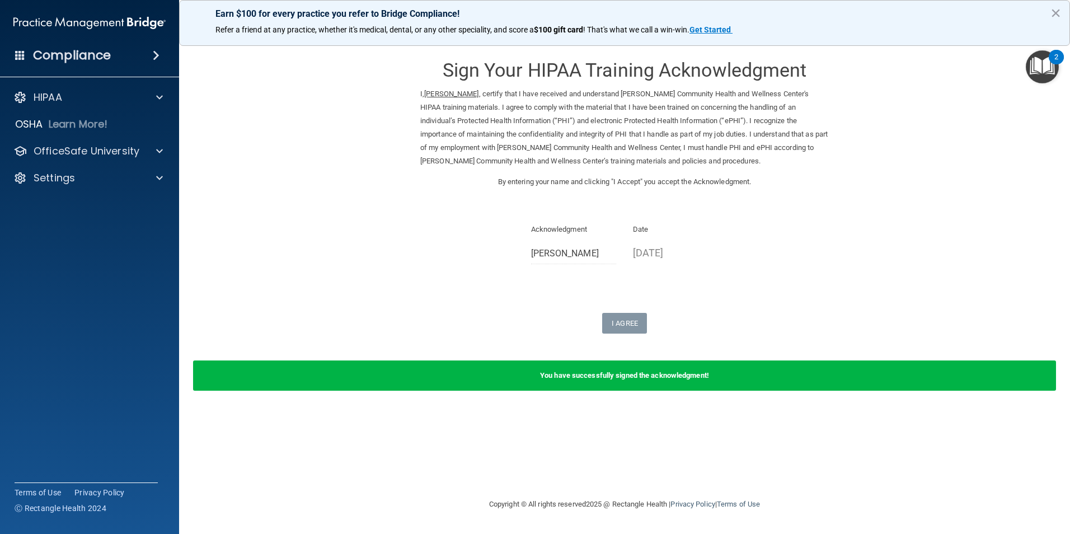
click at [1046, 68] on img "Open Resource Center, 2 new notifications" at bounding box center [1041, 66] width 33 height 33
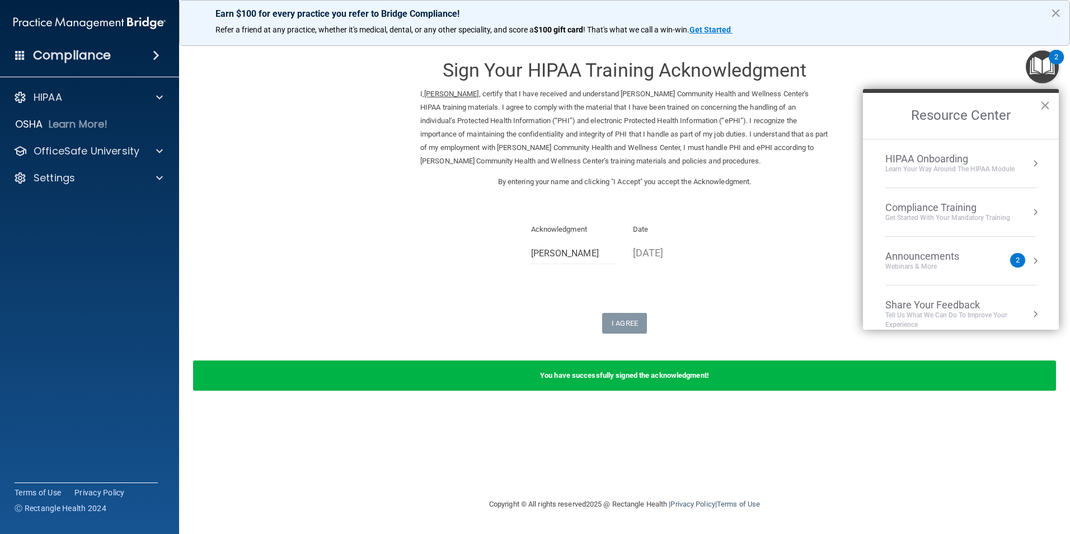
click at [950, 209] on div "Compliance Training" at bounding box center [947, 207] width 125 height 12
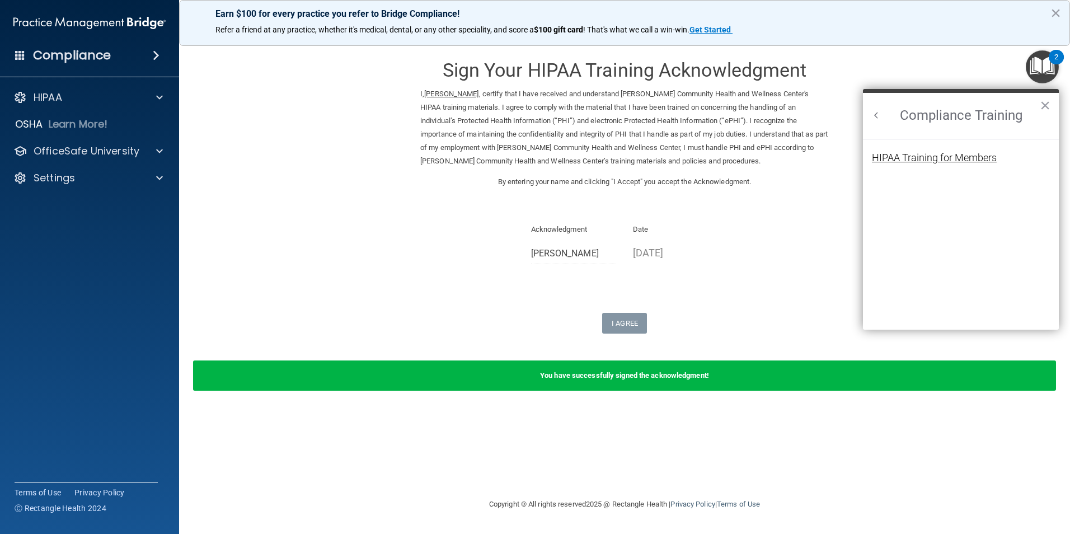
click at [944, 163] on div "HIPAA Training for Members" at bounding box center [934, 158] width 125 height 10
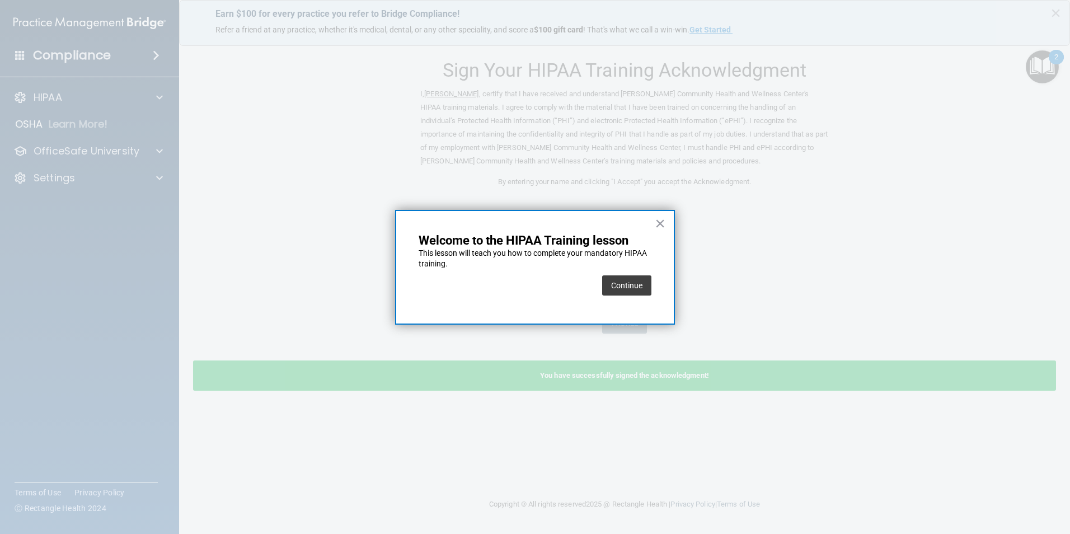
click at [656, 288] on div "× Welcome to the HIPAA Training lesson This lesson will teach you how to comple…" at bounding box center [535, 267] width 280 height 115
click at [623, 287] on button "Continue" at bounding box center [626, 285] width 49 height 20
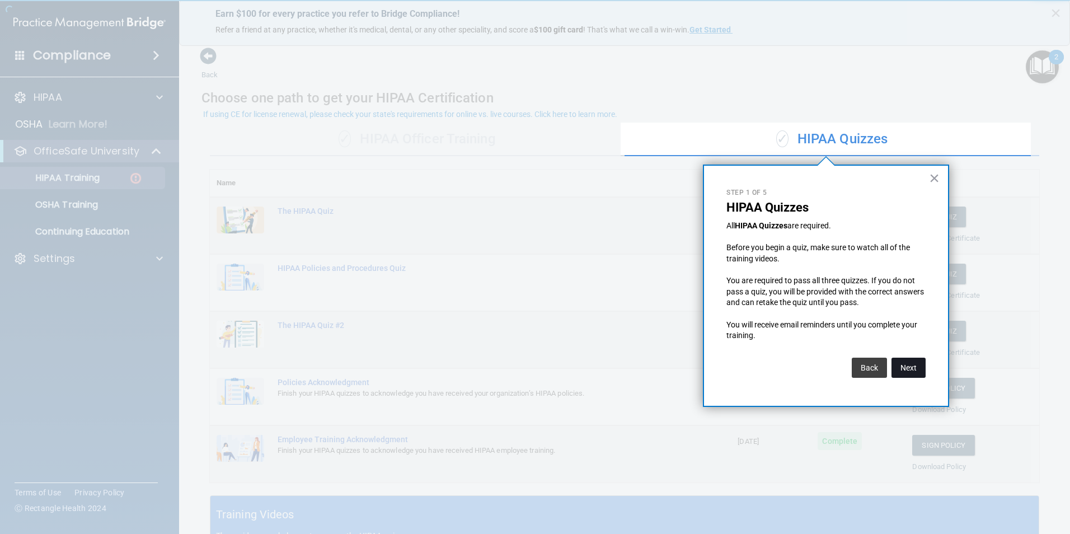
click at [916, 370] on button "Next" at bounding box center [908, 367] width 34 height 20
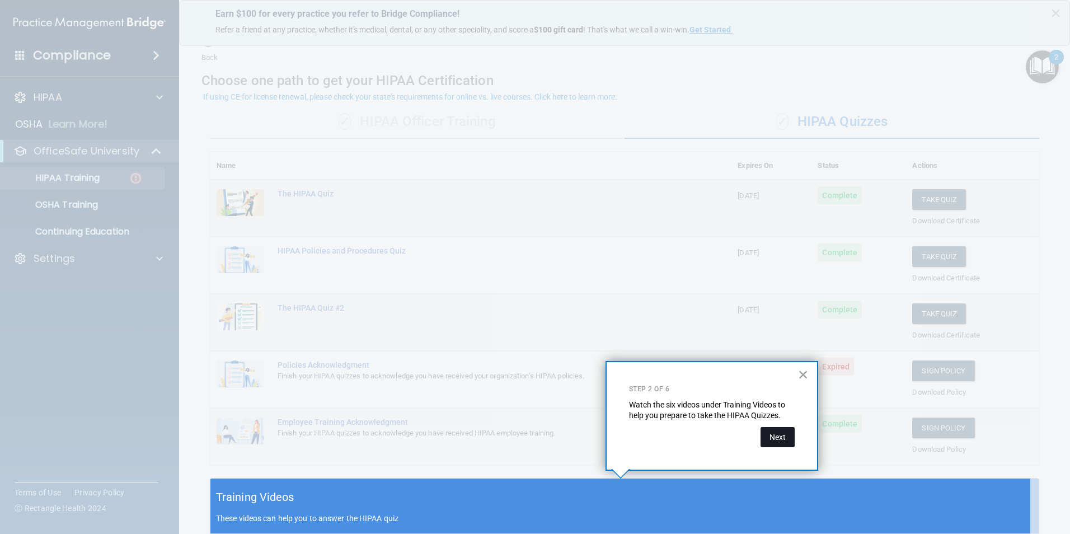
click at [778, 431] on button "Next" at bounding box center [777, 437] width 34 height 20
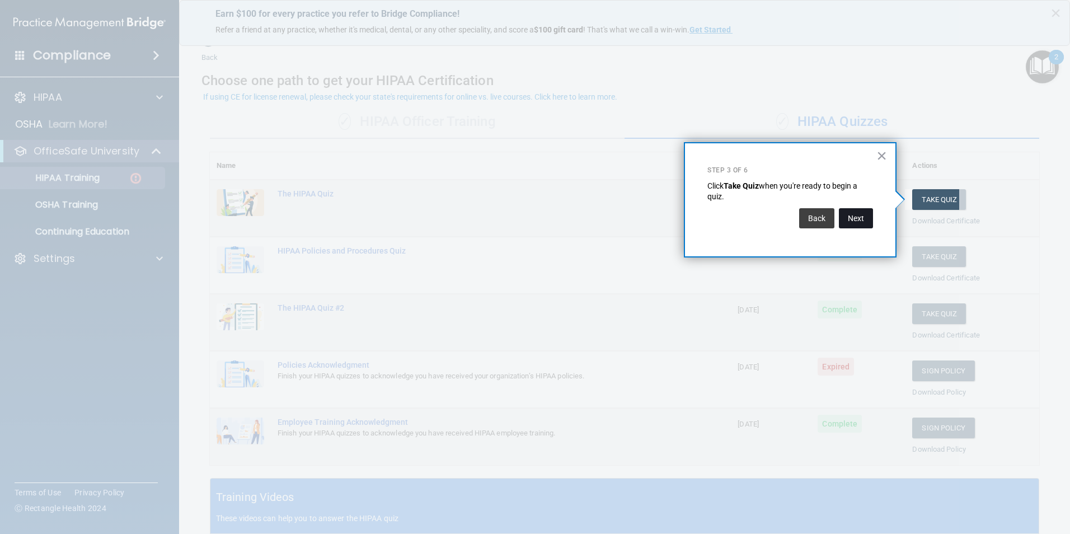
click at [864, 223] on button "Next" at bounding box center [856, 218] width 34 height 20
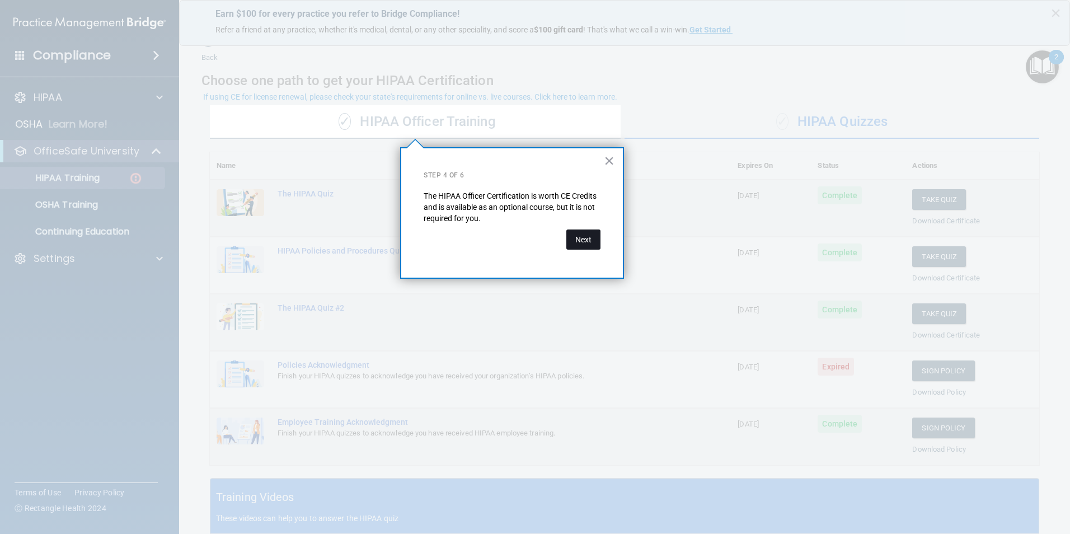
click at [578, 241] on button "Next" at bounding box center [583, 239] width 34 height 20
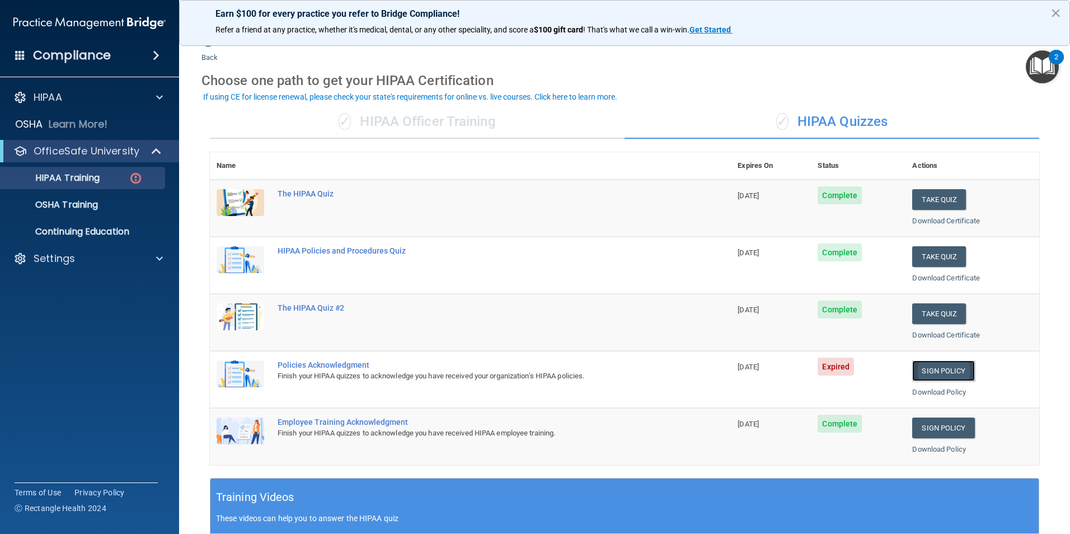
click at [926, 367] on link "Sign Policy" at bounding box center [943, 370] width 62 height 21
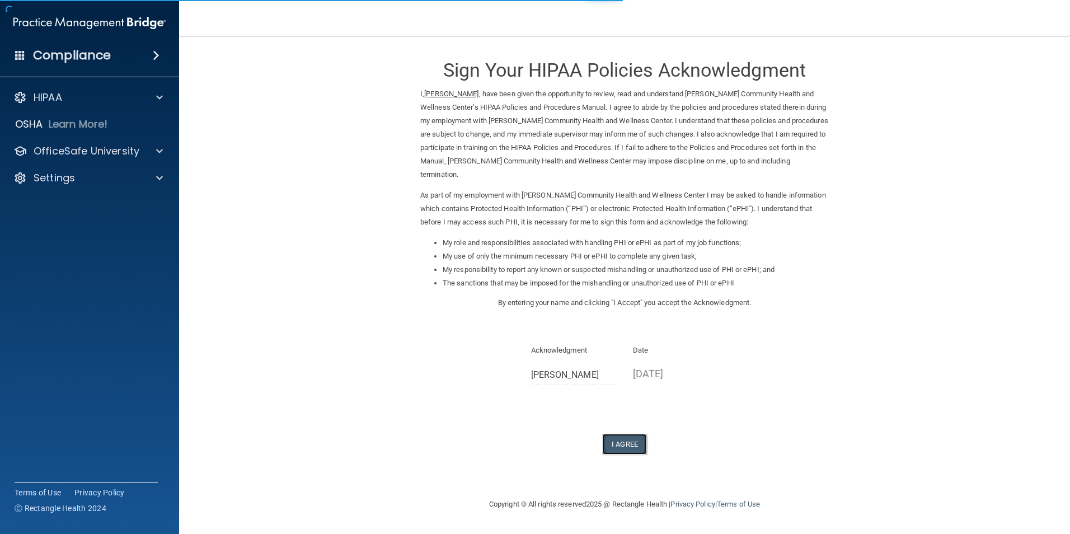
click at [623, 434] on button "I Agree" at bounding box center [624, 444] width 45 height 21
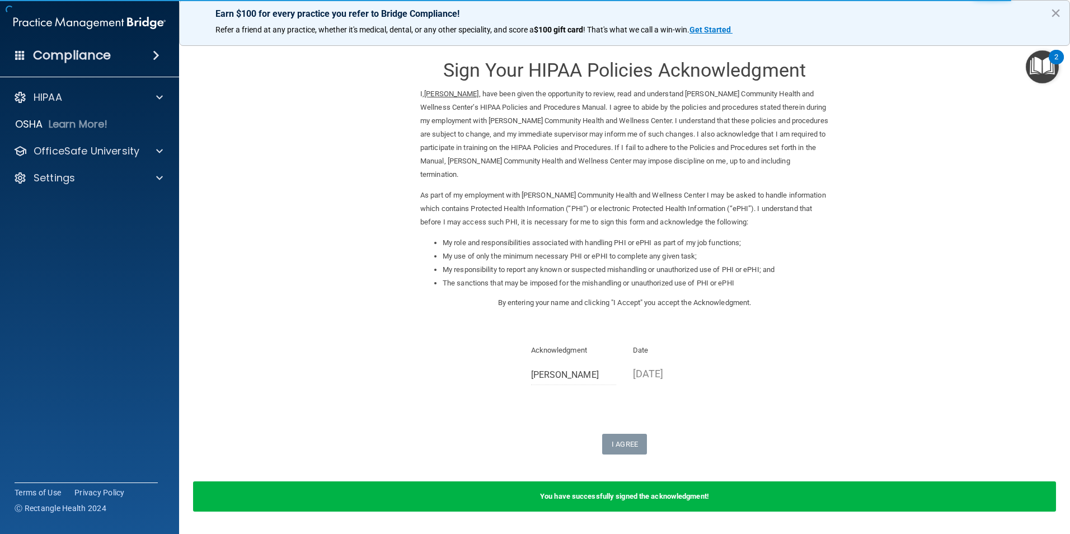
click at [1043, 68] on img "Open Resource Center, 2 new notifications" at bounding box center [1041, 66] width 33 height 33
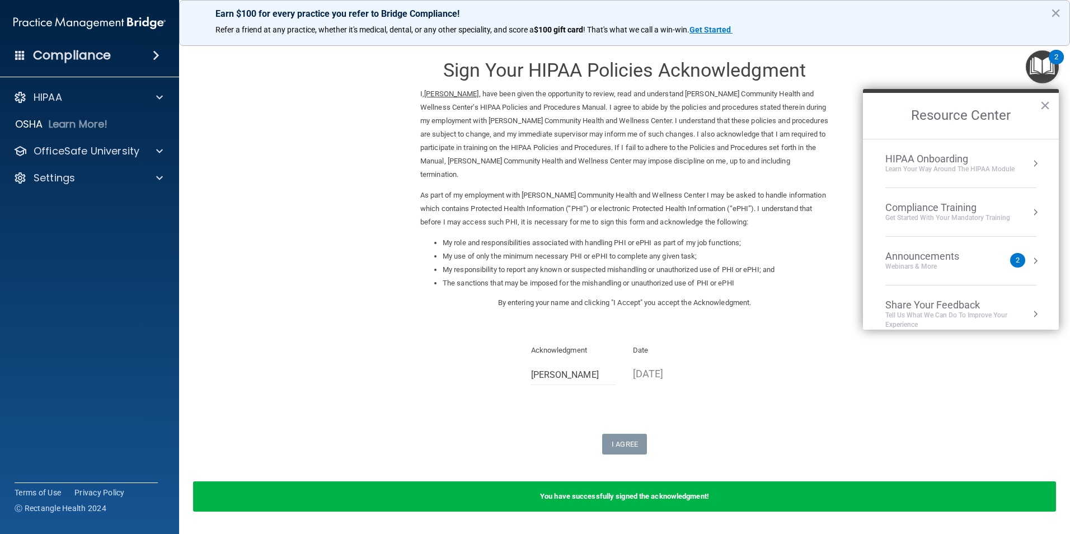
click at [924, 206] on div "Compliance Training" at bounding box center [947, 207] width 125 height 12
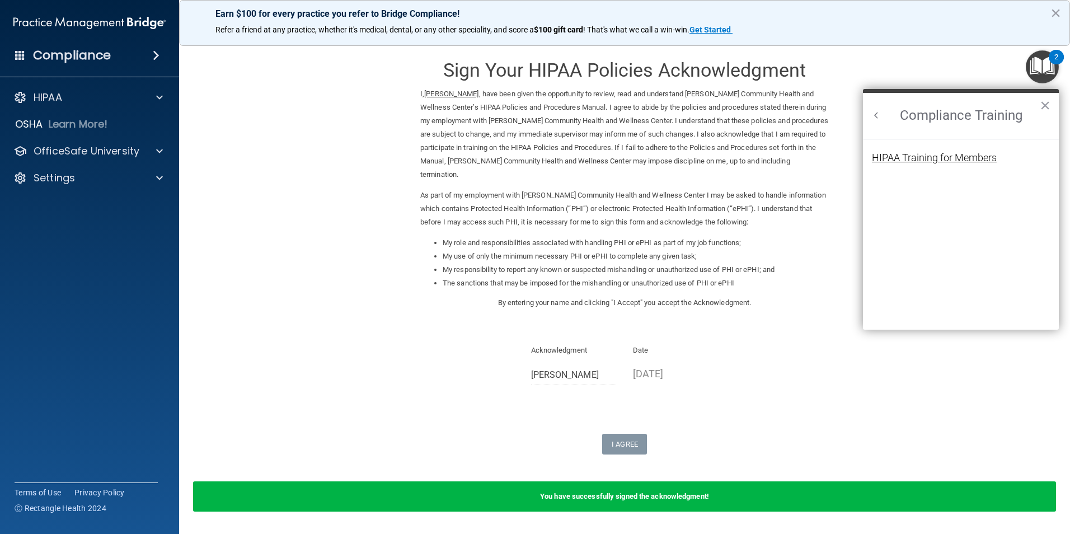
click at [936, 153] on div "HIPAA Training for Members" at bounding box center [934, 158] width 125 height 10
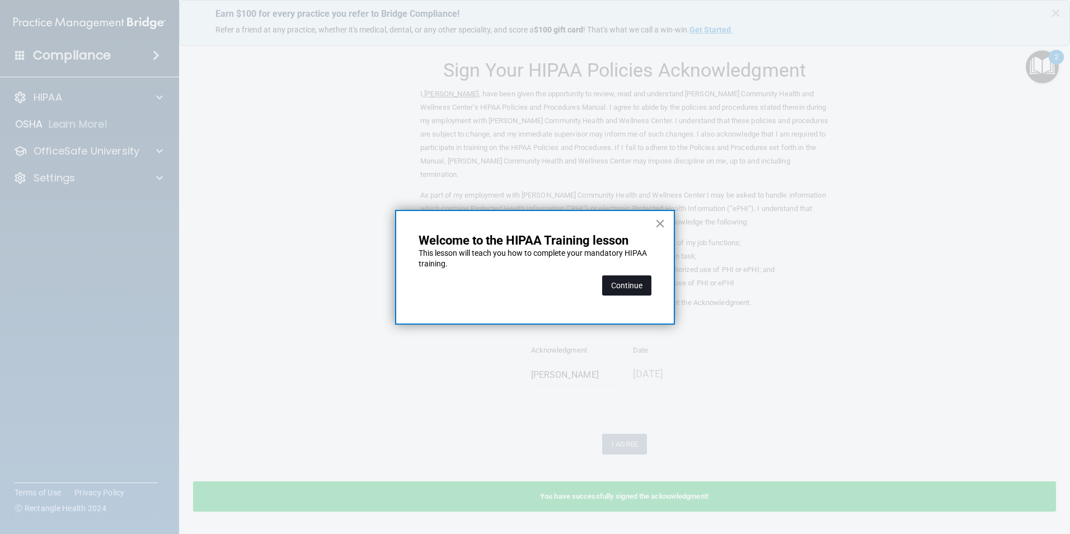
click at [628, 284] on button "Continue" at bounding box center [626, 285] width 49 height 20
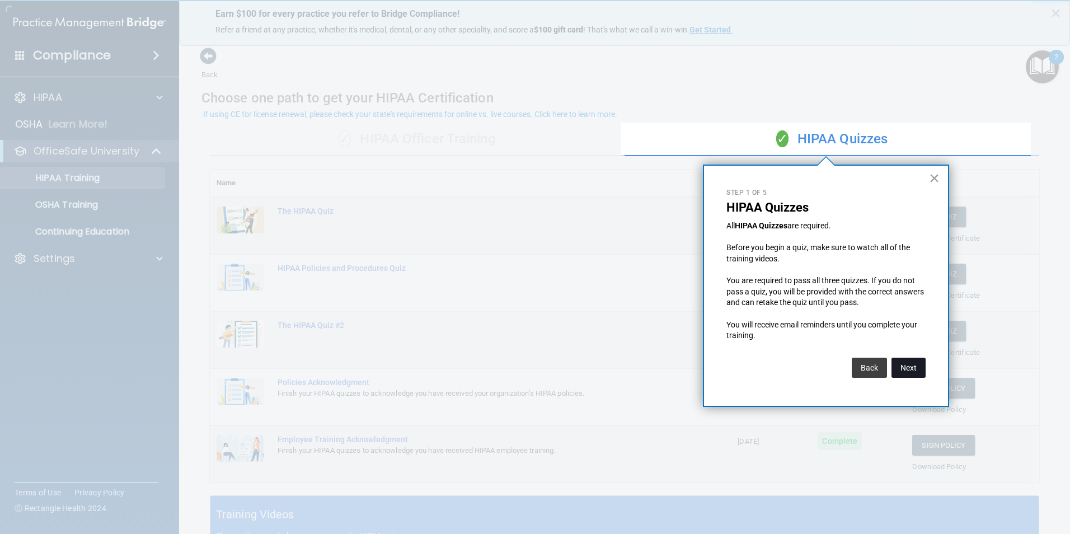
click at [920, 373] on button "Next" at bounding box center [908, 367] width 34 height 20
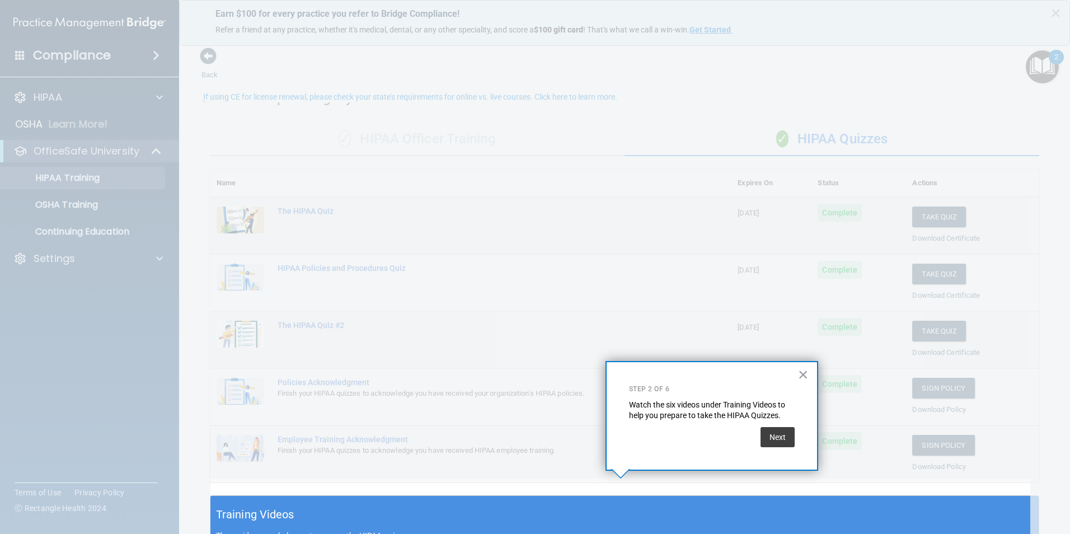
scroll to position [17, 0]
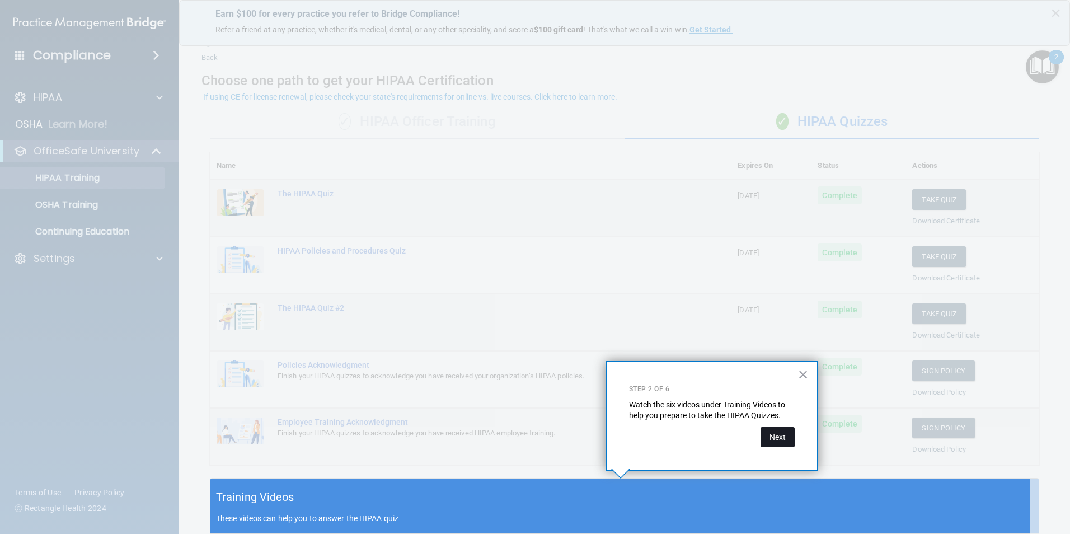
click at [778, 440] on button "Next" at bounding box center [777, 437] width 34 height 20
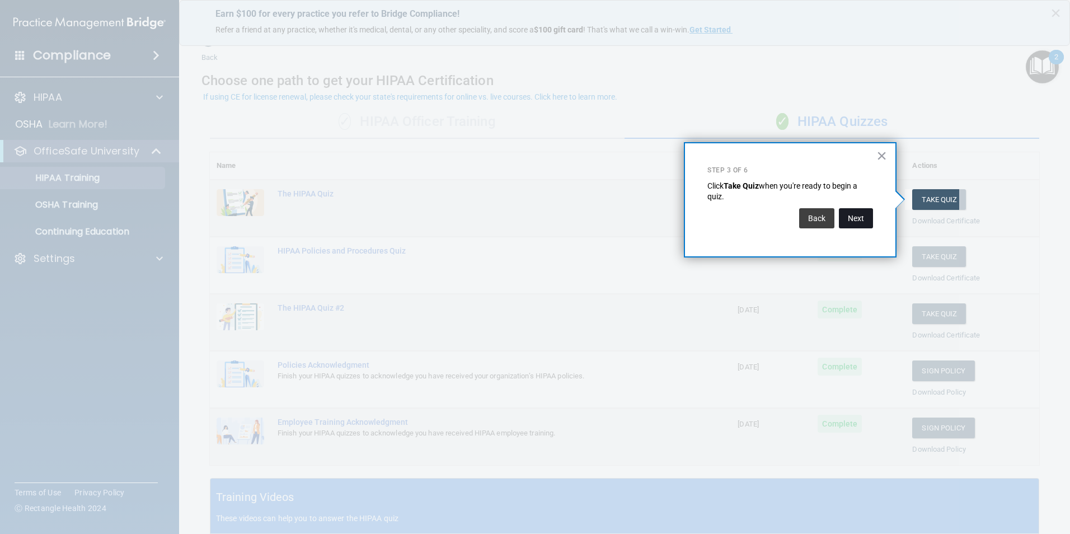
click at [859, 220] on button "Next" at bounding box center [856, 218] width 34 height 20
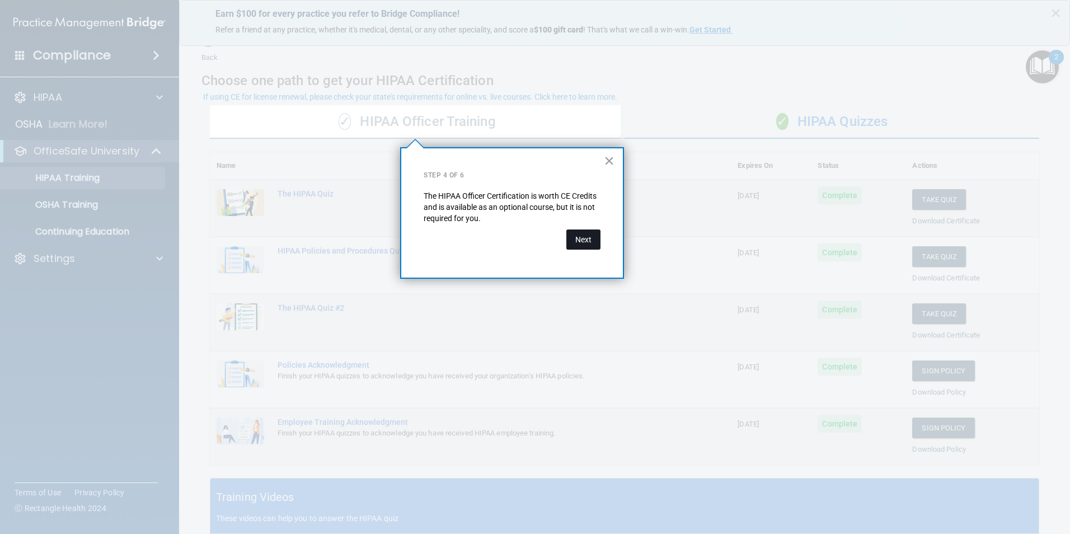
drag, startPoint x: 582, startPoint y: 237, endPoint x: 643, endPoint y: 306, distance: 92.3
click at [582, 237] on button "Next" at bounding box center [583, 239] width 34 height 20
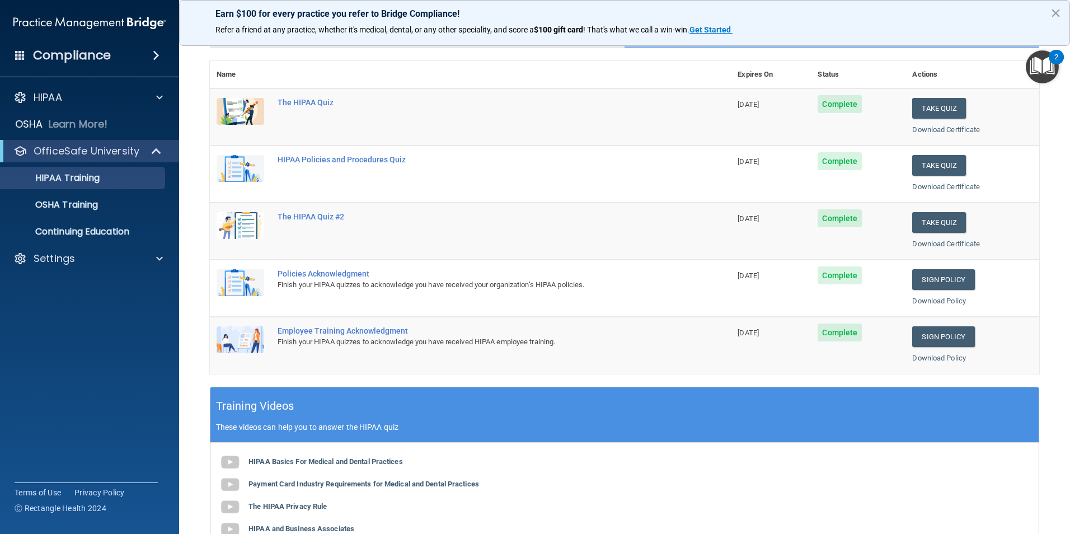
scroll to position [0, 0]
